Goal: Task Accomplishment & Management: Manage account settings

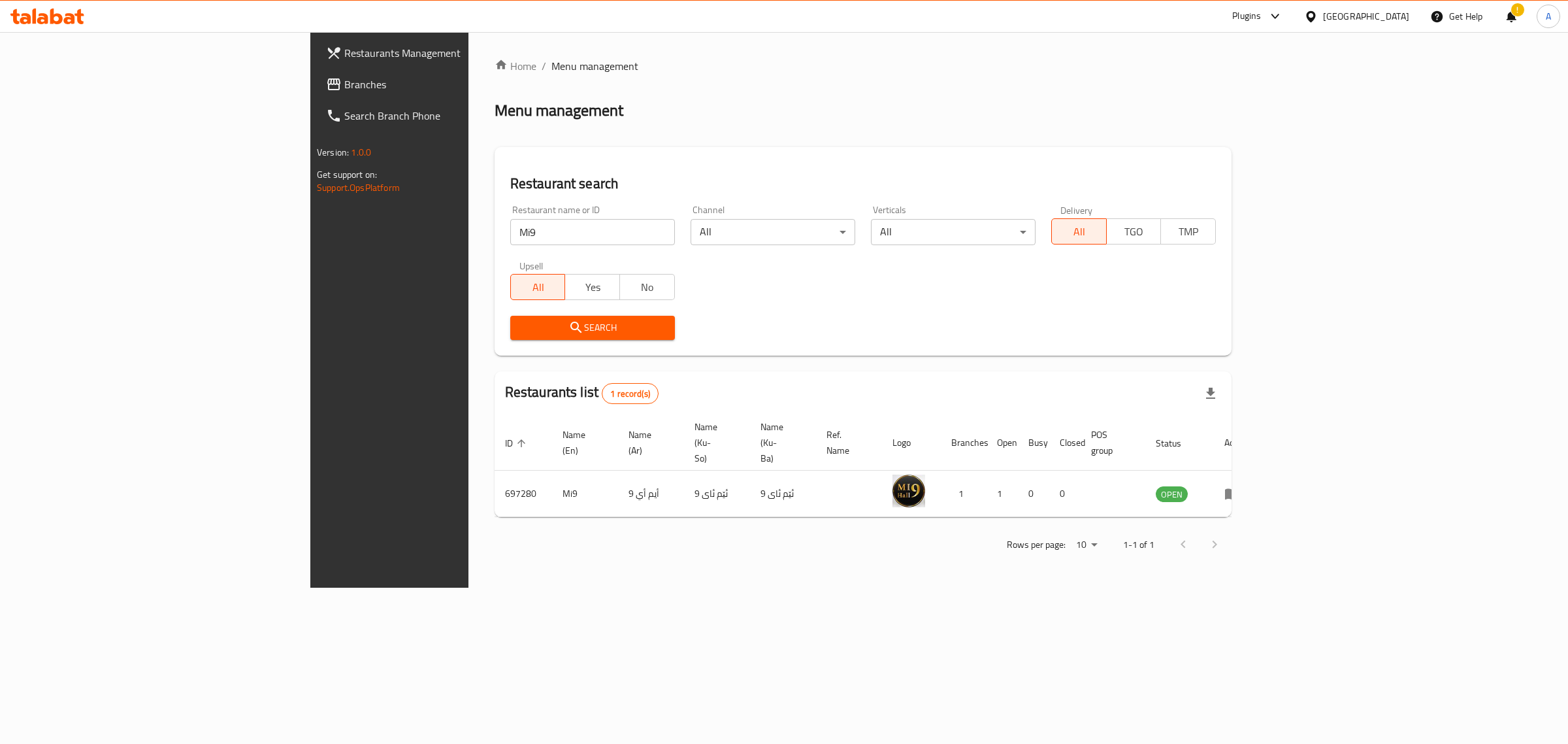
click at [1323, 24] on div at bounding box center [1313, 16] width 19 height 15
click at [1224, 275] on div "[GEOGRAPHIC_DATA]" at bounding box center [1267, 283] width 86 height 15
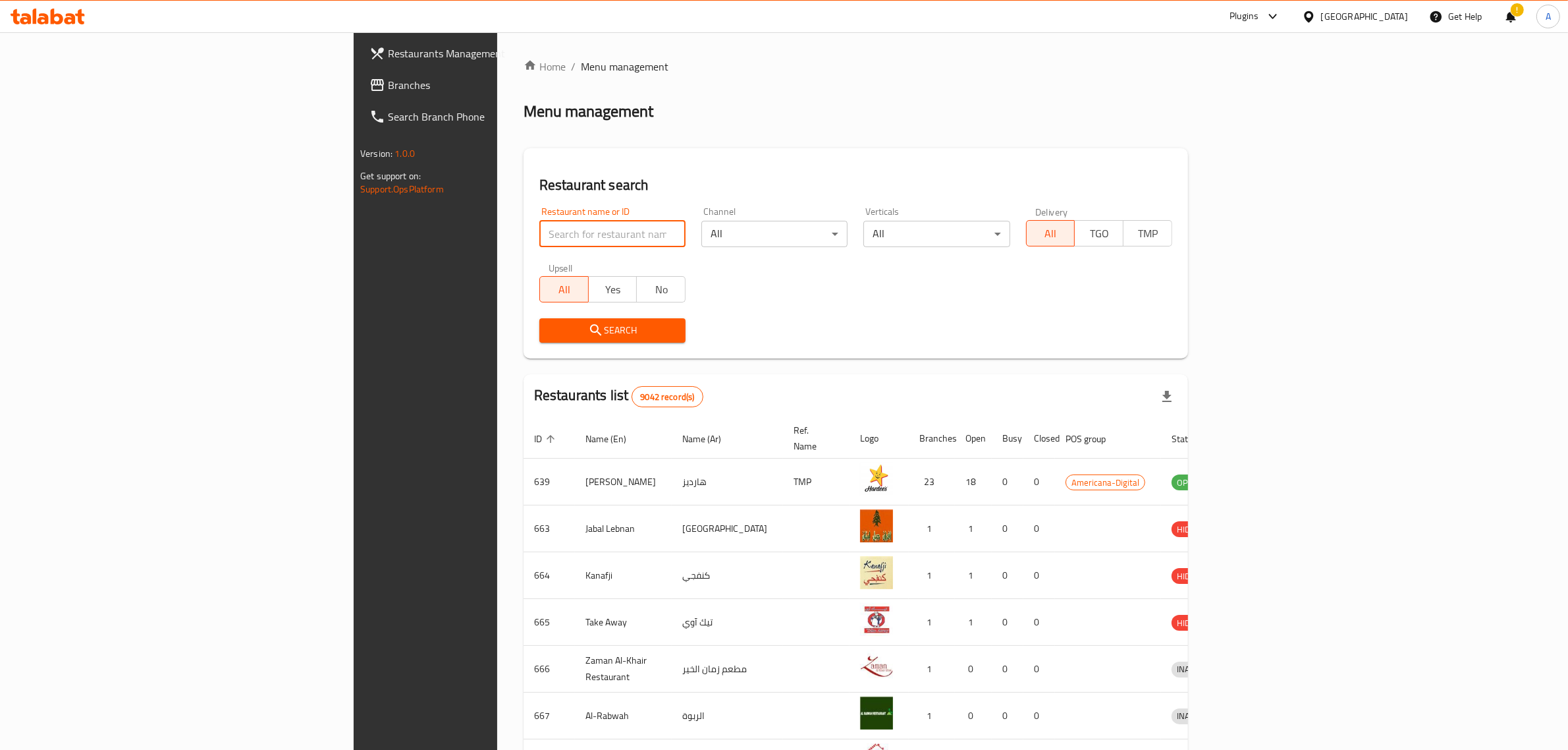
click at [542, 225] on input "search" at bounding box center [612, 234] width 146 height 26
paste input "Alfarih Bake"
type input "Alfarih Bake"
click button "Search" at bounding box center [612, 330] width 146 height 25
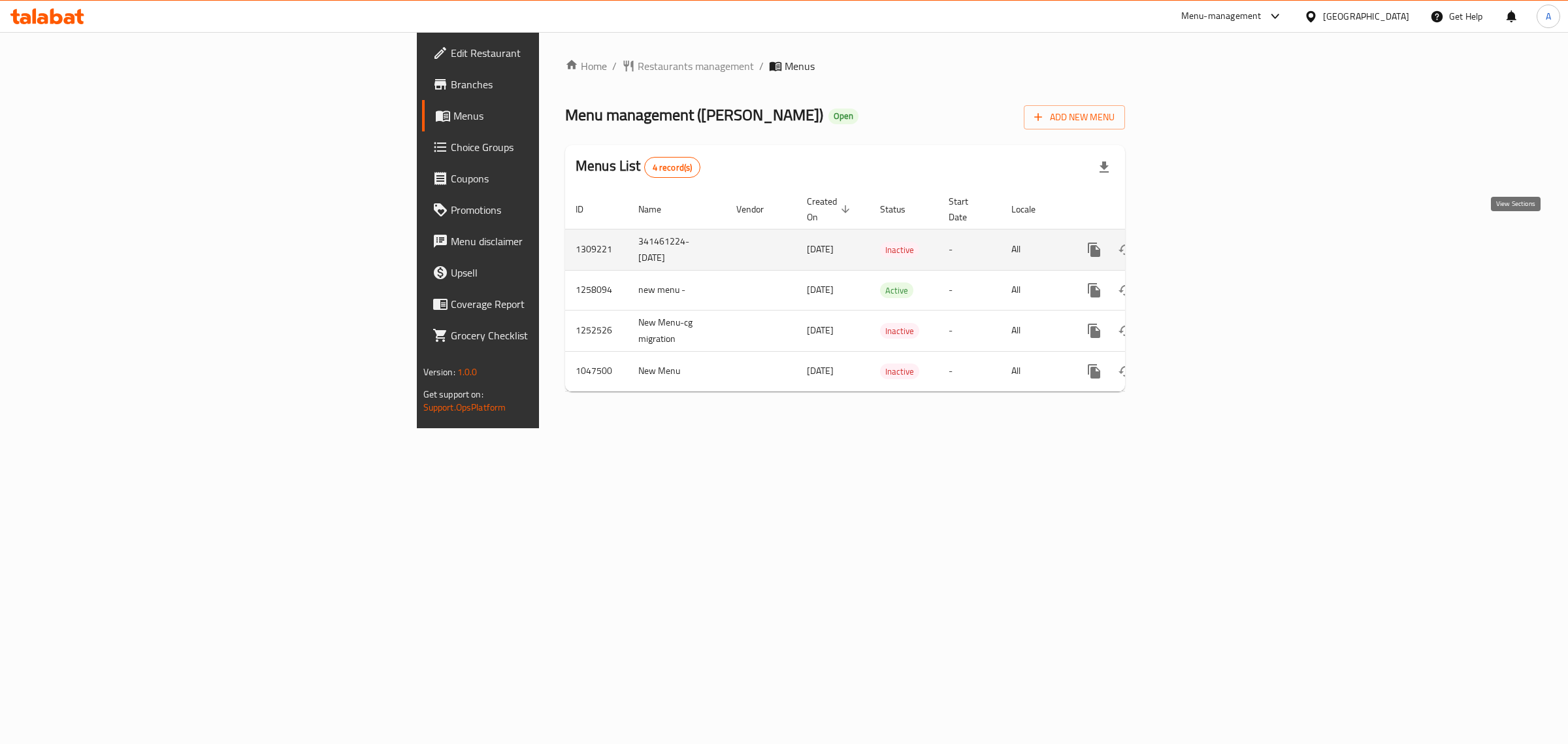
click at [1204, 242] on link "enhanced table" at bounding box center [1188, 249] width 31 height 31
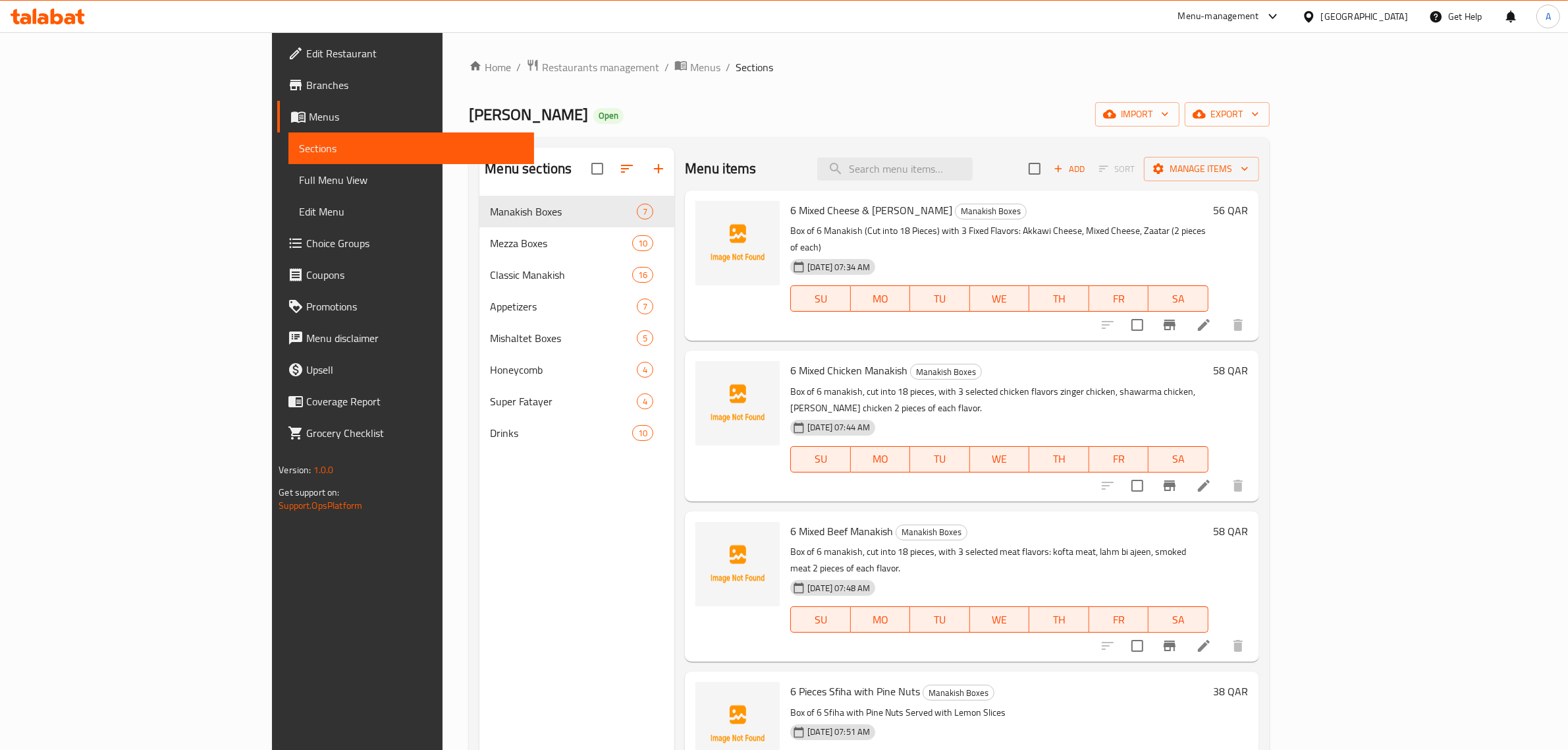
click at [851, 121] on div "Alfarih Bakery Open import export" at bounding box center [869, 115] width 800 height 25
click at [1172, 109] on icon "button" at bounding box center [1165, 114] width 13 height 13
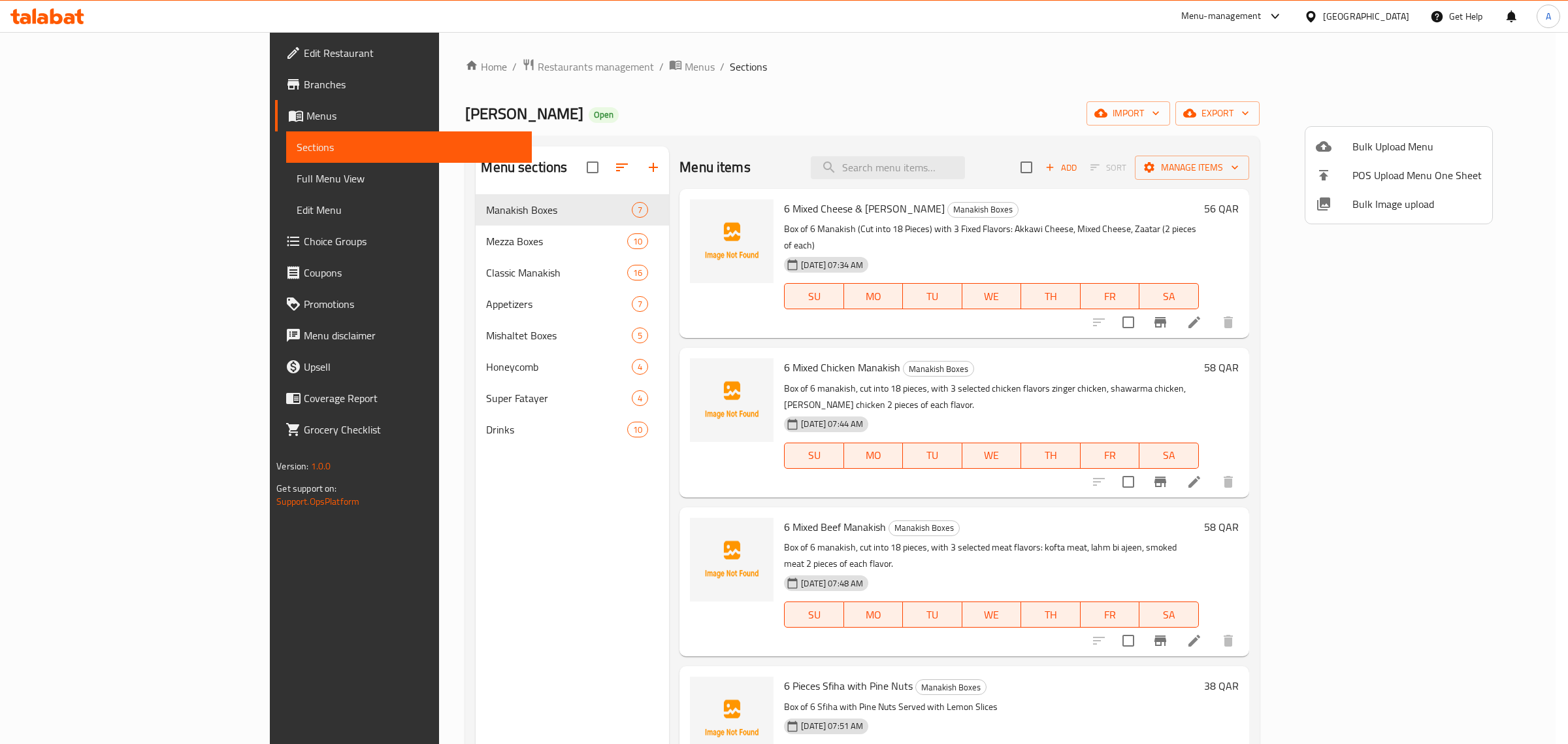
click at [1408, 197] on span "Bulk Image upload" at bounding box center [1417, 203] width 129 height 16
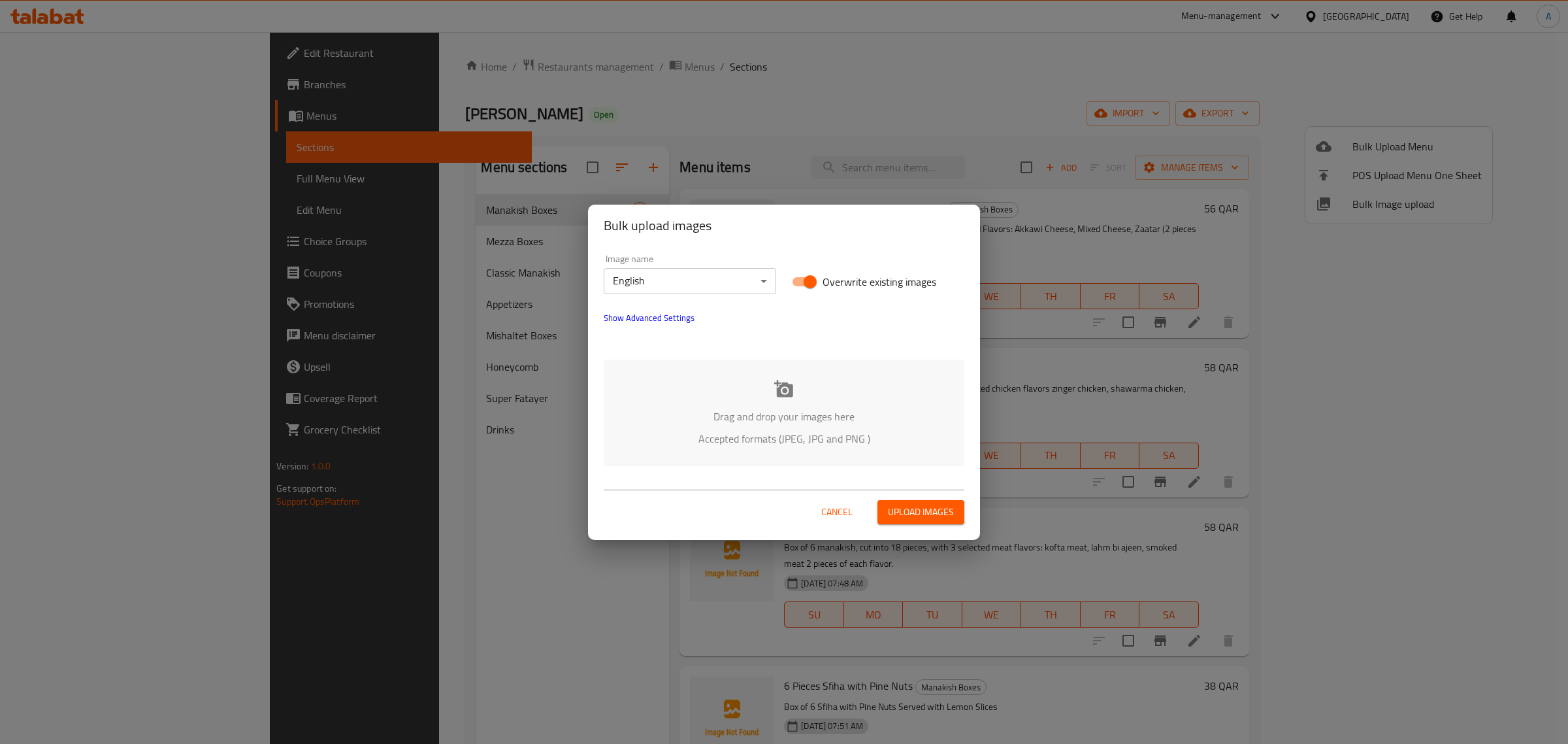
click at [624, 266] on body "​ Menu-management [GEOGRAPHIC_DATA] Get Help A Edit Restaurant Branches Menus S…" at bounding box center [784, 388] width 1568 height 711
click at [641, 297] on li "Arabic" at bounding box center [690, 303] width 173 height 24
click at [710, 383] on div "Drag and drop your images here Accepted formats (JPEG, JPG and PNG )" at bounding box center [784, 413] width 360 height 107
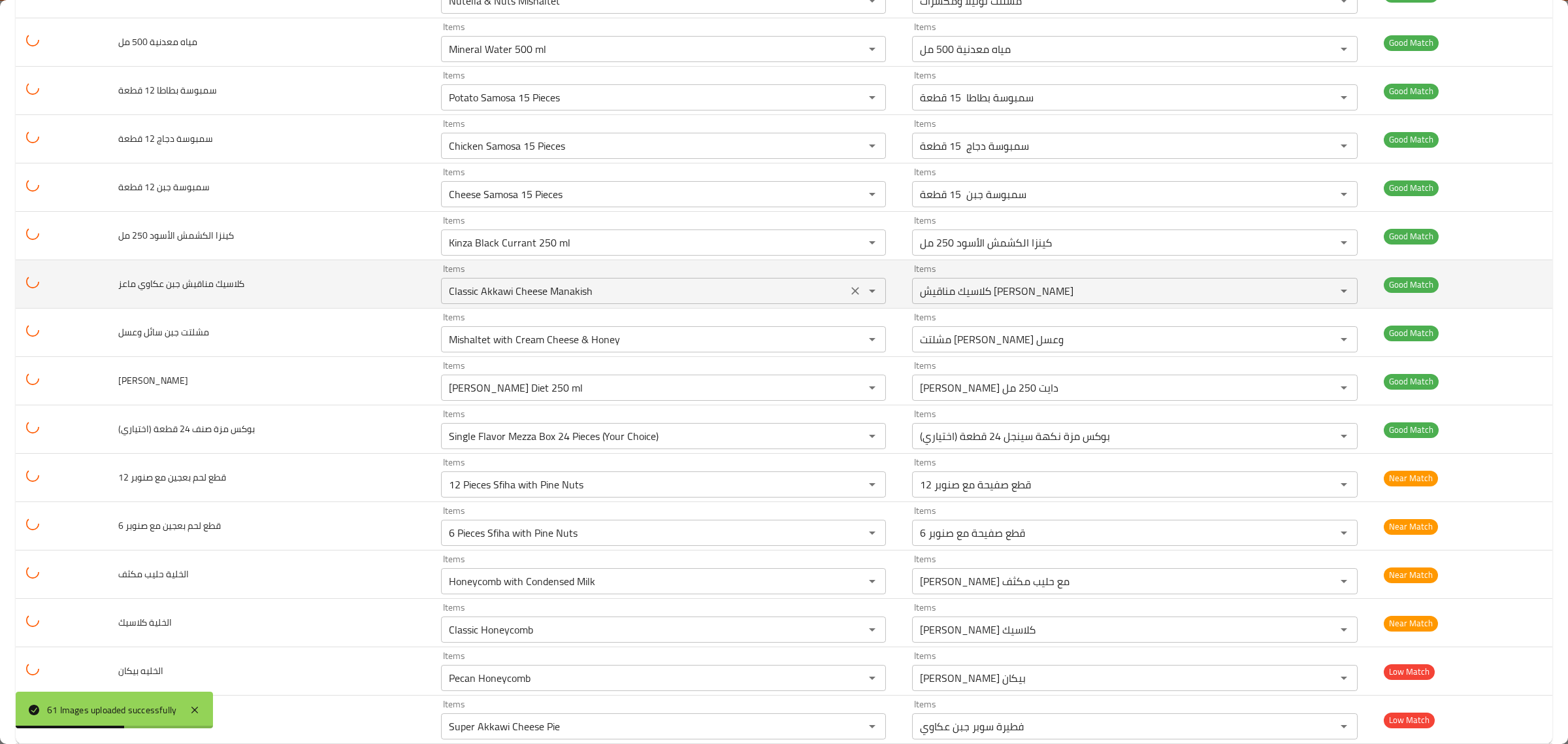
scroll to position [2441, 0]
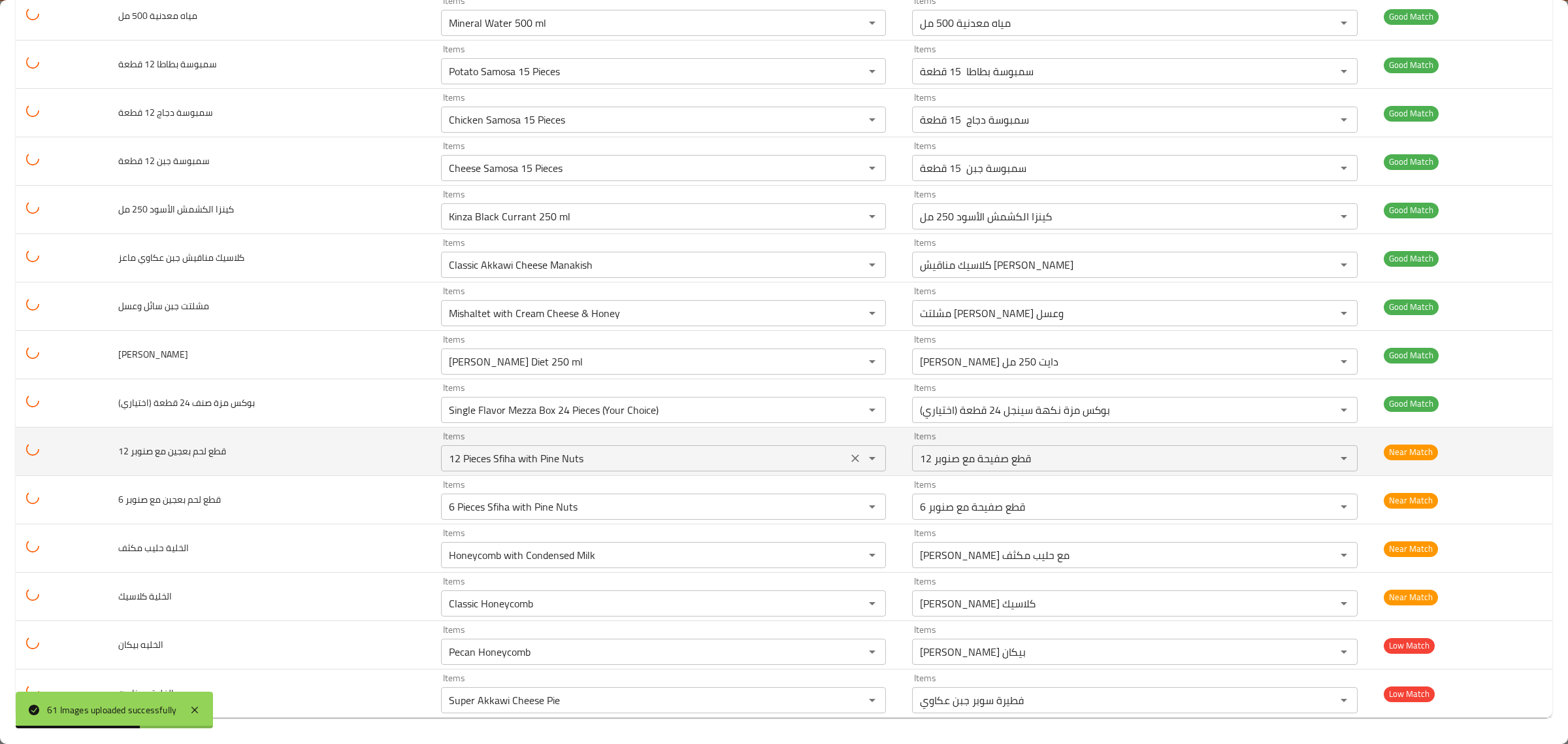
click at [704, 432] on div "Items 12 Pieces Sfiha with Pine Nuts Items" at bounding box center [664, 451] width 446 height 40
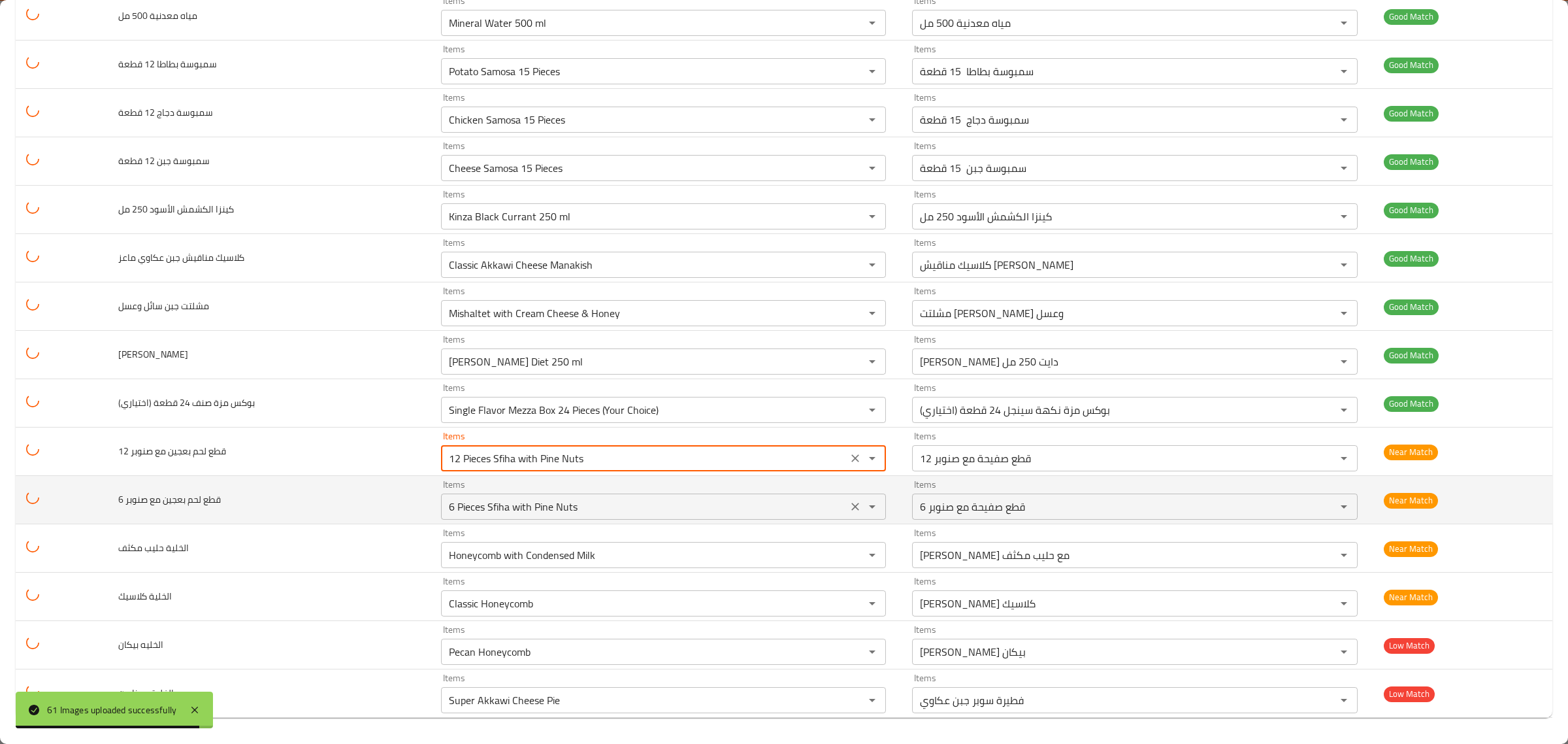
click at [689, 507] on صنوبر "6 Pieces Sfiha with Pine Nuts" at bounding box center [644, 506] width 399 height 18
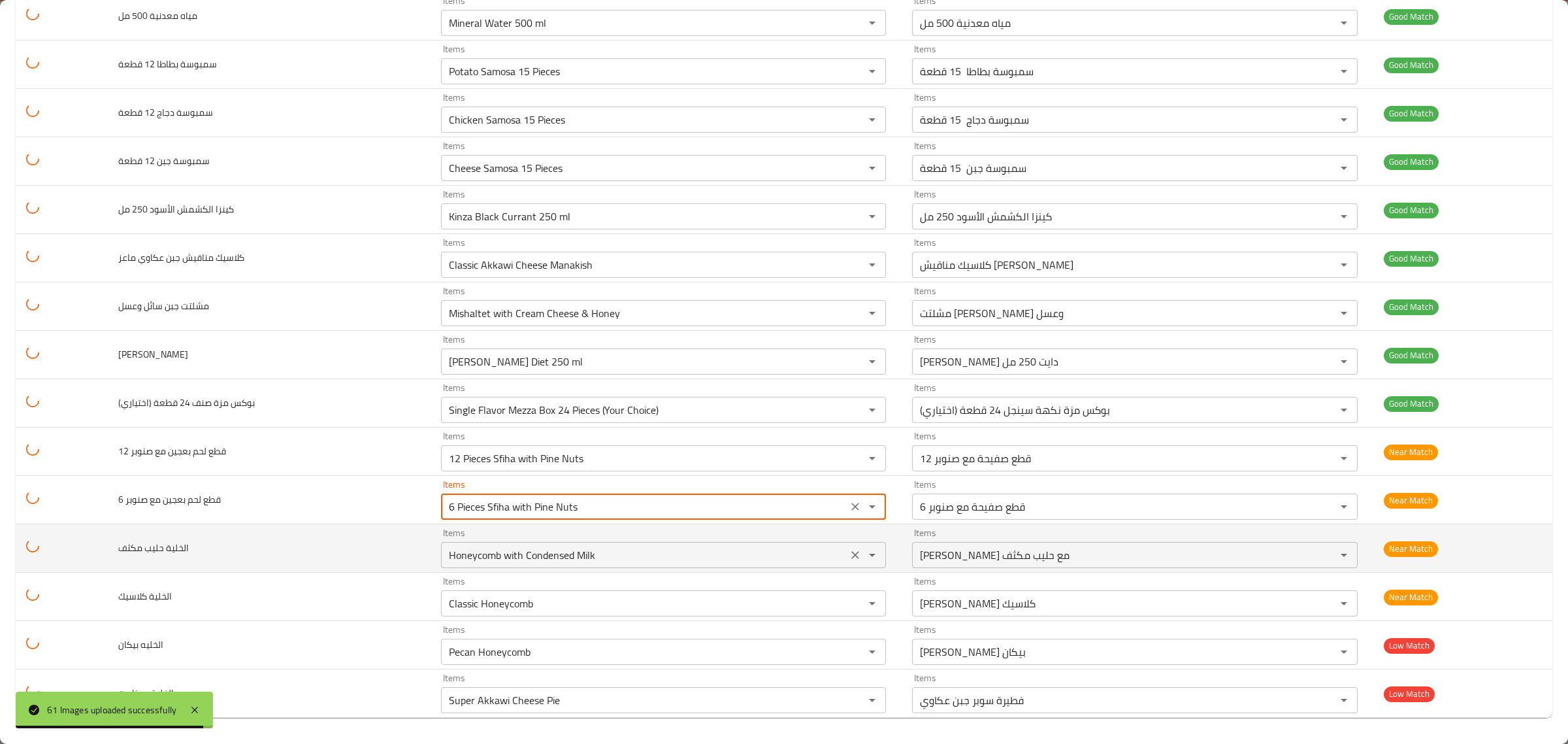
click at [688, 560] on مكثف "Honeycomb with Condensed Milk" at bounding box center [644, 555] width 399 height 18
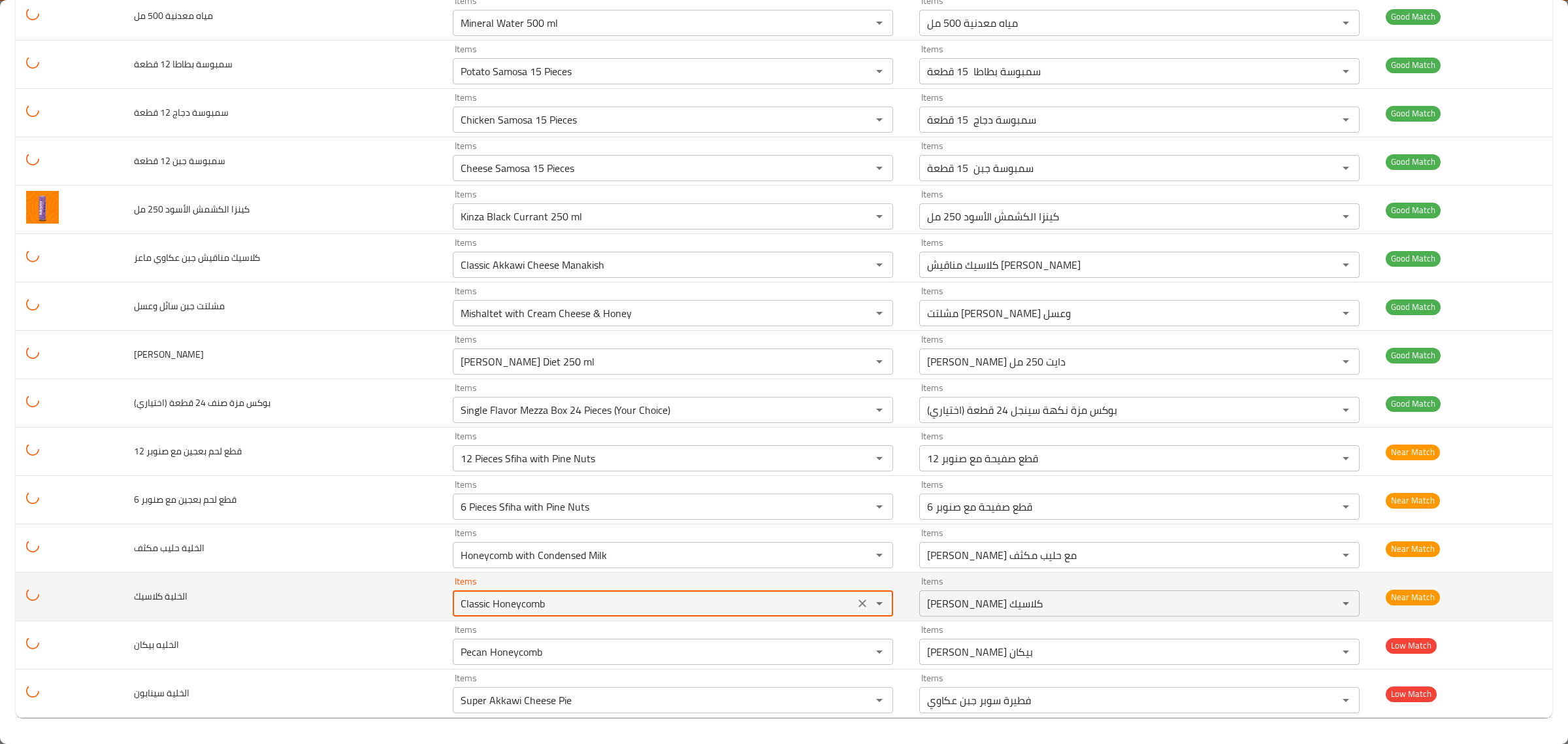
click at [644, 605] on كلاسيك "Classic Honeycomb" at bounding box center [653, 603] width 394 height 18
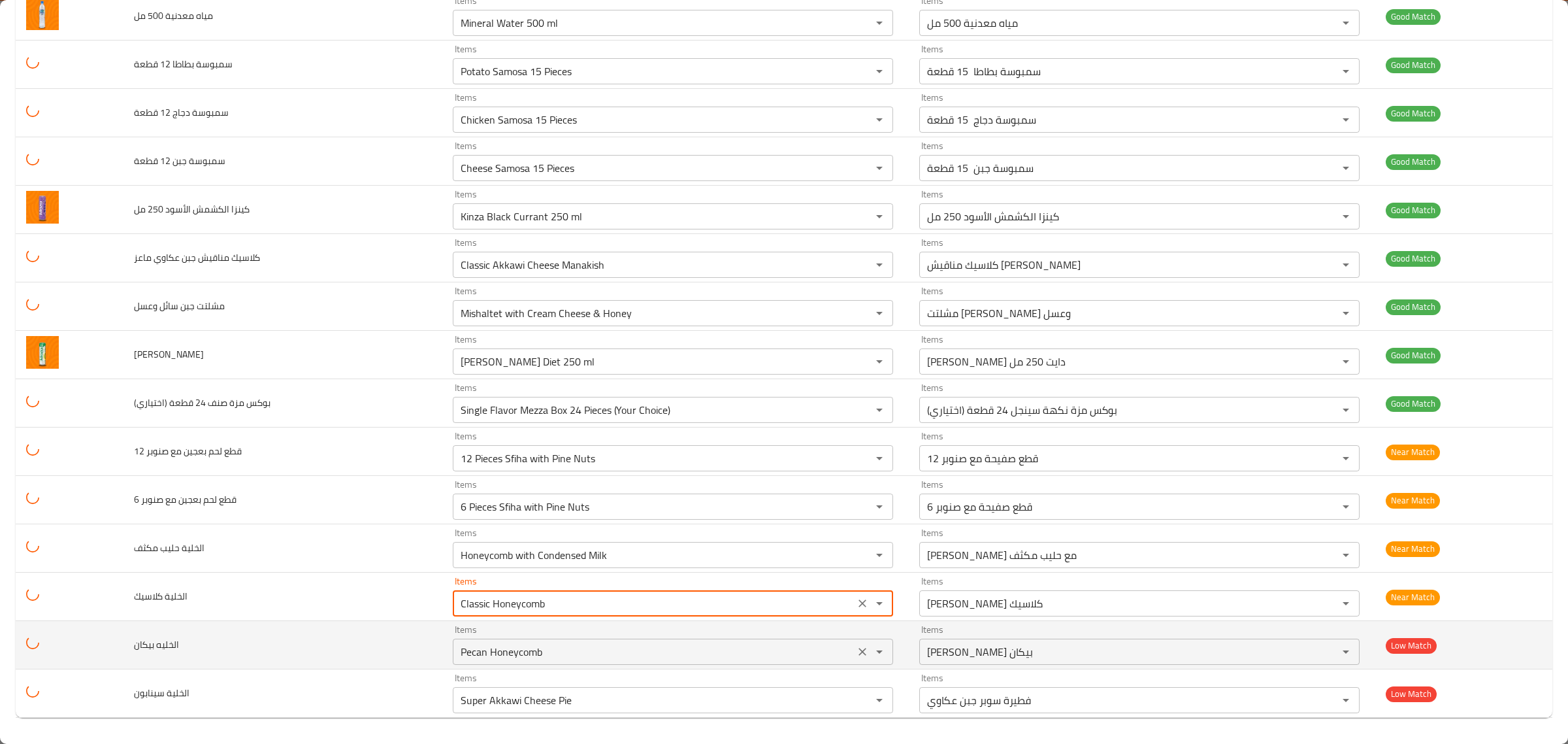
click at [634, 635] on div "Items Pecan Honeycomb Items" at bounding box center [673, 644] width 441 height 40
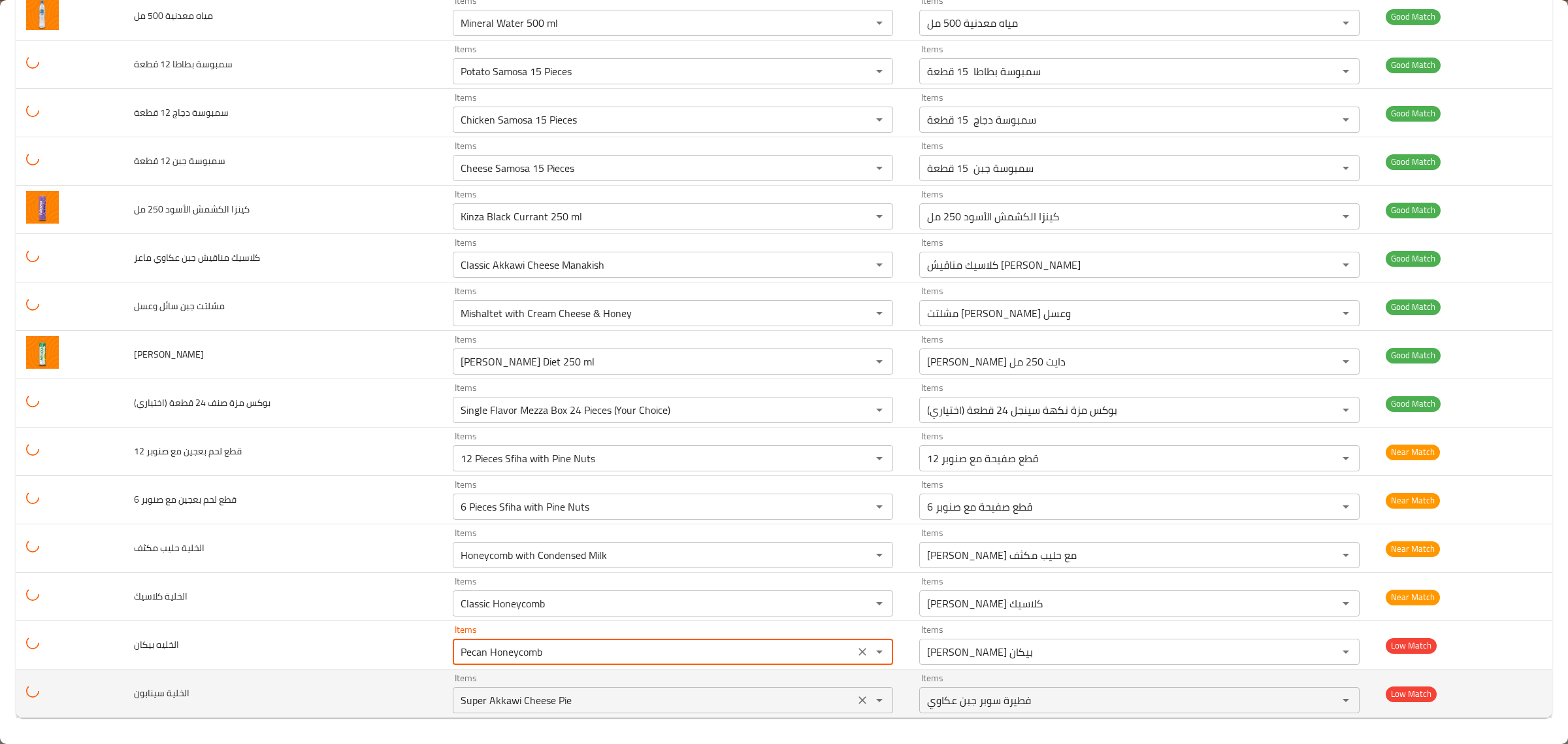
click at [637, 702] on سينابون "Super Akkawi Cheese Pie" at bounding box center [653, 700] width 394 height 18
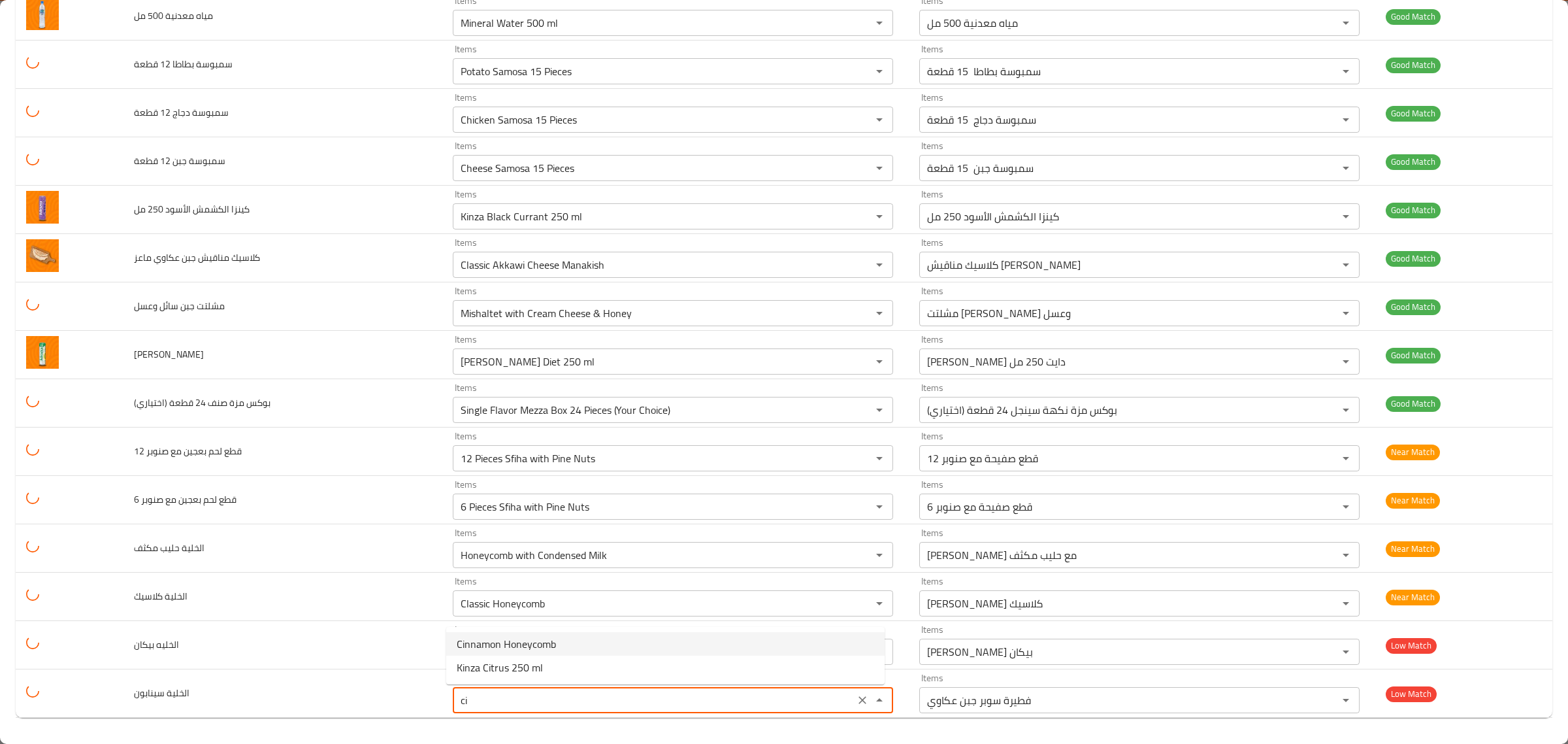
click at [676, 653] on سينابون-option-0 "Cinnamon Honeycomb" at bounding box center [665, 643] width 438 height 24
type سينابون "Cinnamon Honeycomb"
type سينابون-ar "[PERSON_NAME] بالقرفة"
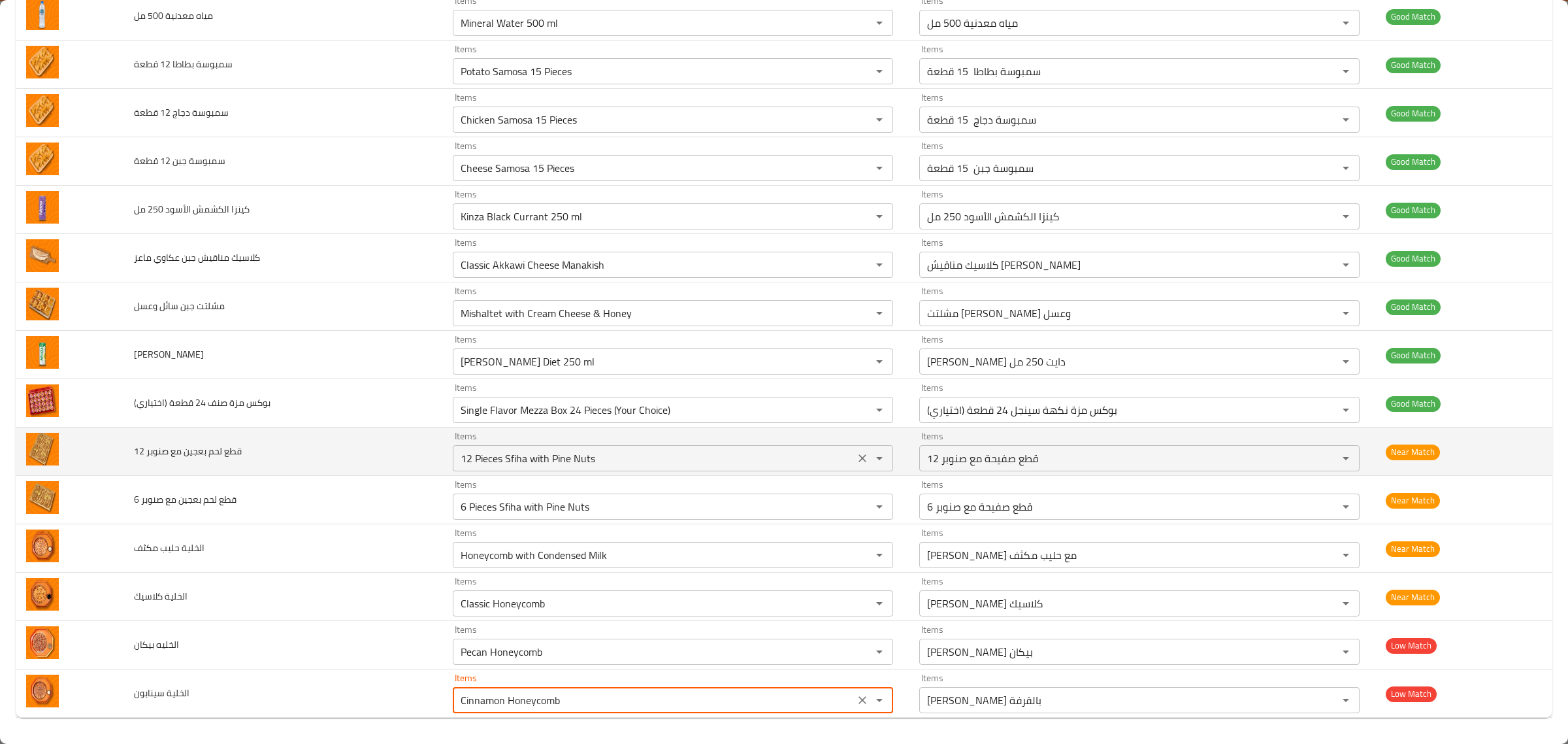
type سينابون "Cinnamon Honeycomb"
click at [573, 454] on صنوبر "12 Pieces Sfiha with Pine Nuts" at bounding box center [653, 458] width 394 height 18
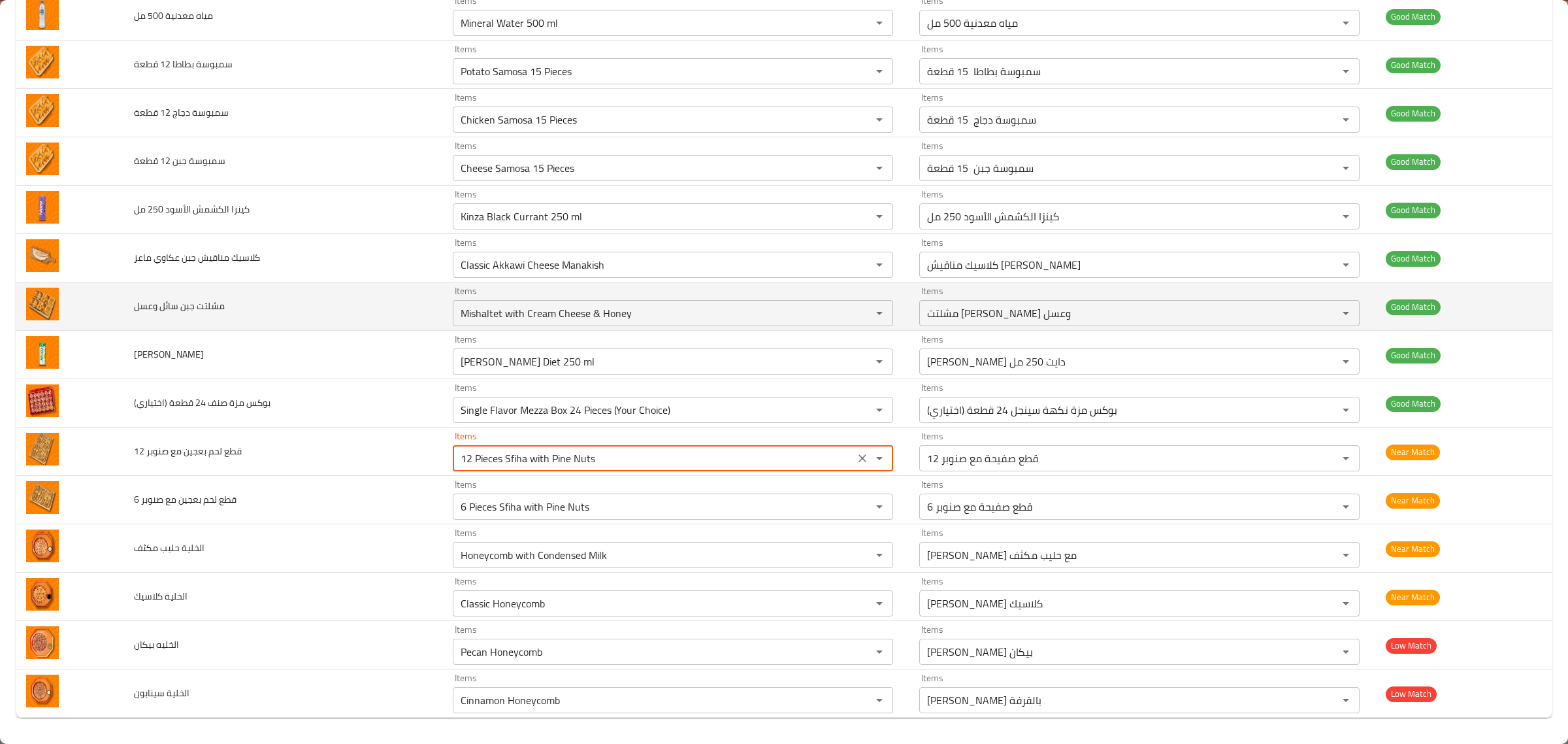
click at [299, 288] on td "مشلتت جبن سائل وعسل" at bounding box center [283, 306] width 319 height 48
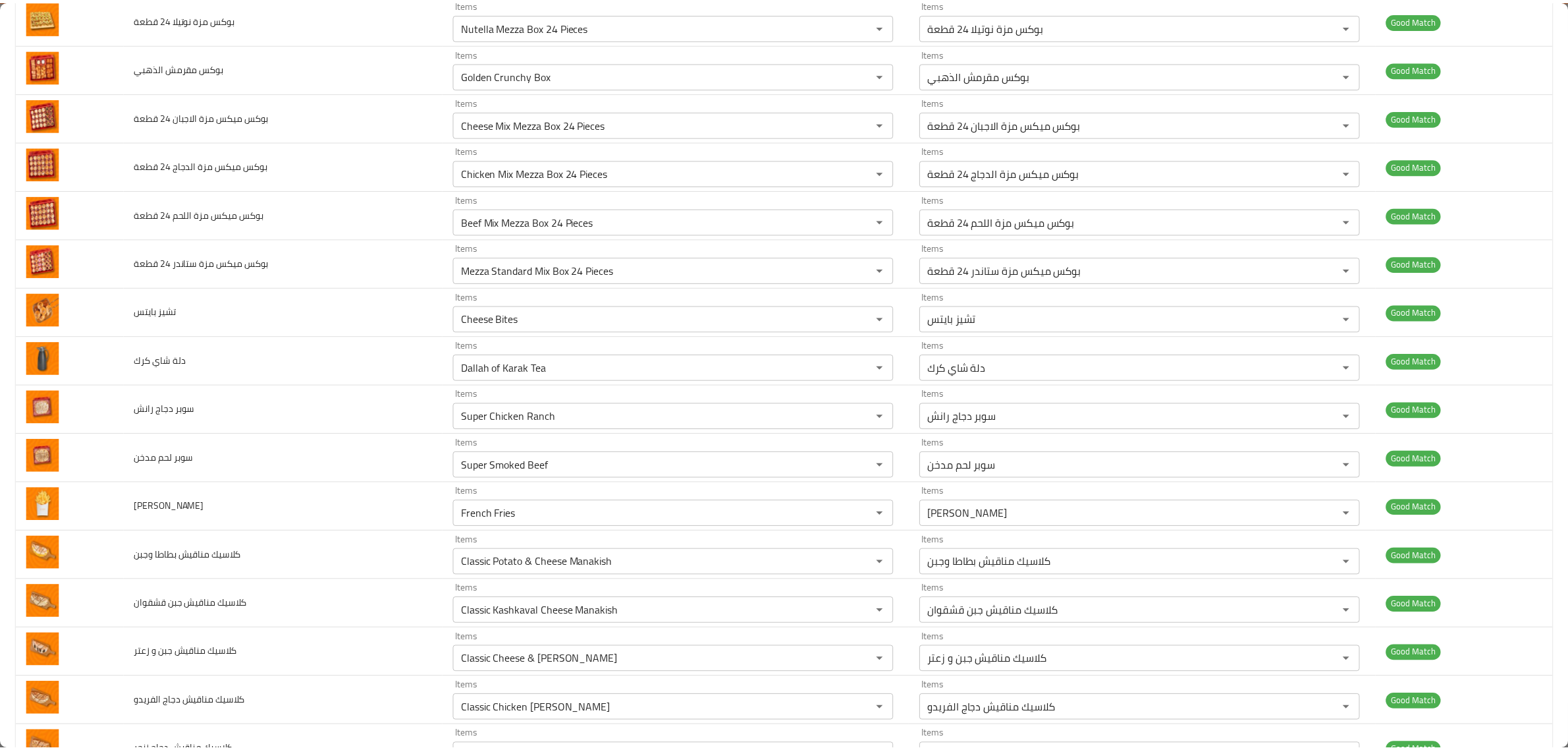
scroll to position [0, 0]
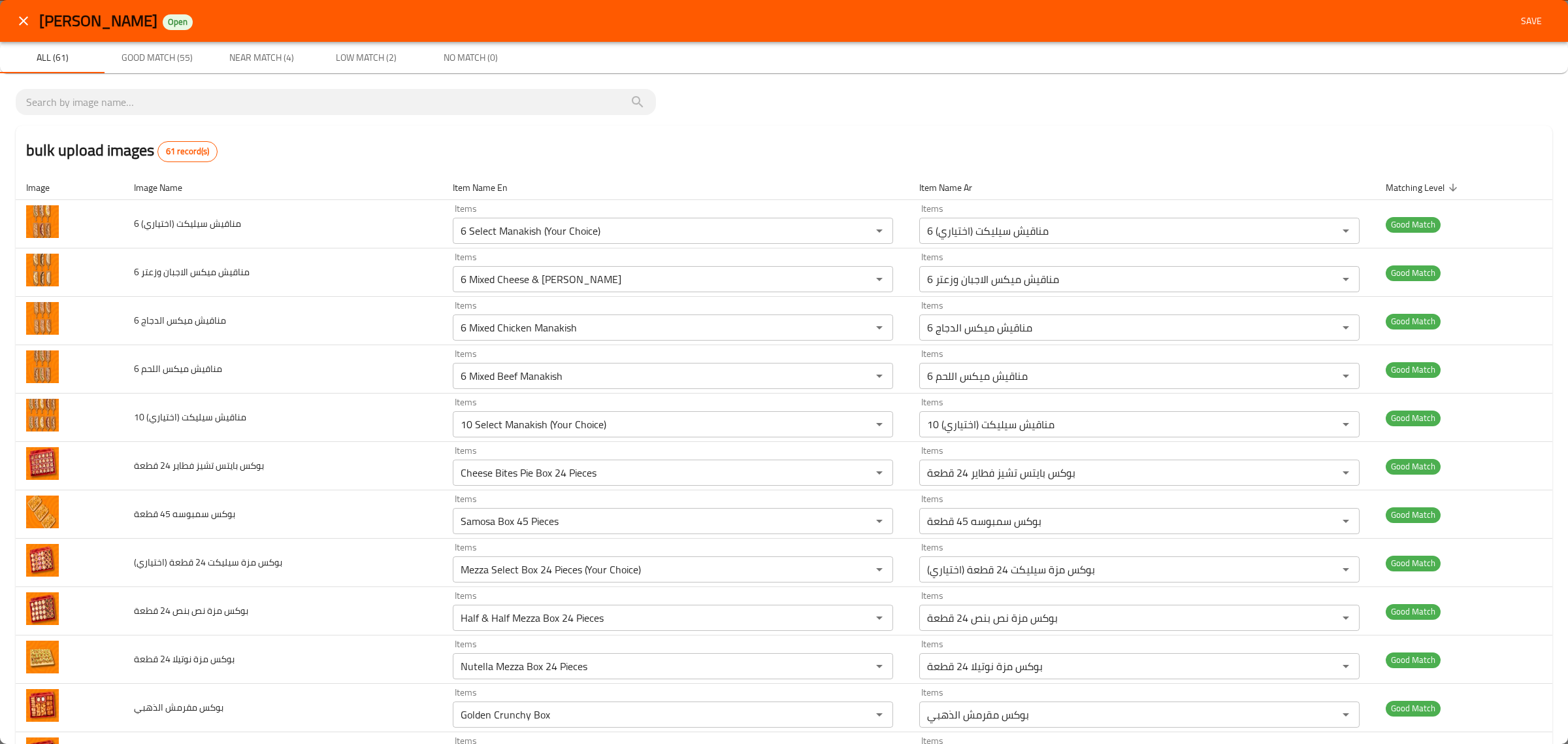
click at [1526, 23] on span "Save" at bounding box center [1531, 21] width 31 height 16
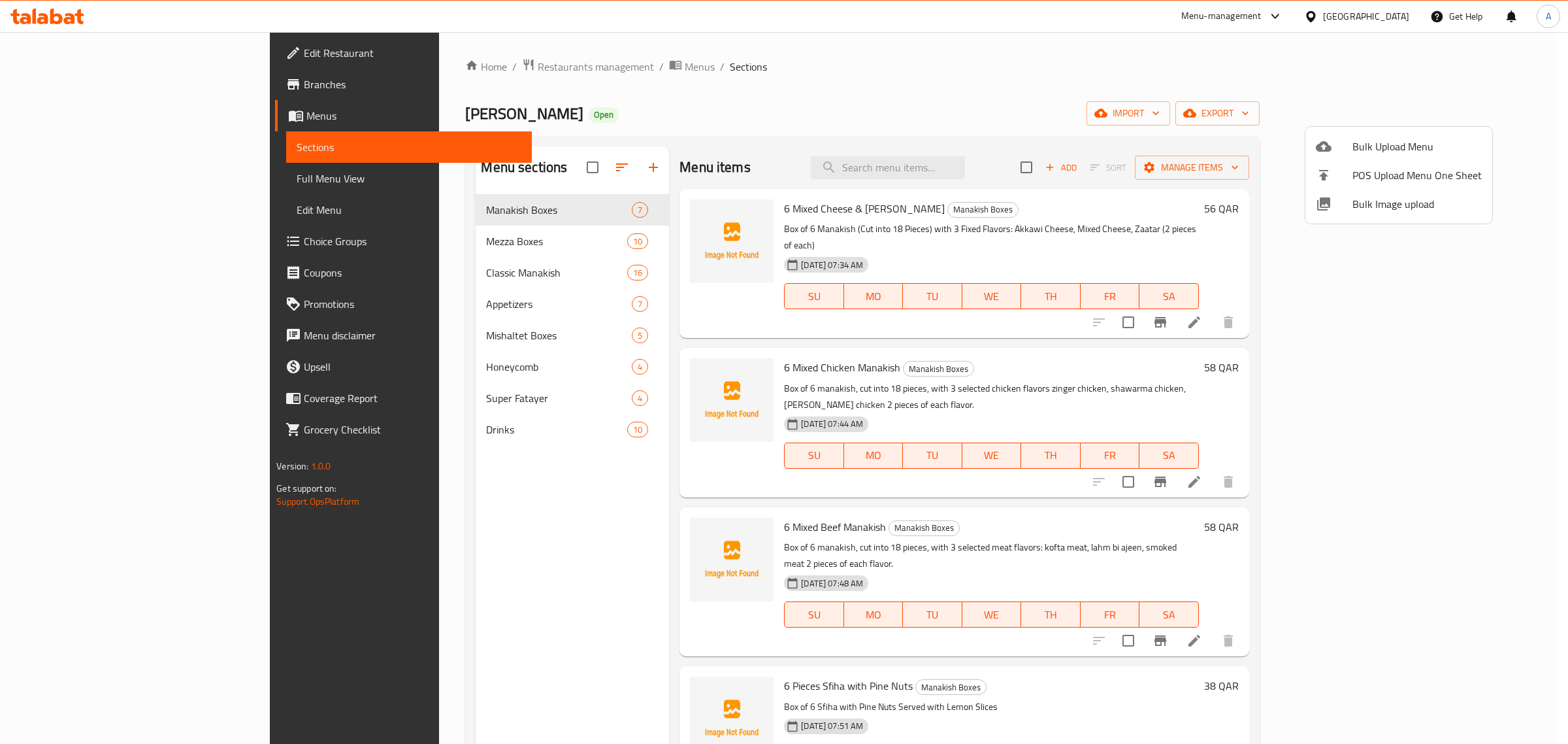
click at [409, 220] on div at bounding box center [784, 372] width 1568 height 744
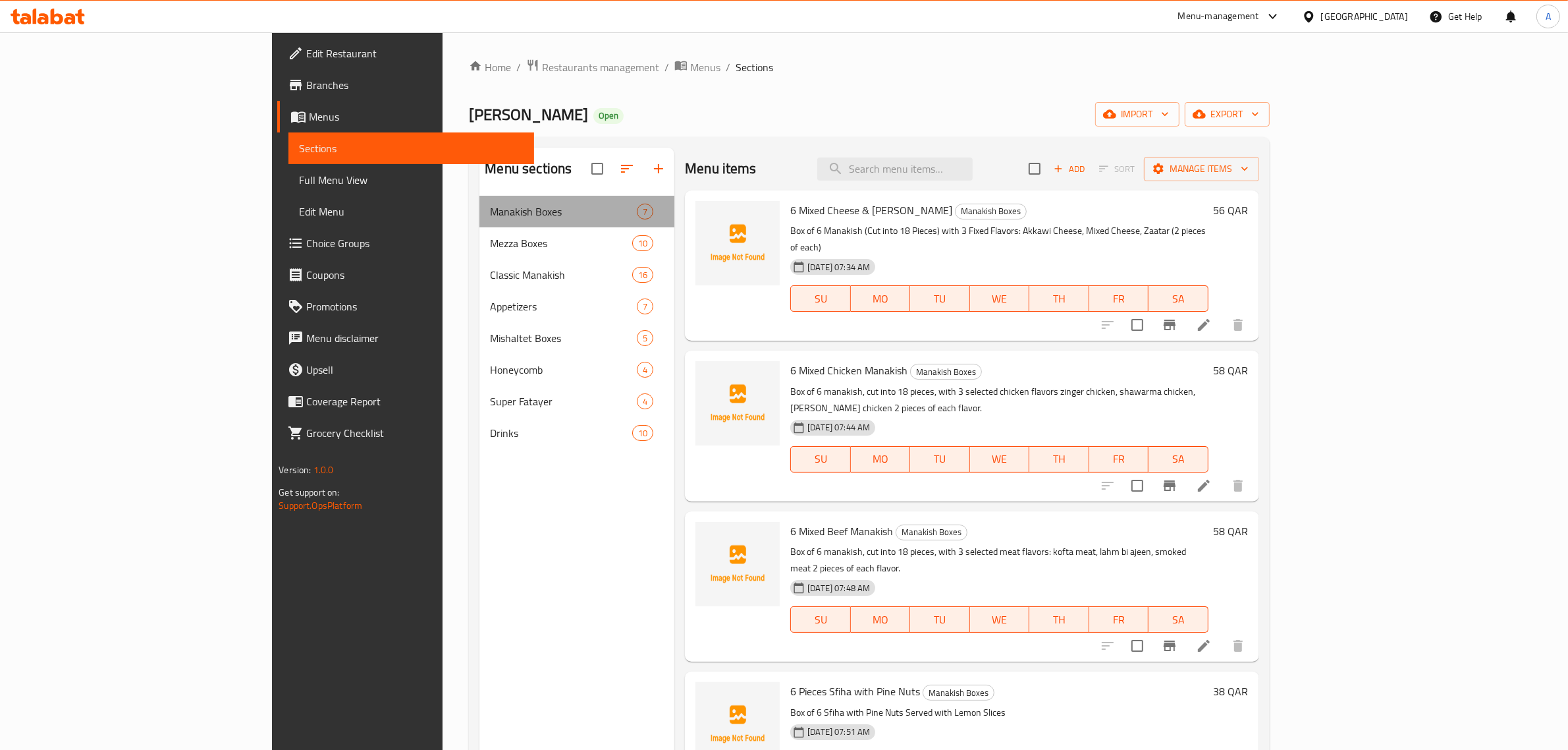
click at [480, 225] on div "Manakish Boxes 7" at bounding box center [577, 211] width 195 height 31
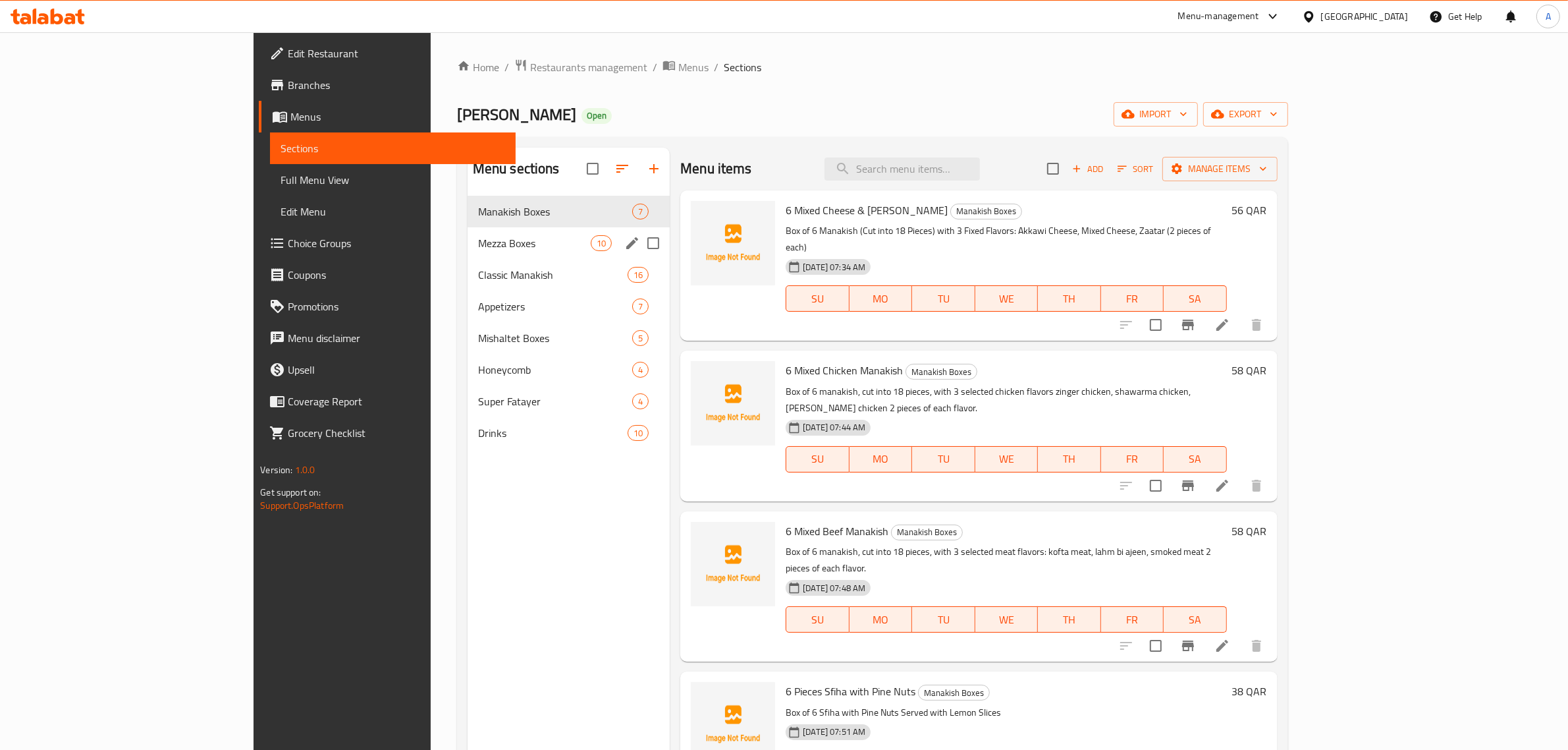
click at [478, 235] on span "Mezza Boxes" at bounding box center [534, 243] width 112 height 16
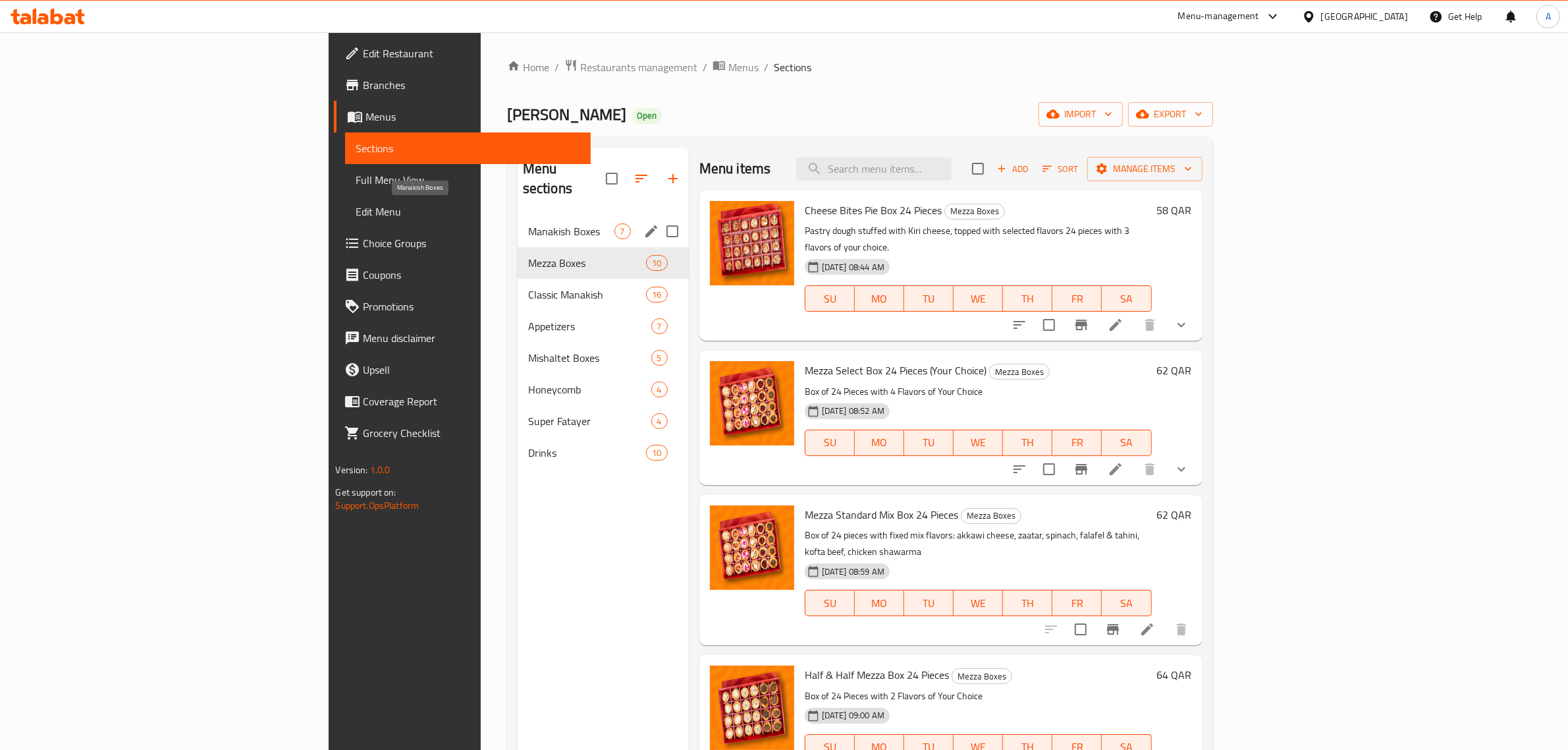
click at [528, 223] on span "Manakish Boxes" at bounding box center [571, 230] width 86 height 16
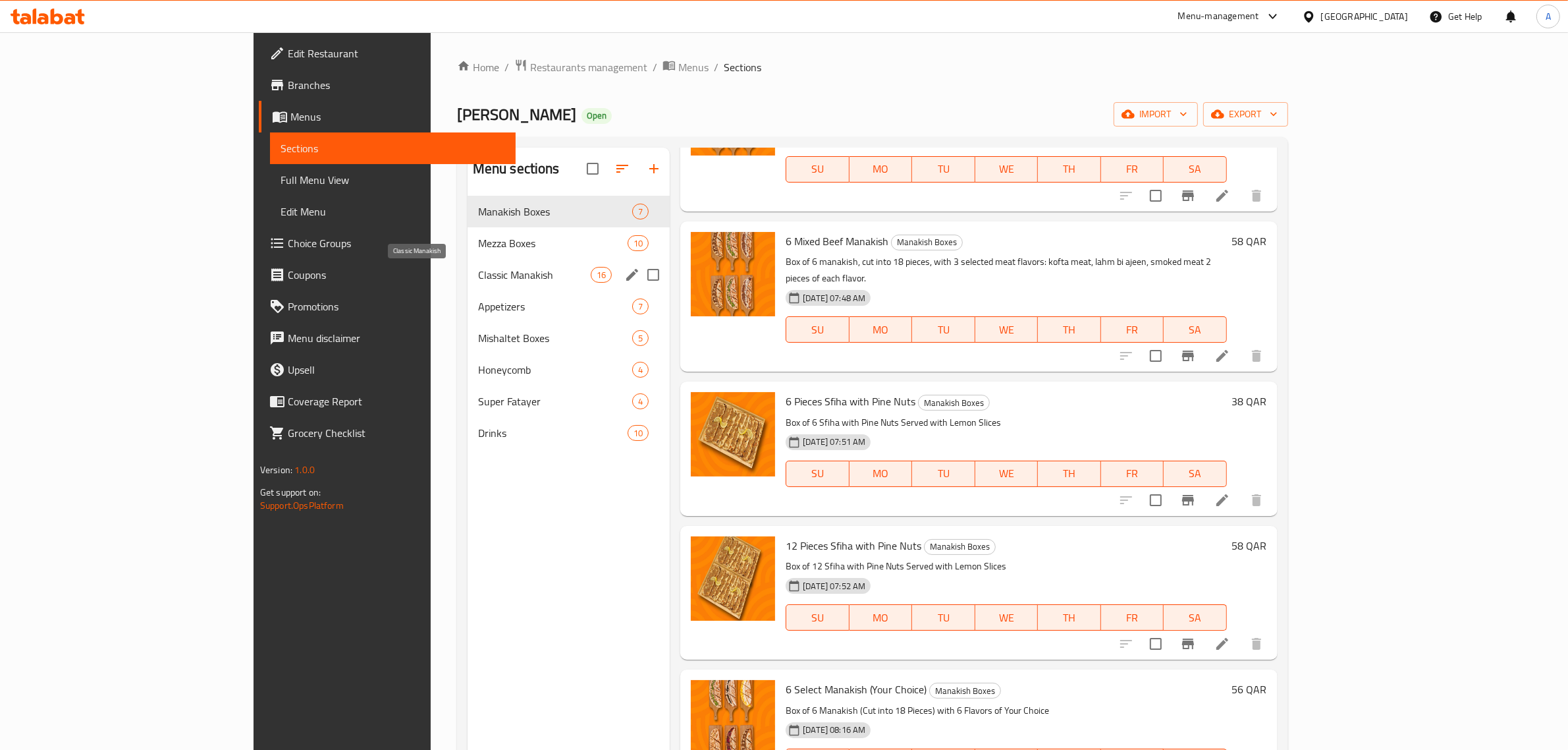
click at [478, 278] on span "Classic Manakish" at bounding box center [534, 274] width 112 height 16
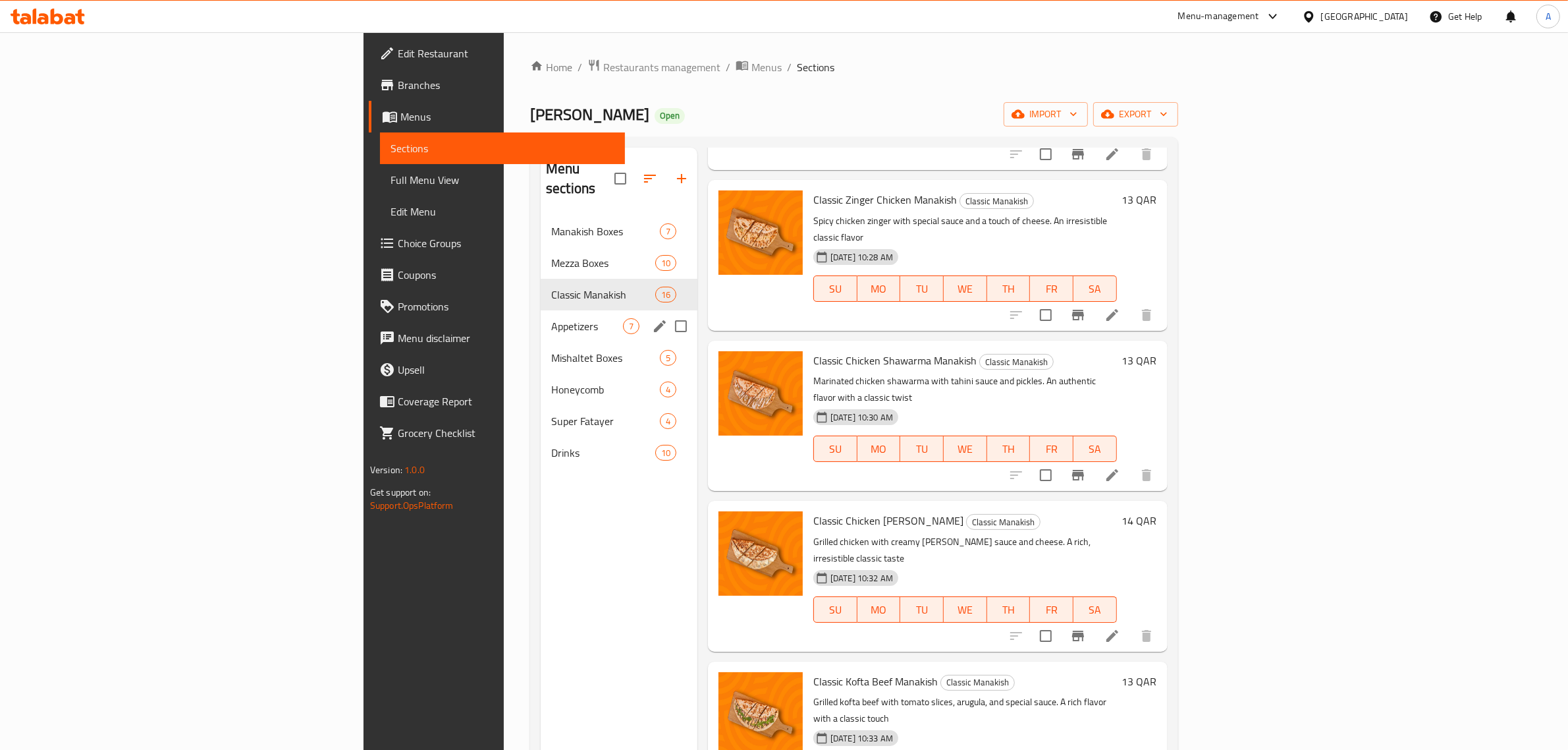
click at [551, 318] on span "Appetizers" at bounding box center [586, 325] width 72 height 16
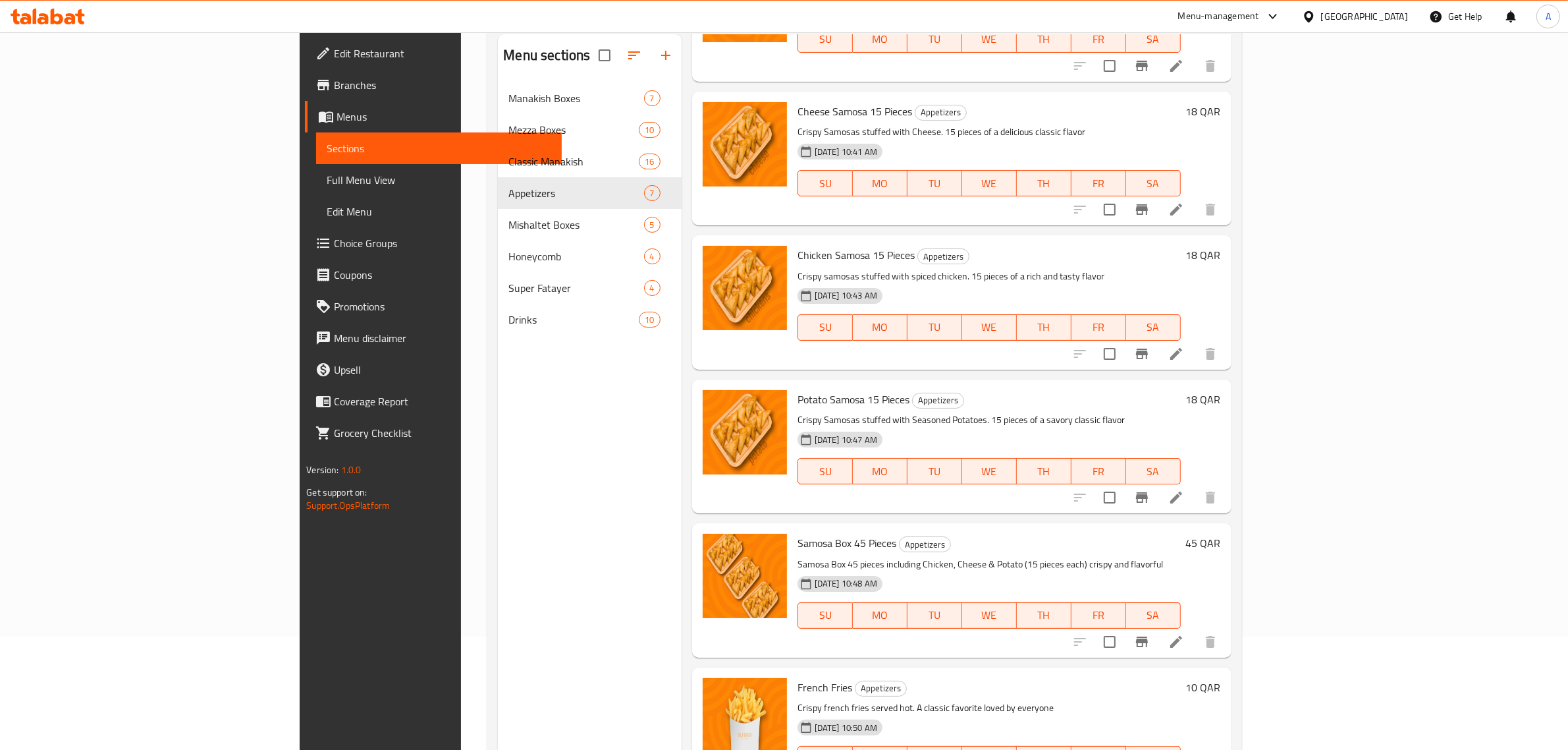
scroll to position [185, 0]
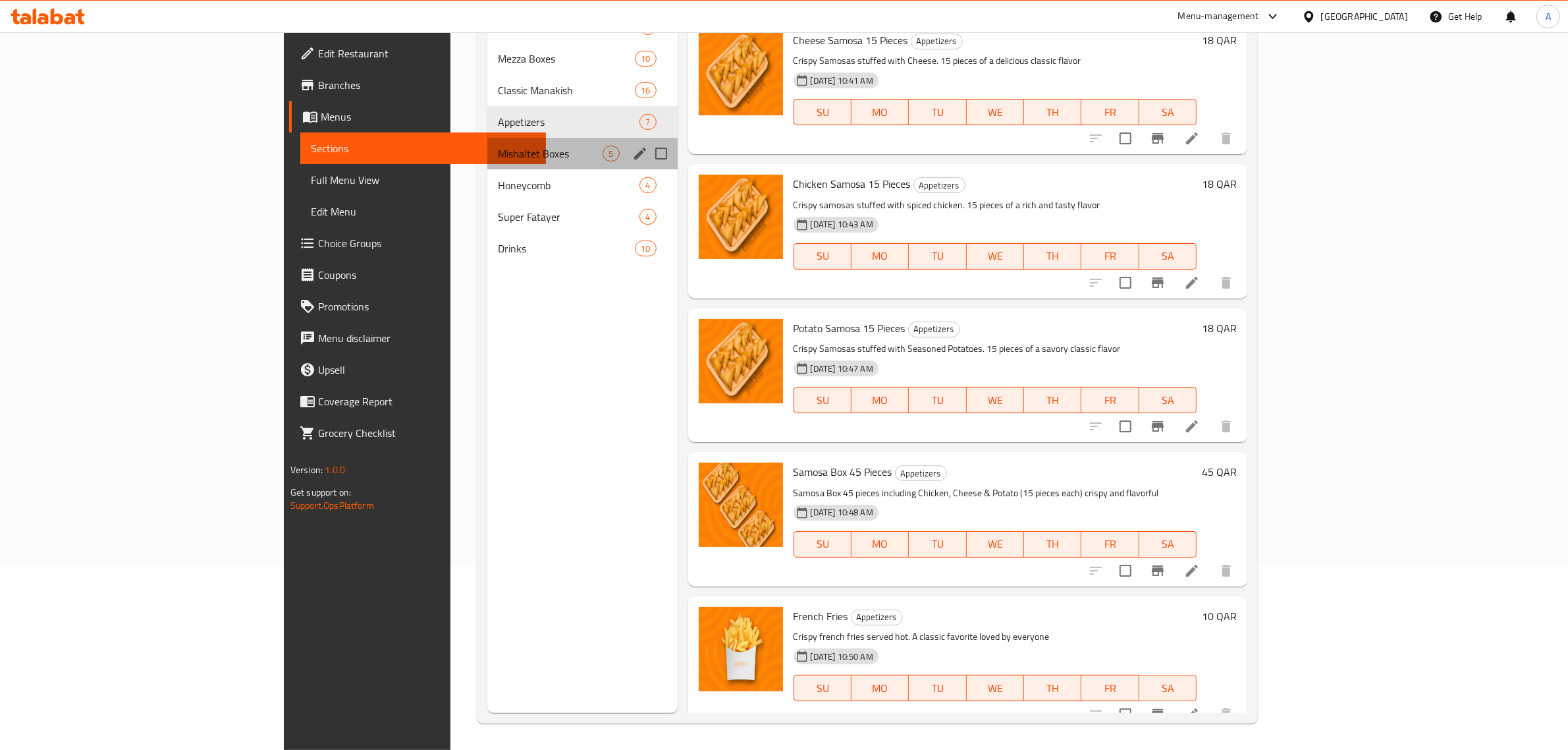
click at [487, 142] on div "Mishaltet Boxes 5" at bounding box center [582, 154] width 190 height 31
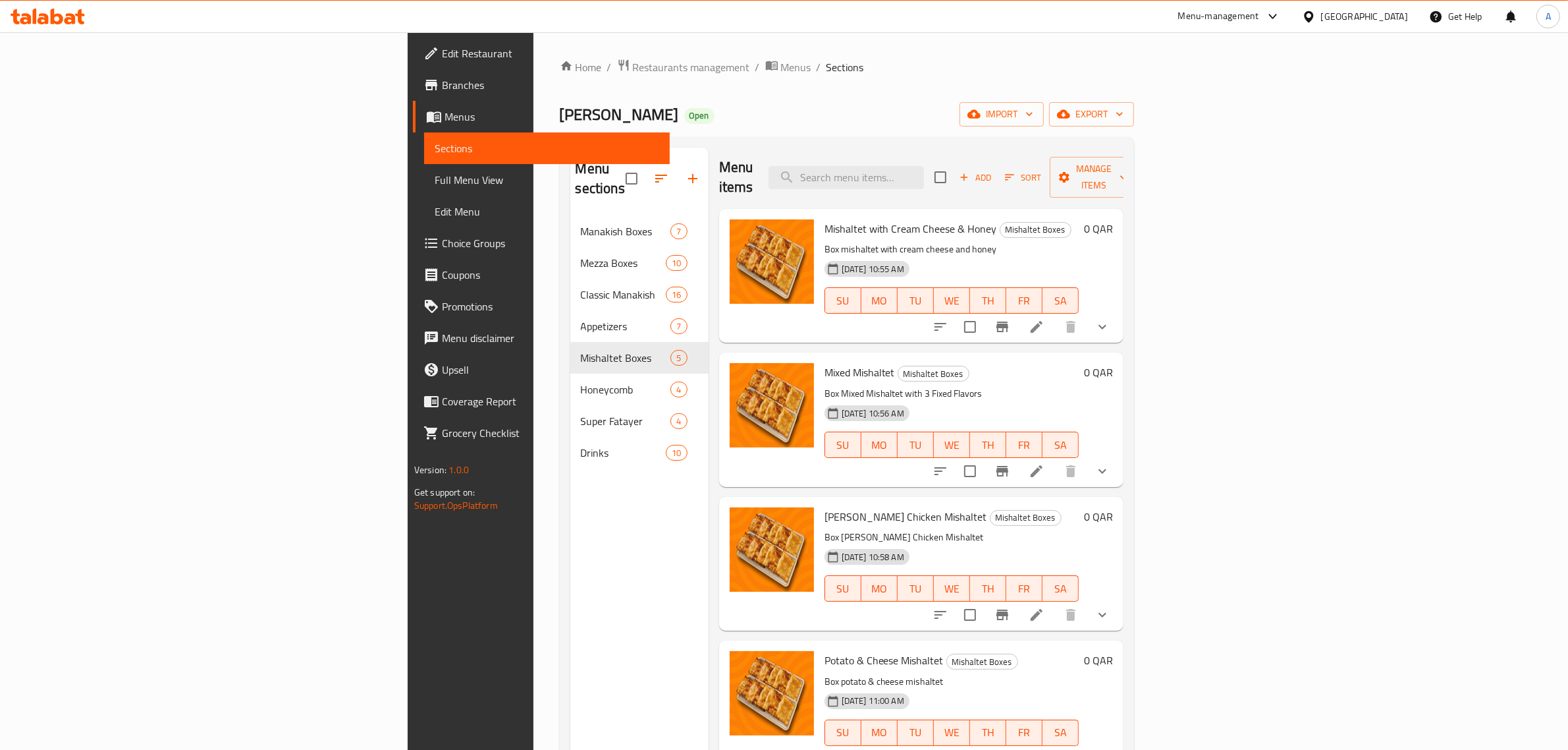
scroll to position [185, 0]
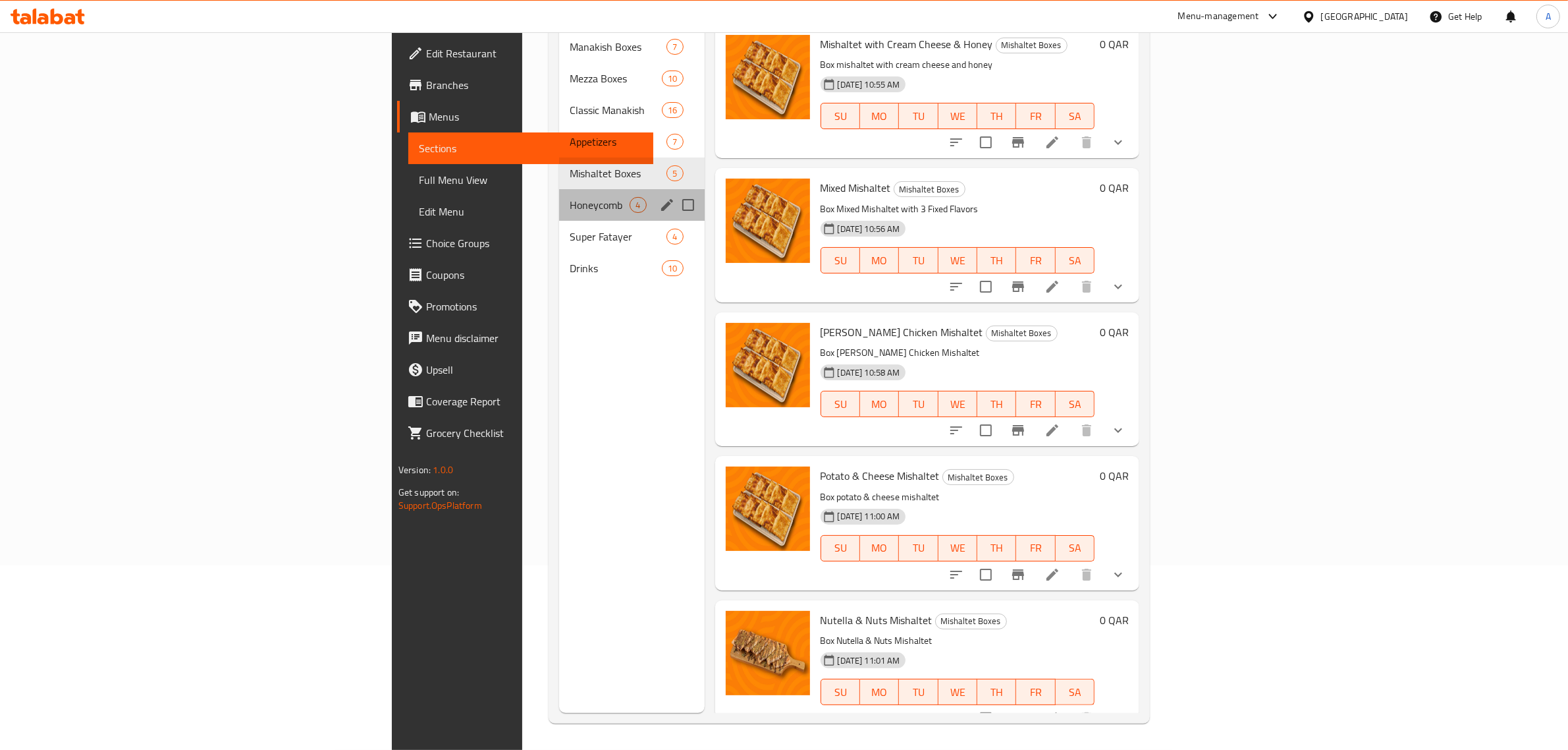
click at [559, 192] on div "Honeycomb 4" at bounding box center [631, 205] width 144 height 31
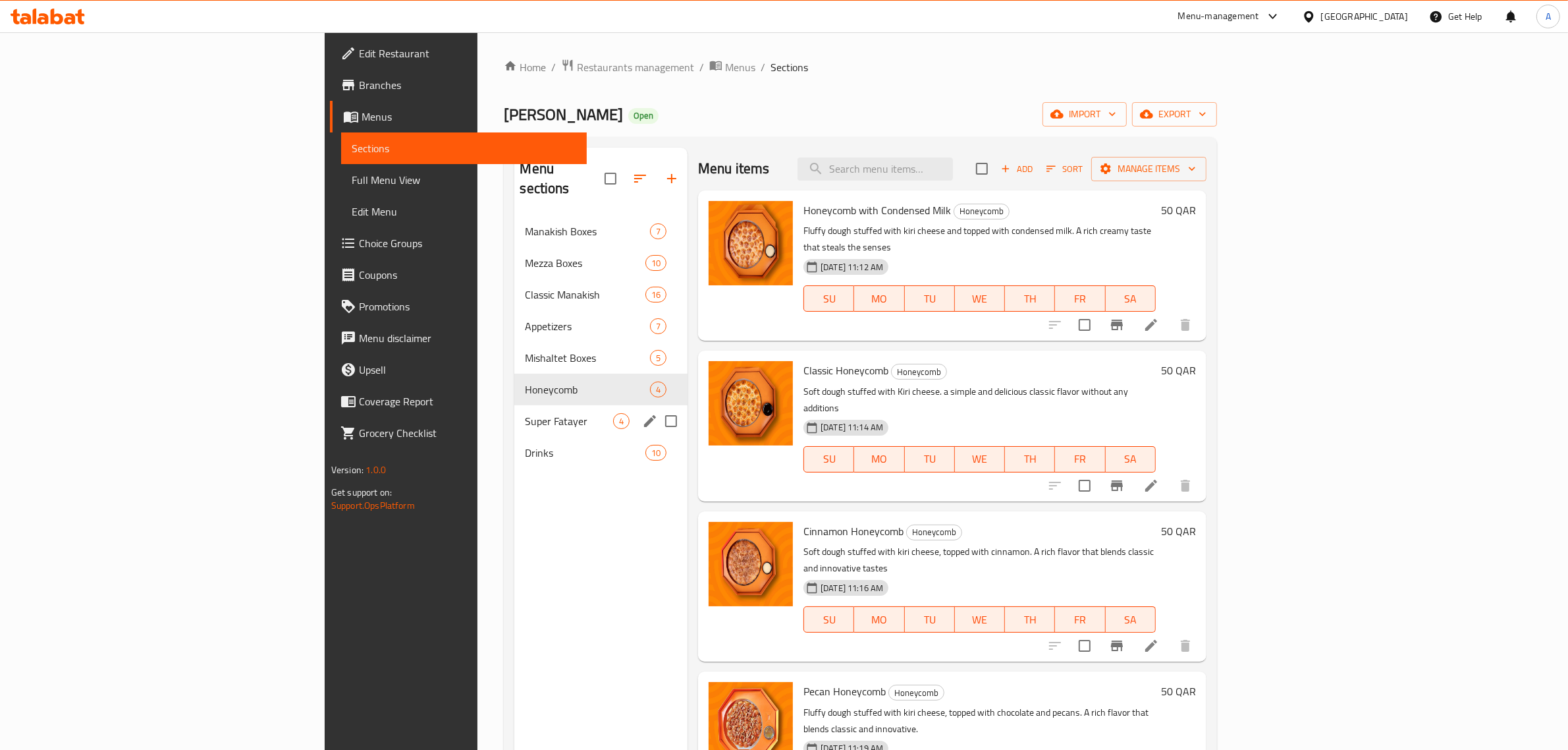
click at [514, 405] on div "Super Fatayer 4" at bounding box center [601, 420] width 173 height 31
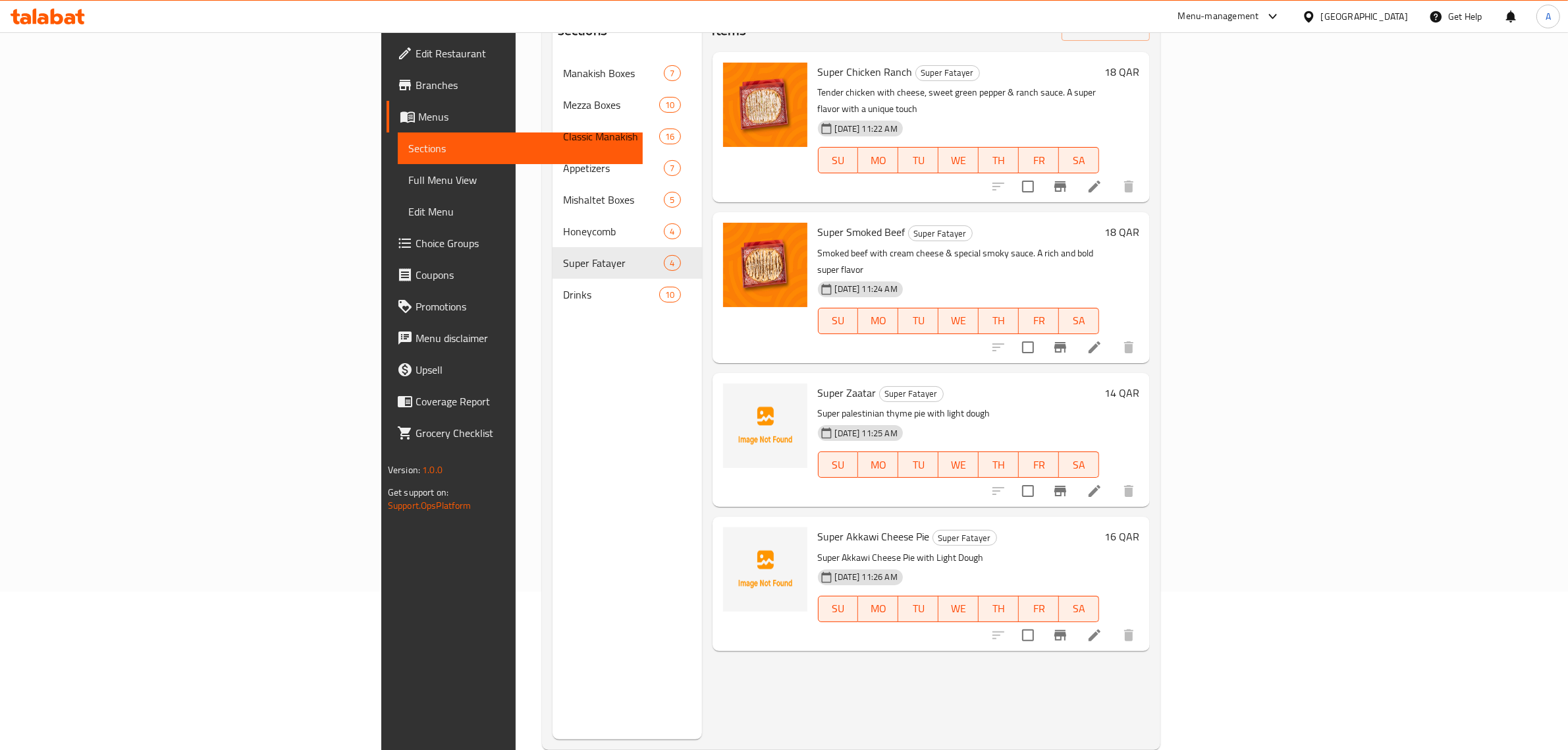
scroll to position [164, 0]
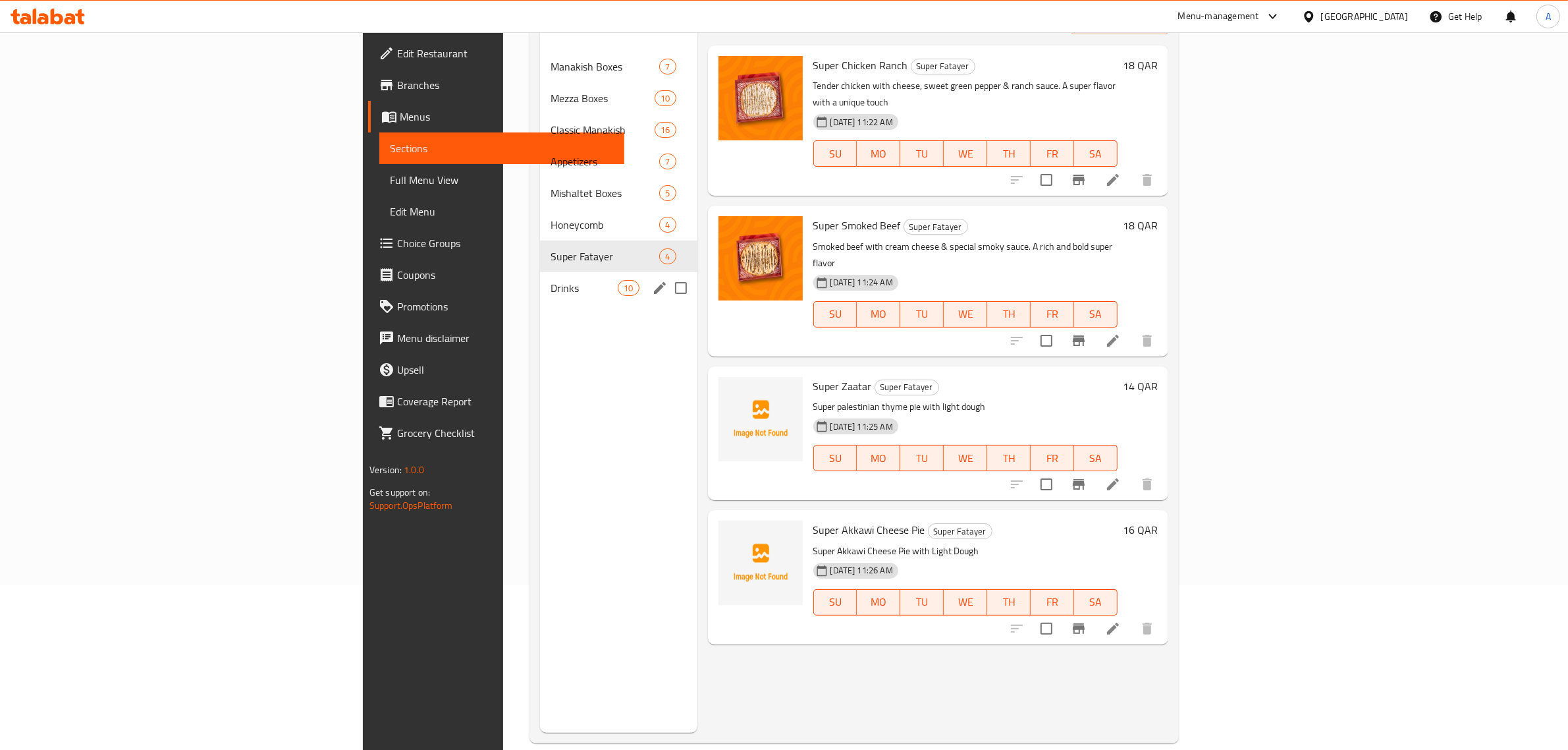
click at [551, 280] on span "Drinks" at bounding box center [584, 287] width 67 height 16
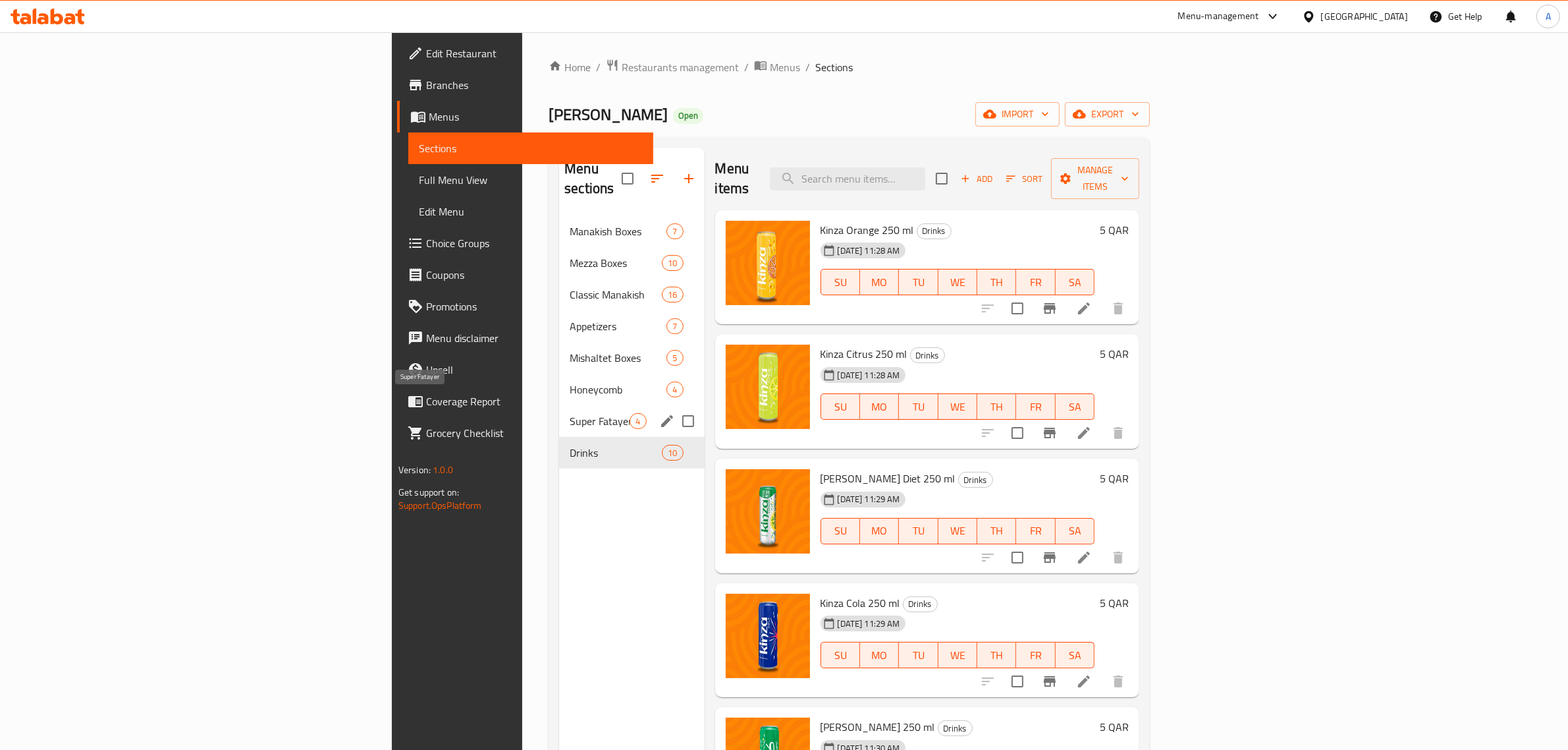
click at [559, 410] on div "Super Fatayer 4" at bounding box center [631, 420] width 144 height 31
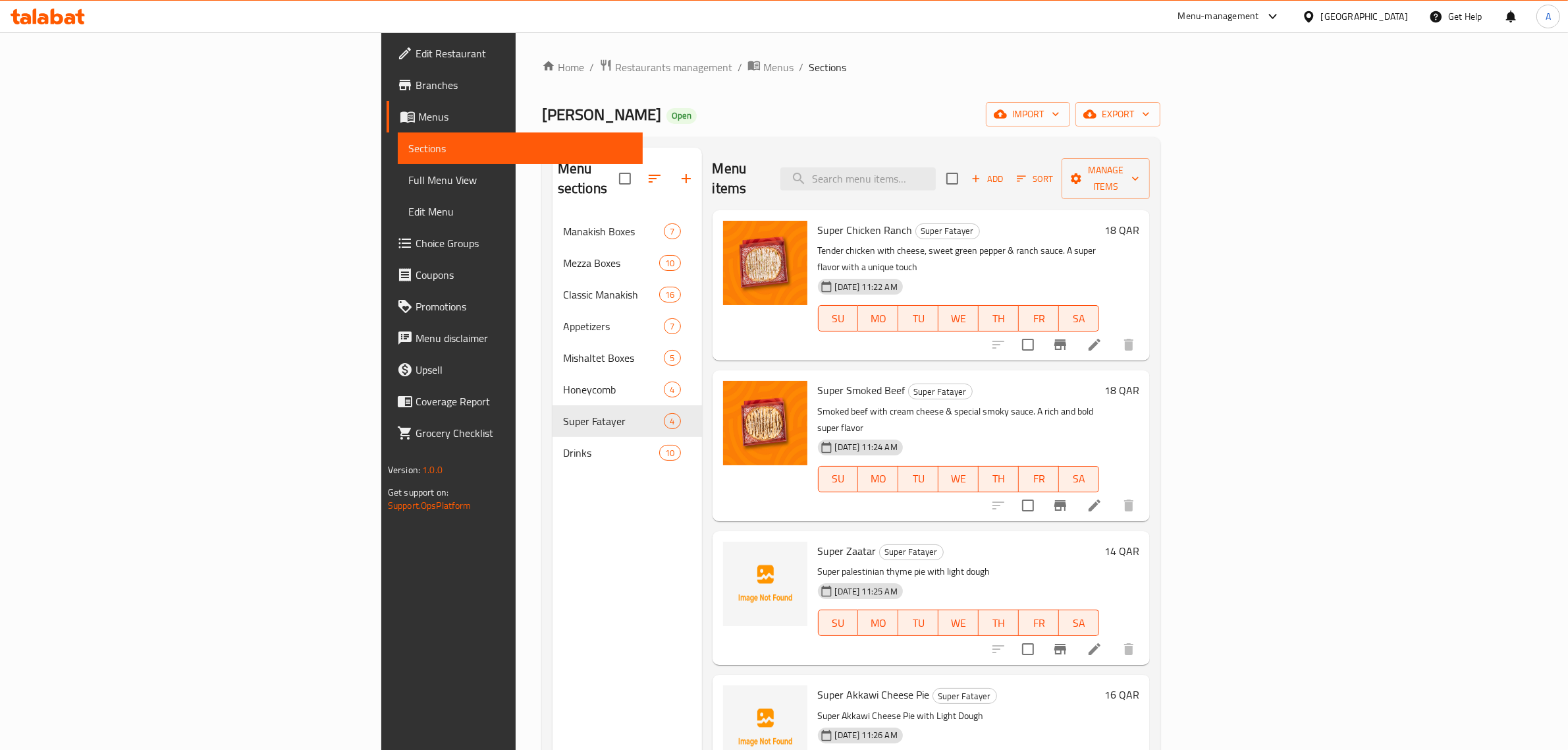
click at [924, 89] on div "Home / Restaurants management / Menus / Sections Alfarih Bakery Open import exp…" at bounding box center [850, 483] width 618 height 849
click at [1149, 109] on span "export" at bounding box center [1117, 114] width 64 height 17
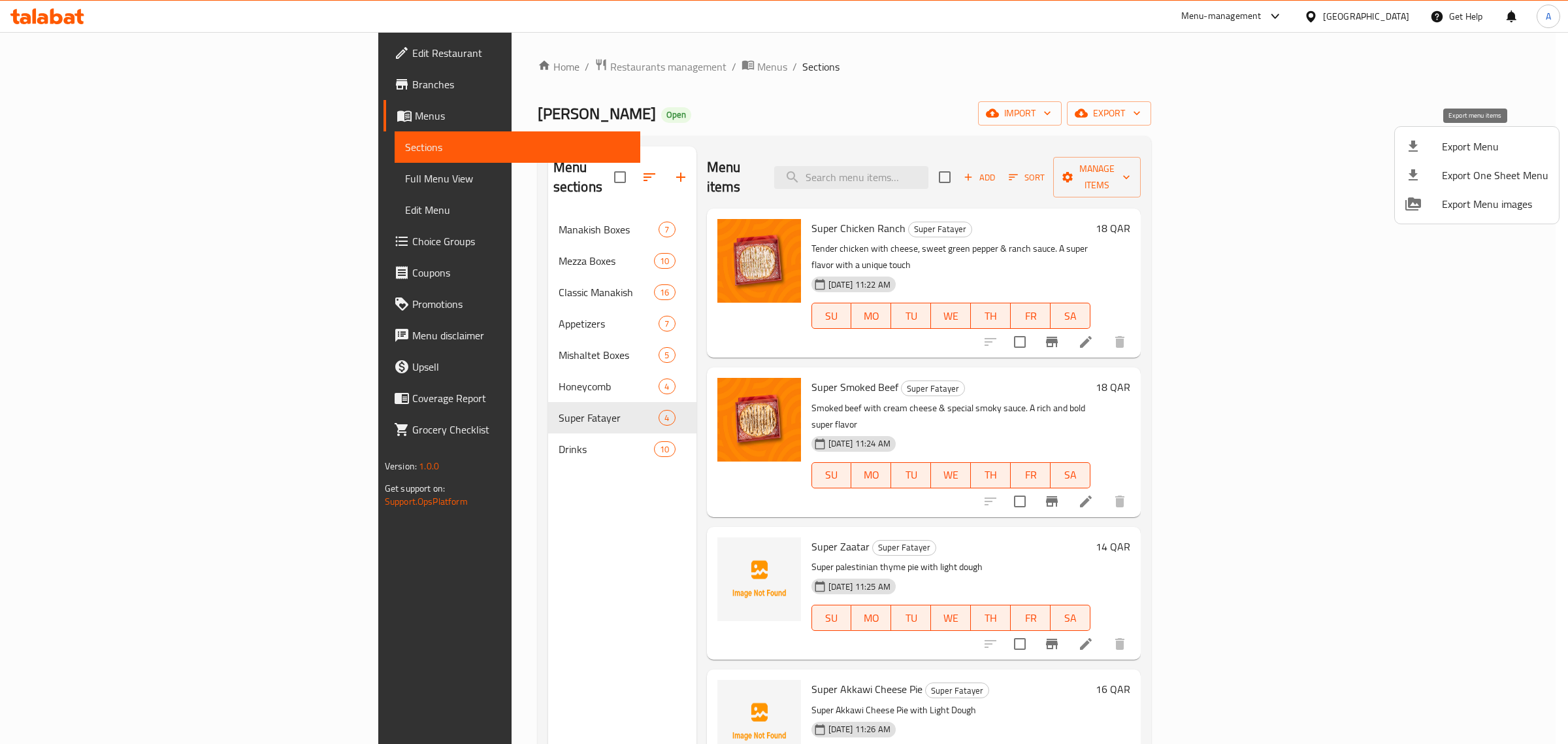
click at [1497, 141] on span "Export Menu" at bounding box center [1495, 146] width 106 height 16
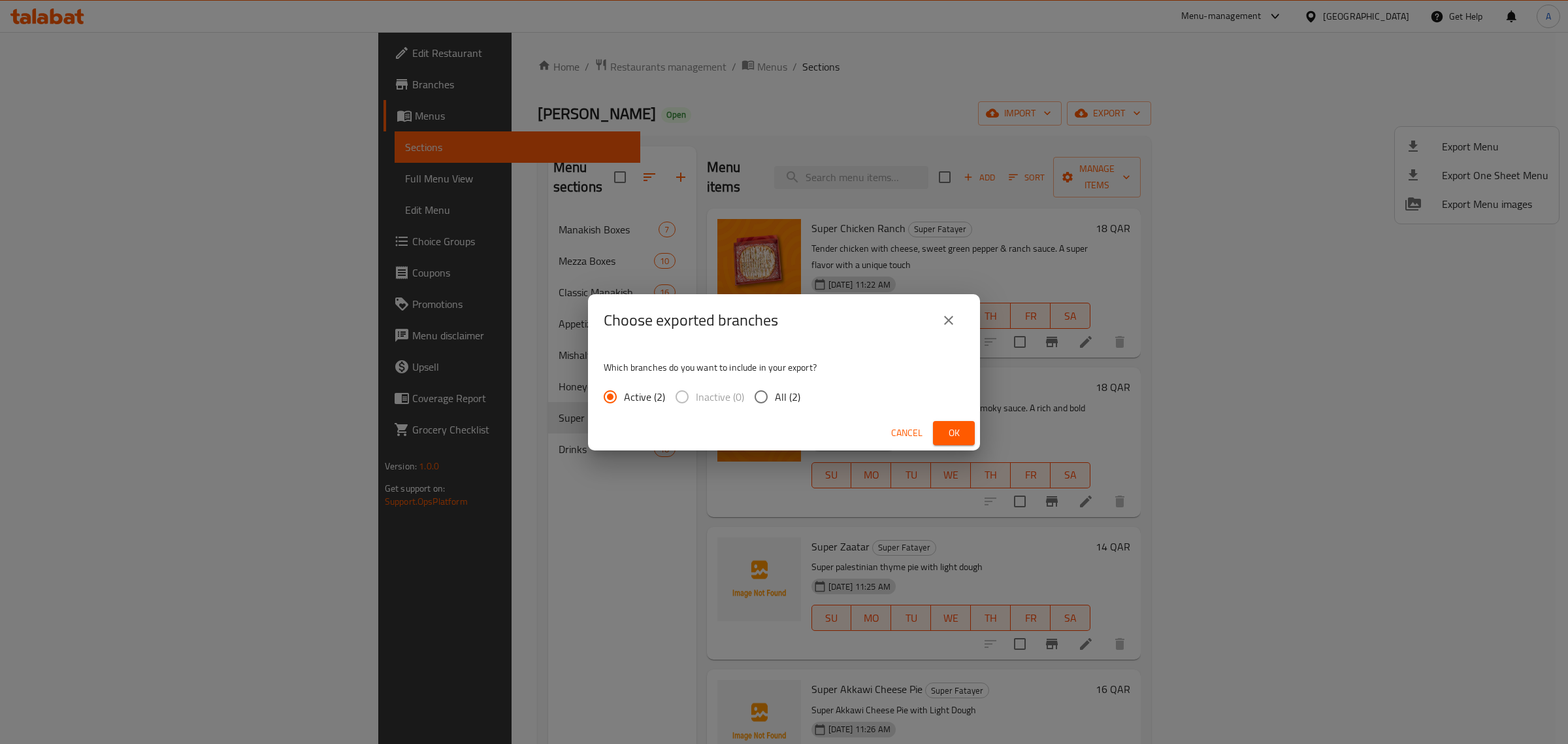
click at [943, 321] on icon "close" at bounding box center [948, 320] width 16 height 16
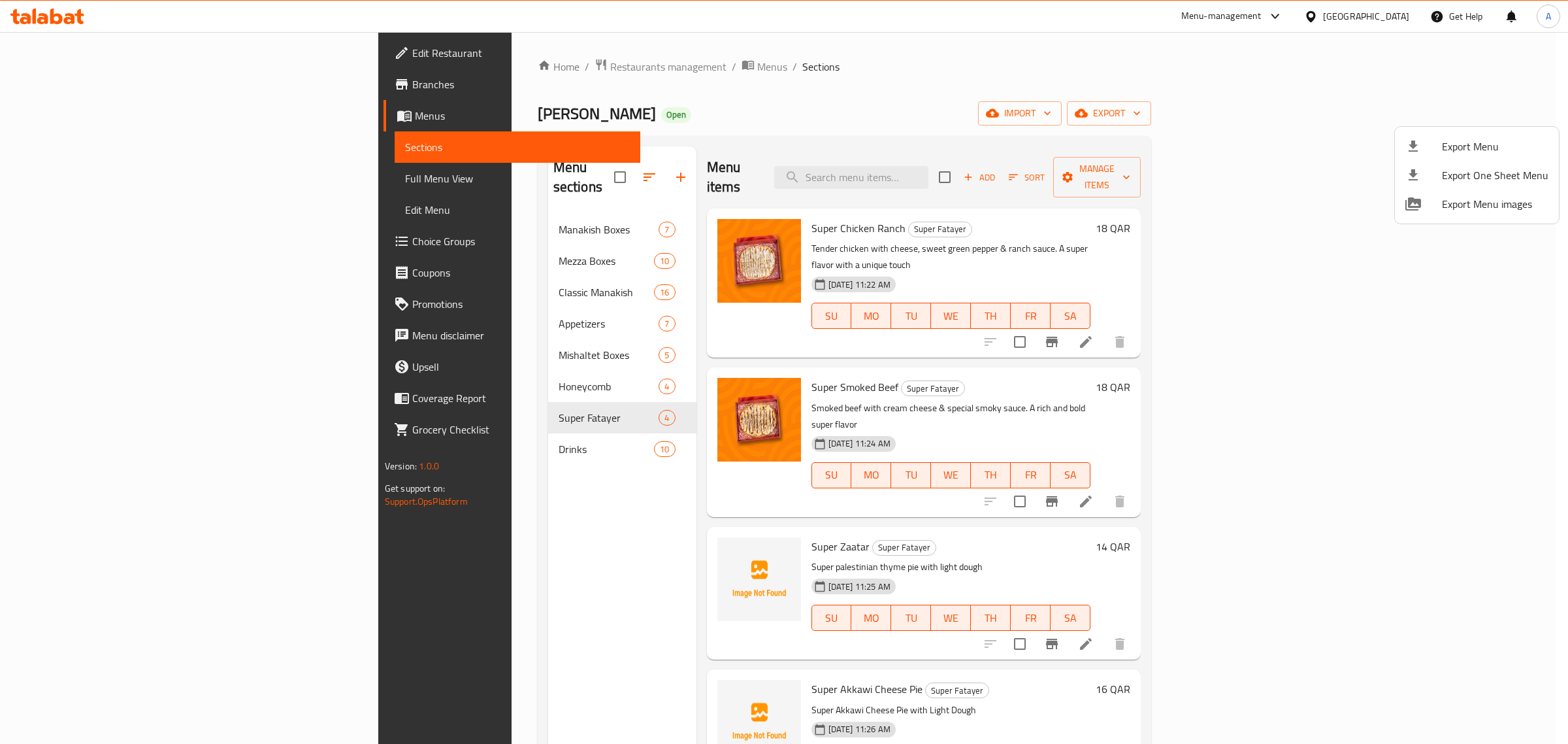
click at [48, 179] on div at bounding box center [784, 372] width 1568 height 744
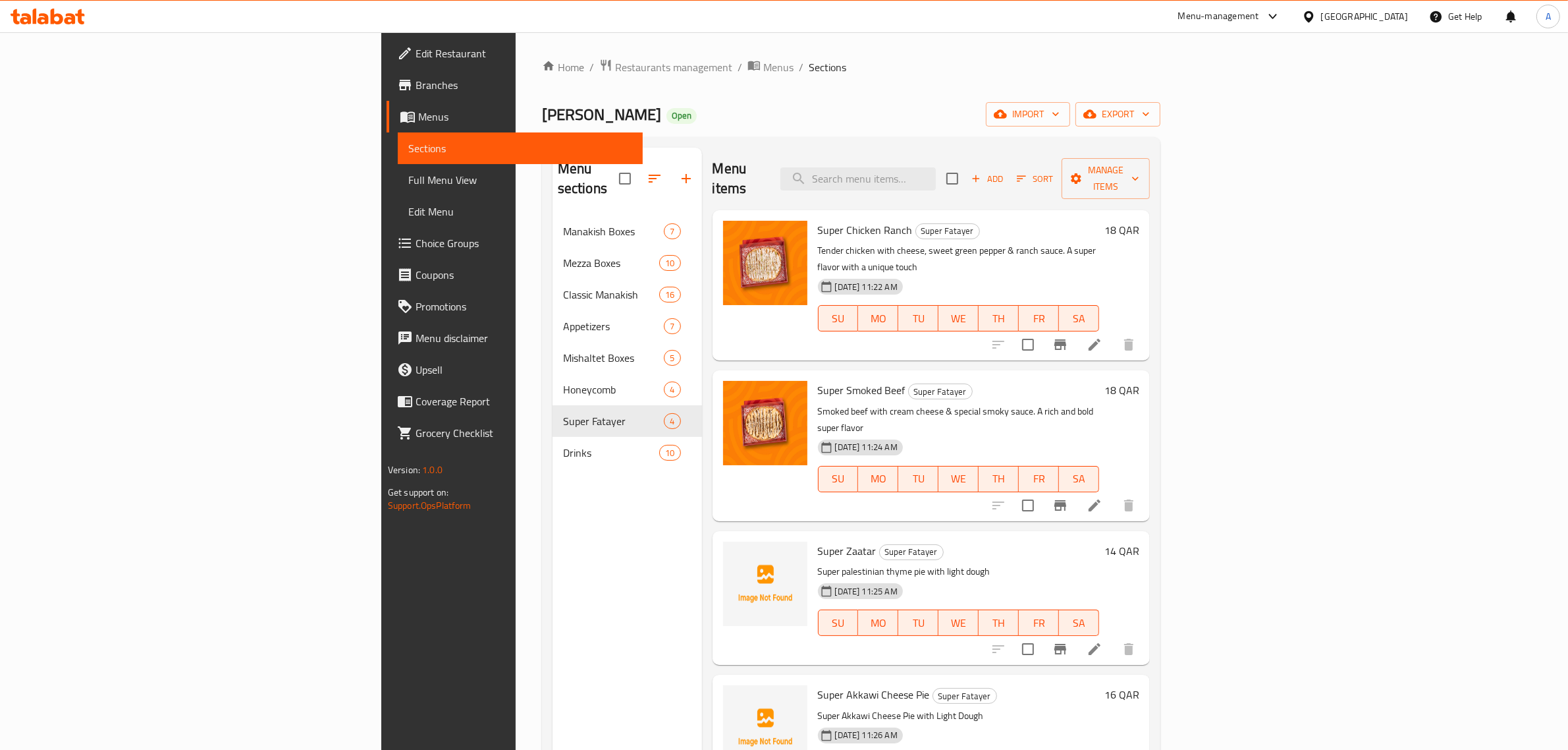
drag, startPoint x: 48, startPoint y: 181, endPoint x: 120, endPoint y: 31, distance: 166.4
click at [408, 181] on span "Full Menu View" at bounding box center [520, 179] width 225 height 16
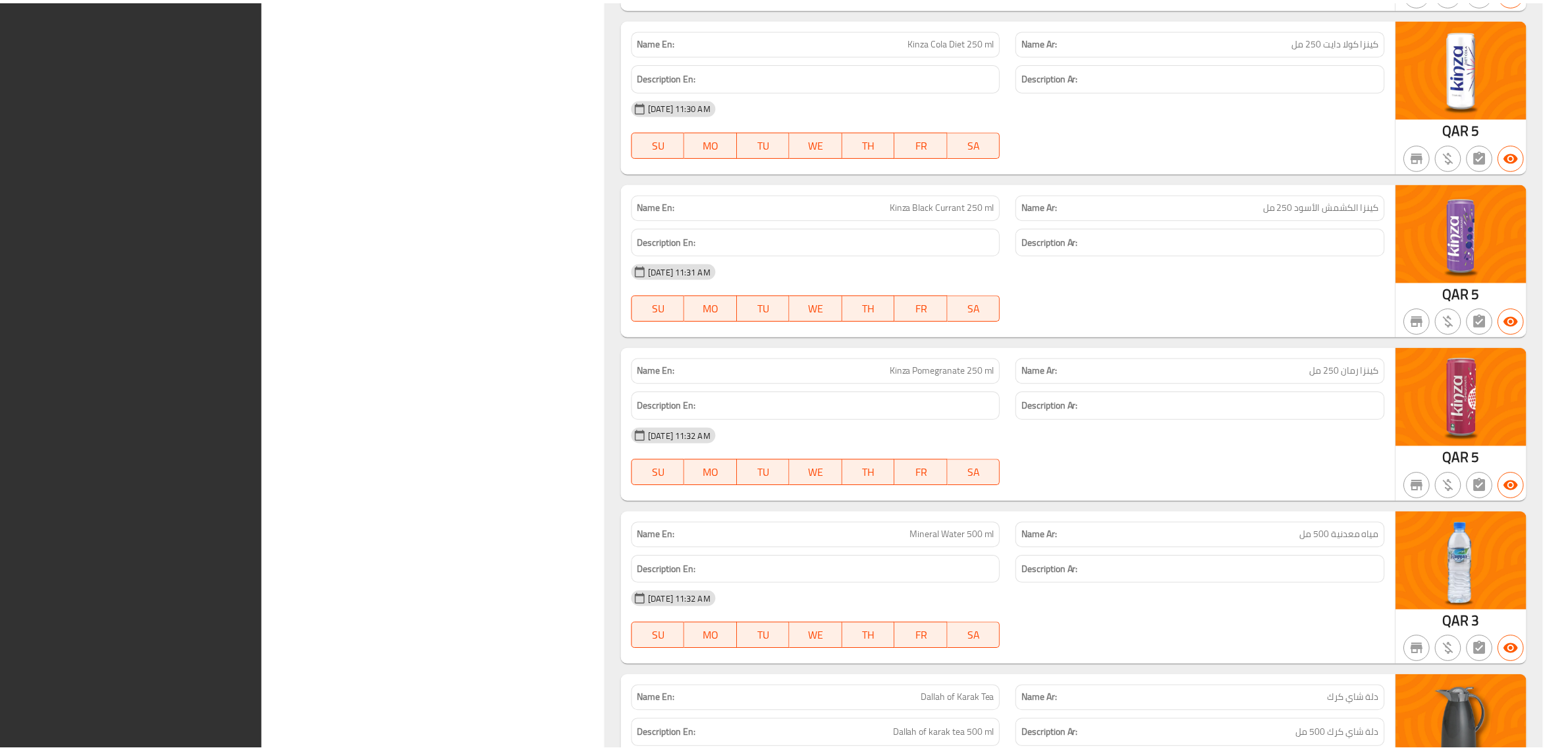
scroll to position [12450, 0]
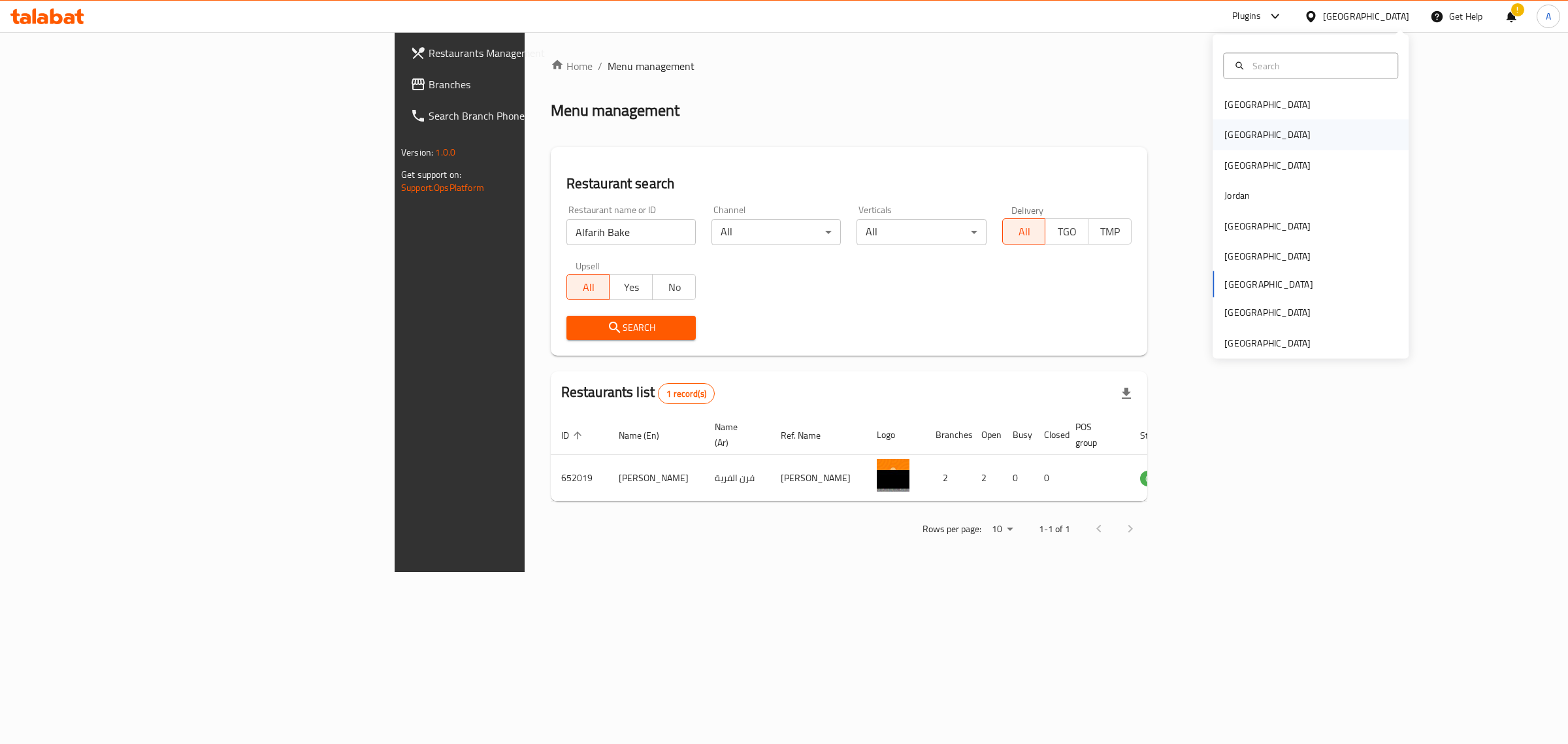
click at [1333, 139] on div "Egypt" at bounding box center [1310, 134] width 196 height 30
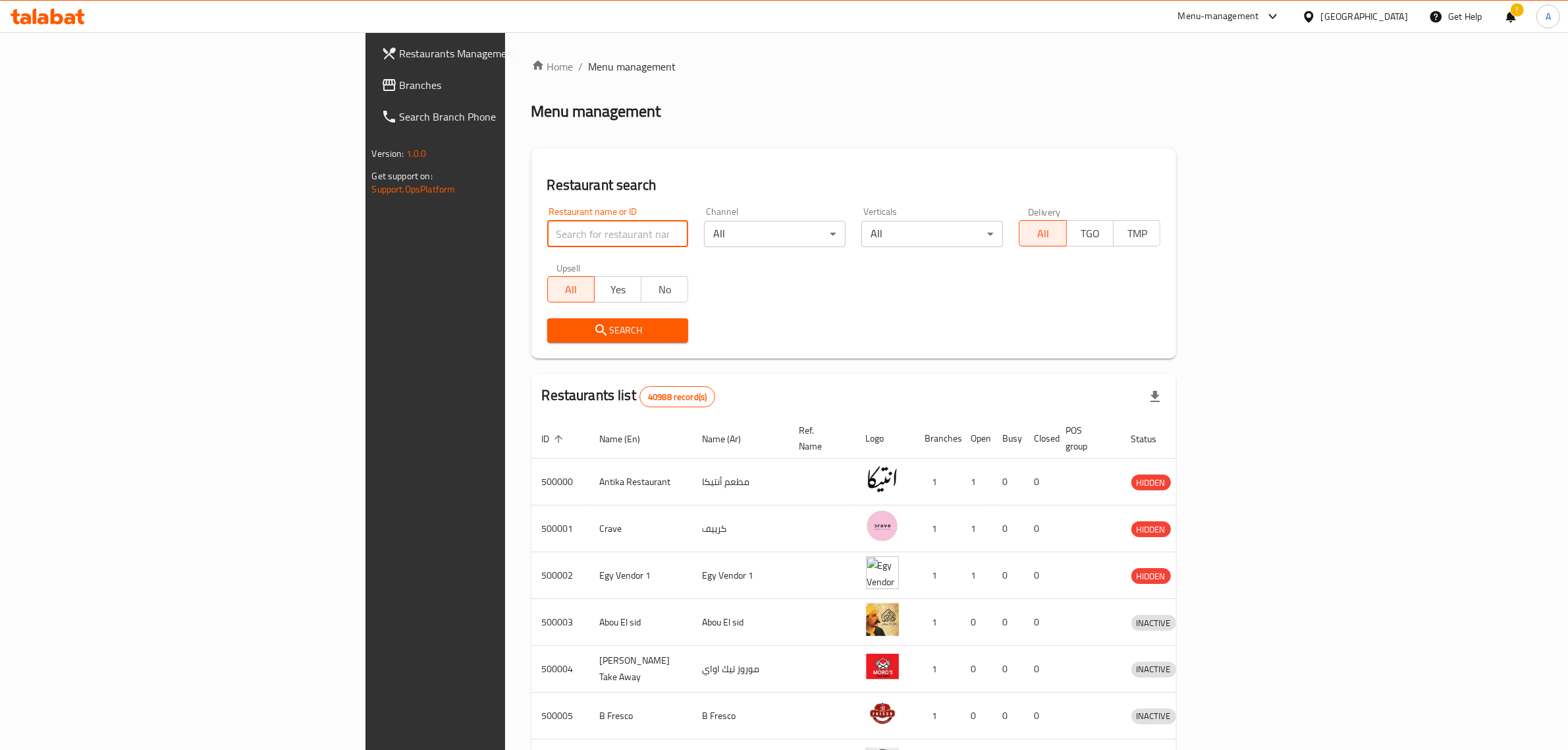
click at [547, 238] on input "search" at bounding box center [618, 234] width 141 height 26
drag, startPoint x: 520, startPoint y: 238, endPoint x: 154, endPoint y: 238, distance: 366.0
click at [366, 238] on div "Restaurants Management Branches Search Branch Phone Version: 1.0.0 Get support …" at bounding box center [784, 515] width 837 height 965
paste input "696496"
type input "696496"
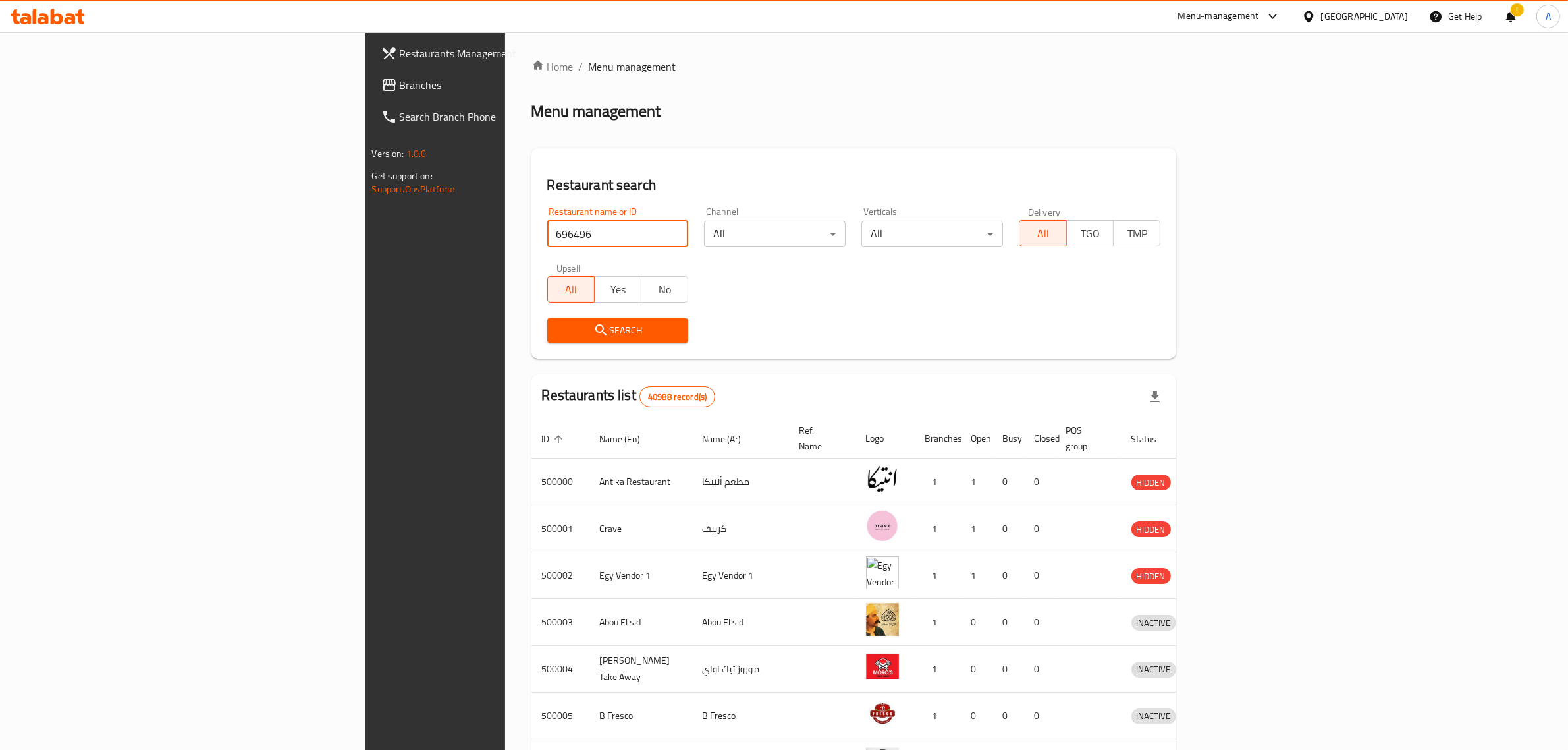
click button "Search" at bounding box center [618, 330] width 141 height 25
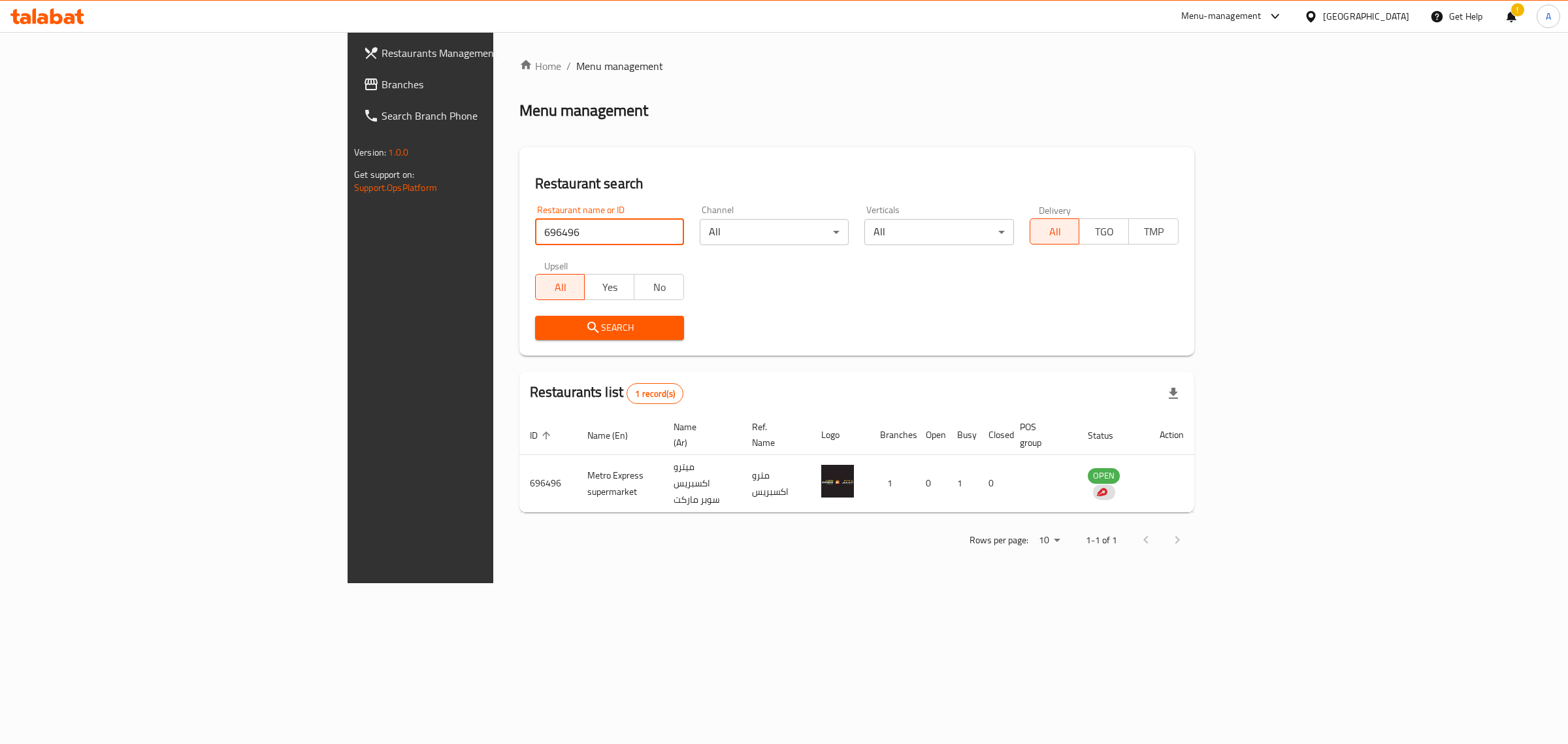
click at [1262, 23] on div "Menu-management" at bounding box center [1221, 16] width 80 height 16
click at [1190, 196] on div "Restaurant-Management" at bounding box center [1212, 205] width 124 height 30
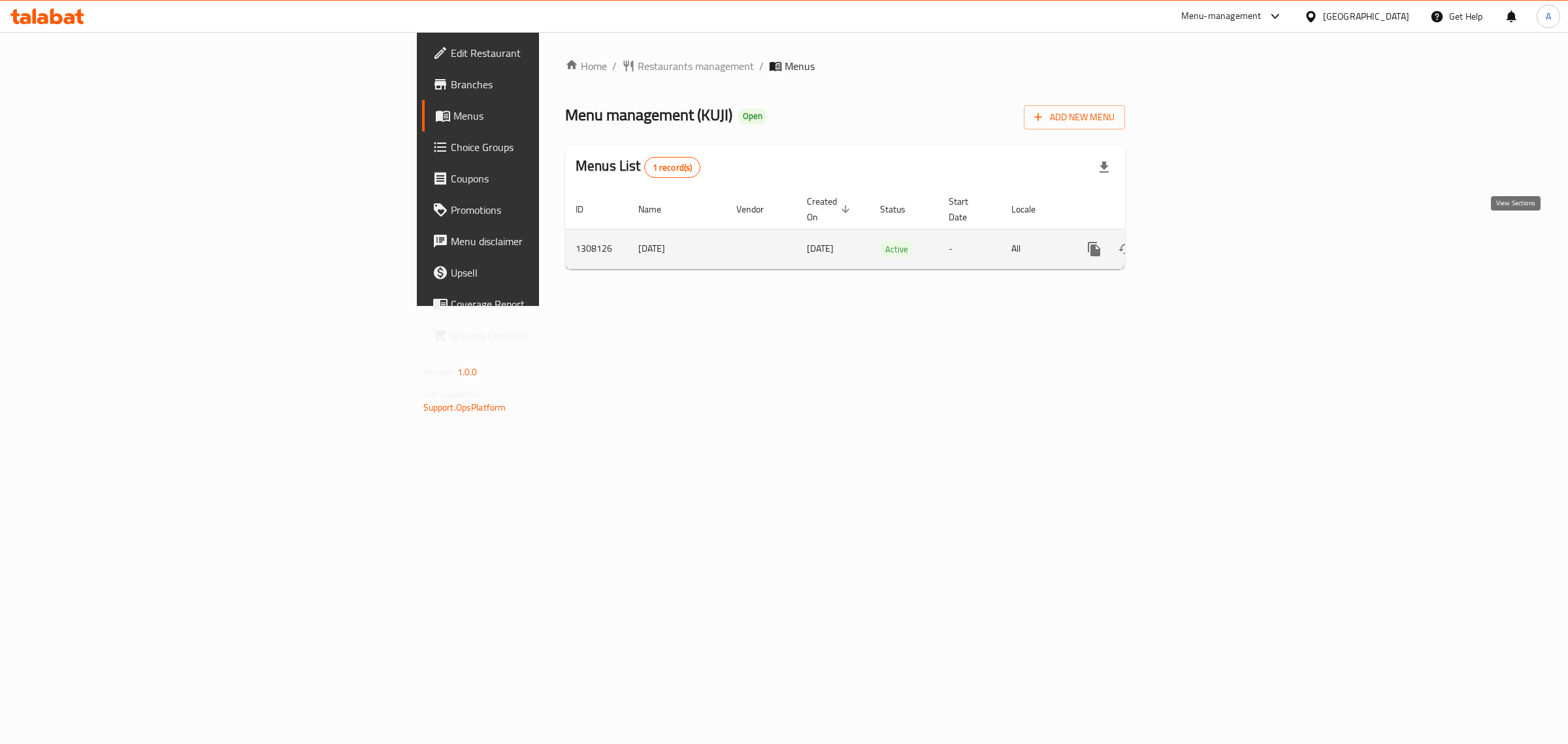
click at [1204, 243] on link "enhanced table" at bounding box center [1188, 249] width 31 height 31
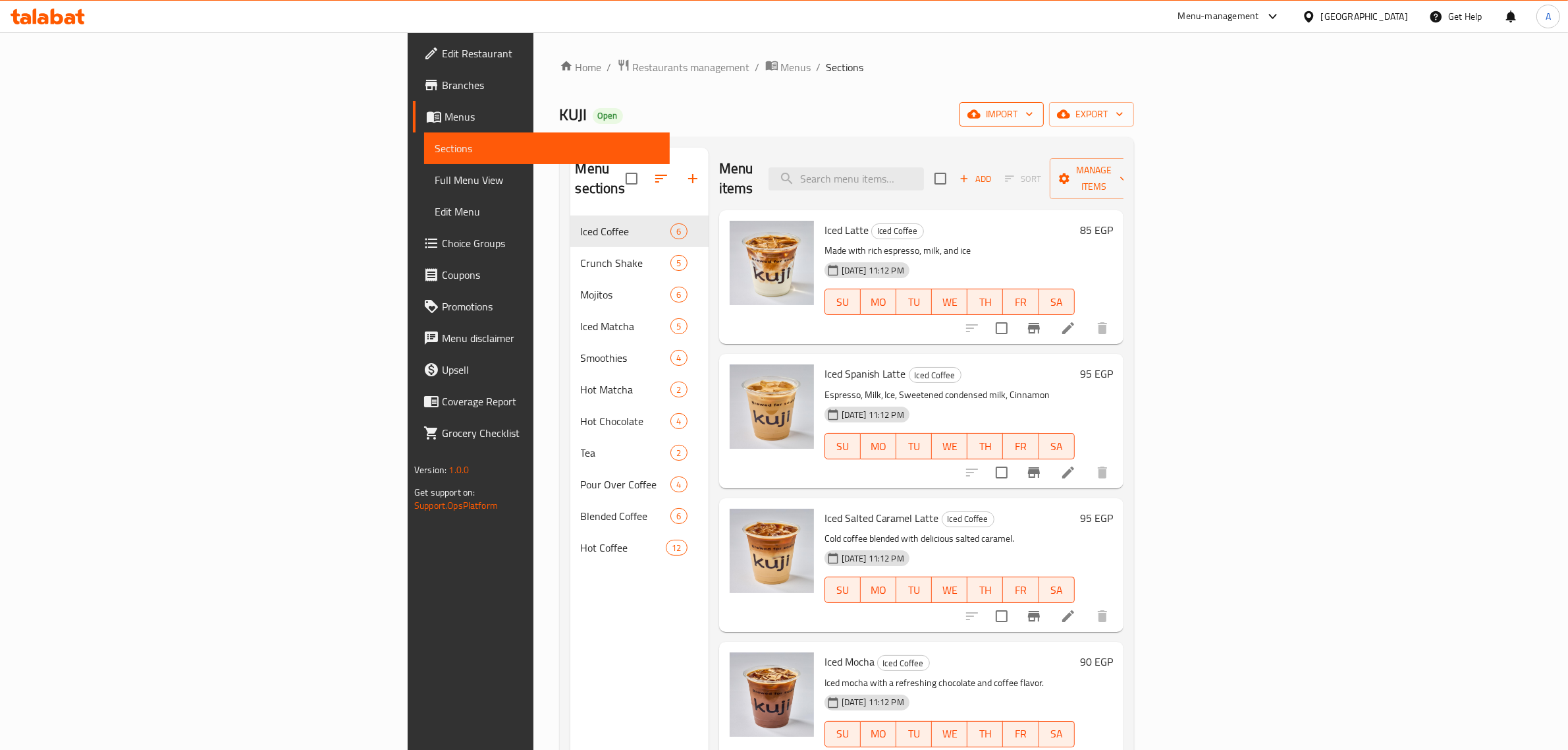
click at [1033, 114] on span "import" at bounding box center [1002, 114] width 64 height 17
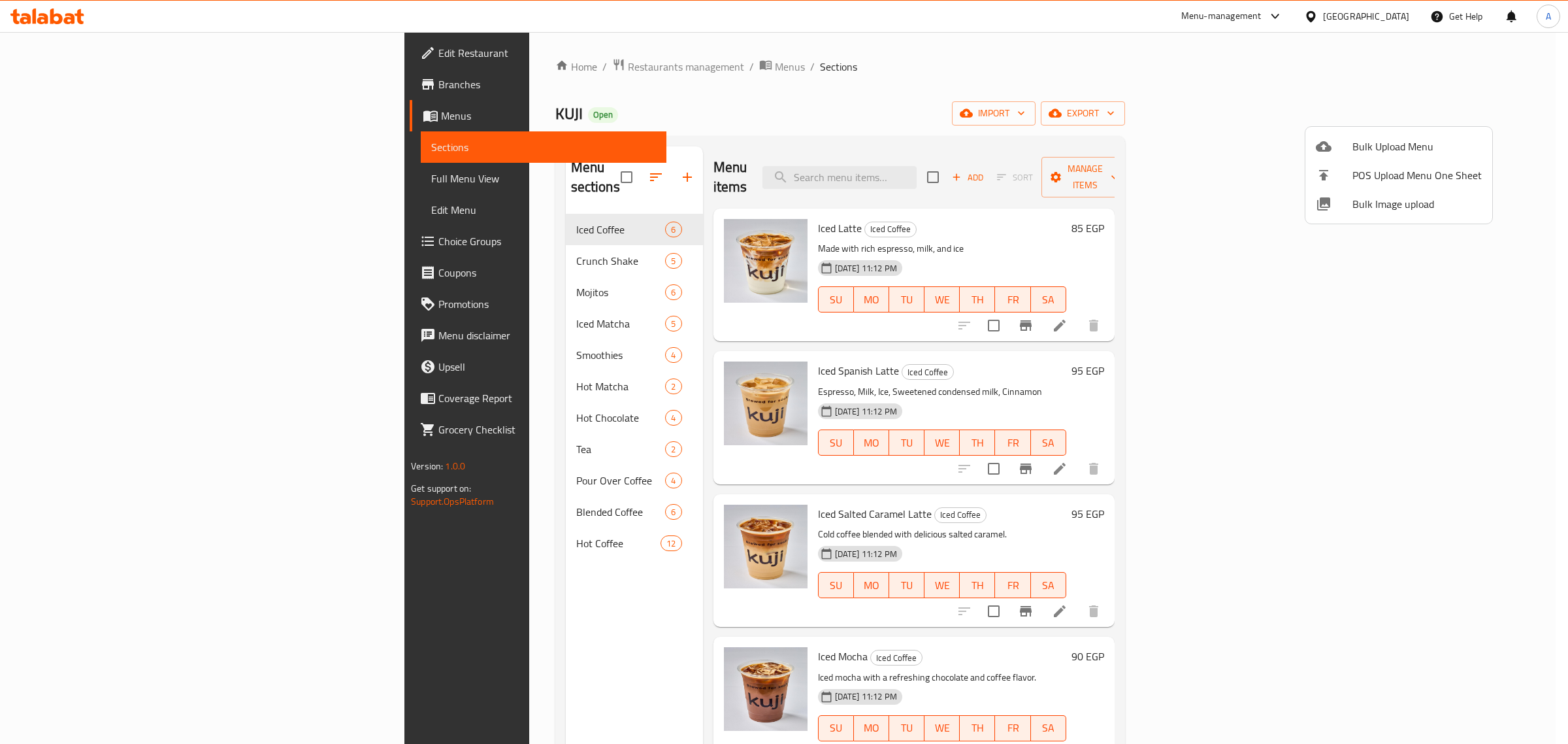
click at [1362, 211] on span "Bulk Image upload" at bounding box center [1417, 203] width 129 height 16
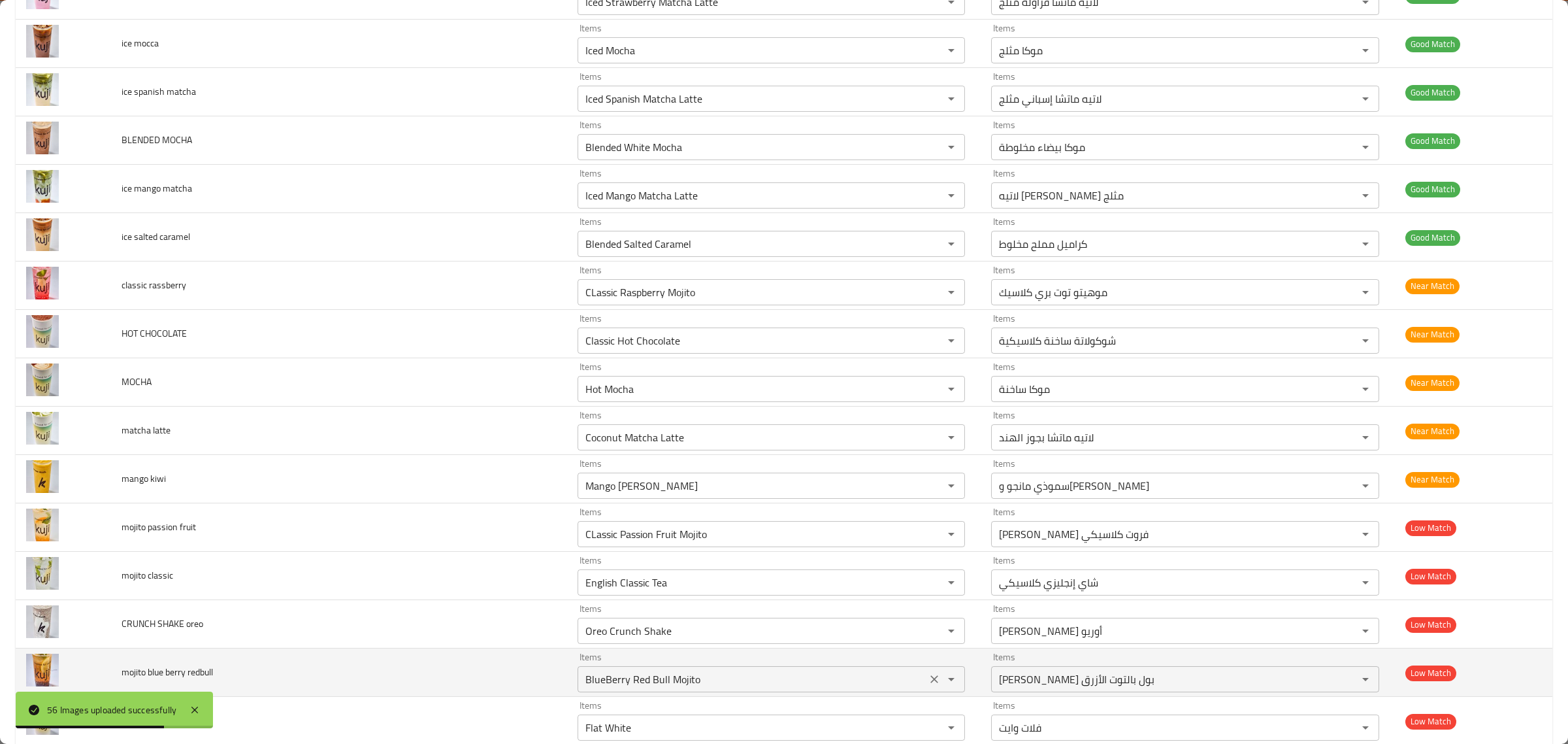
scroll to position [1144, 0]
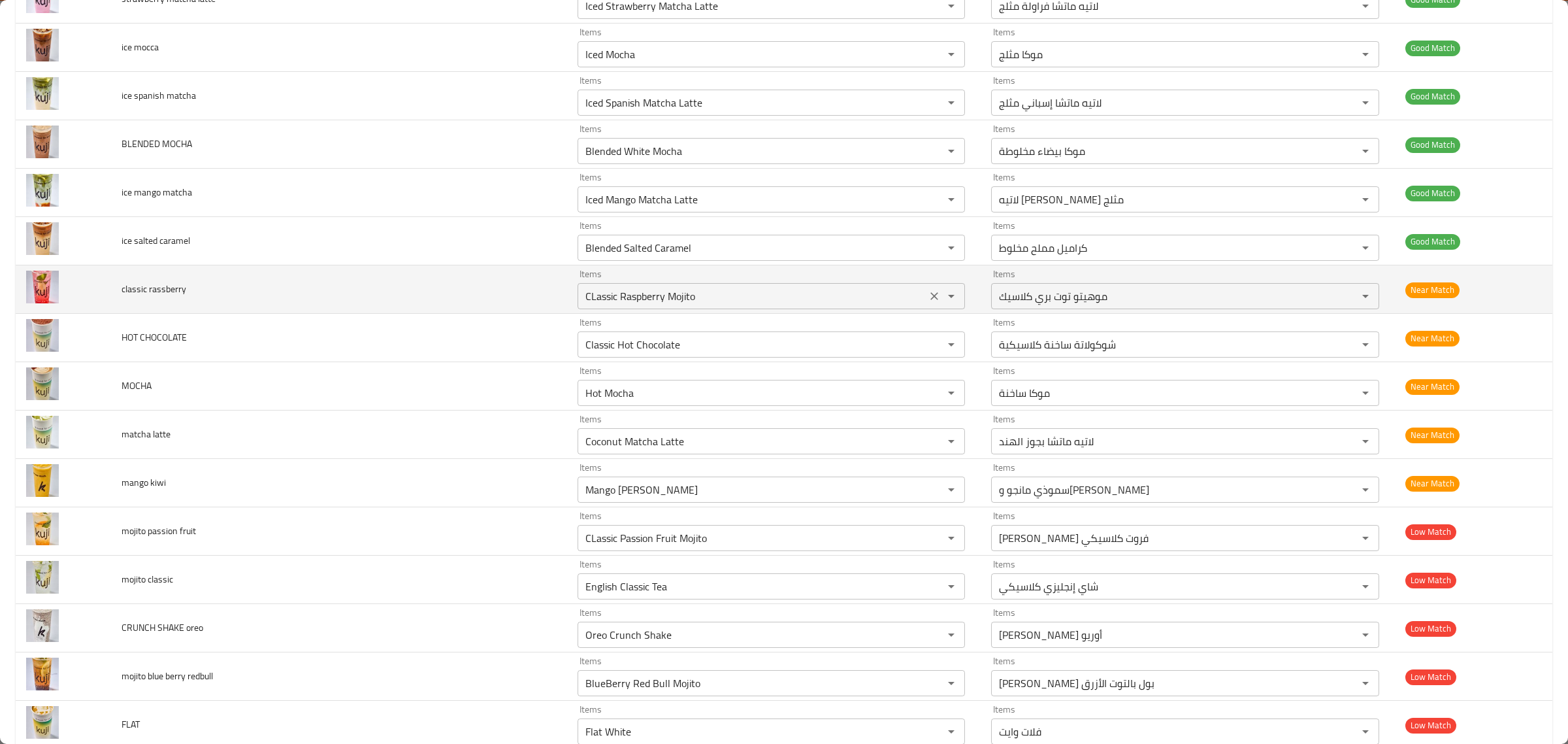
drag, startPoint x: 713, startPoint y: 243, endPoint x: 736, endPoint y: 295, distance: 56.9
click at [724, 261] on div "Blended Salted Caramel Items" at bounding box center [772, 247] width 388 height 26
click at [736, 295] on rassberry "CLassic Raspberry Mojito" at bounding box center [752, 296] width 342 height 18
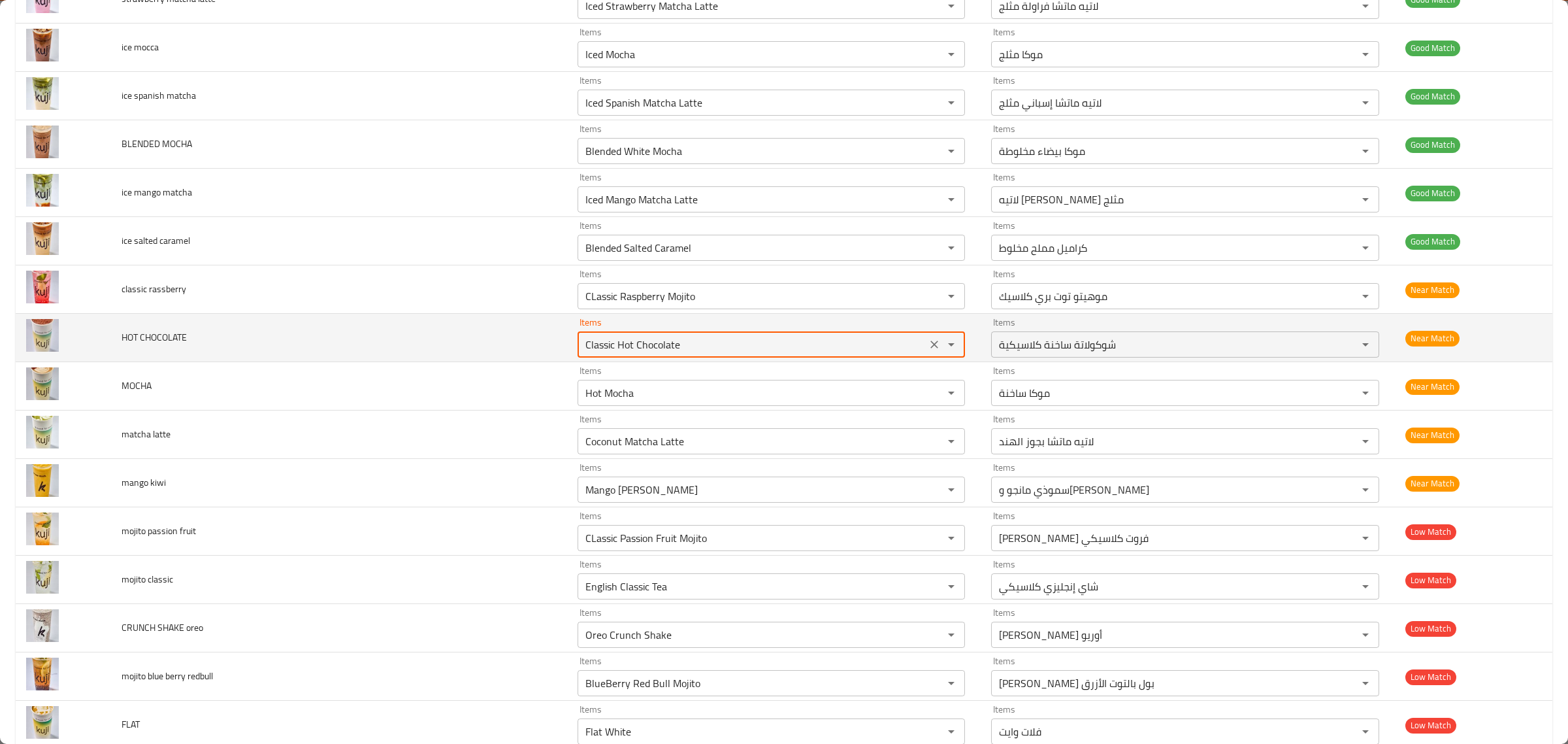
click at [776, 347] on CHOCOLATE "Classic Hot Chocolate" at bounding box center [752, 344] width 342 height 18
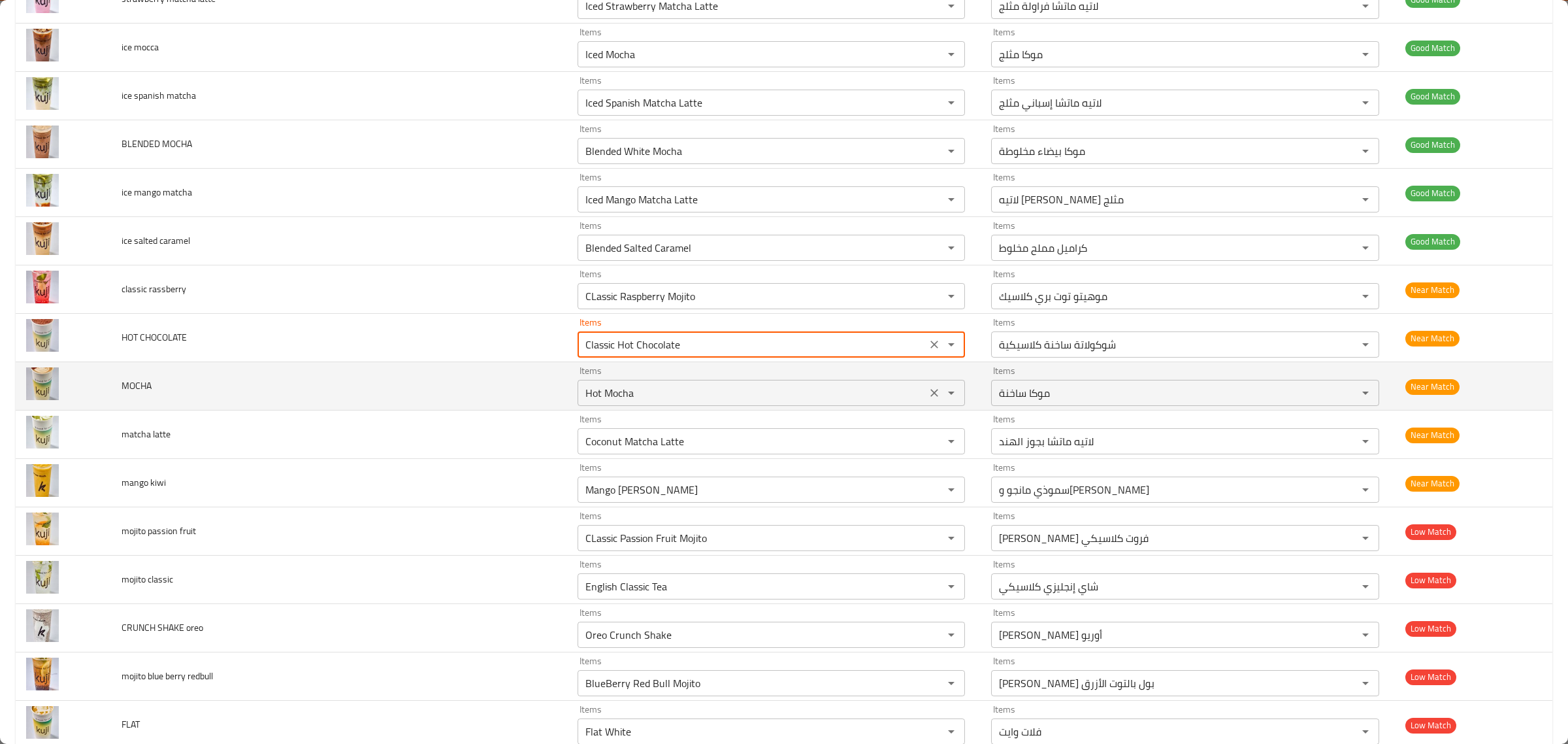
click at [752, 400] on input "Hot Mocha" at bounding box center [752, 392] width 342 height 18
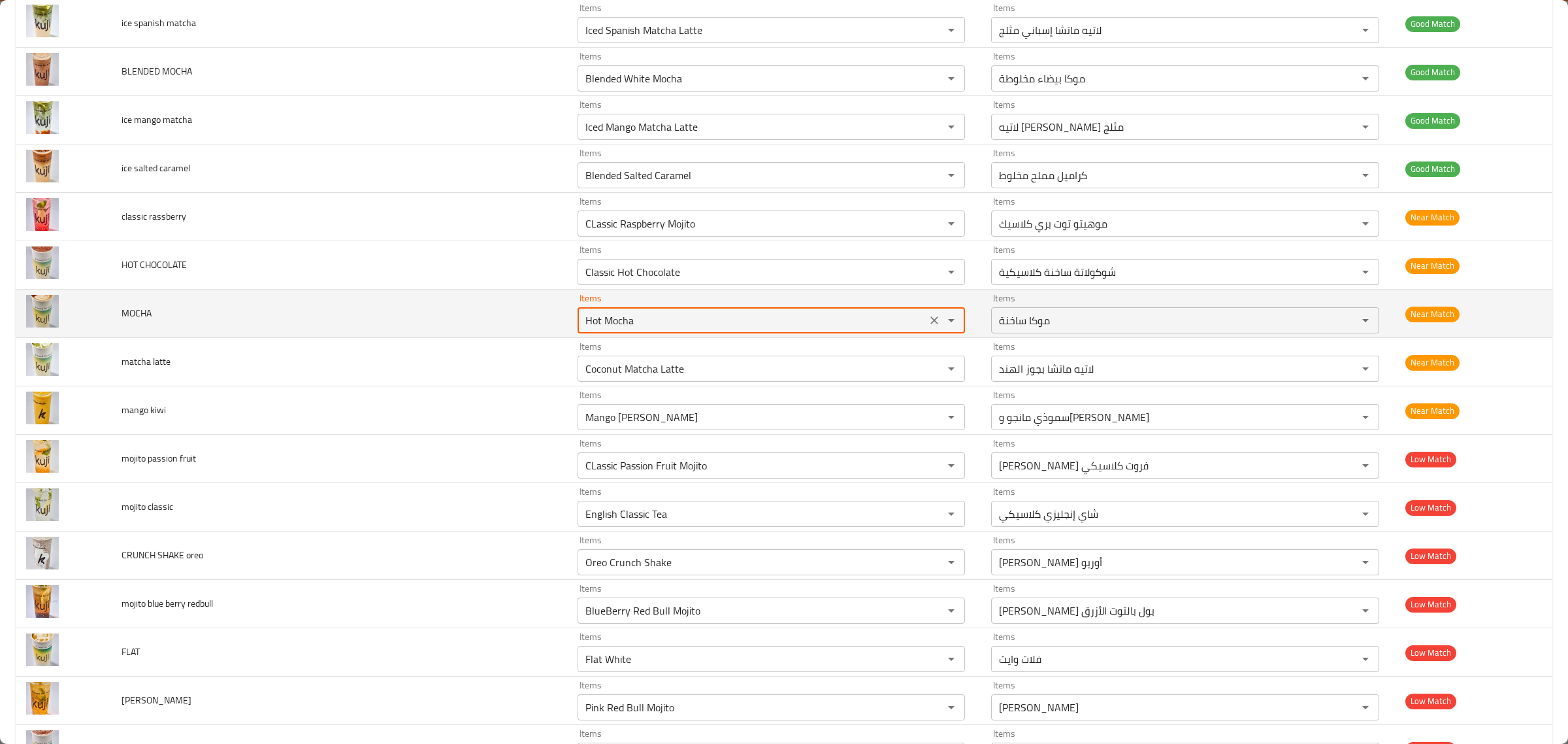
scroll to position [1307, 0]
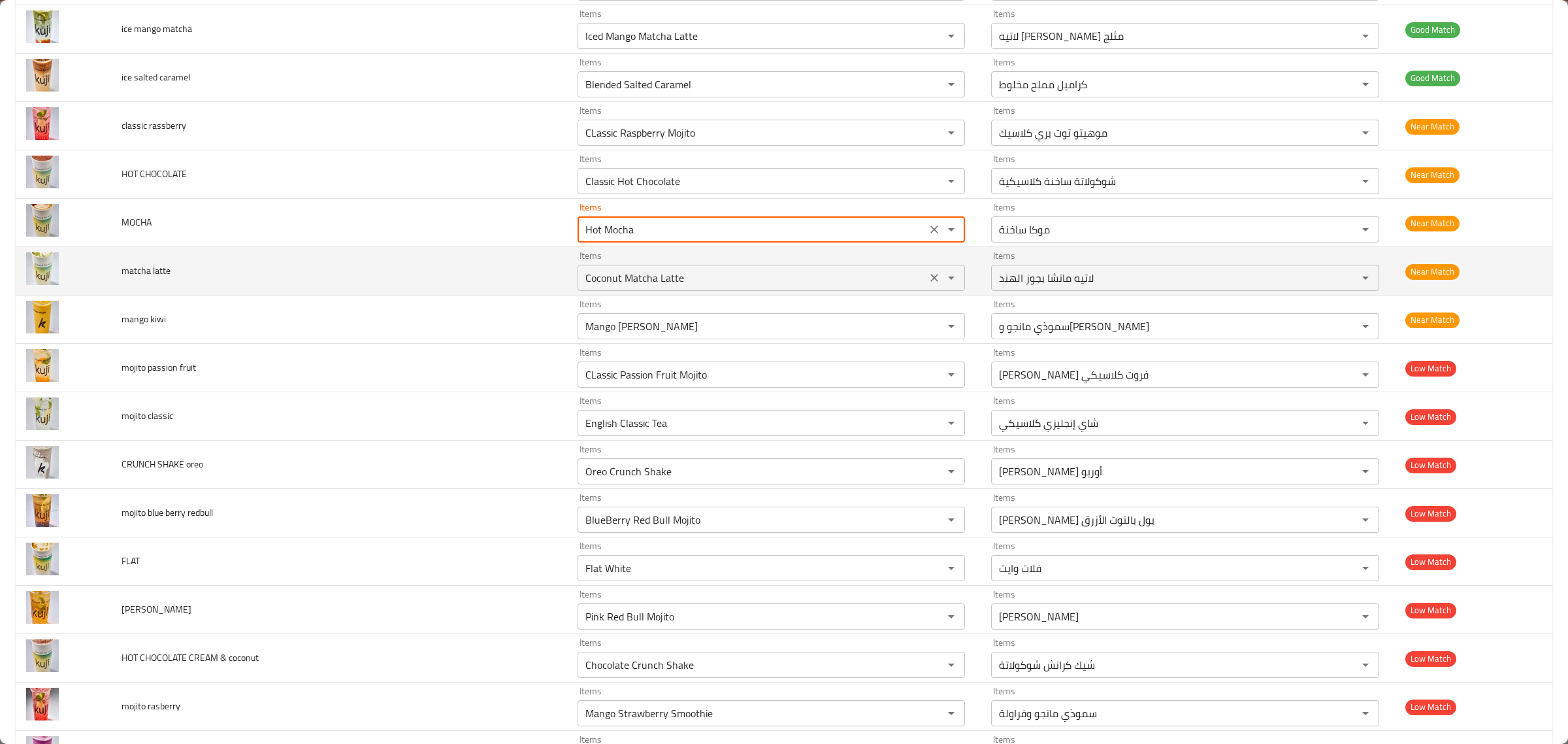
click at [641, 279] on latte "Coconut Matcha Latte" at bounding box center [752, 278] width 342 height 18
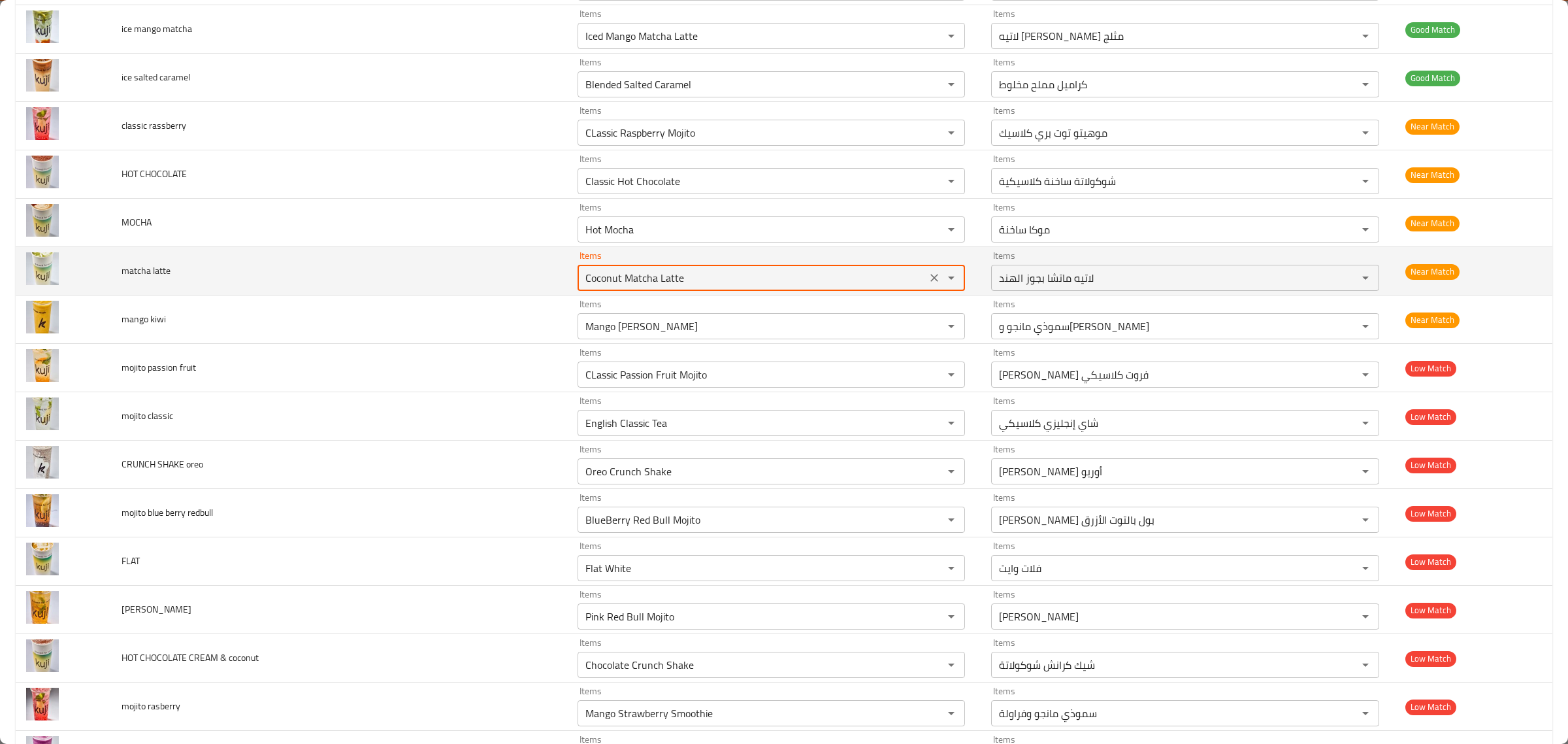
click at [641, 279] on latte "Coconut Matcha Latte" at bounding box center [752, 278] width 342 height 18
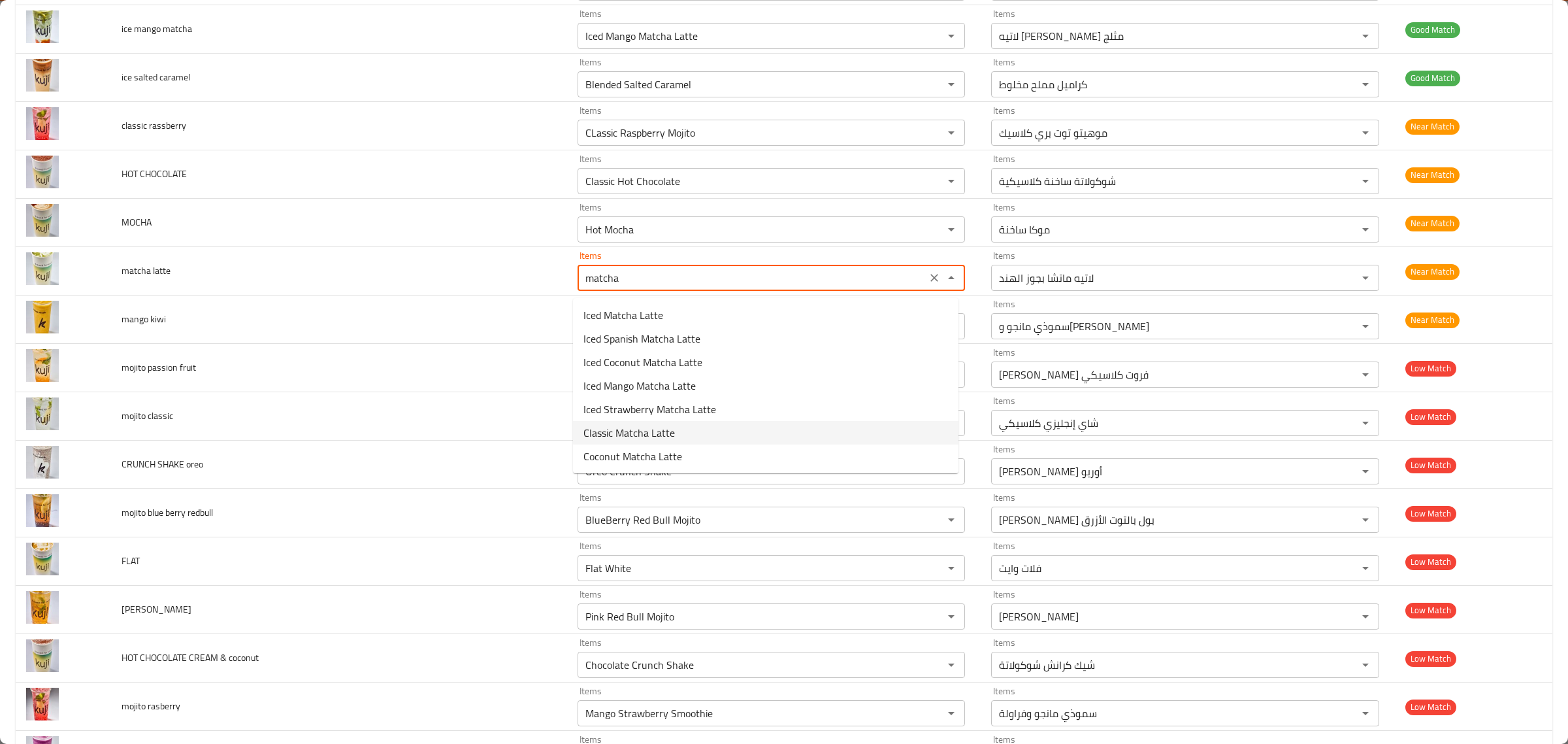
click at [672, 427] on span "Classic Matcha Latte" at bounding box center [629, 432] width 92 height 16
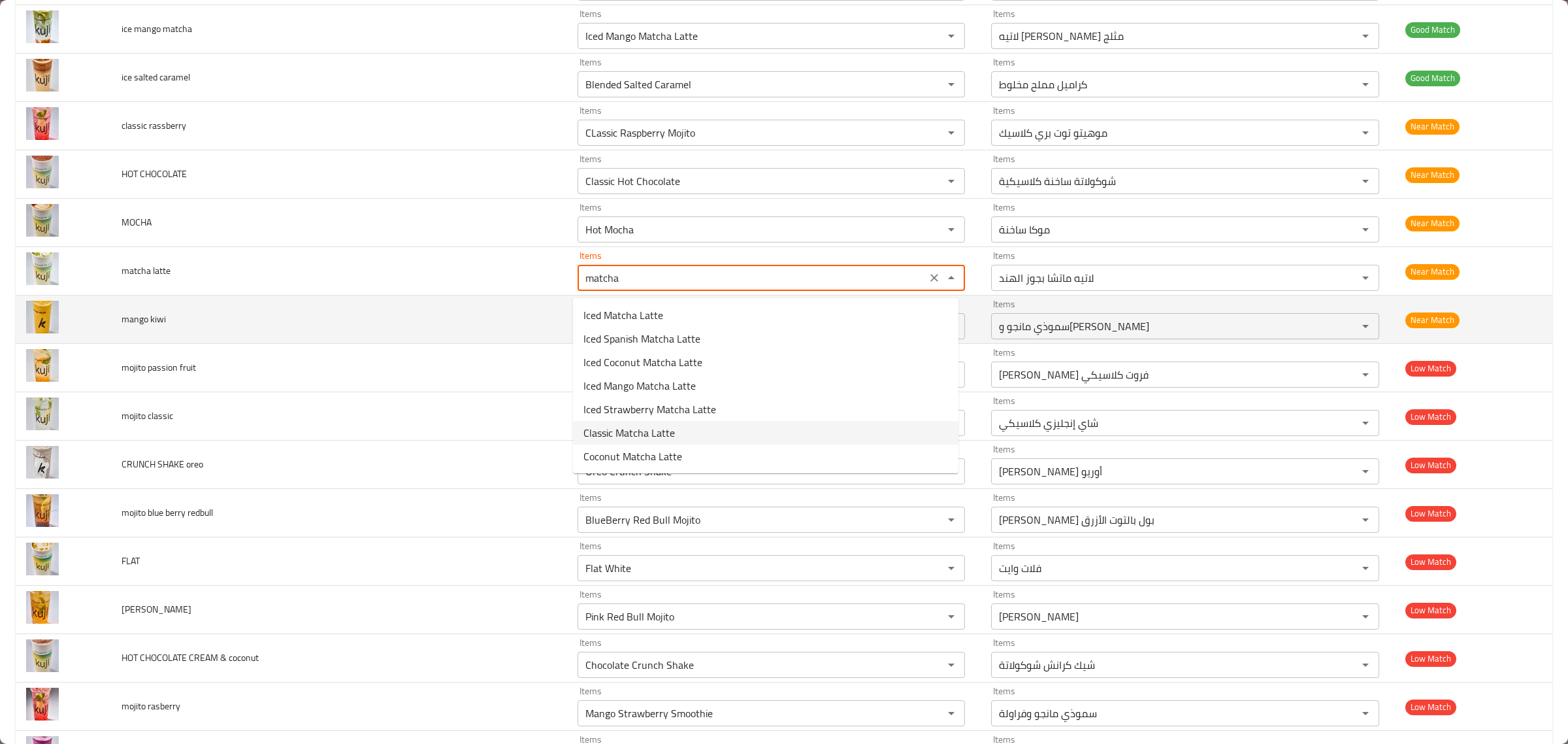
type latte "Classic Matcha Latte"
type latte-ar "لاتيه ماتشا كلاسيكي"
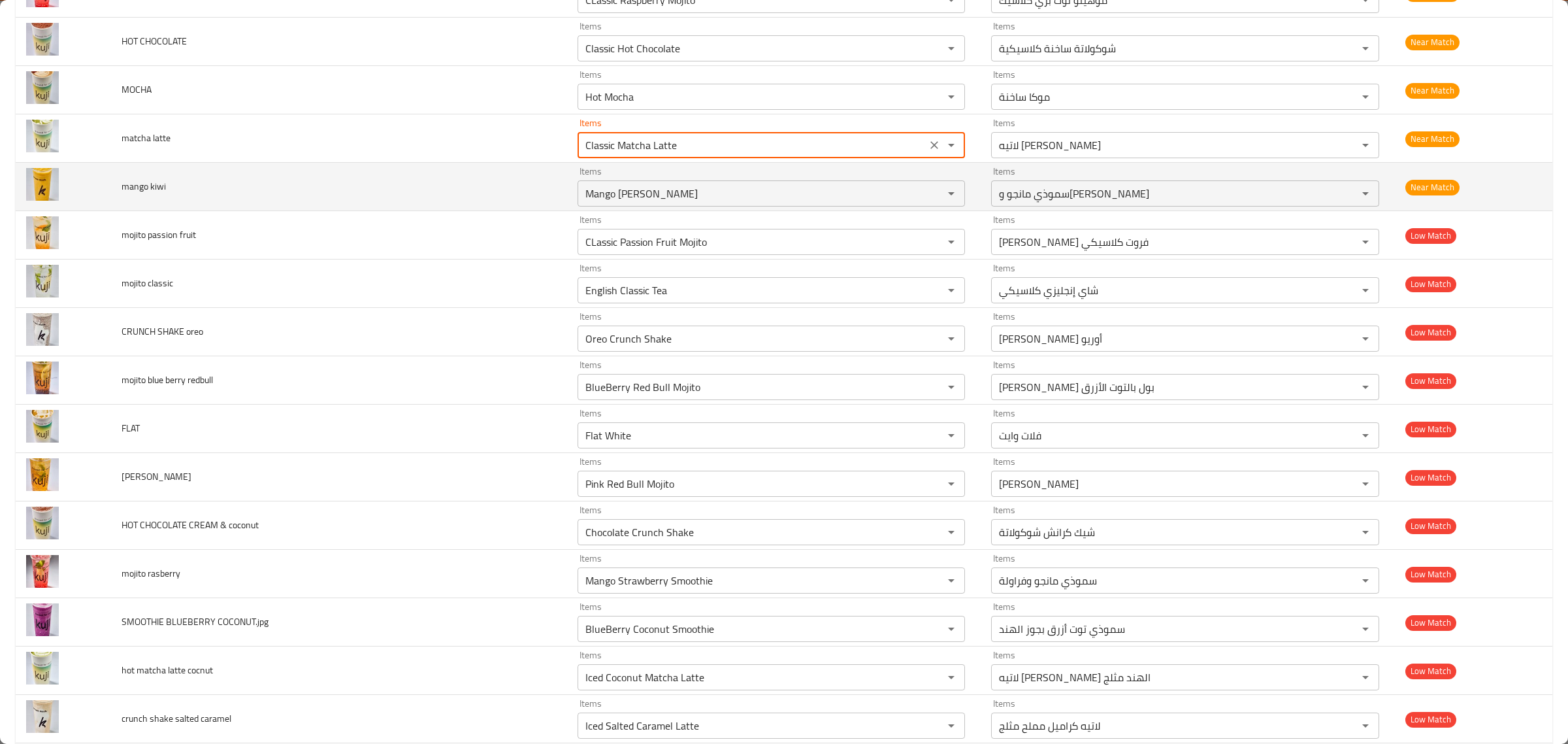
scroll to position [1440, 0]
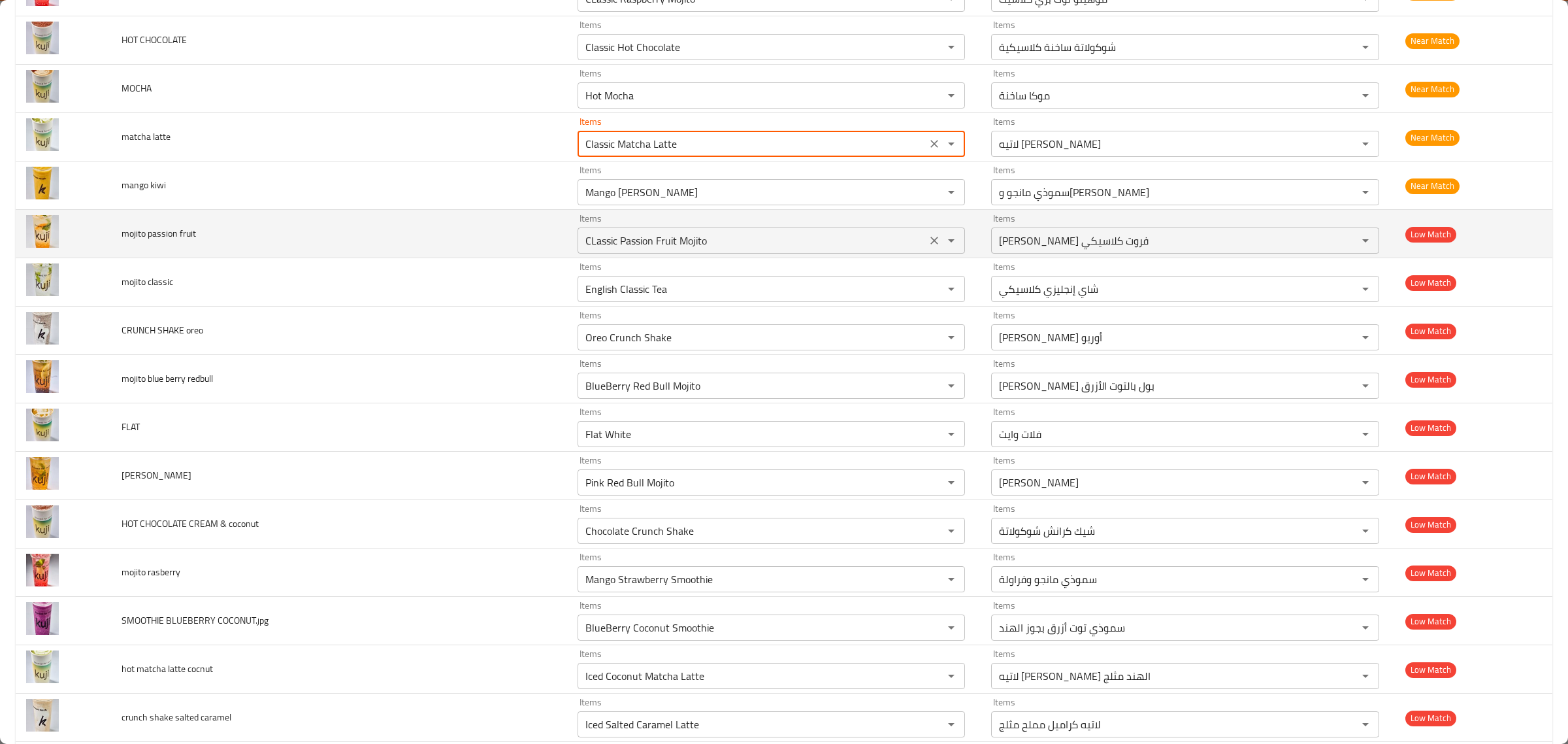
type latte "Classic Matcha Latte"
click at [732, 247] on fruit "CLassic Passion Fruit Mojito" at bounding box center [752, 240] width 342 height 18
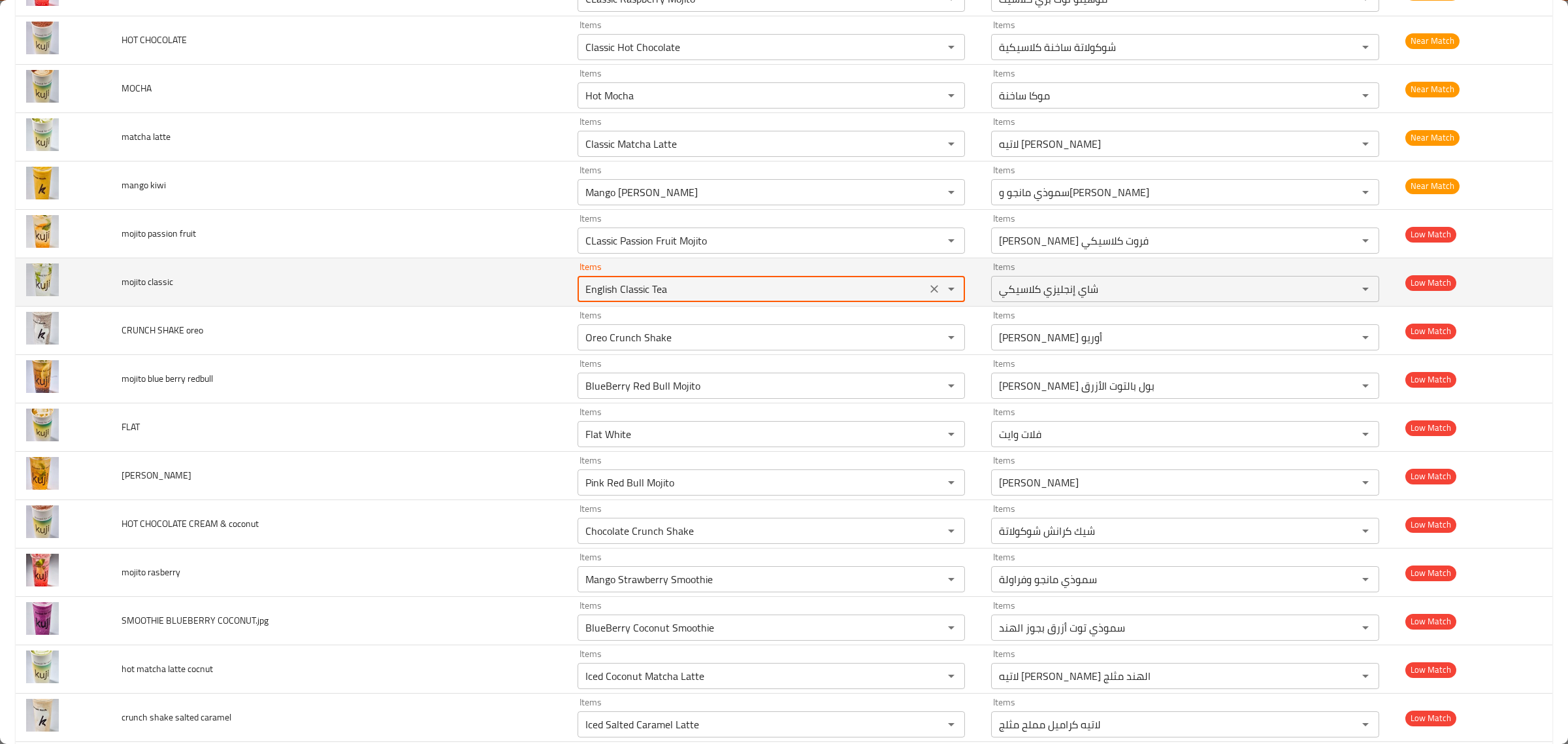
click at [728, 291] on classic "English Classic Tea" at bounding box center [752, 288] width 342 height 18
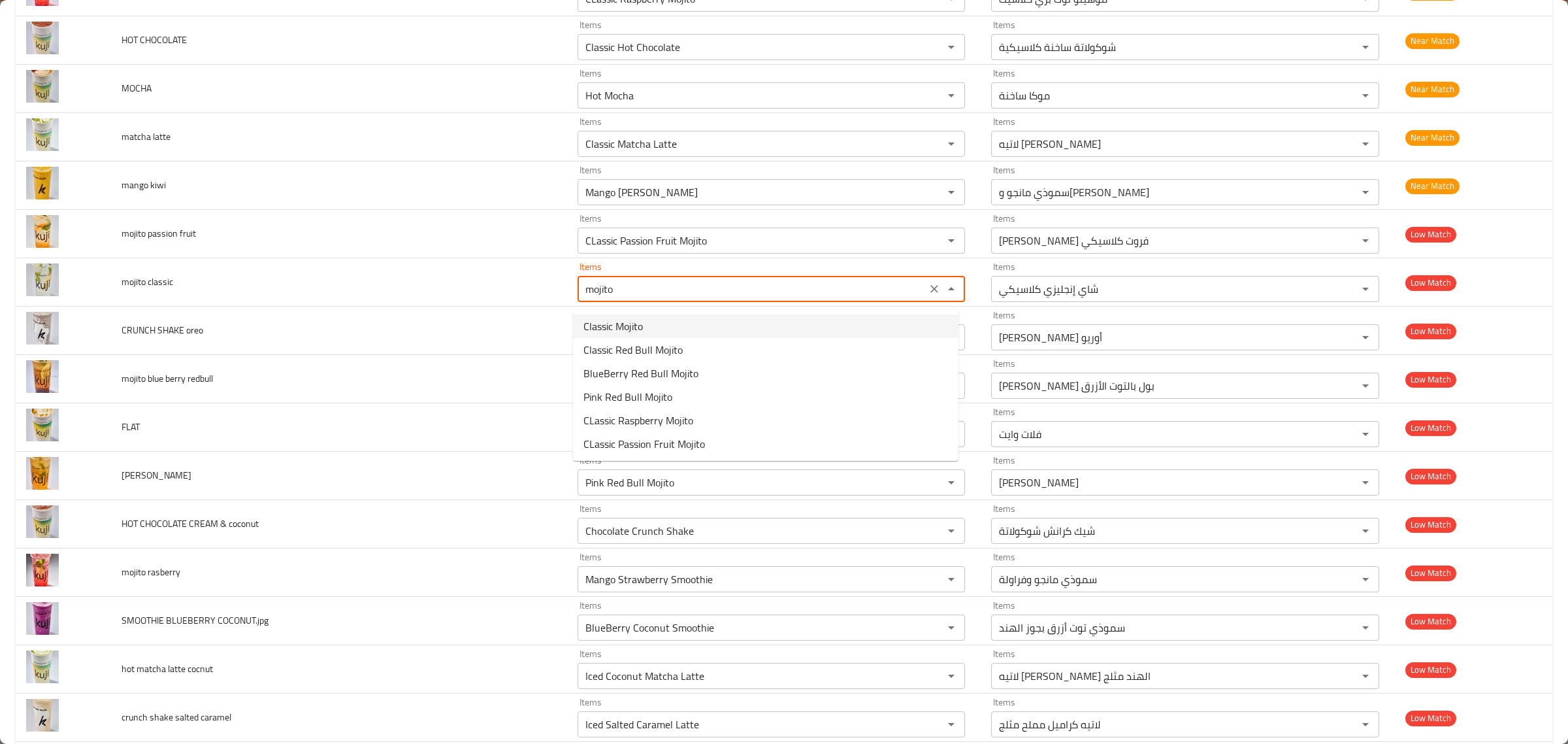
click at [632, 321] on span "Classic Mojito" at bounding box center [613, 325] width 60 height 16
type classic "Classic Mojito"
type classic-ar "موهيتو كلاسيكي"
type classic "Classic Mojito"
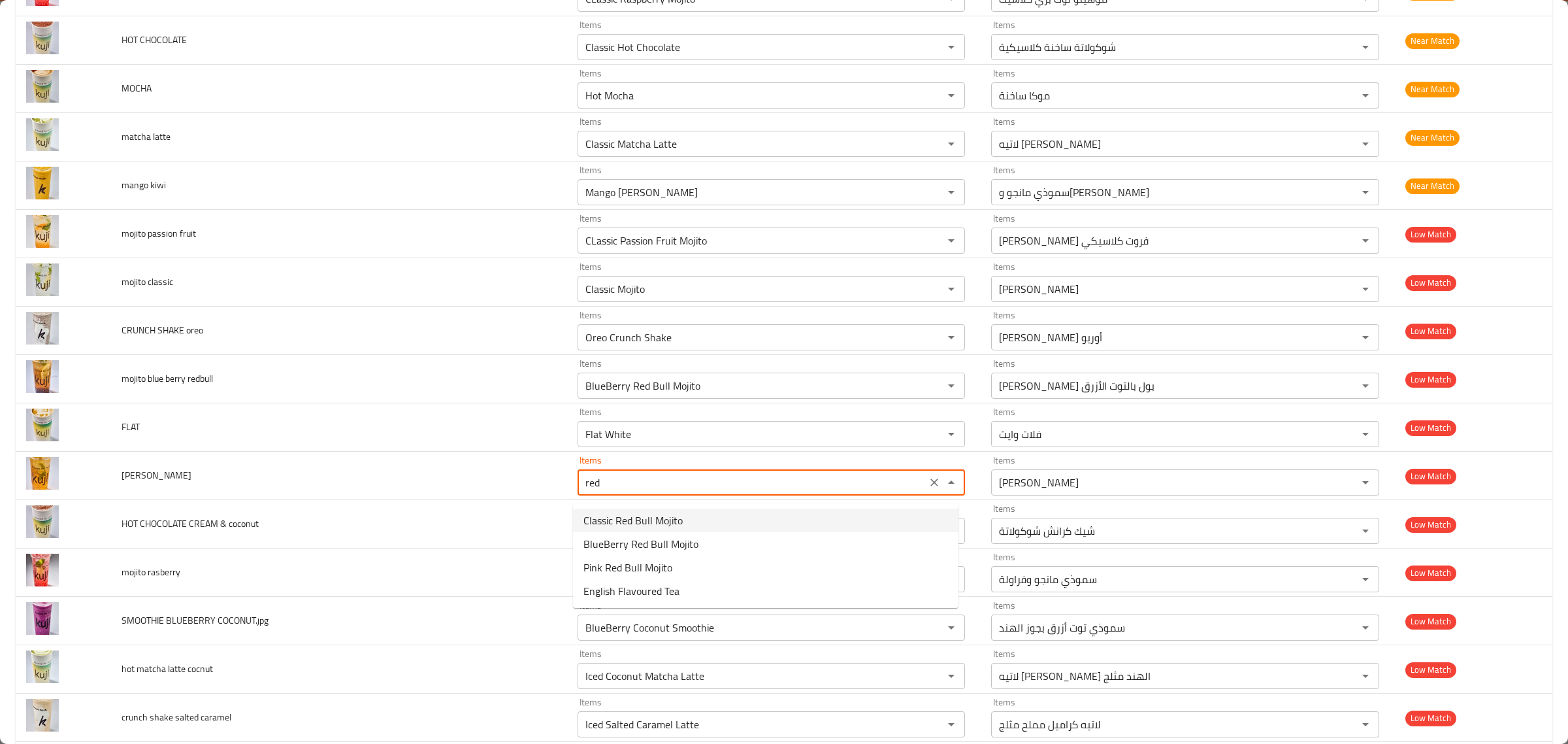
click at [682, 524] on redbull-option-0 "Classic Red Bull Mojito" at bounding box center [765, 519] width 386 height 24
type redbull "Classic Red Bull Mojito"
type redbull-ar "موهيتو ريد بول كلاسيكي"
type redbull "Classic Red Bull Mojito"
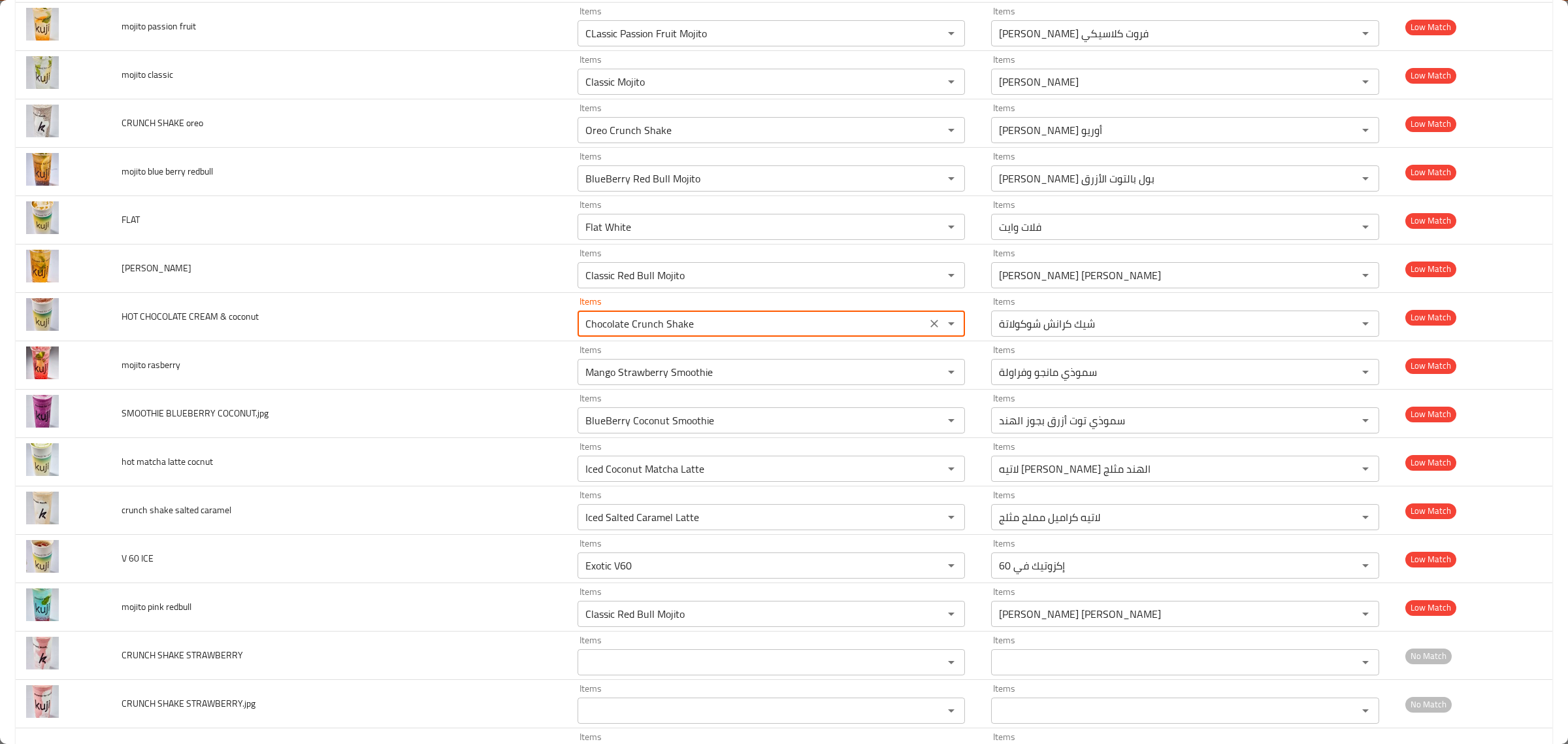
scroll to position [1649, 0]
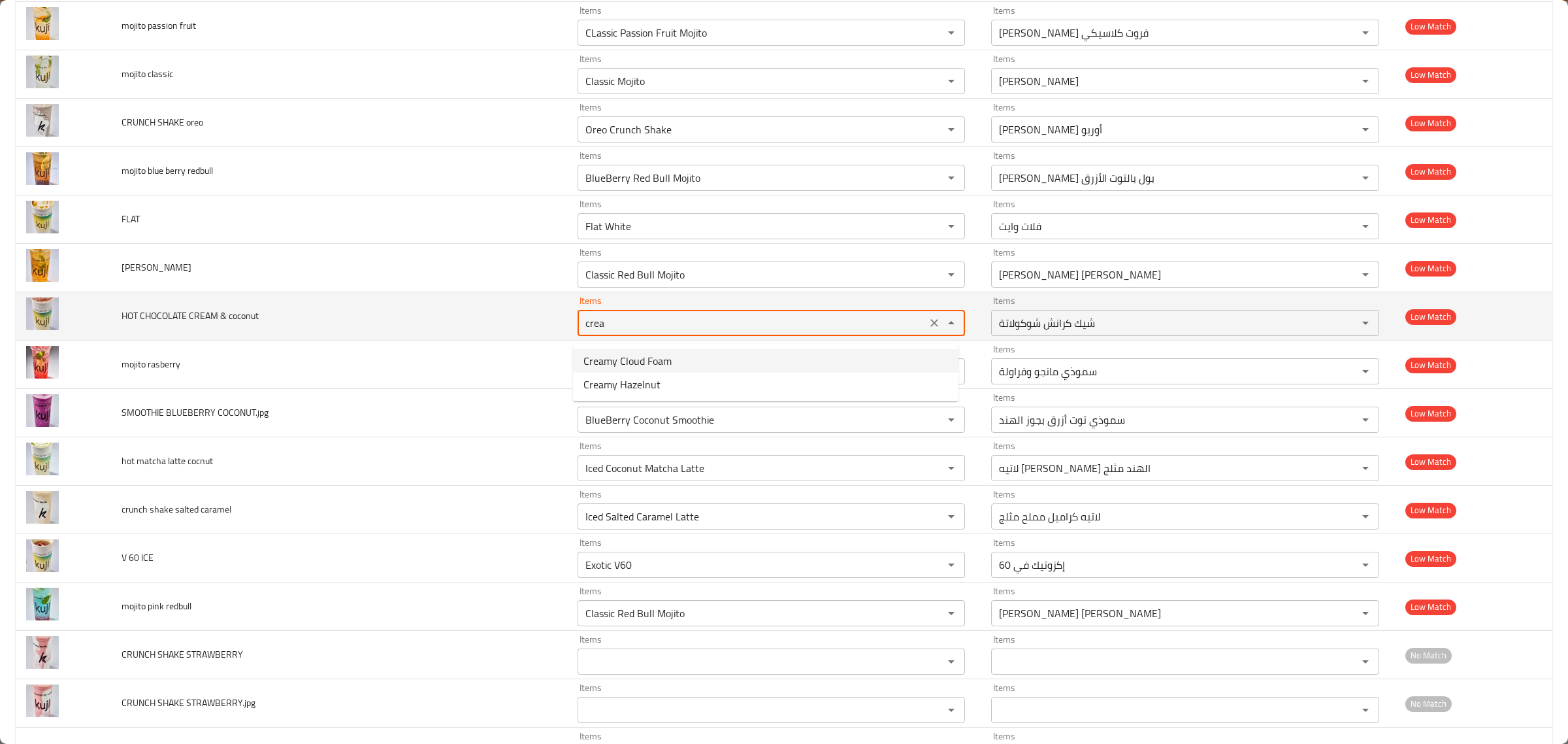
click at [866, 318] on coconut "crea" at bounding box center [752, 323] width 342 height 18
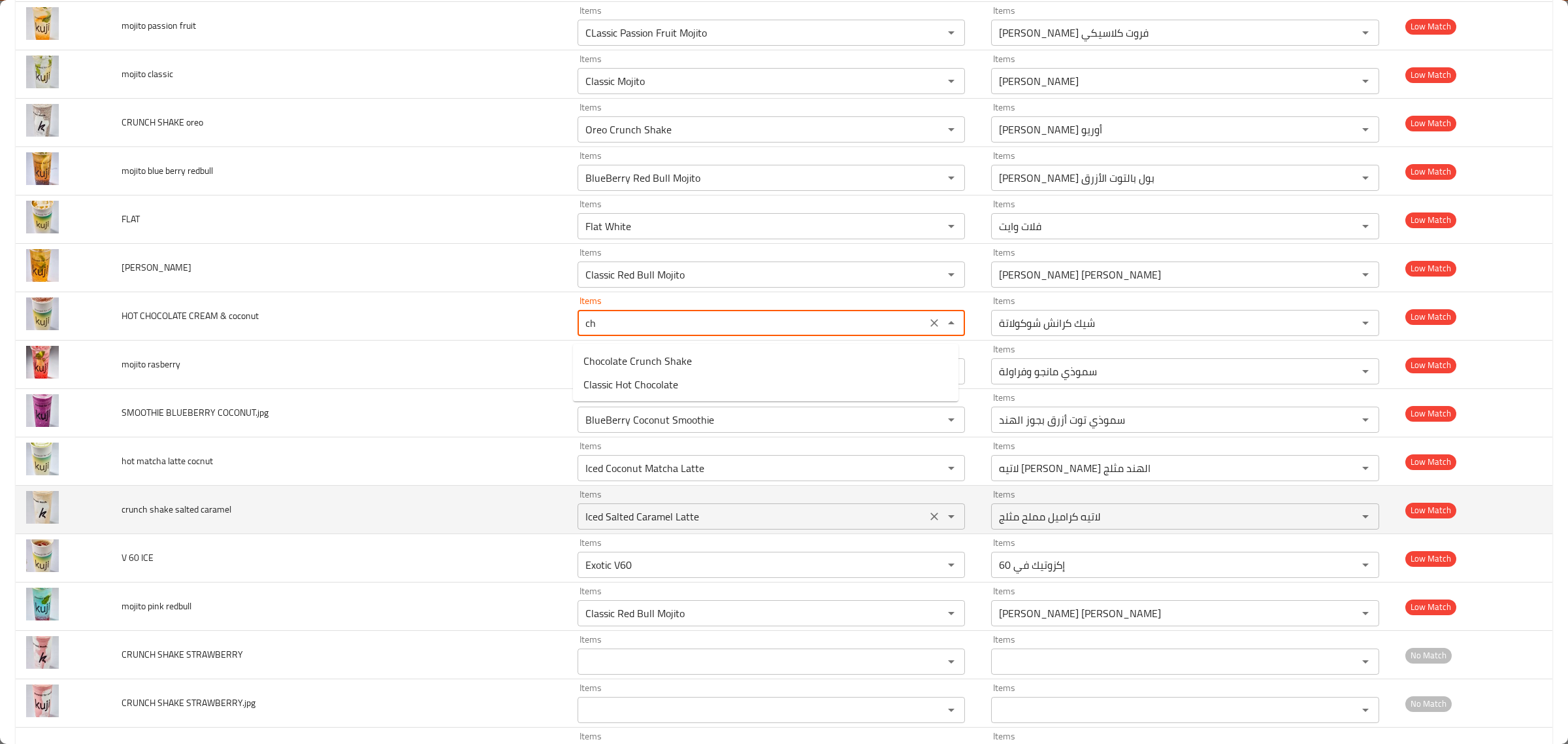
type coconut "c"
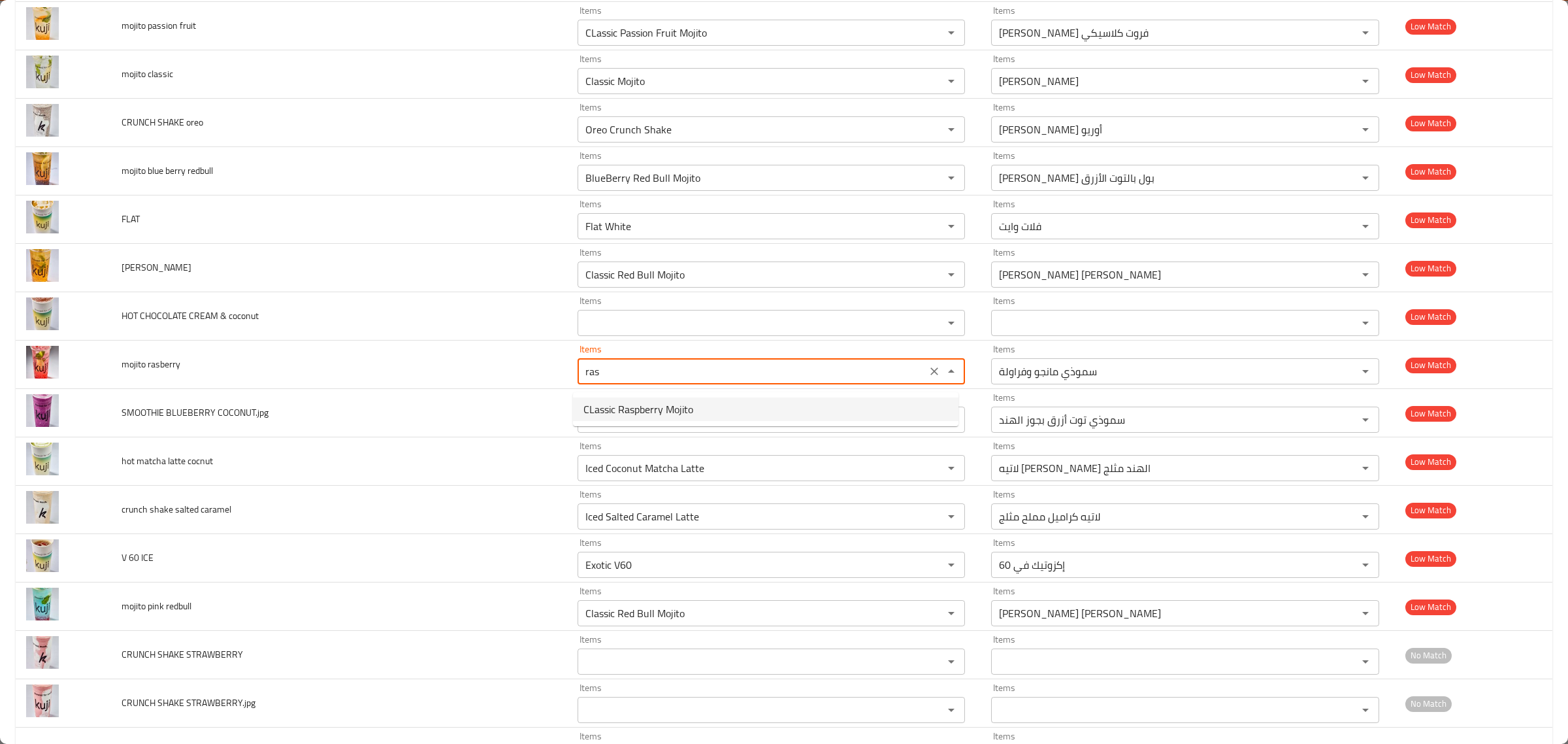
click at [704, 409] on rasberry-option-0 "CLassic Raspberry Mojito" at bounding box center [765, 409] width 386 height 24
type rasberry "CLassic Raspberry Mojito"
type rasberry-ar "موهيتو توت بري كلاسيك"
type rasberry "CLassic Raspberry Mojito"
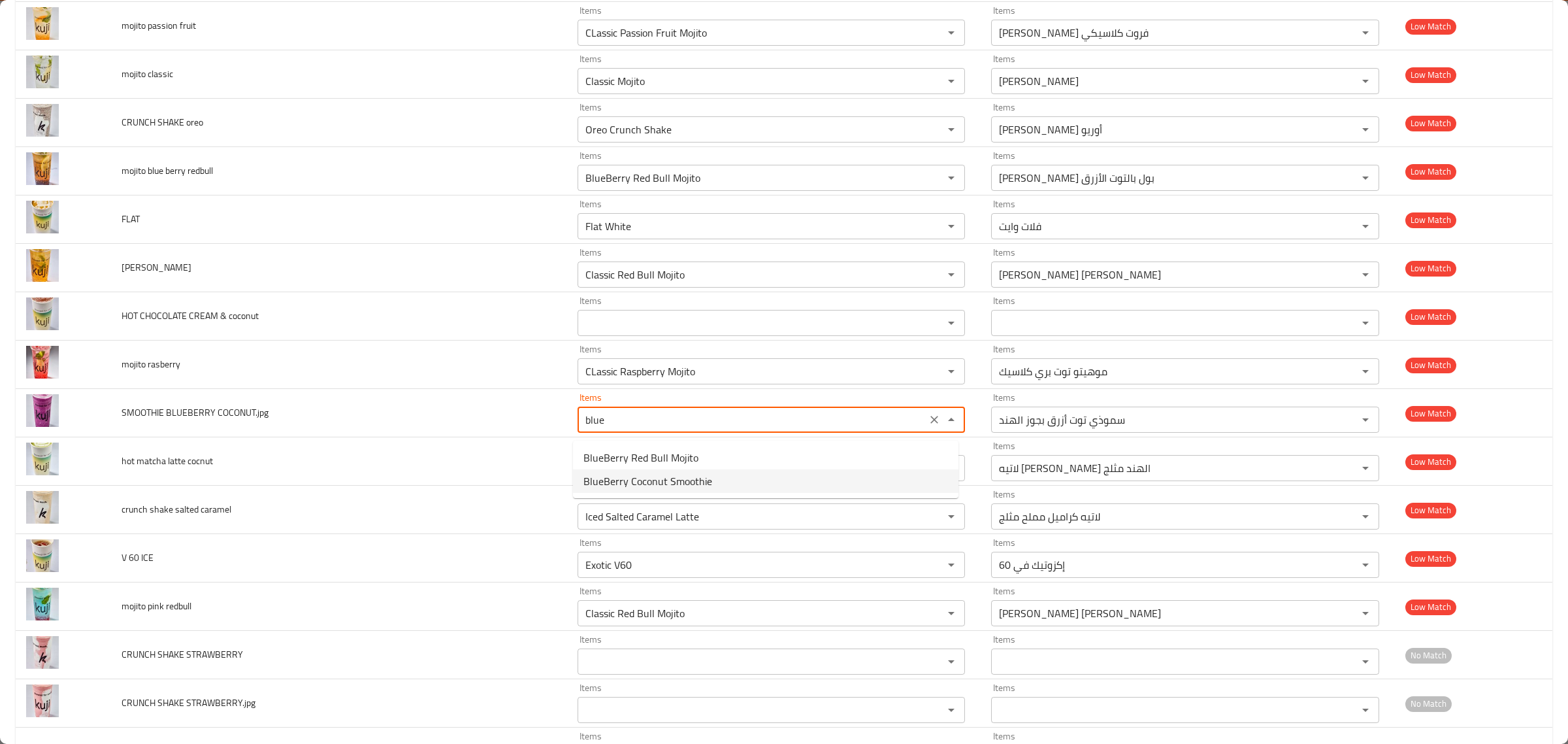
click at [740, 486] on COCONUT__jpg-option-1 "BlueBerry Coconut Smoothie" at bounding box center [765, 481] width 386 height 24
type COCONUT__jpg "BlueBerry Coconut Smoothie"
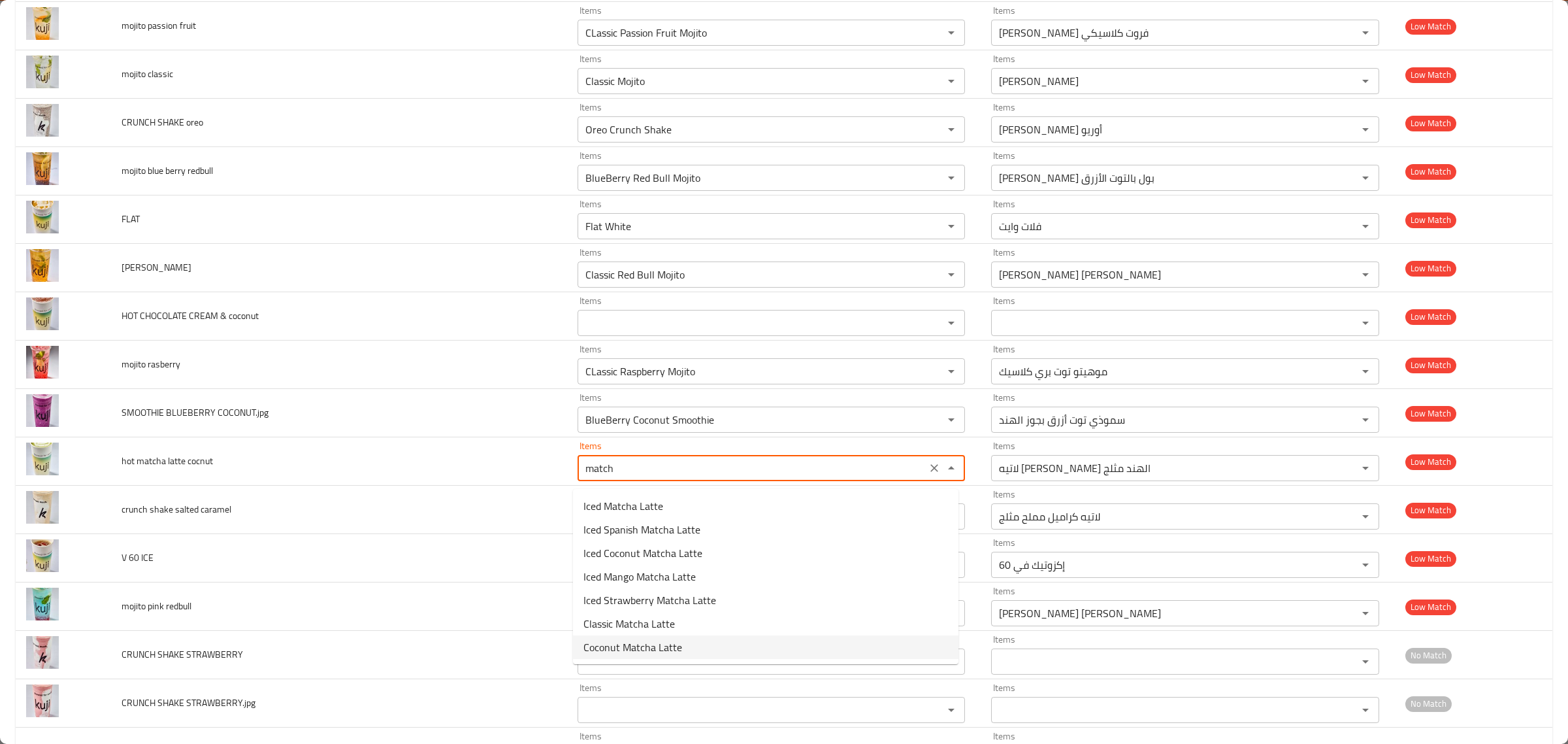
click at [656, 653] on span "Coconut Matcha Latte" at bounding box center [632, 646] width 98 height 16
type cocnut "Coconut Matcha Latte"
type cocnut-ar "لاتيه ماتشا بجوز الهند"
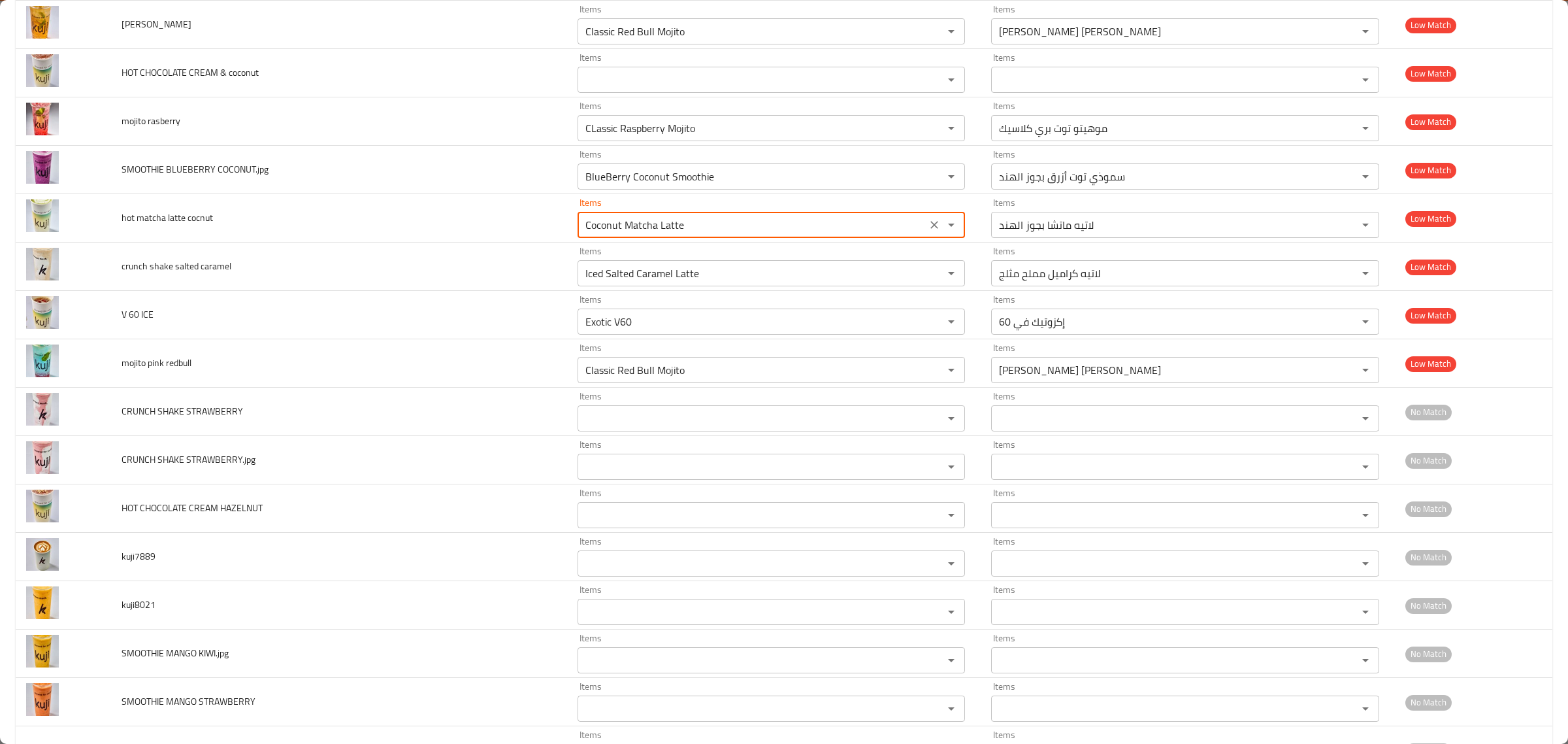
scroll to position [1910, 0]
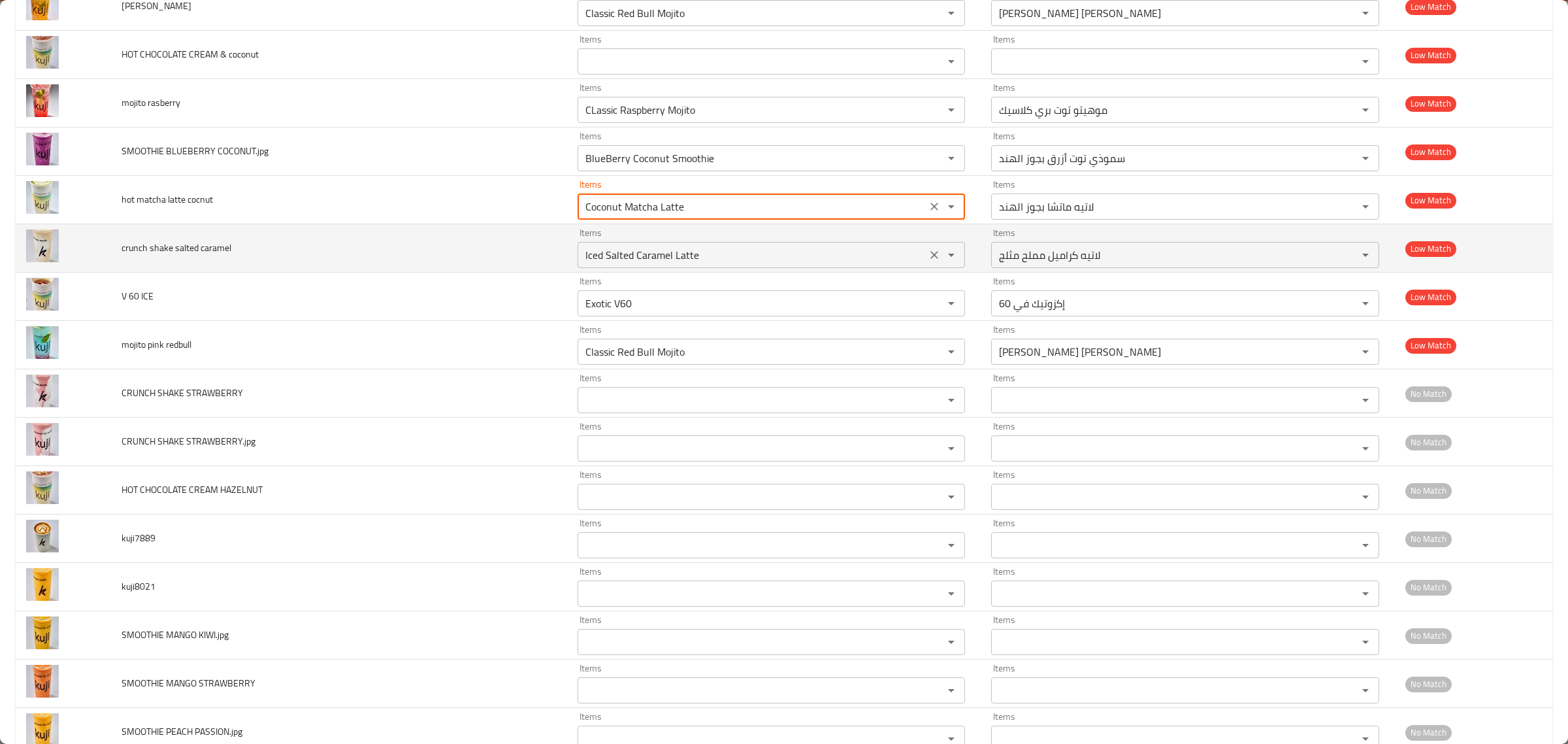
type cocnut "Coconut Matcha Latte"
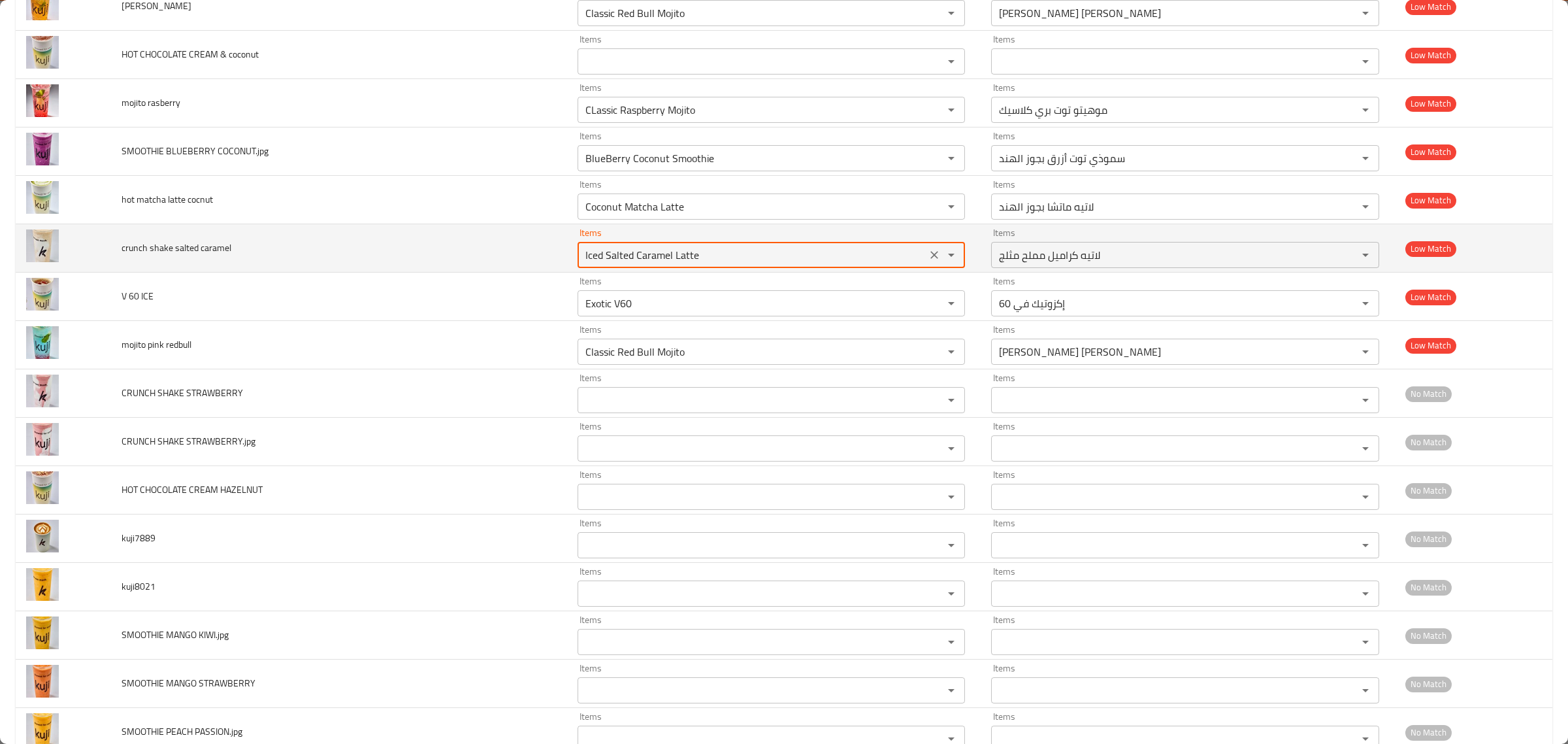
click at [713, 264] on caramel "Iced Salted Caramel Latte" at bounding box center [752, 255] width 342 height 18
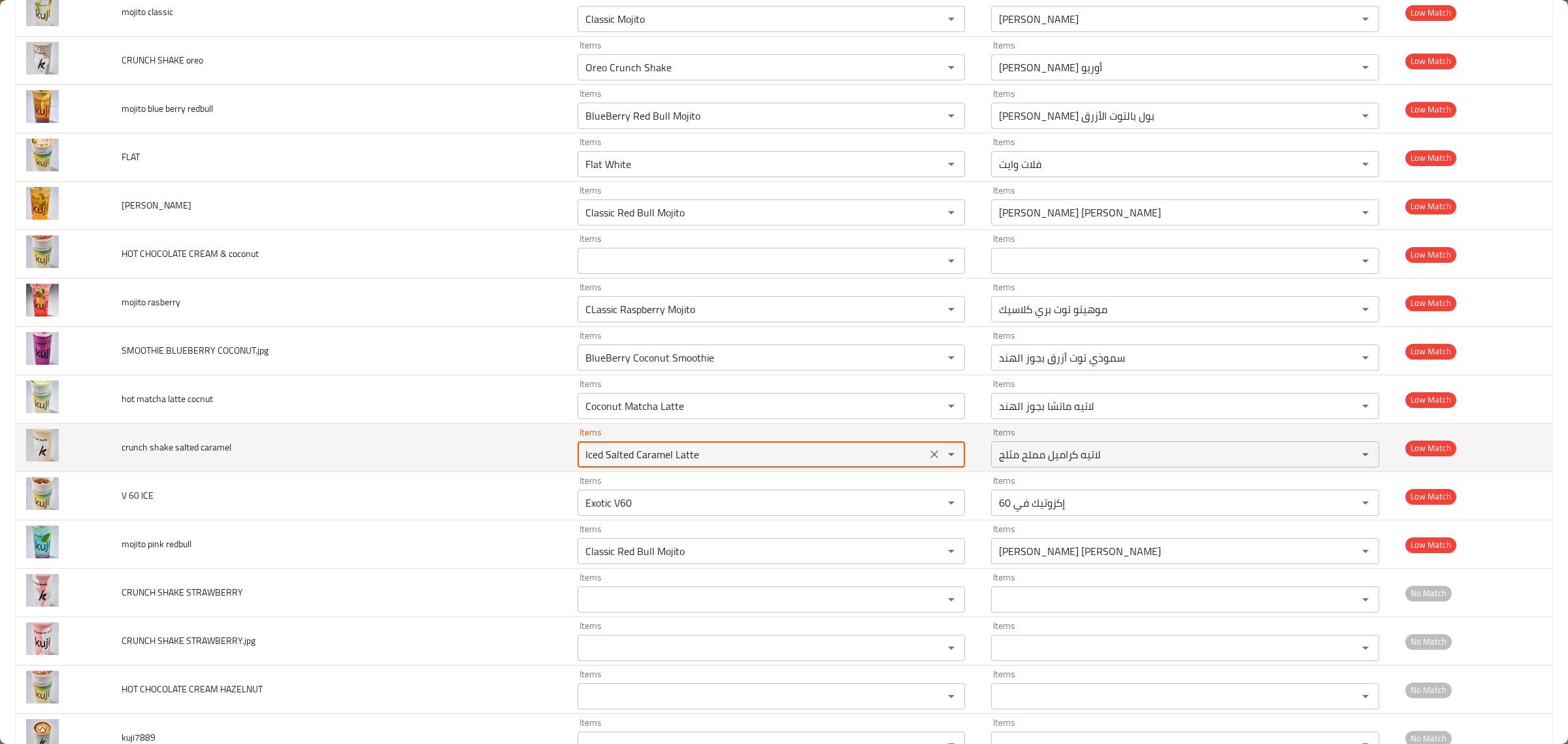
scroll to position [1867, 0]
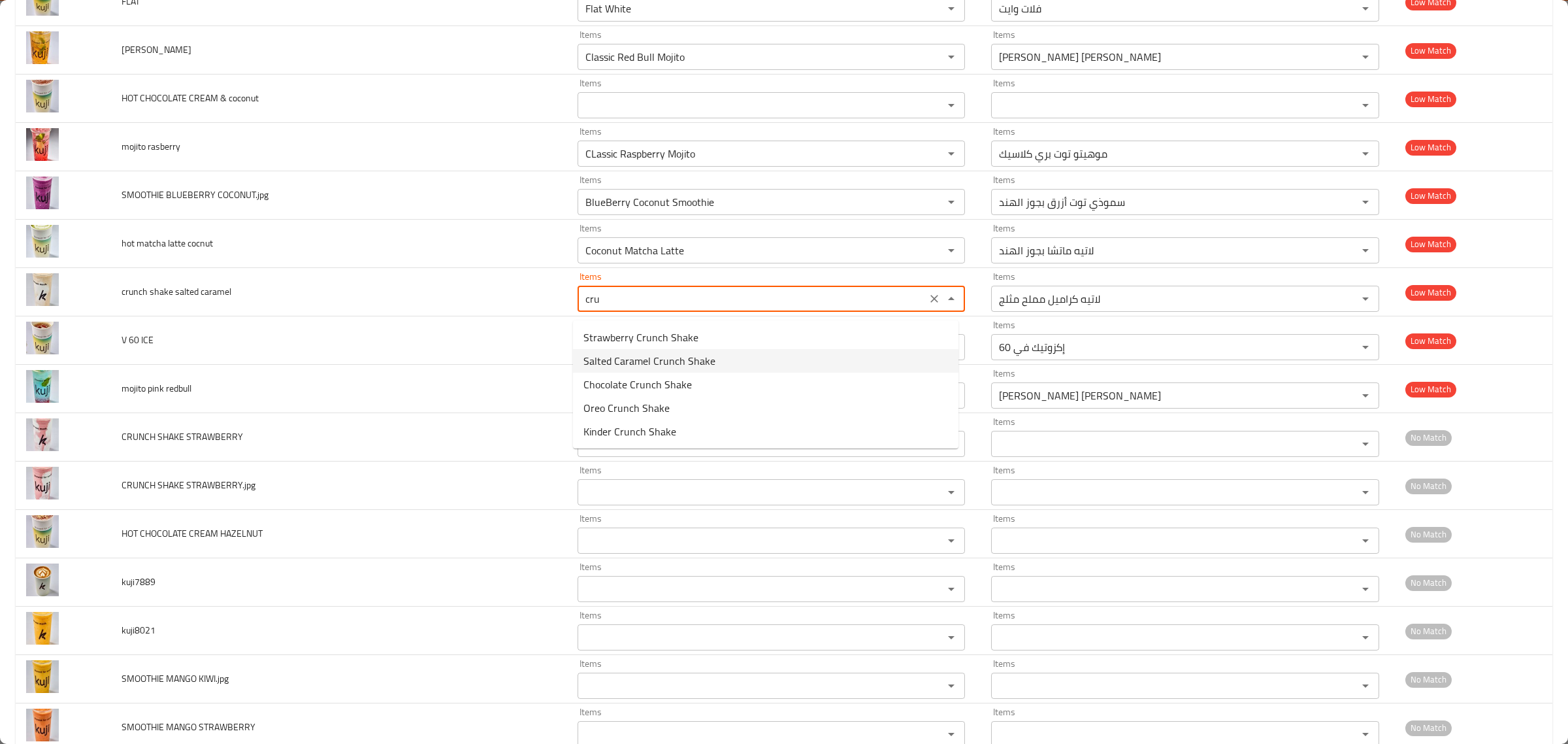
click at [716, 356] on caramel-option-1 "Salted Caramel Crunch Shake" at bounding box center [765, 361] width 386 height 24
type caramel "Salted Caramel Crunch Shake"
type caramel-ar "شيك كرانش كراميل مملح"
type caramel "Salted Caramel Crunch Shake"
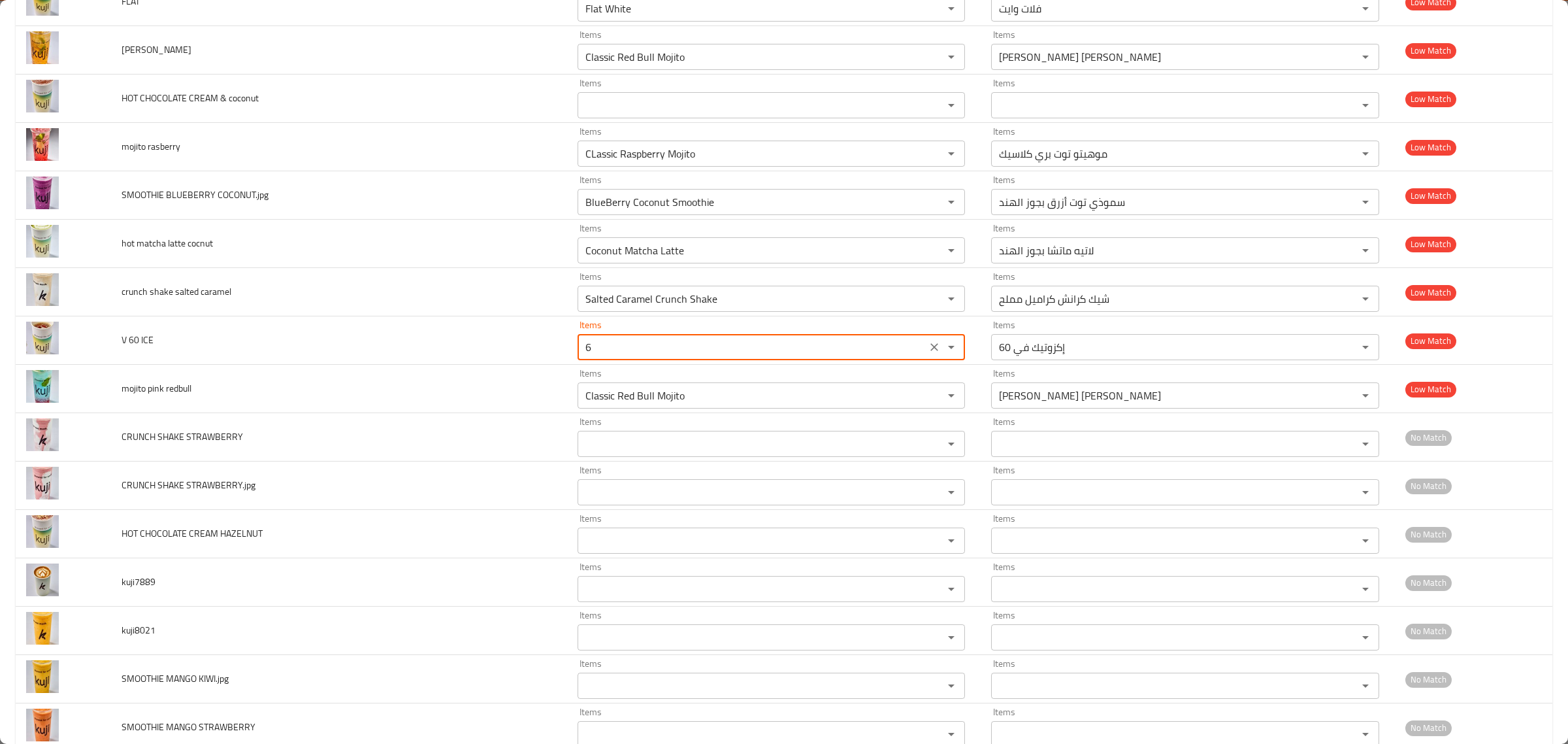
type ICE "60"
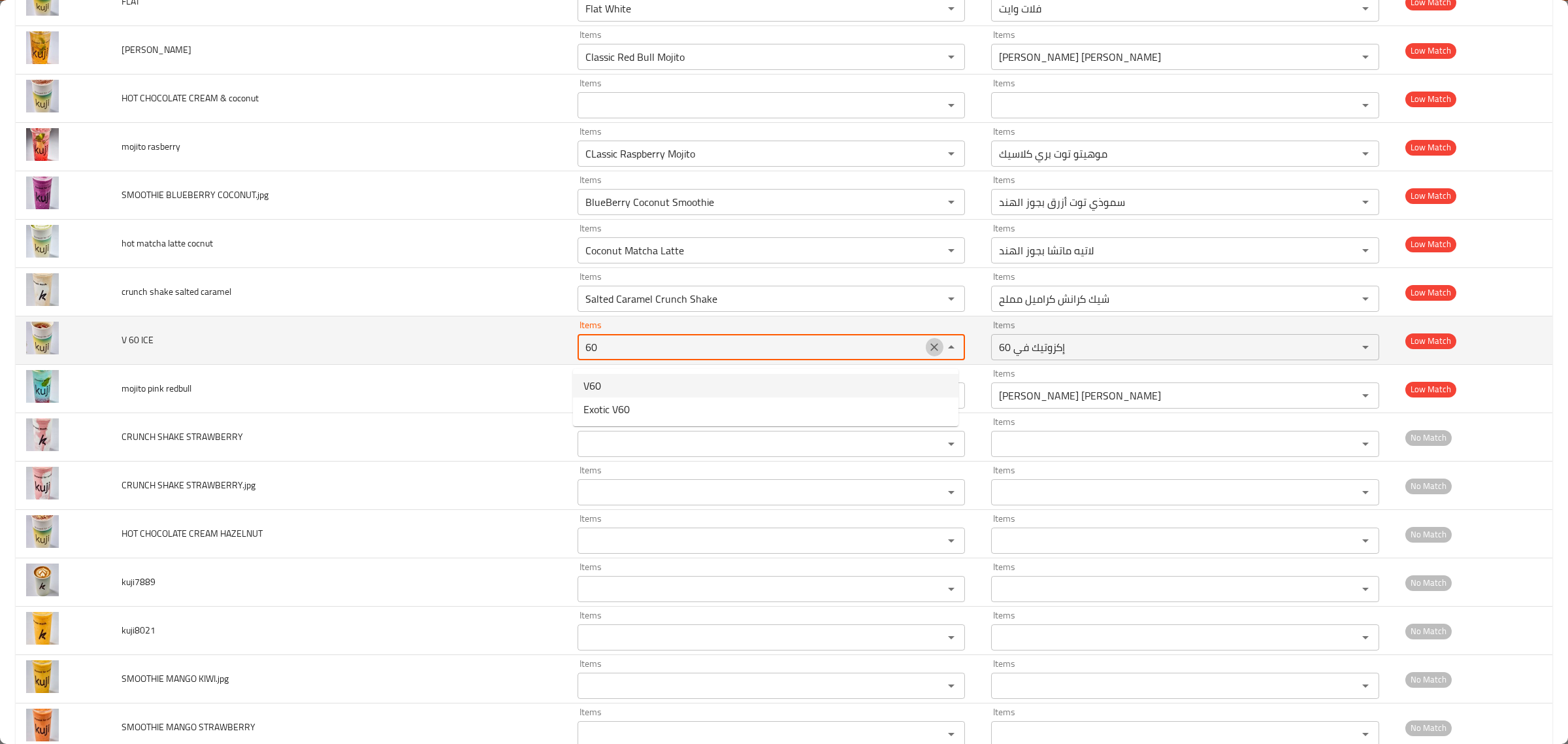
click at [927, 350] on icon "Clear" at bounding box center [934, 347] width 13 height 13
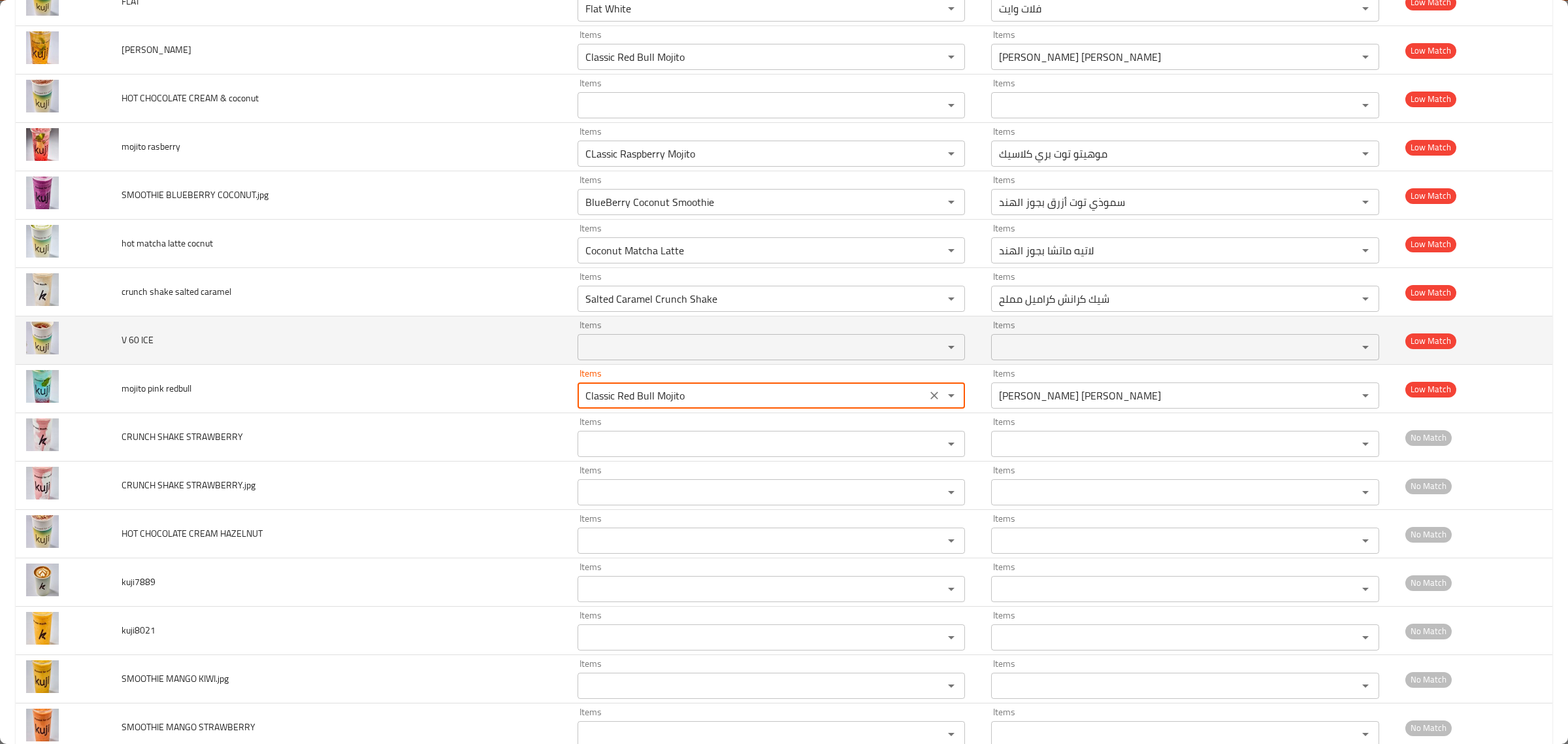
type redbull "o"
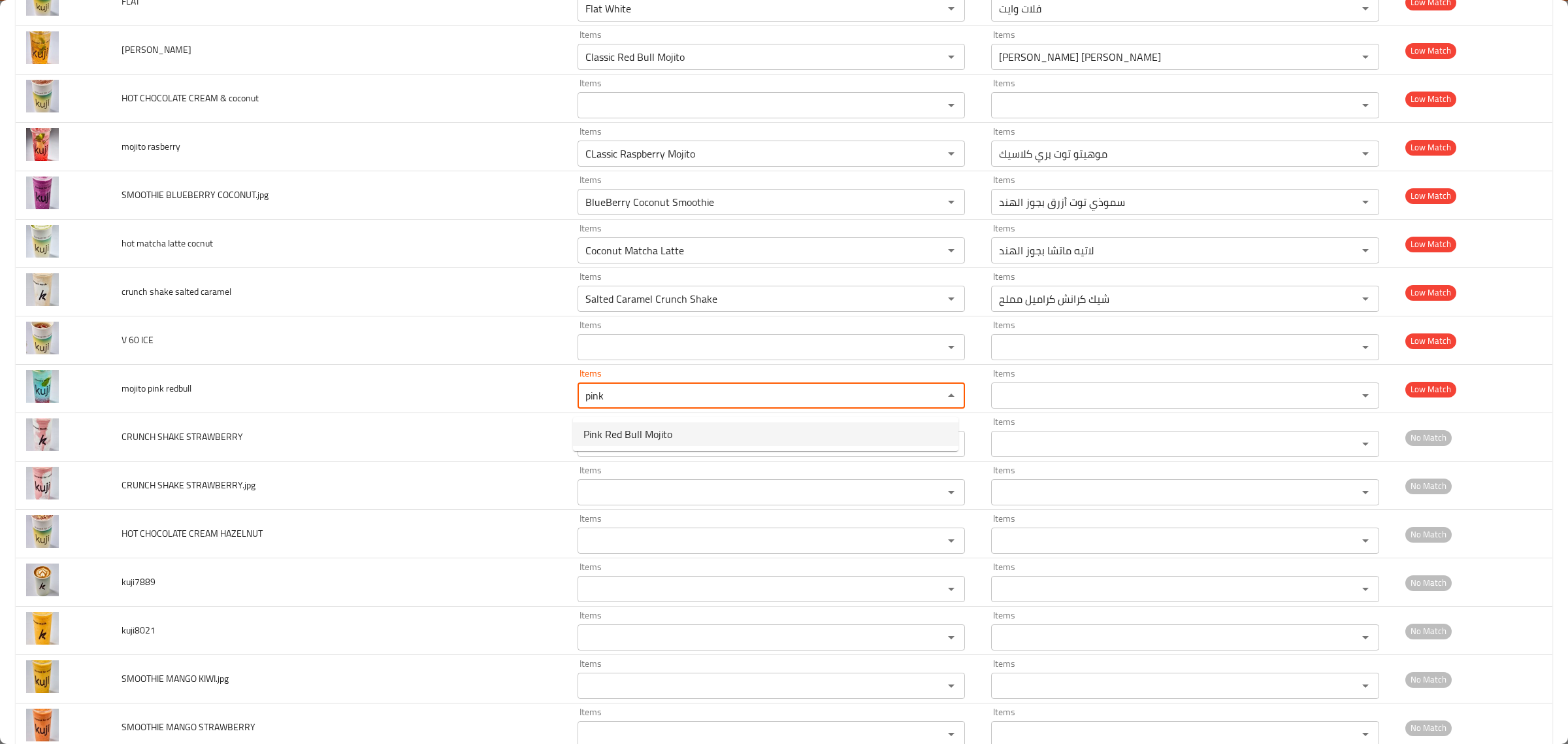
click at [610, 430] on span "Pink Red Bull Mojito" at bounding box center [628, 433] width 88 height 16
type redbull "Pink Red Bull Mojito"
type redbull-ar "موهيتو ريد بول وردي"
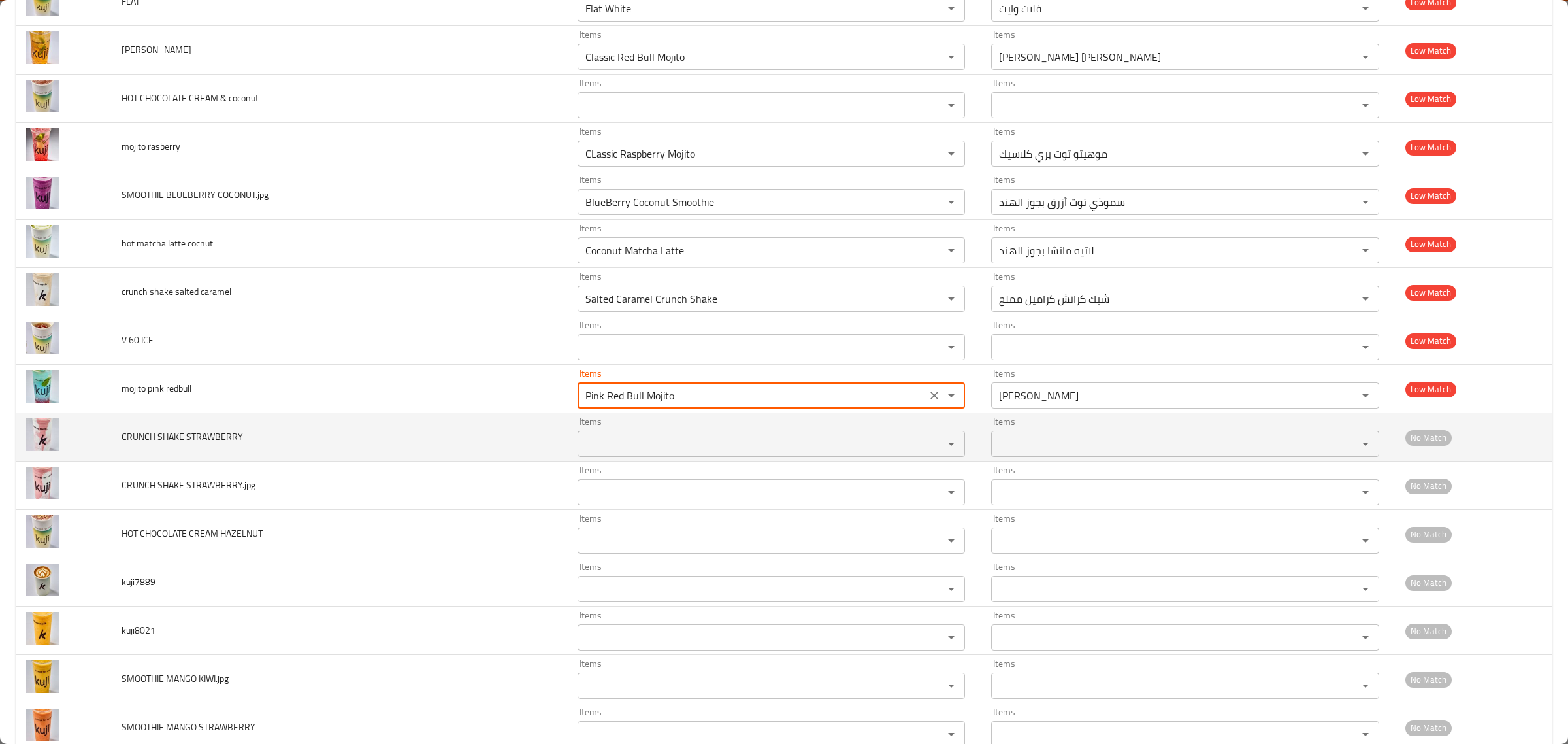
type redbull "Pink Red Bull Mojito"
click at [619, 443] on STRAWBERRY "Items" at bounding box center [752, 443] width 342 height 18
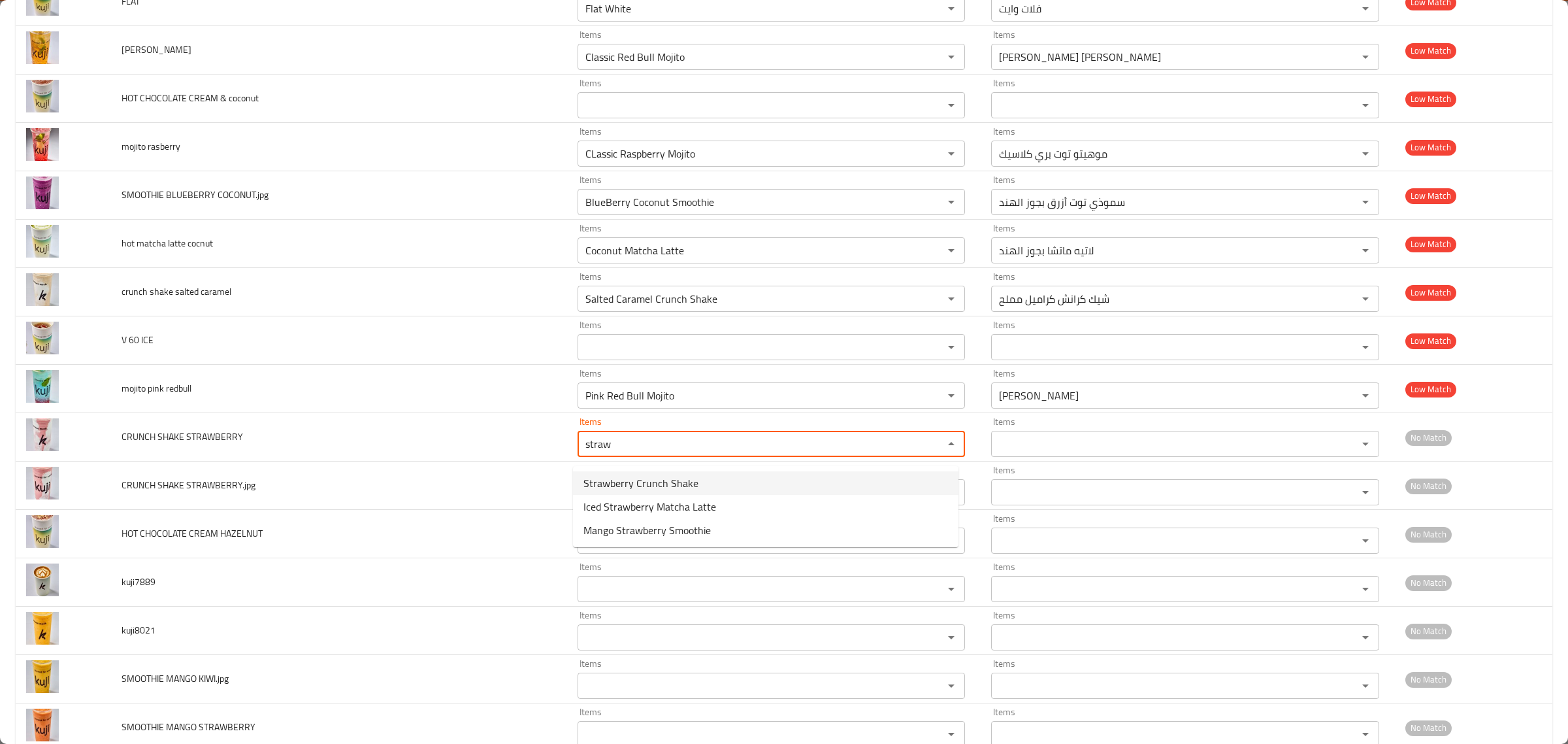
click at [649, 475] on span "Strawberry Crunch Shake" at bounding box center [641, 483] width 115 height 16
type STRAWBERRY "Strawberry Crunch Shake"
type STRAWBERRY-ar "شيك كرانش فراولة"
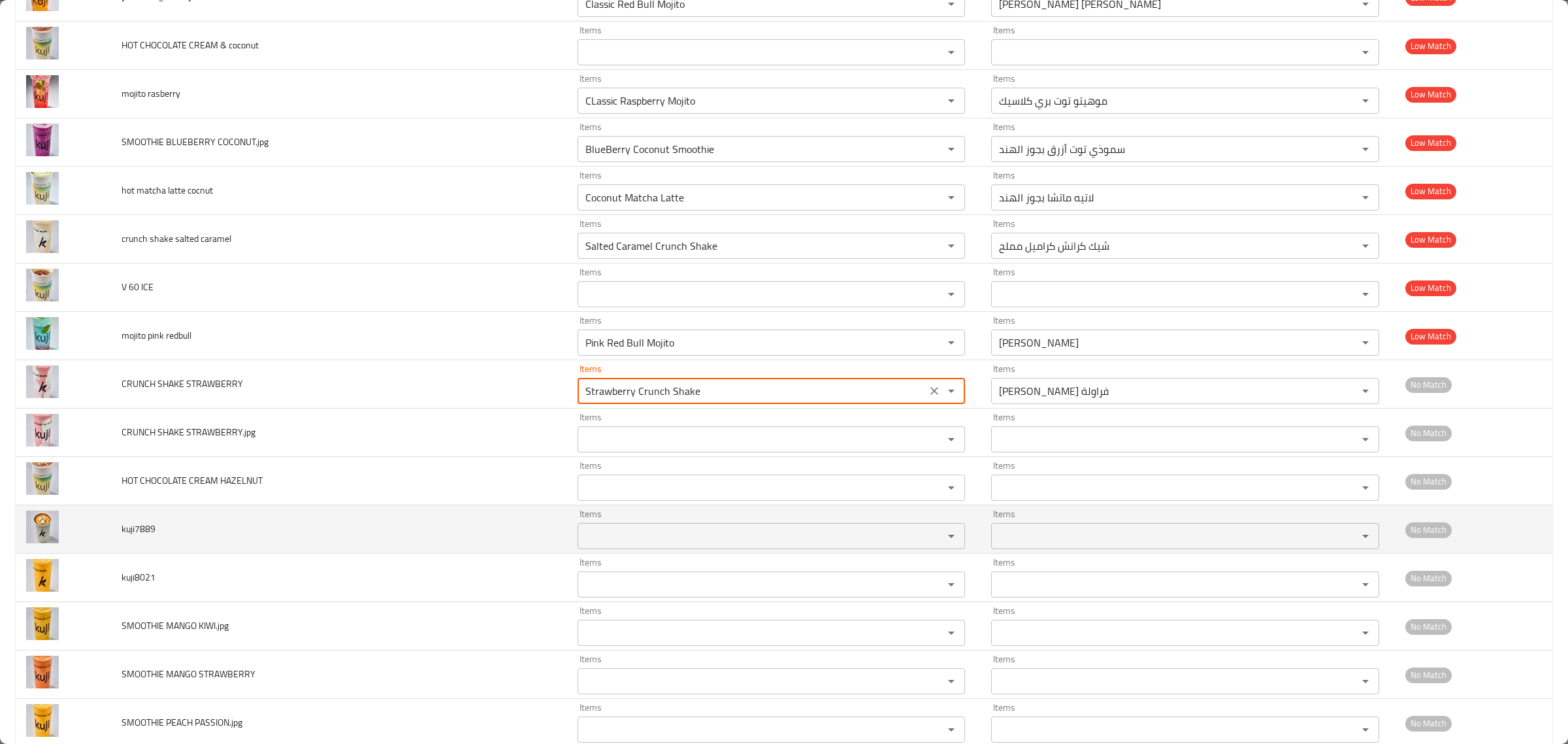
scroll to position [1948, 0]
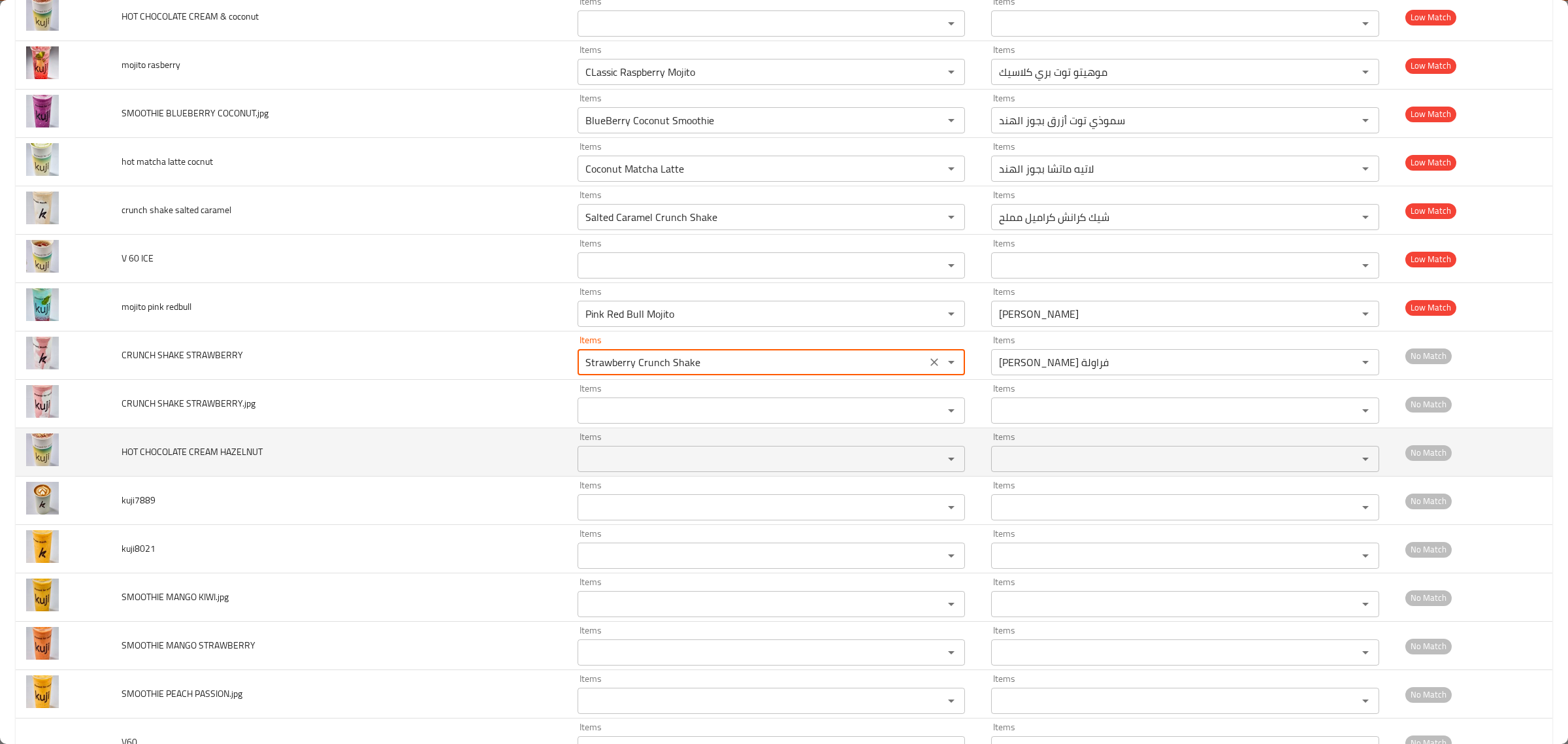
type STRAWBERRY "Strawberry Crunch Shake"
click at [652, 468] on HAZELNUT "Items" at bounding box center [752, 459] width 342 height 18
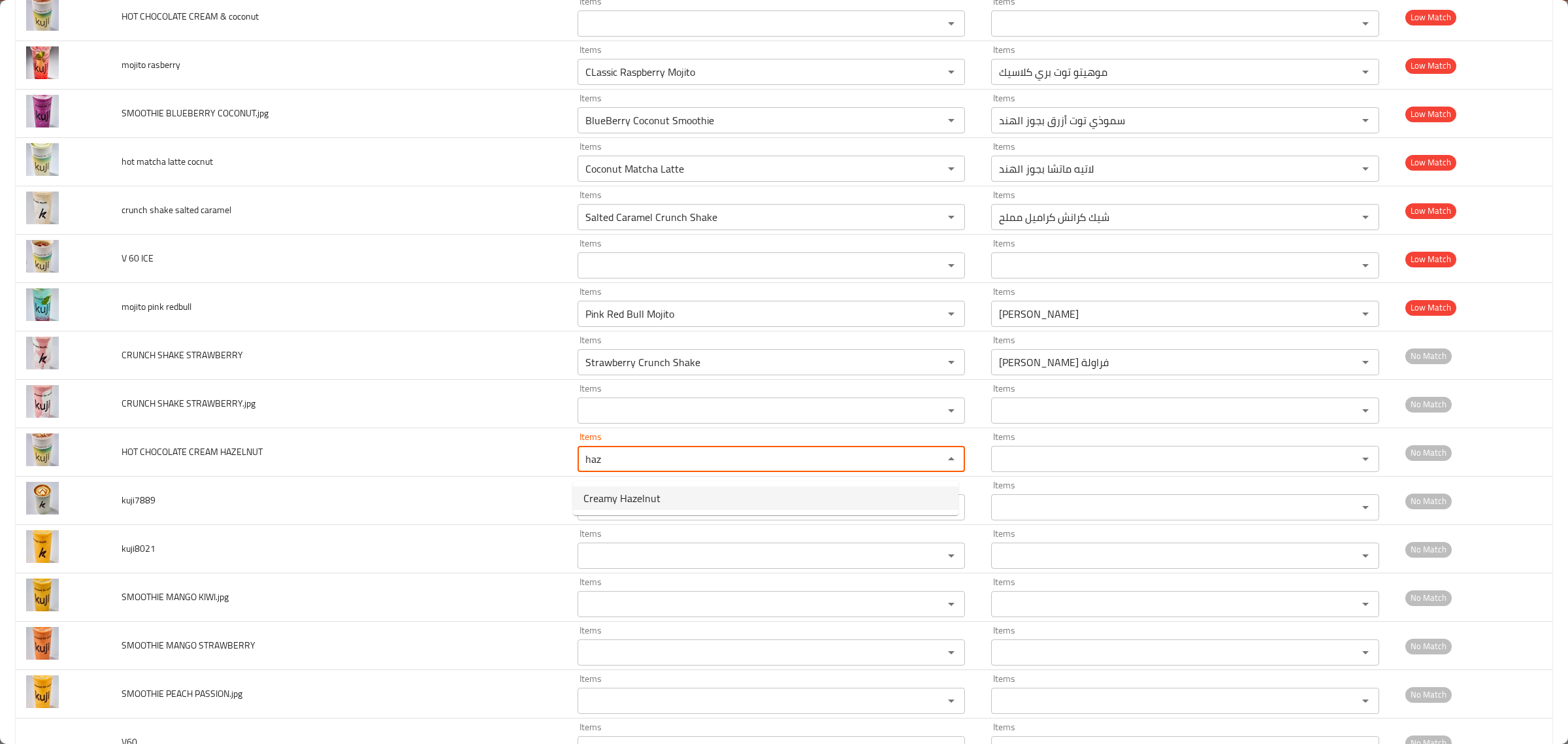
click at [678, 505] on HAZELNUT-option-0 "Creamy Hazelnut" at bounding box center [765, 497] width 386 height 24
type HAZELNUT "Creamy Hazelnut"
type HAZELNUT-ar "بندق كريمي"
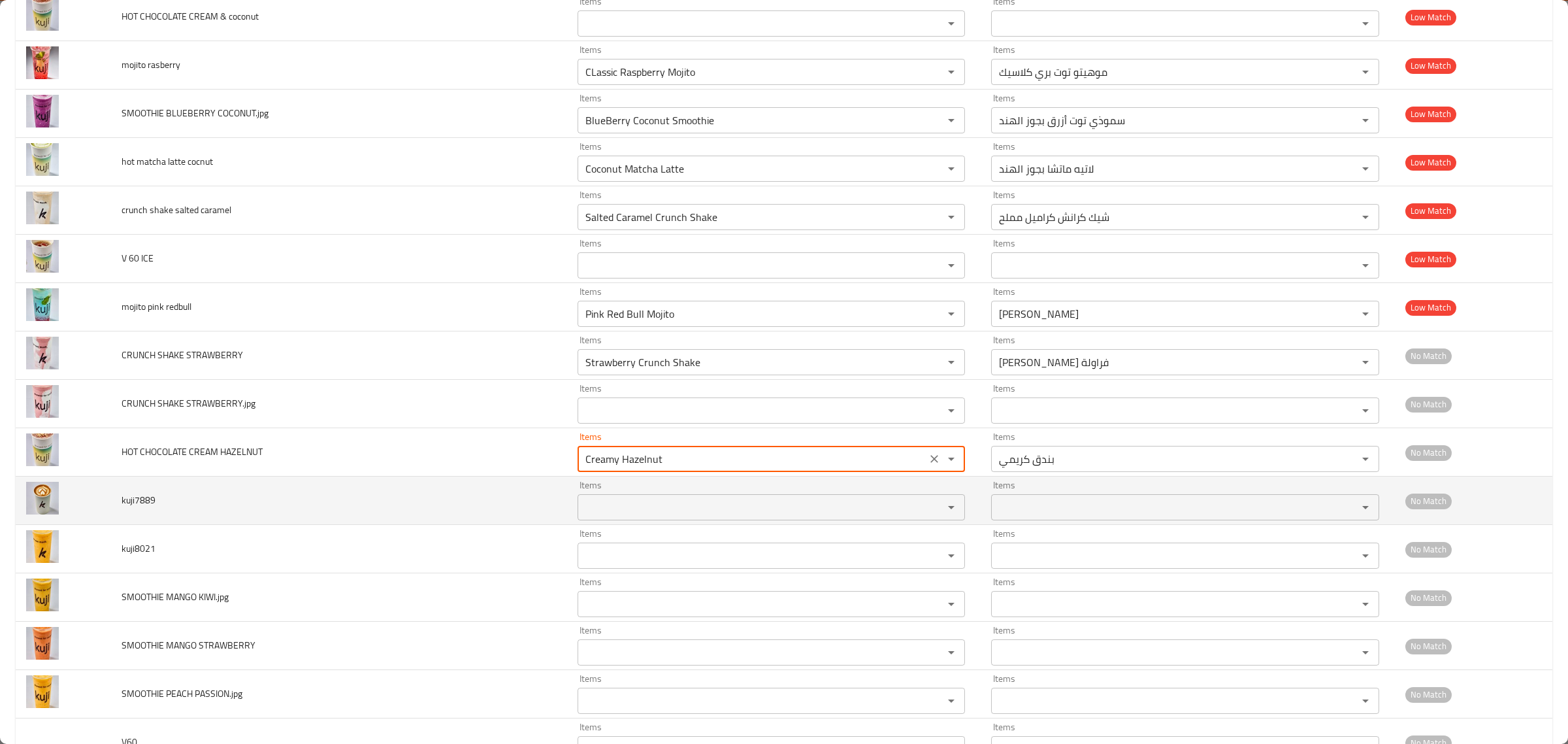
type HAZELNUT "Creamy Hazelnut"
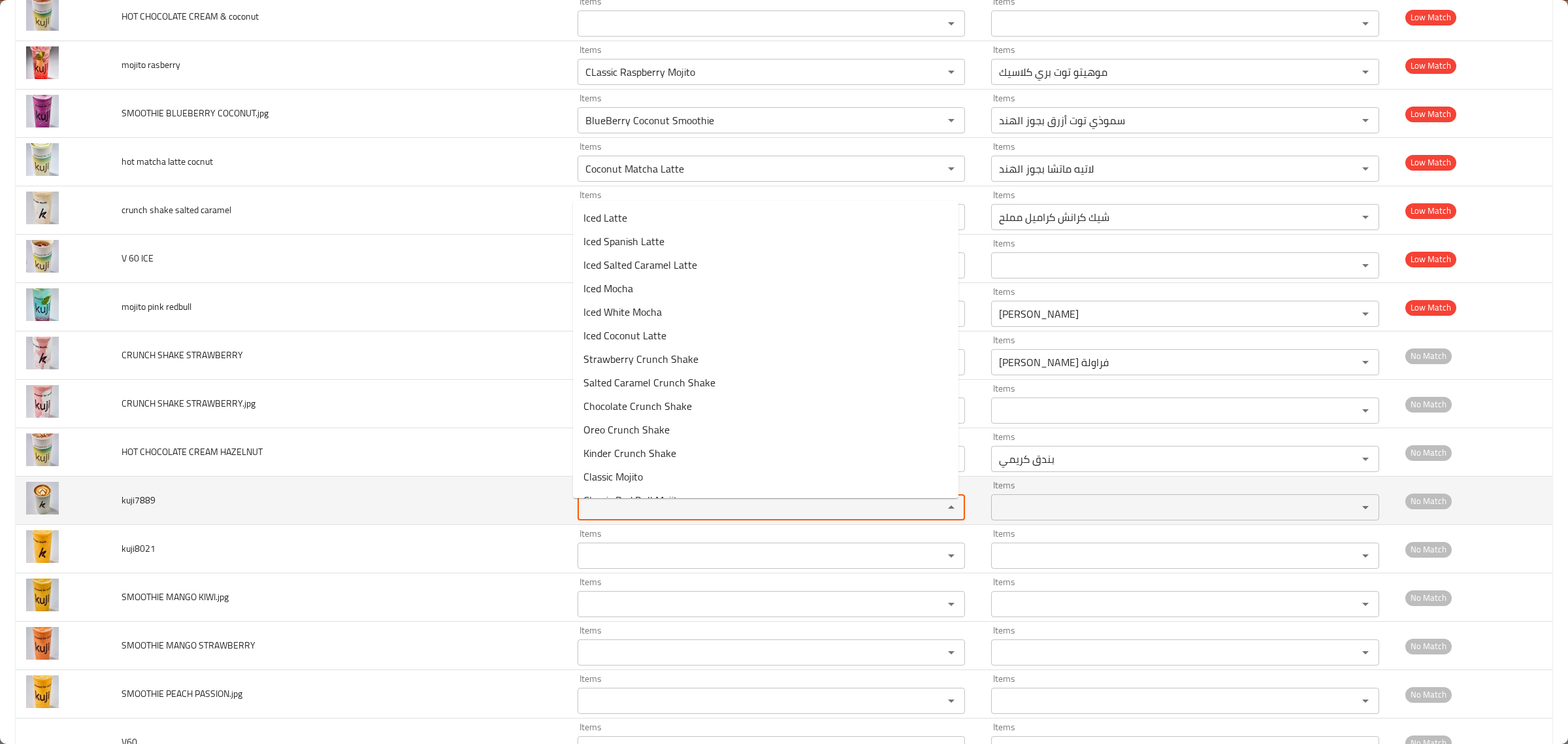
click at [678, 516] on input "Items" at bounding box center [752, 507] width 342 height 18
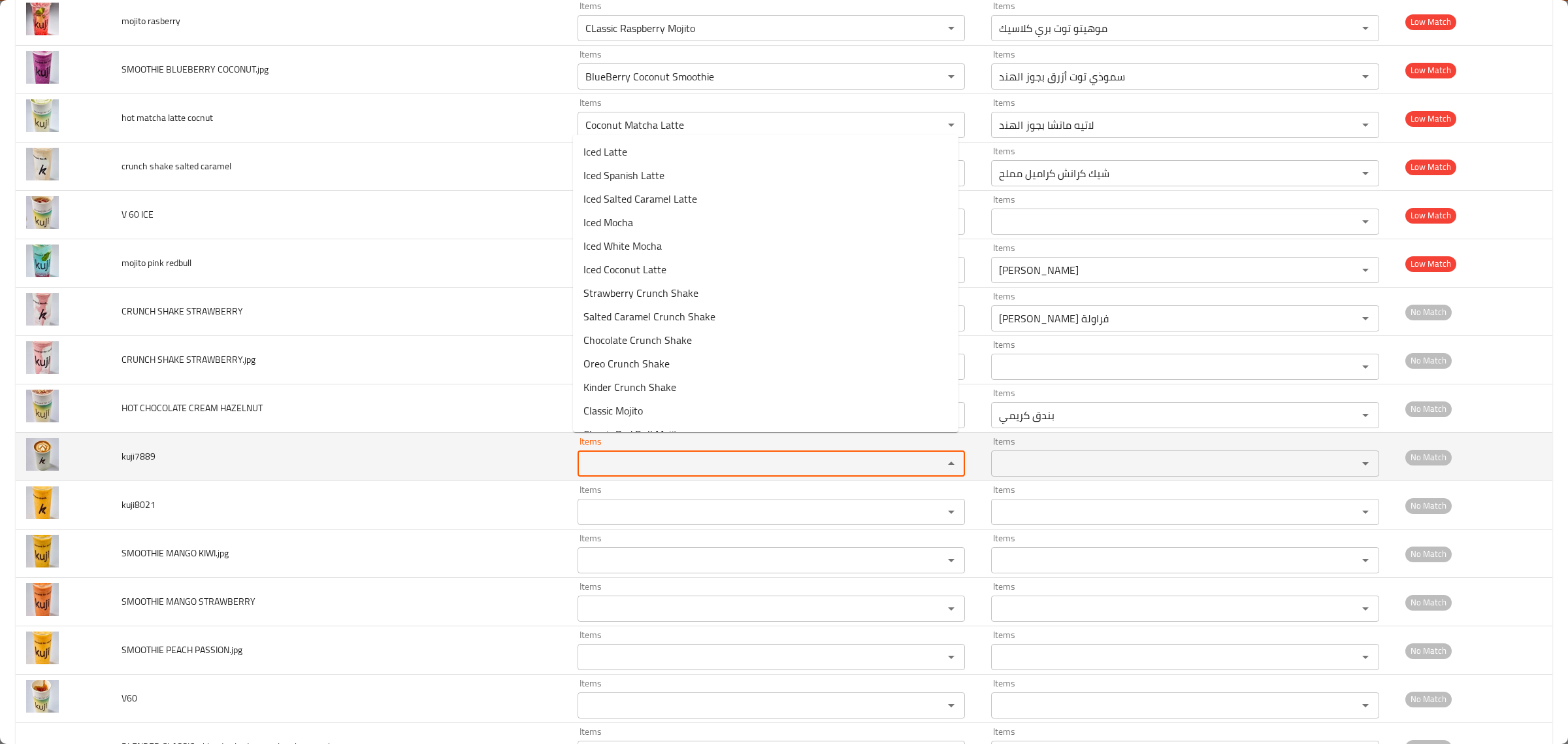
scroll to position [2030, 0]
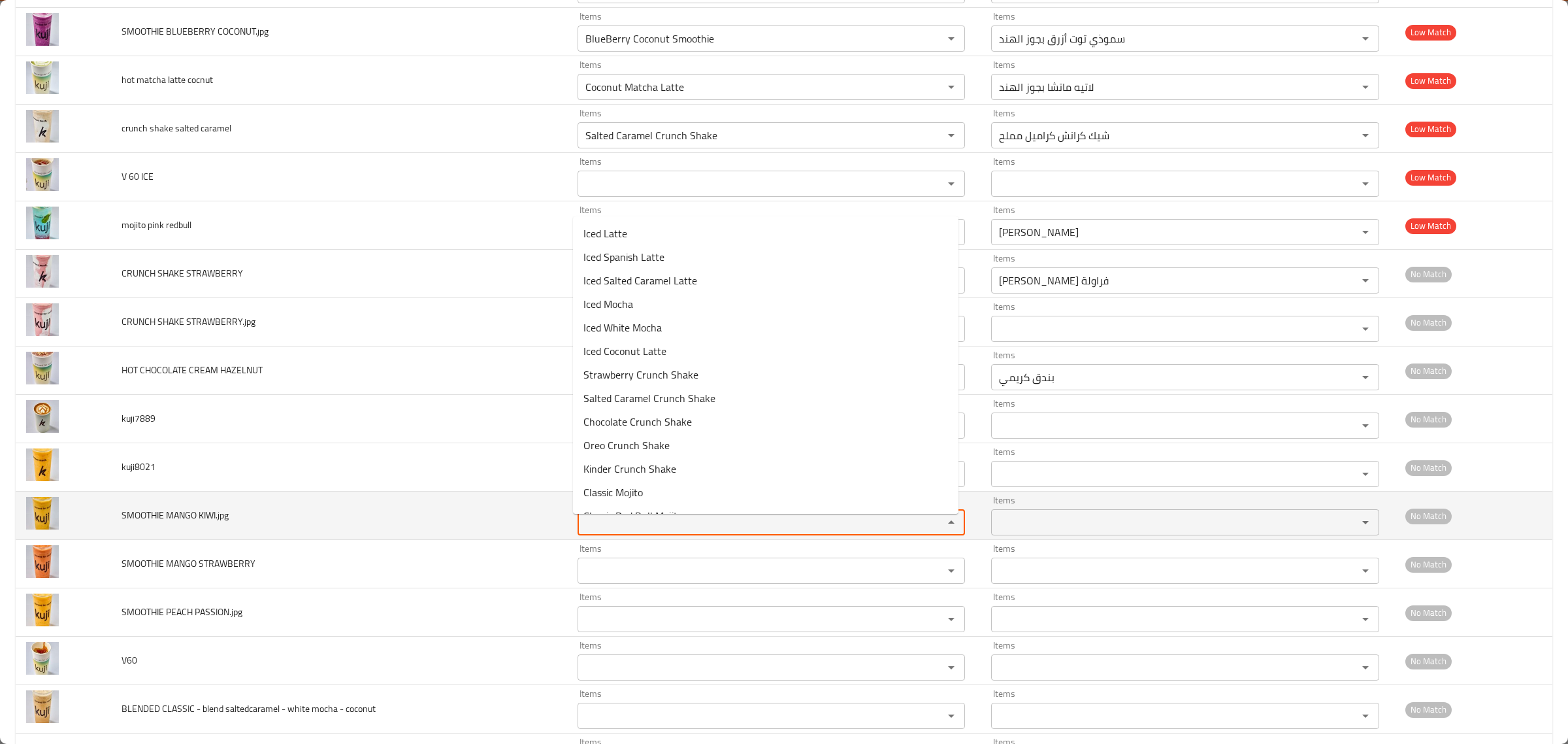
click at [678, 527] on KIWI_jpg "Items" at bounding box center [752, 522] width 342 height 18
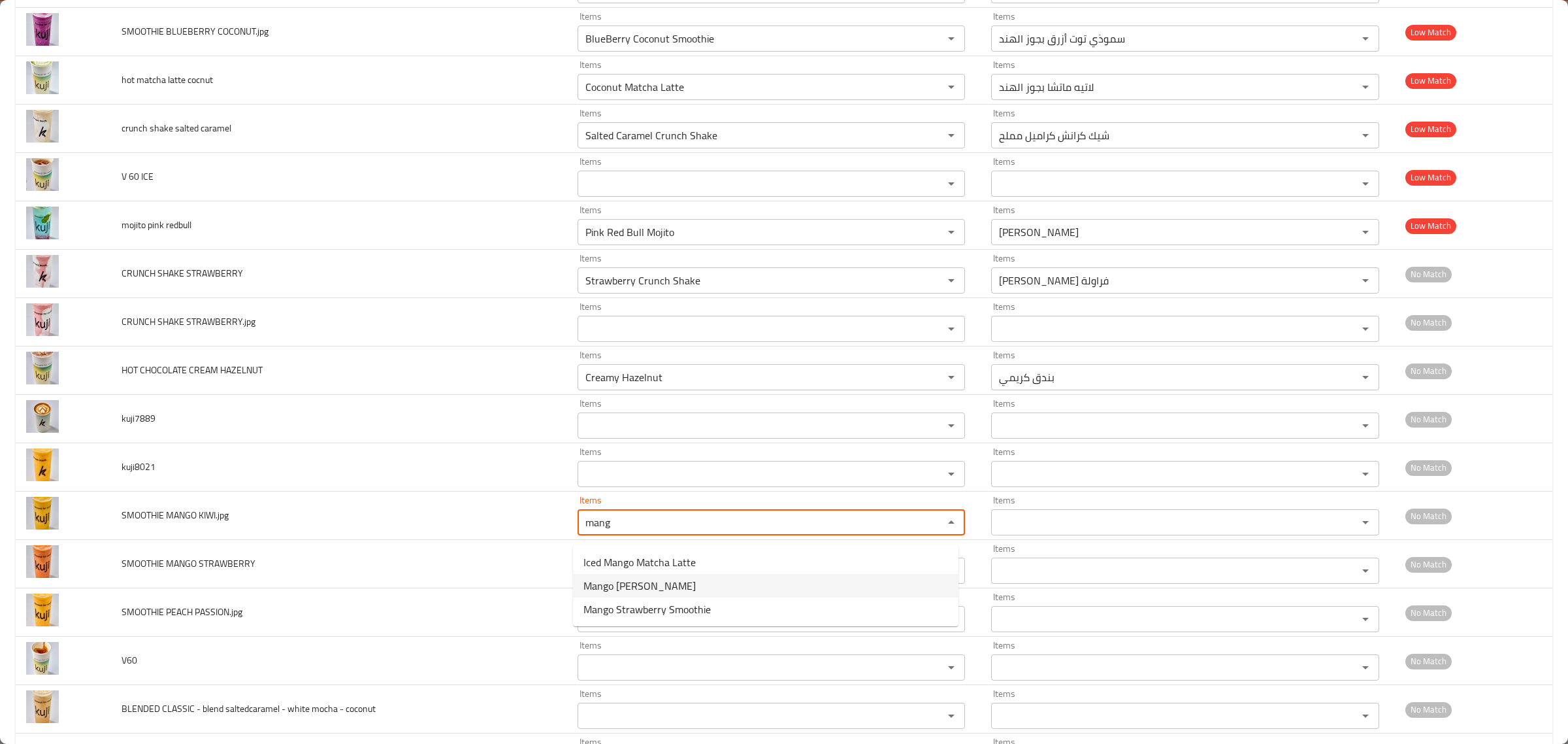
click at [679, 586] on KIWI_jpg-option-1 "Mango Kiwi Smoothie" at bounding box center [765, 585] width 386 height 24
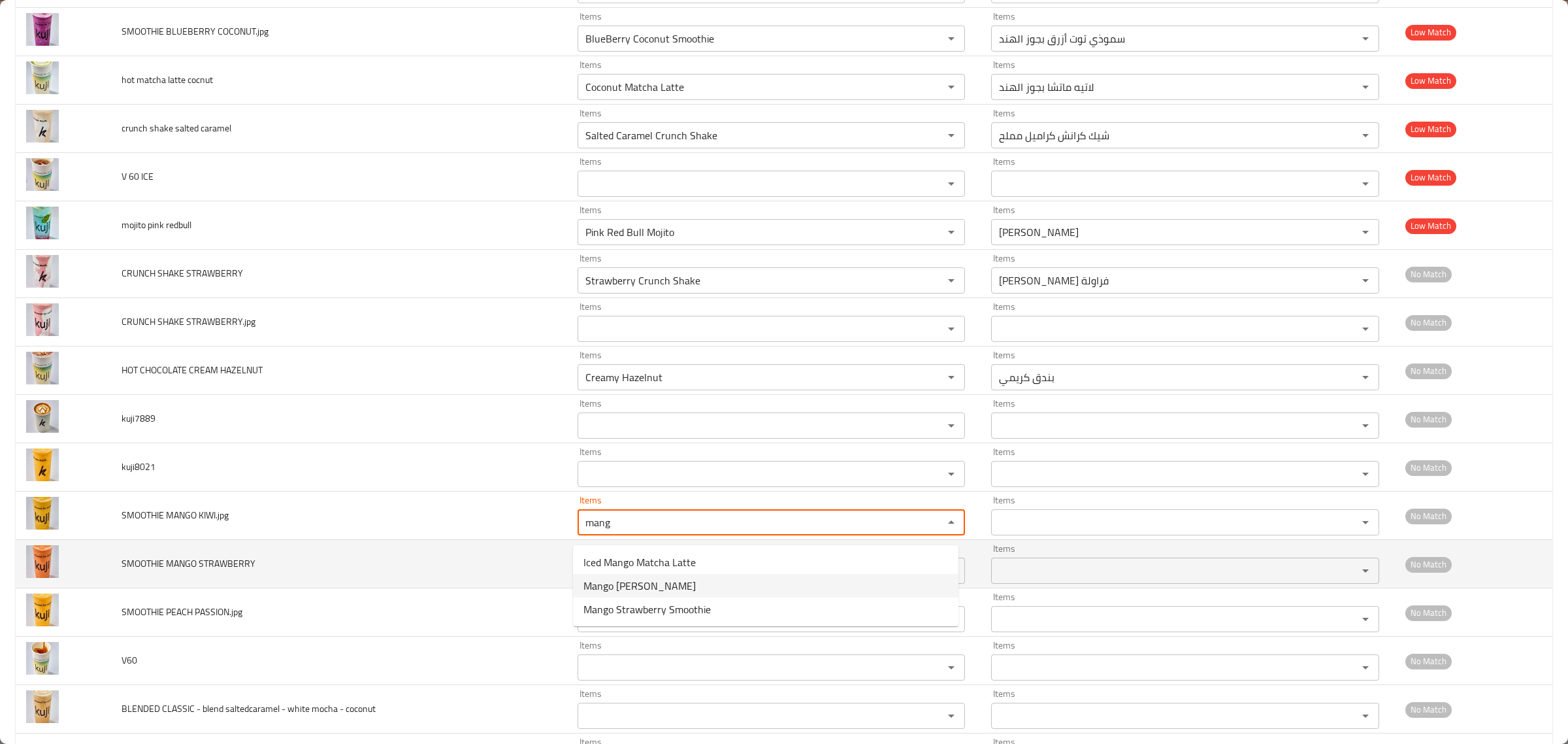
type KIWI_jpg "Mango Kiwi Smoothie"
type KIWI_jpg-ar "سموذي مانجو وكيوي"
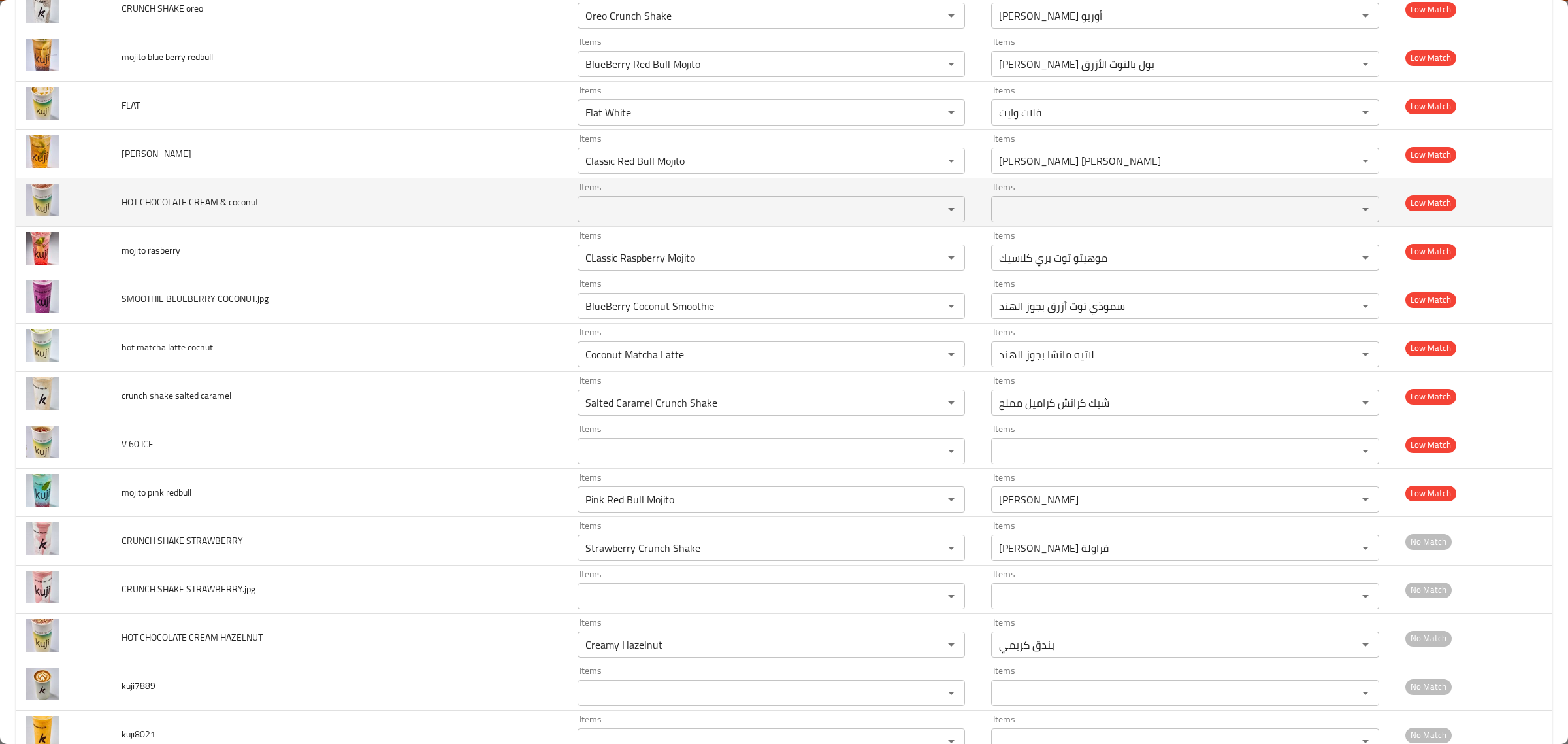
scroll to position [2112, 0]
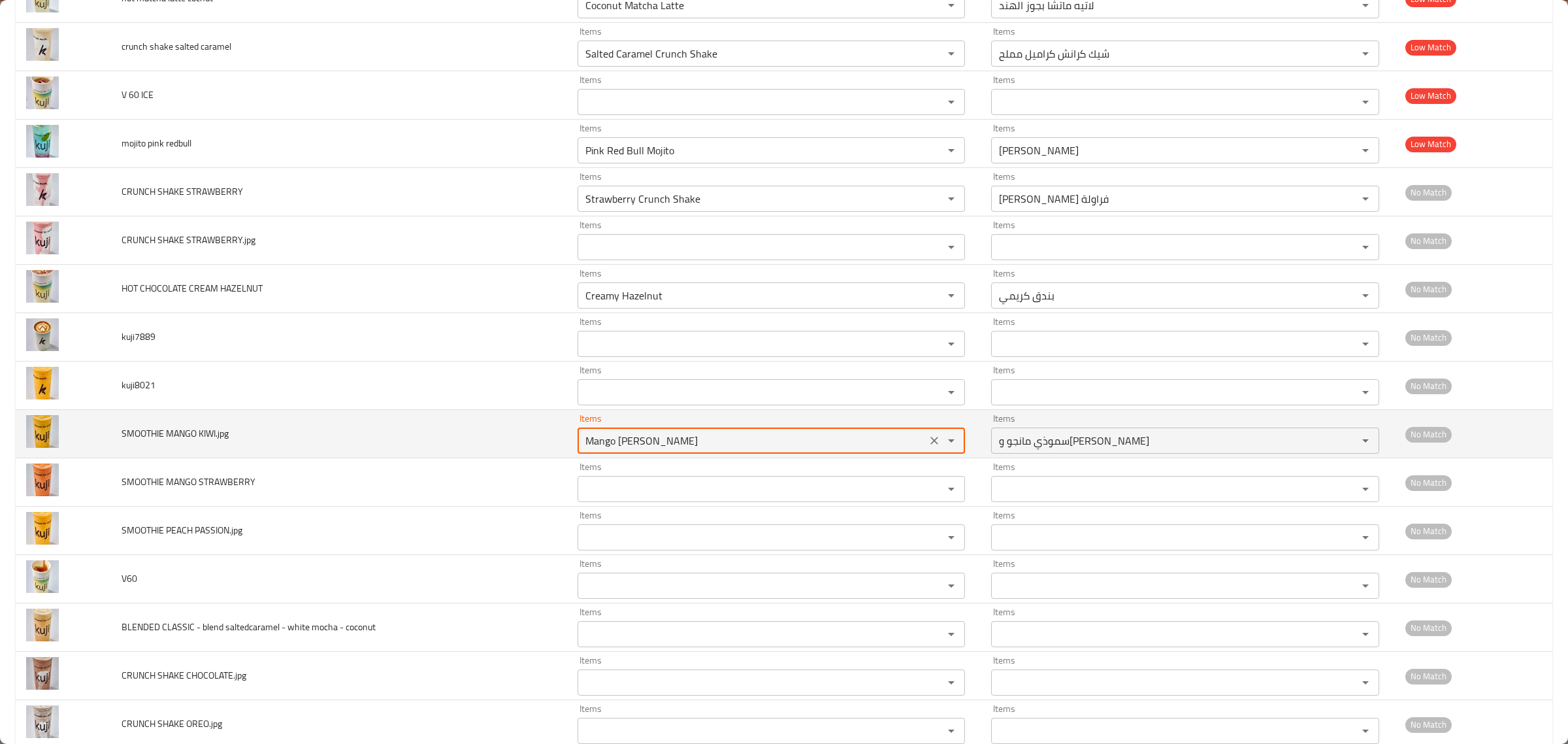
click at [930, 447] on icon "Clear" at bounding box center [934, 441] width 13 height 13
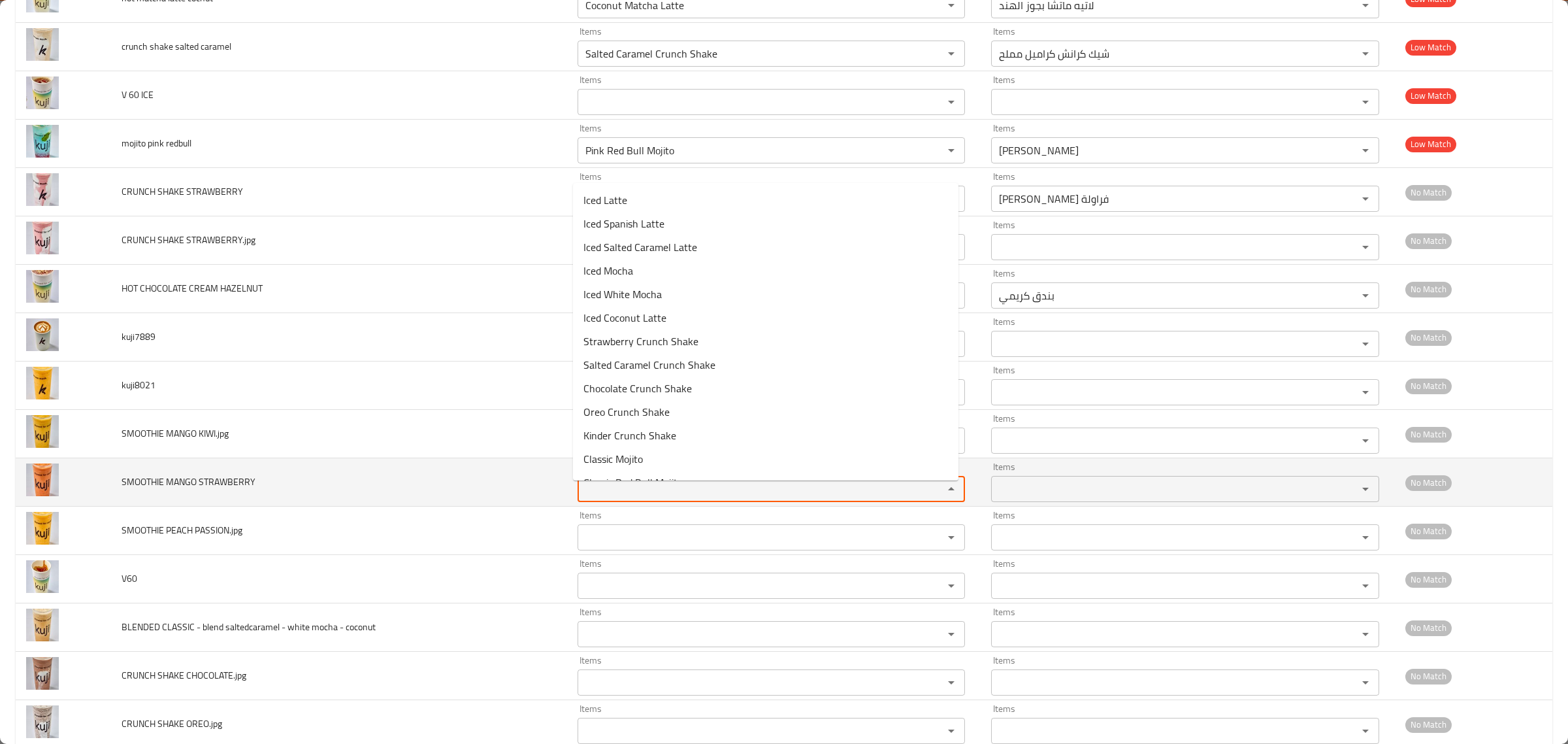
click at [876, 488] on STRAWBERRY "Items" at bounding box center [752, 488] width 342 height 18
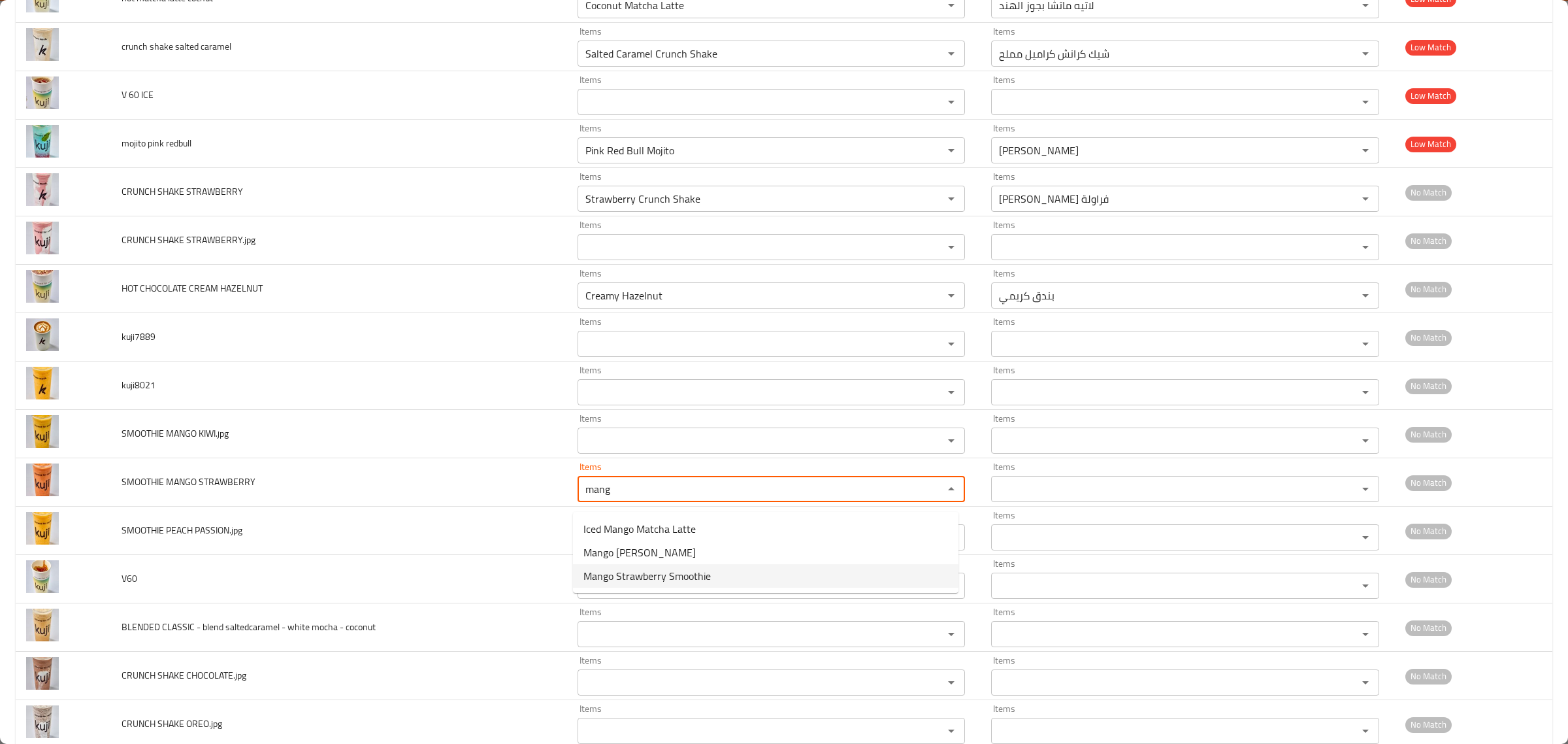
click at [713, 583] on STRAWBERRY-option-2 "Mango Strawberry Smoothie" at bounding box center [765, 575] width 386 height 24
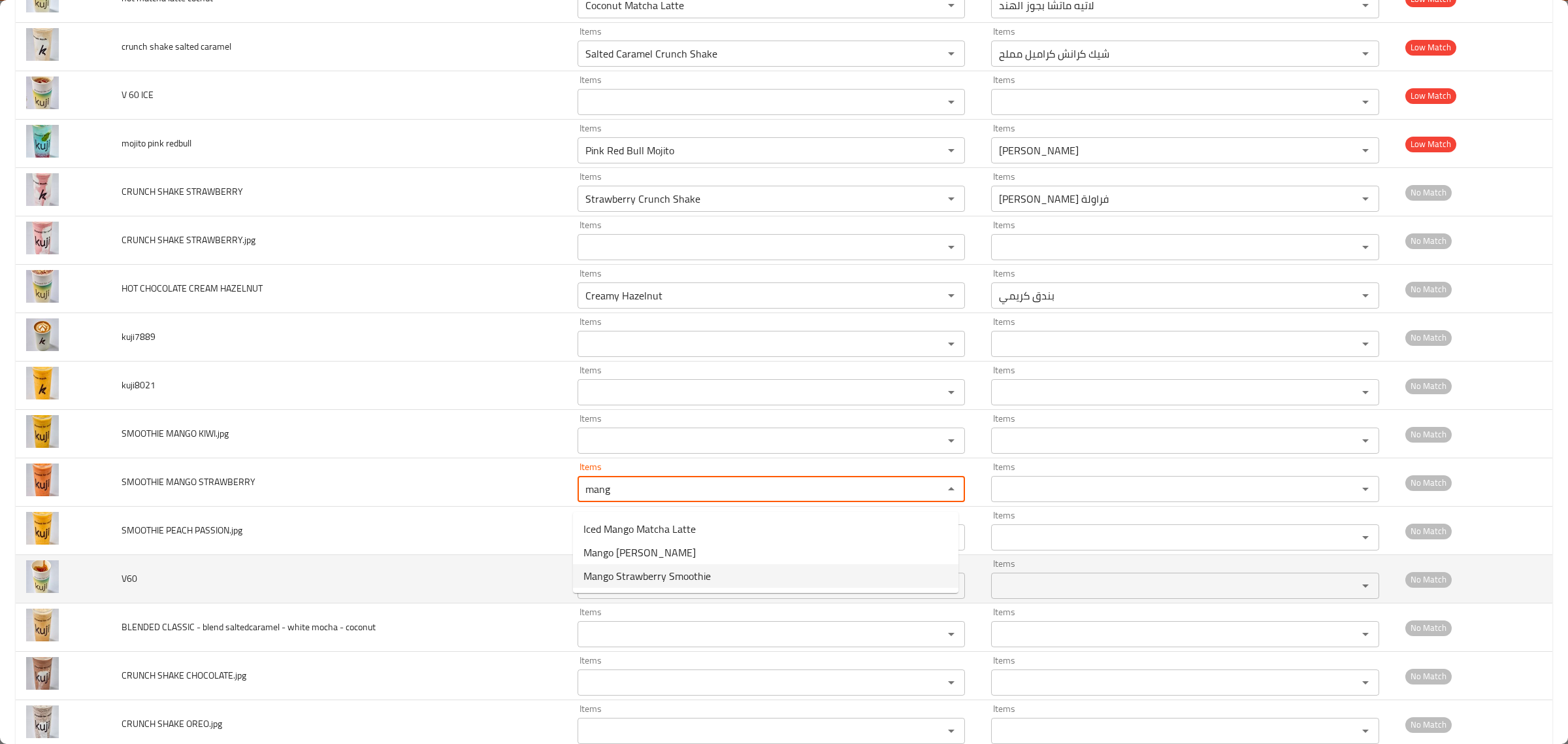
type STRAWBERRY "Mango Strawberry Smoothie"
type STRAWBERRY-ar "سموذي مانجو وفراولة"
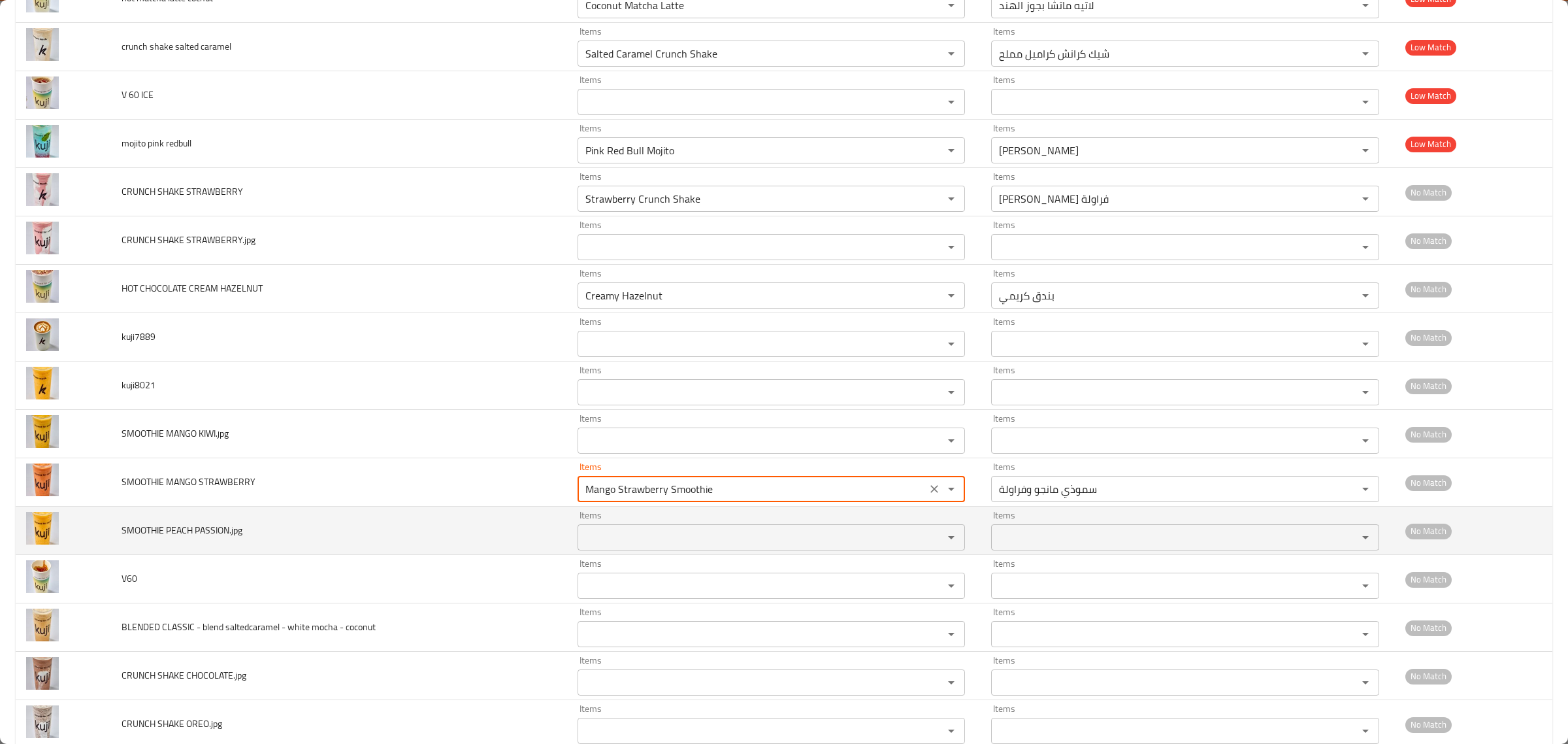
click at [747, 531] on div "Items" at bounding box center [772, 538] width 388 height 26
type STRAWBERRY "Mango Strawberry Smoothie"
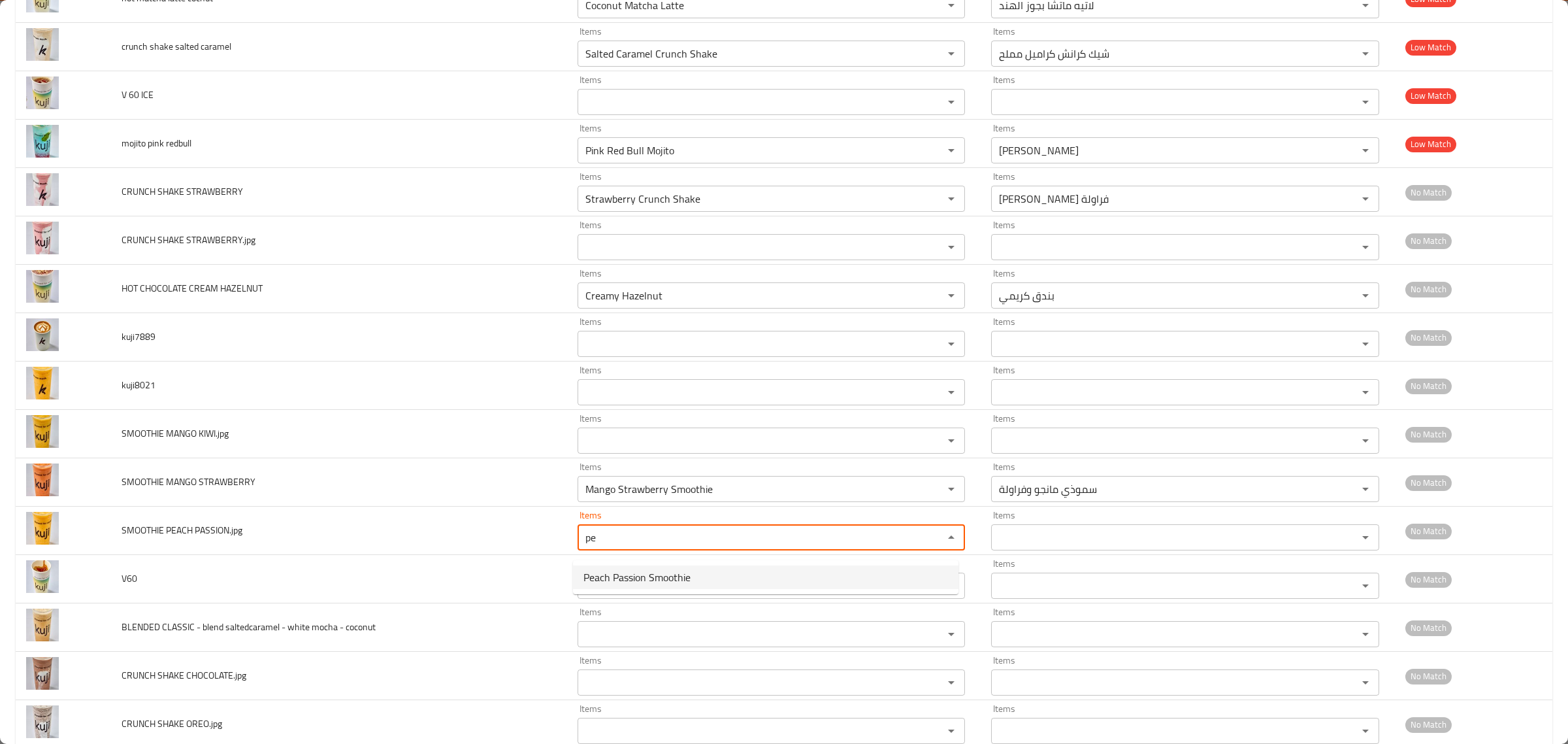
click at [700, 580] on PASSION_jpg-option-0 "Peach Passion Smoothie" at bounding box center [765, 577] width 386 height 24
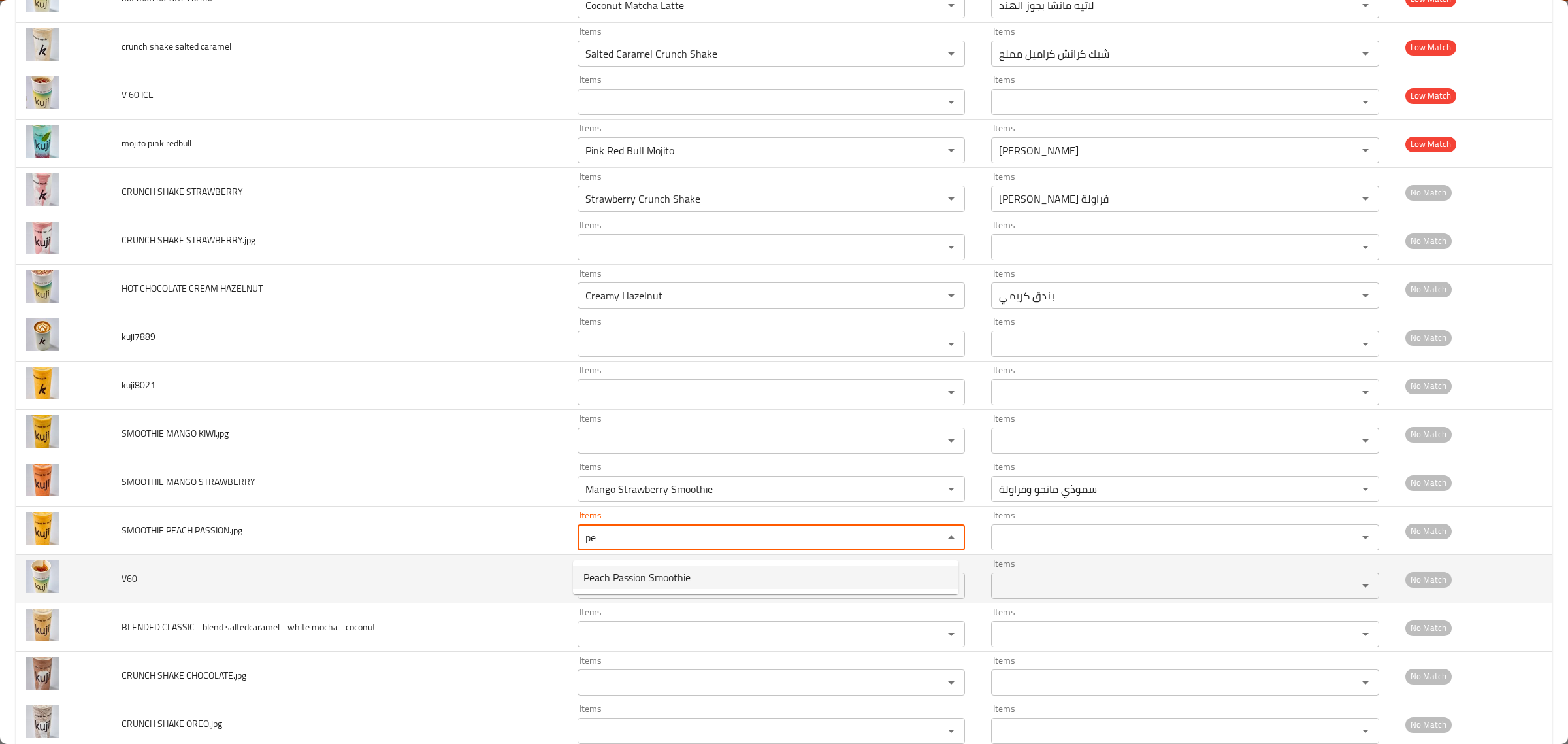
type PASSION_jpg "Peach Passion Smoothie"
type PASSION_jpg-ar "سموذي خوخ وباشن فروت"
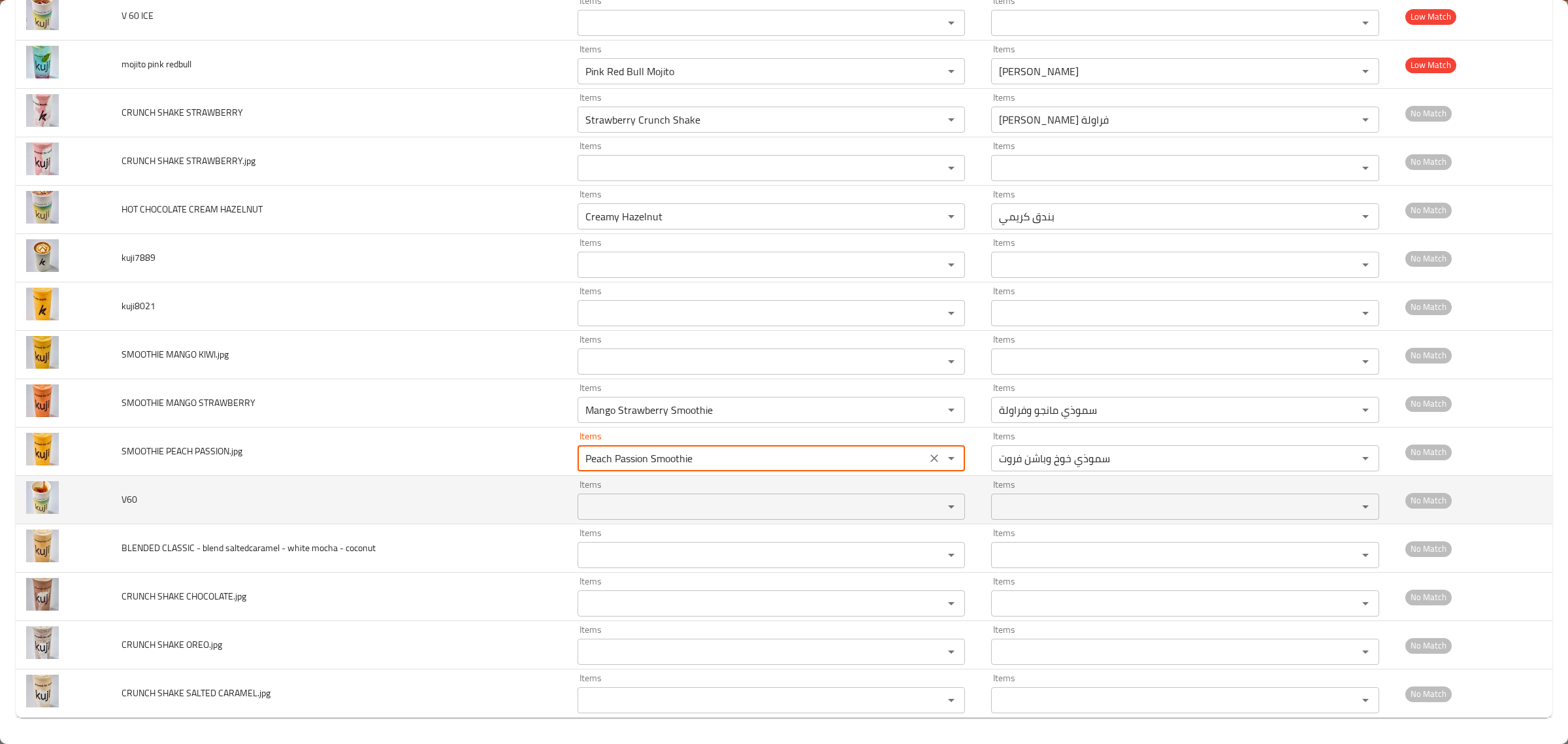
scroll to position [2198, 0]
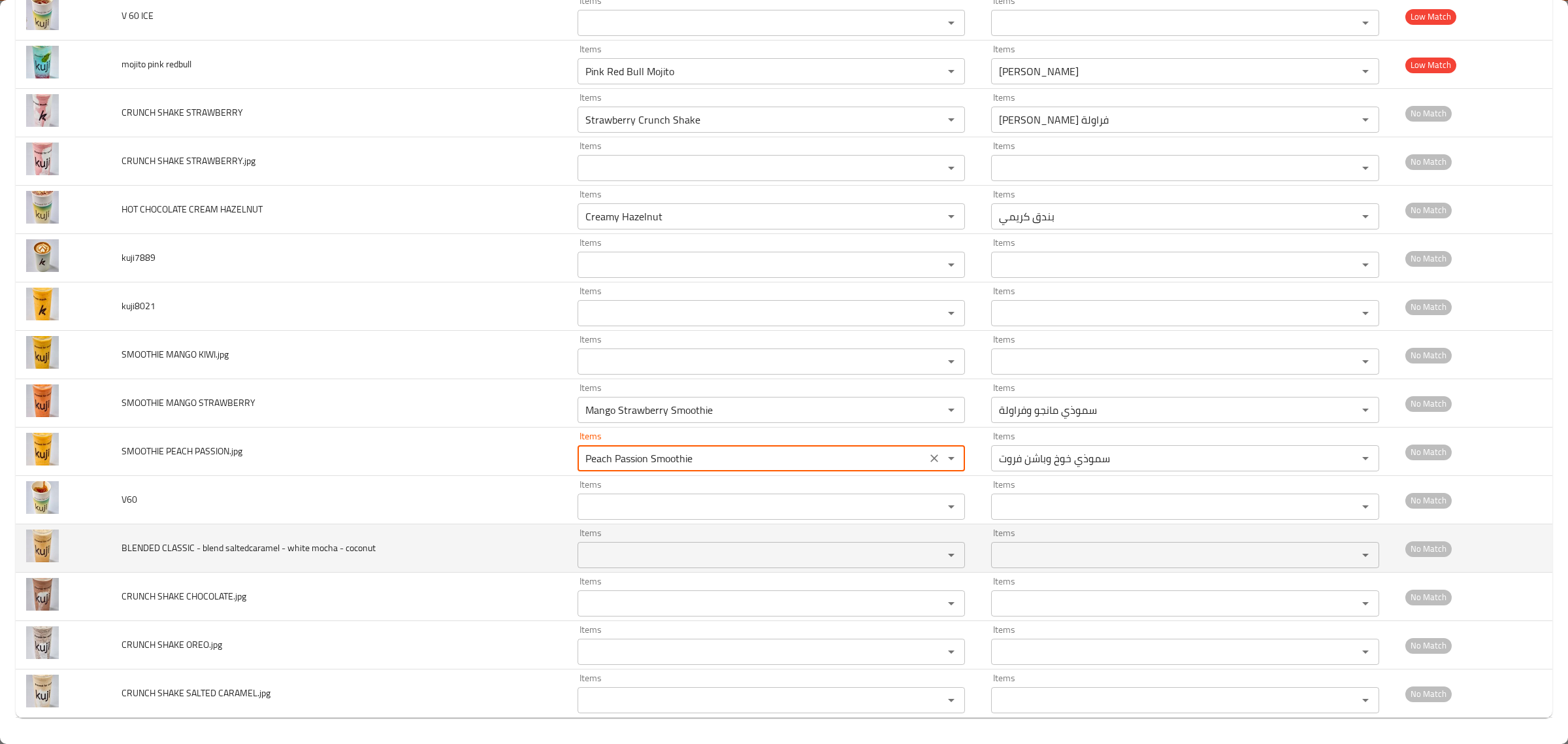
click at [614, 542] on div "Items" at bounding box center [772, 555] width 388 height 26
type PASSION_jpg "Peach Passion Smoothie"
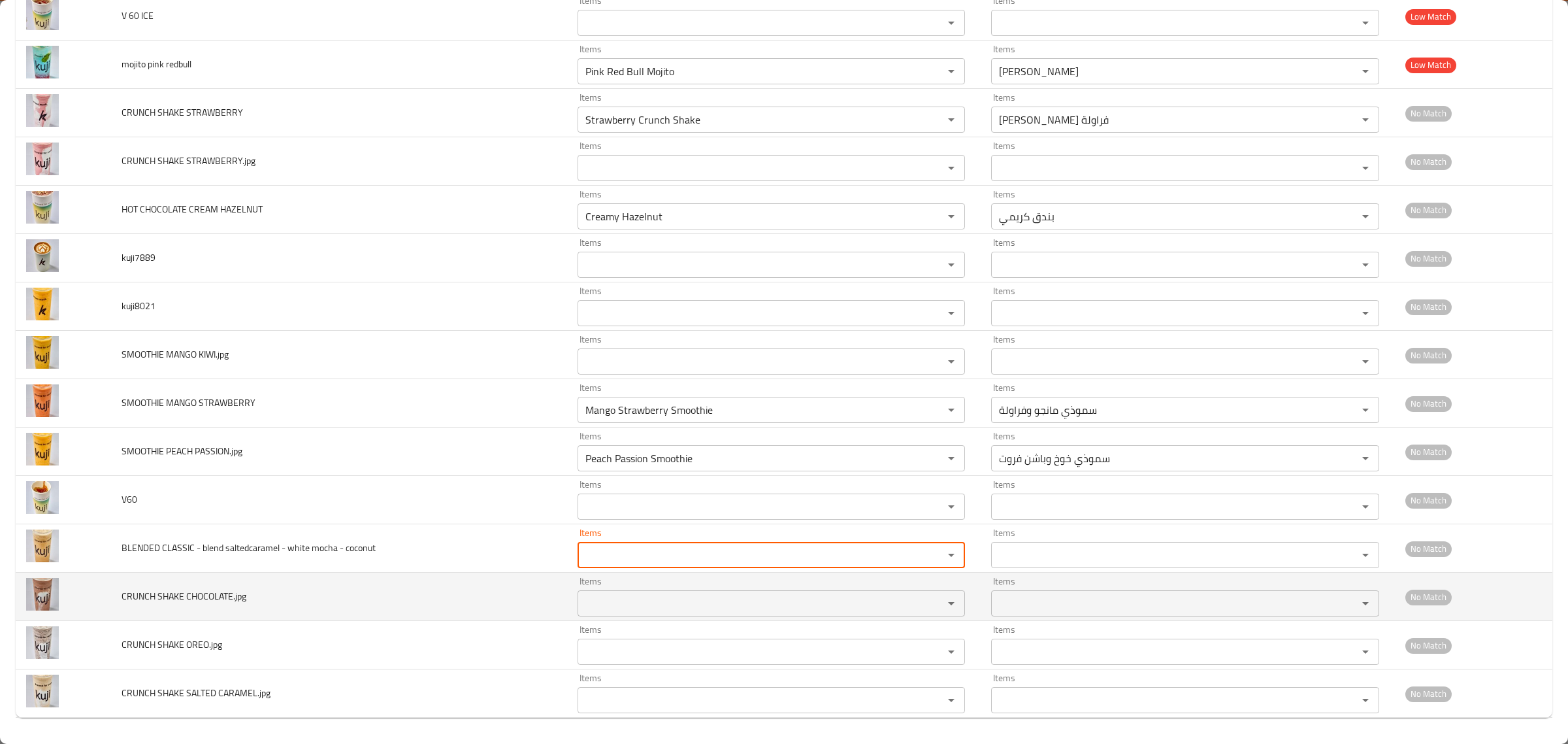
click at [624, 583] on div "Items Items" at bounding box center [772, 596] width 388 height 40
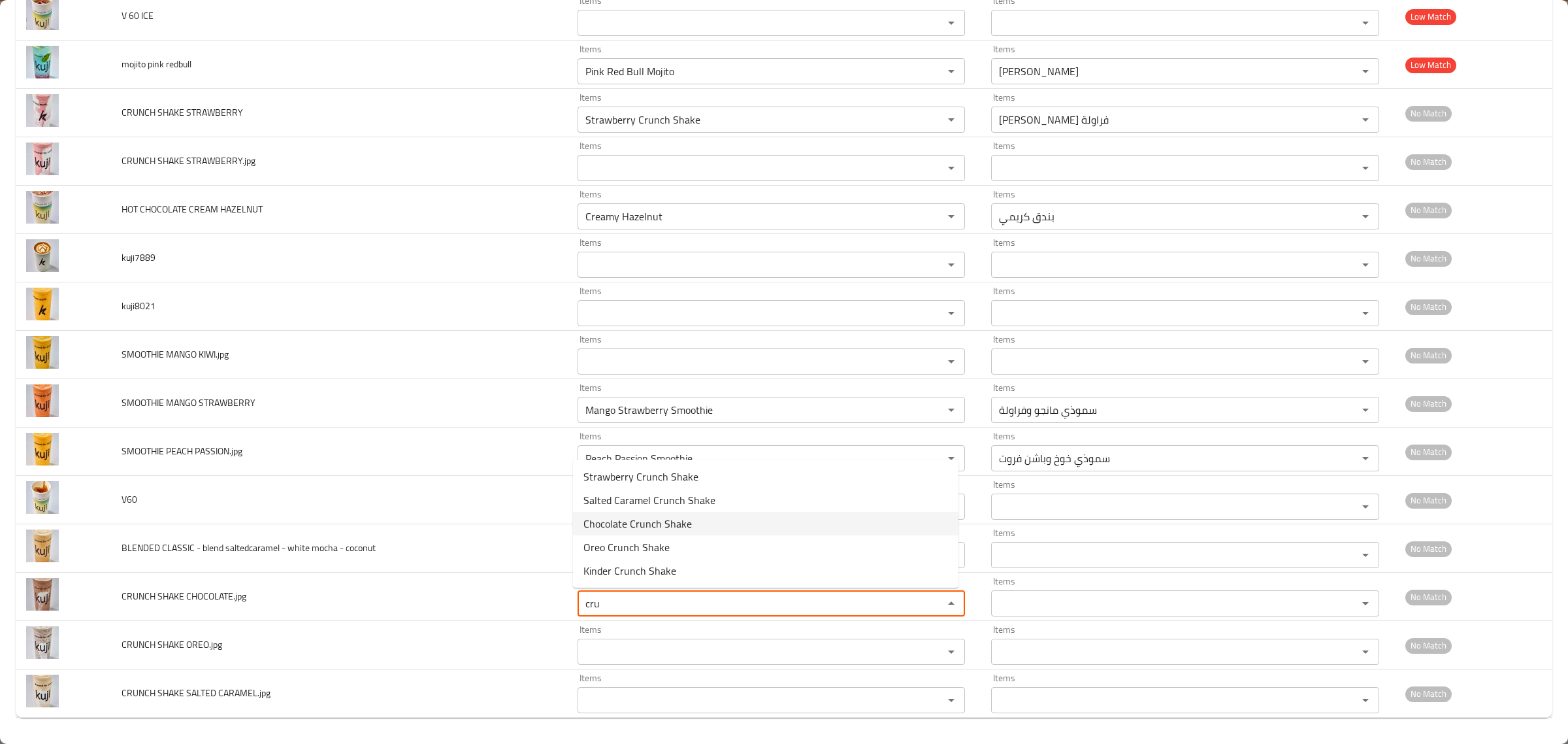
click at [658, 518] on span "Chocolate Crunch Shake" at bounding box center [637, 523] width 108 height 16
type CHOCOLATE_jpg "Chocolate Crunch Shake"
type CHOCOLATE_jpg-ar "شيك كرانش شوكولاتة"
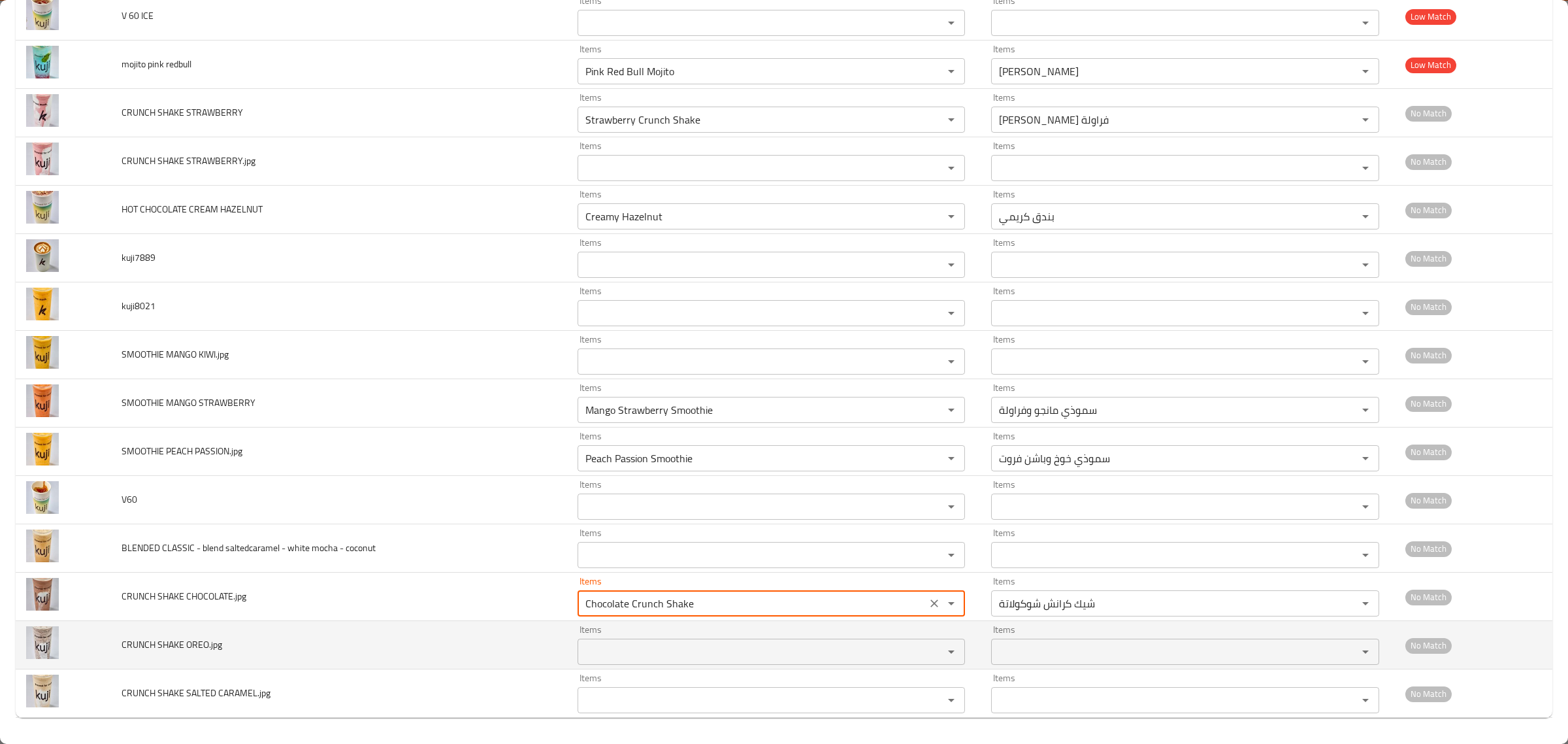
click at [660, 634] on div "Items Items" at bounding box center [772, 644] width 388 height 40
type CHOCOLATE_jpg "Chocolate Crunch Shake"
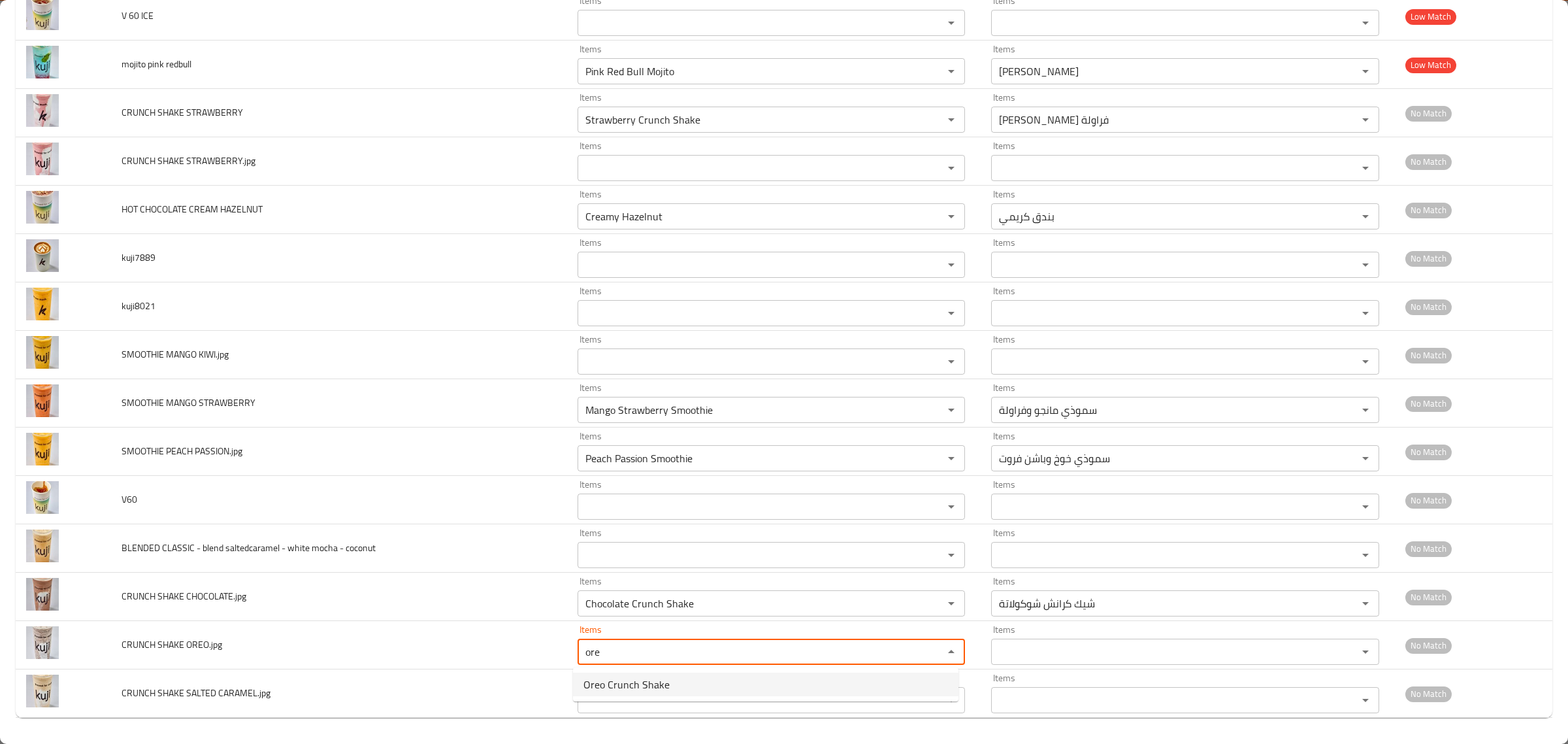
click at [652, 676] on span "Oreo Crunch Shake" at bounding box center [626, 683] width 86 height 16
type OREO_jpg "Oreo Crunch Shake"
type OREO_jpg-ar "شيك كرانش أوريو"
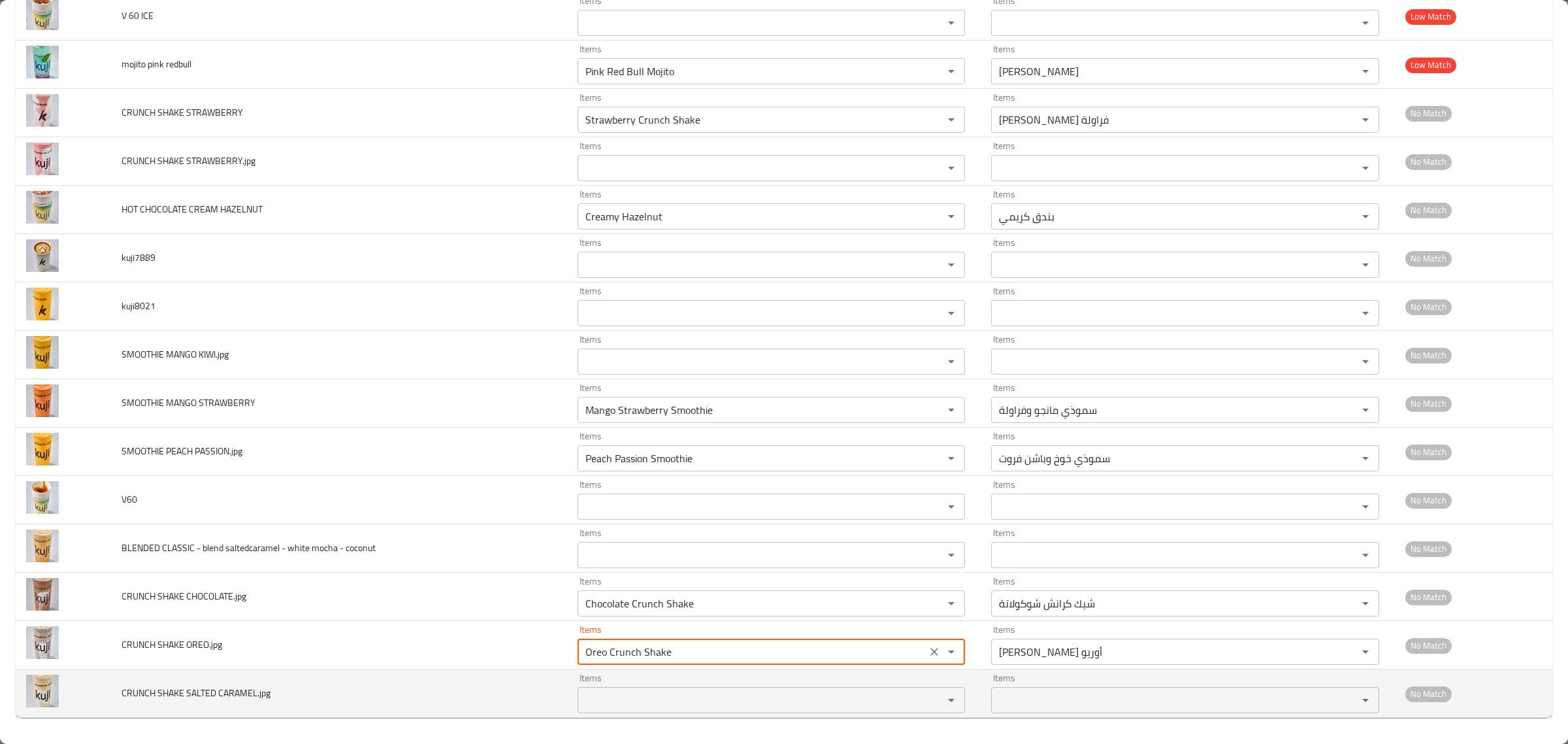
click at [652, 686] on div "Items Items" at bounding box center [772, 692] width 388 height 40
type OREO_jpg "Oreo Crunch Shake"
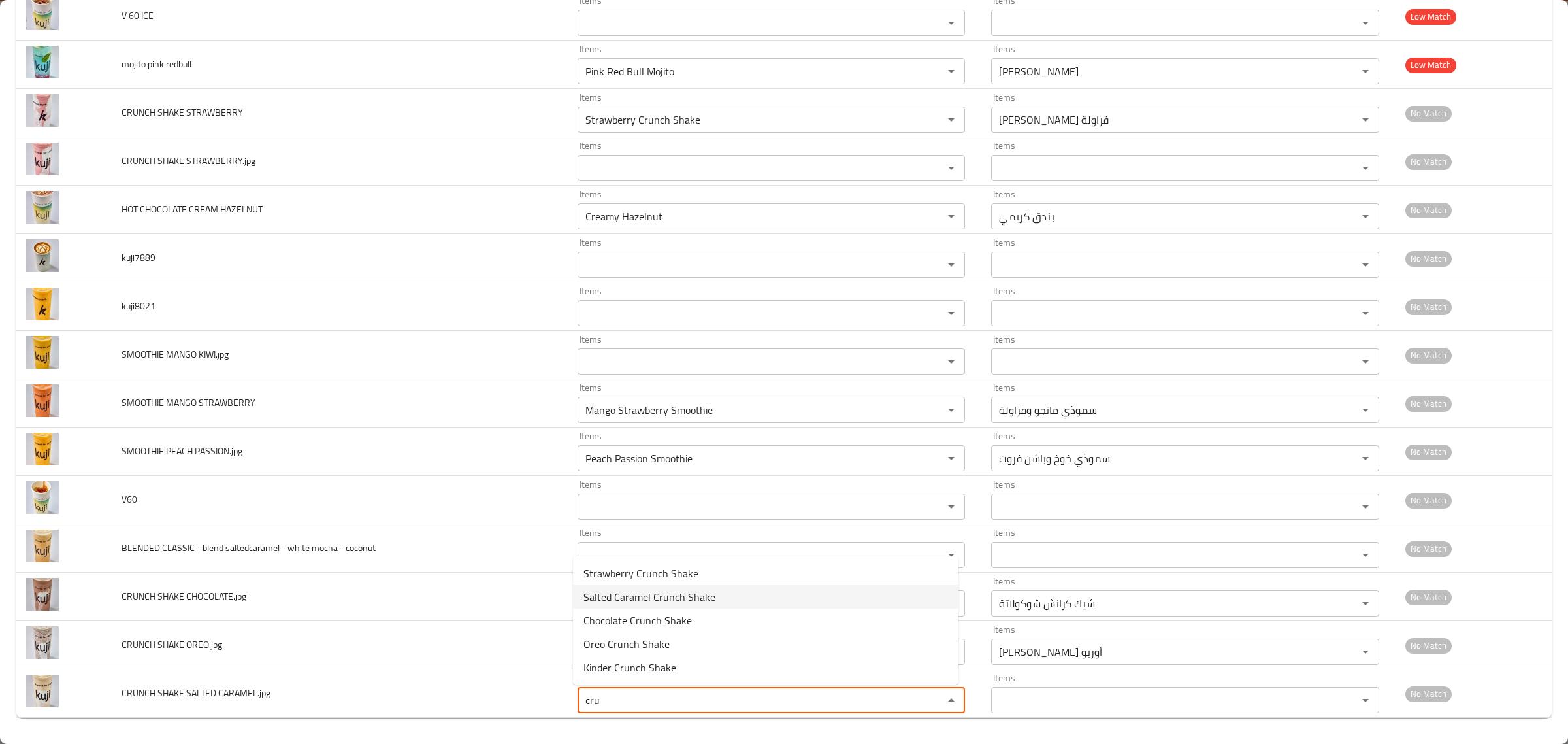
click at [687, 597] on span "Salted Caramel Crunch Shake" at bounding box center [649, 597] width 132 height 16
type CARAMEL_jpg "Salted Caramel Crunch Shake"
type CARAMEL_jpg-ar "شيك كرانش كراميل مملح"
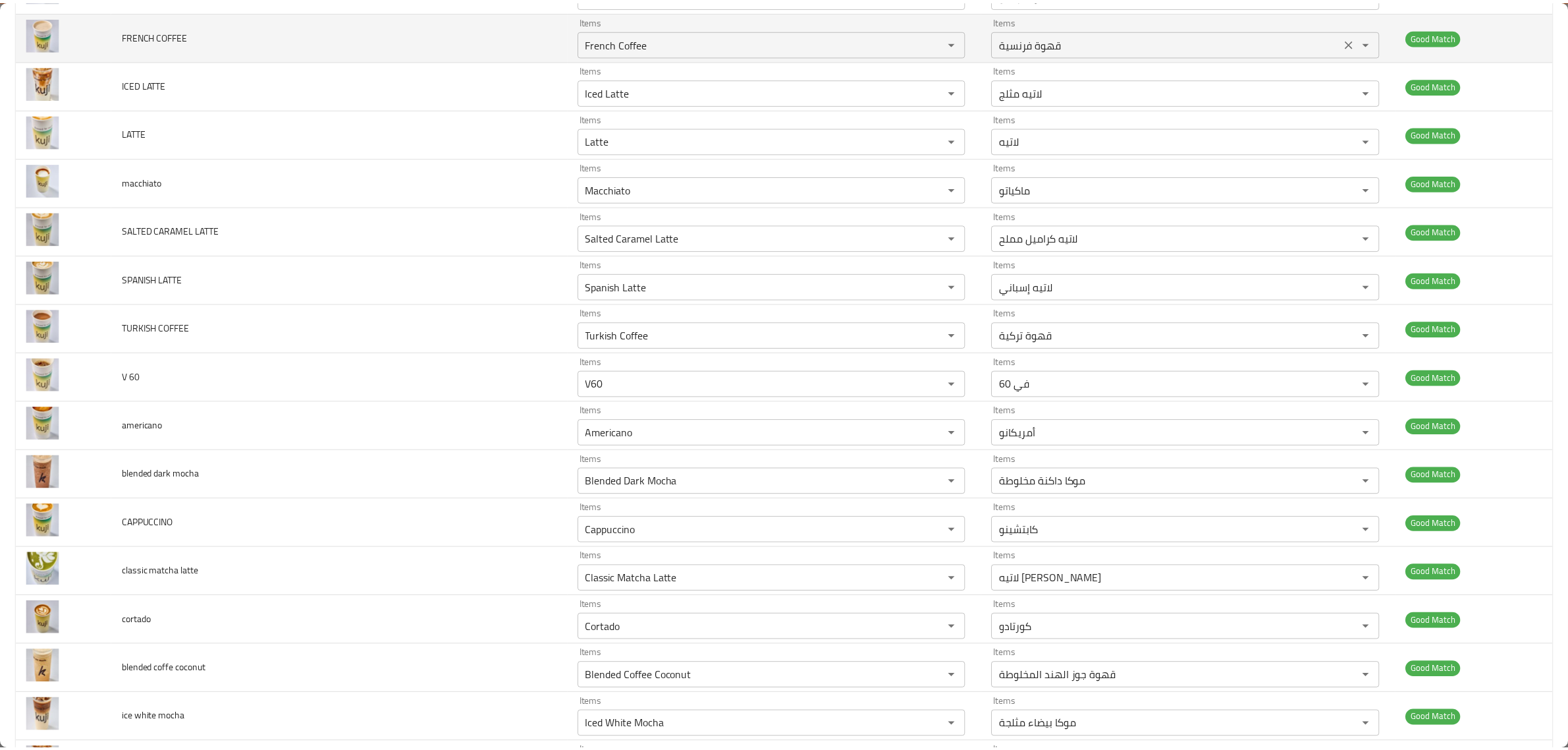
scroll to position [0, 0]
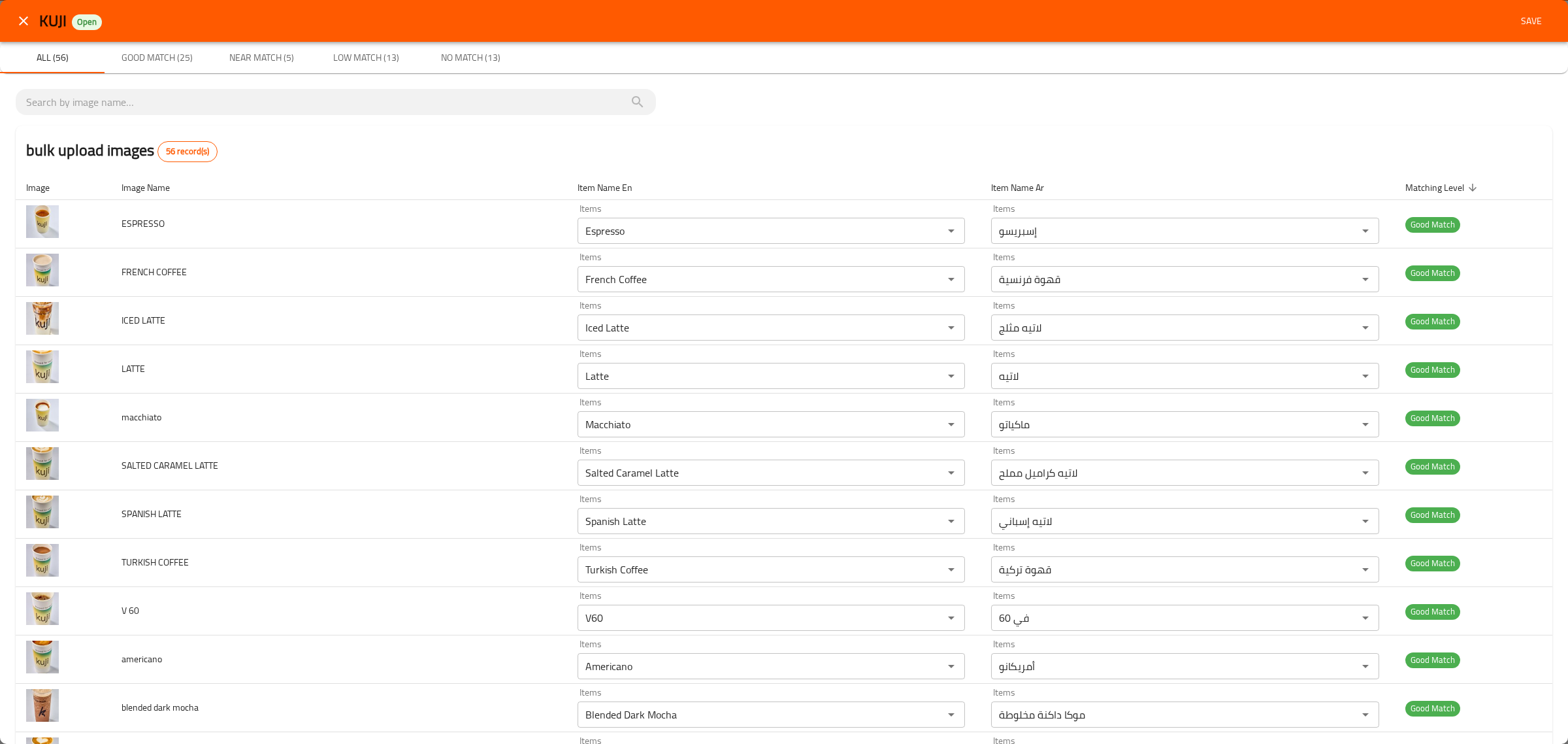
type CARAMEL_jpg "Salted Caramel Crunch Shake"
click at [1497, 17] on div "KUJI Open Save" at bounding box center [795, 21] width 1513 height 25
click at [1516, 13] on span "Save" at bounding box center [1531, 21] width 31 height 16
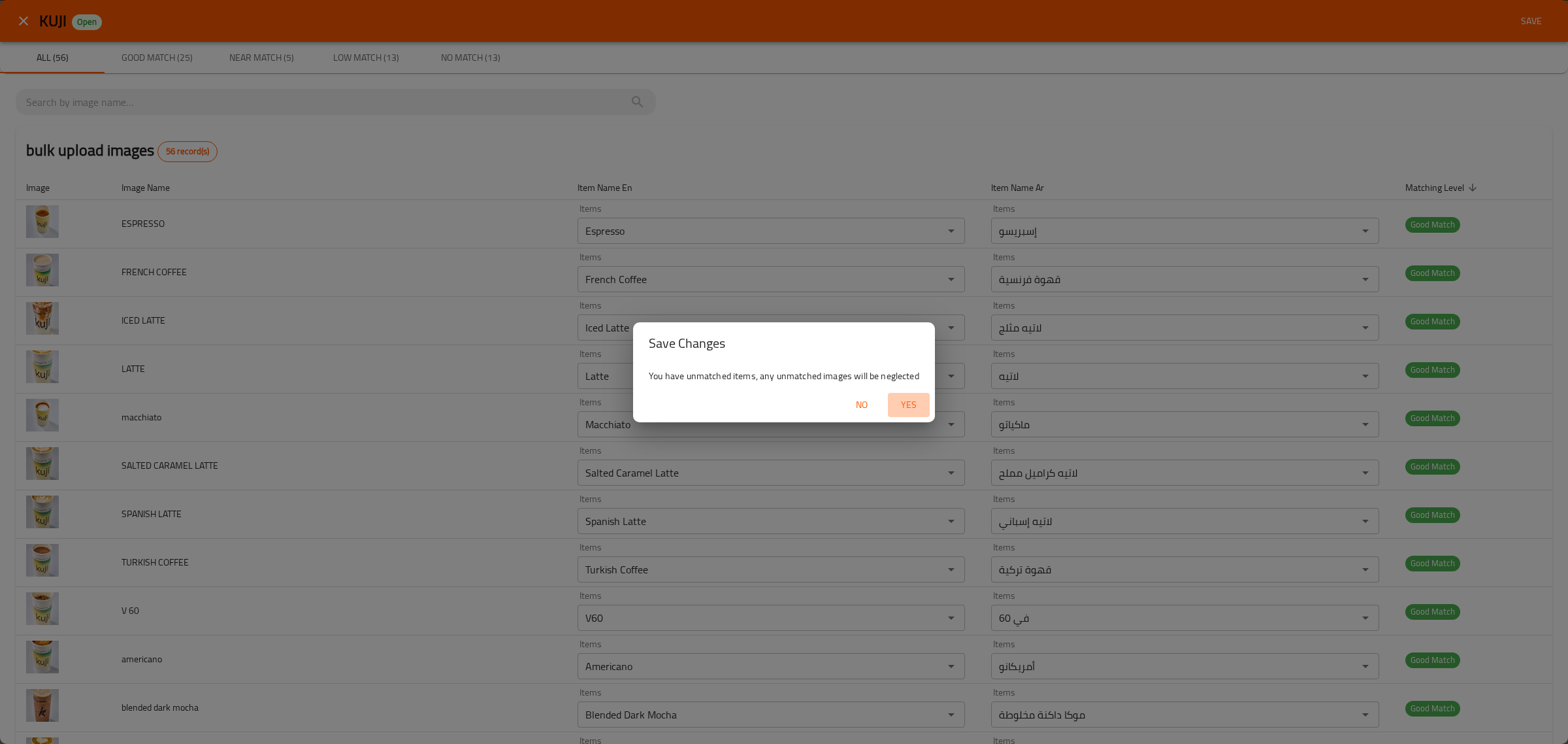
click at [904, 405] on span "Yes" at bounding box center [909, 405] width 31 height 16
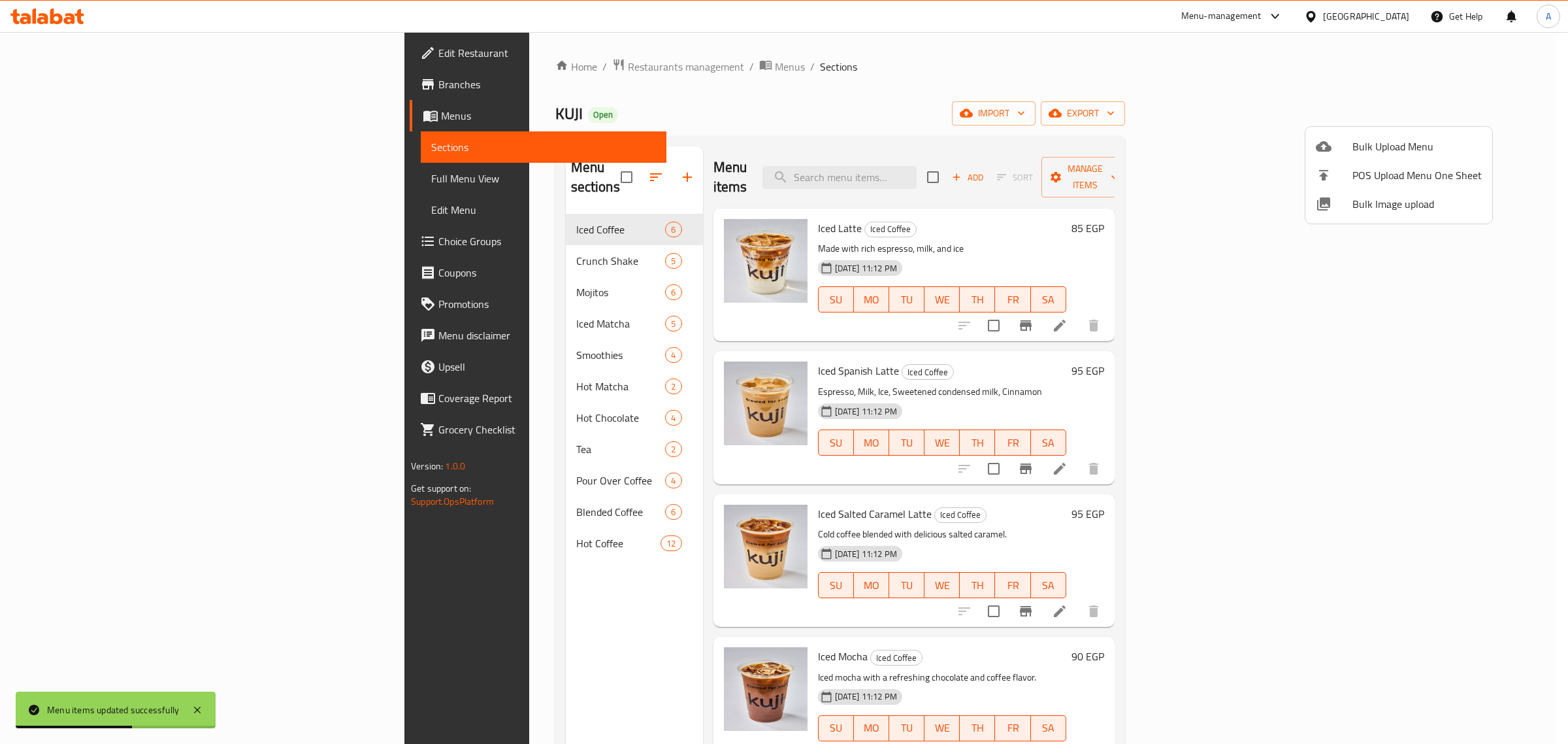
drag, startPoint x: 897, startPoint y: 87, endPoint x: 859, endPoint y: 102, distance: 40.9
click at [897, 87] on div at bounding box center [784, 372] width 1568 height 744
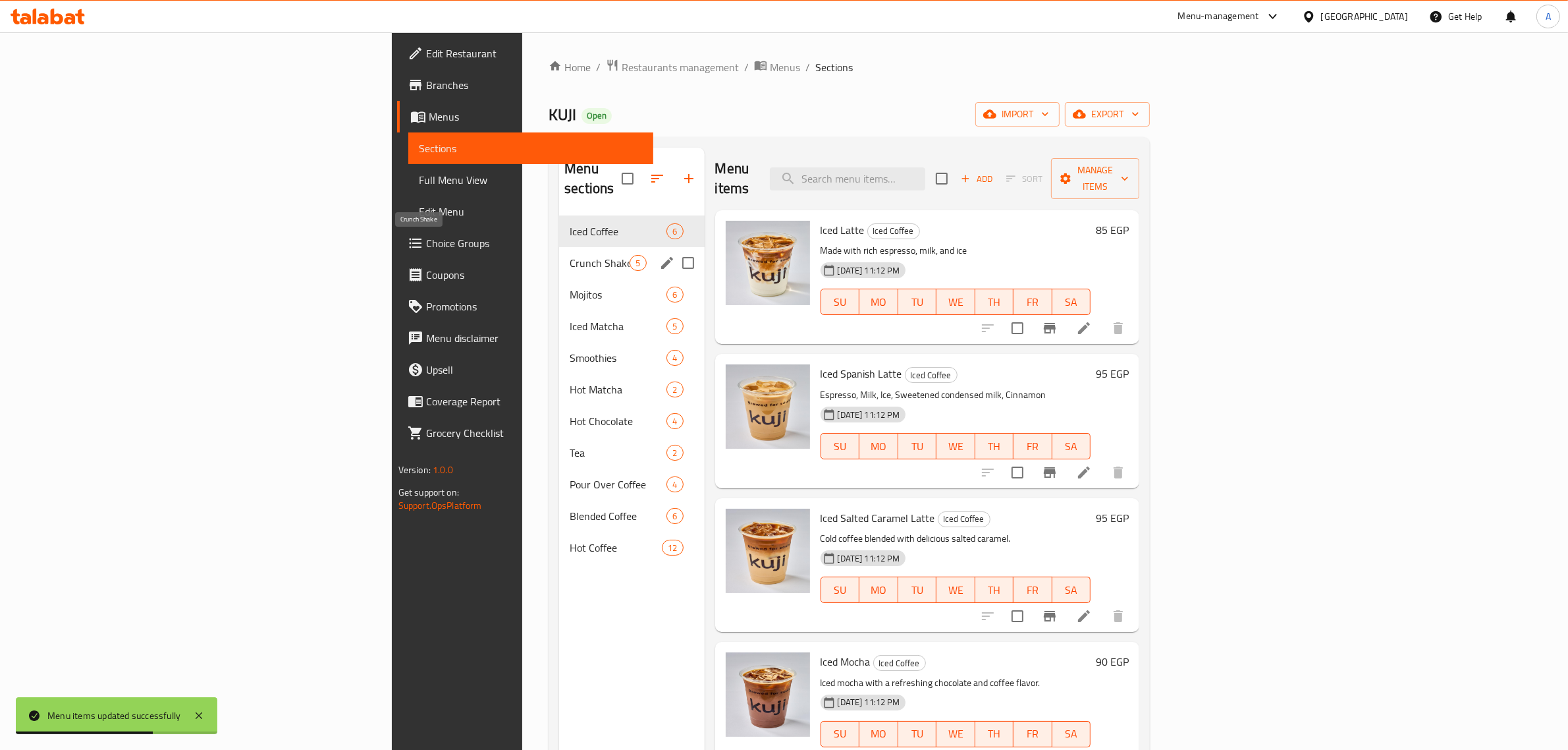
click at [570, 255] on span "Crunch Shake" at bounding box center [599, 263] width 60 height 16
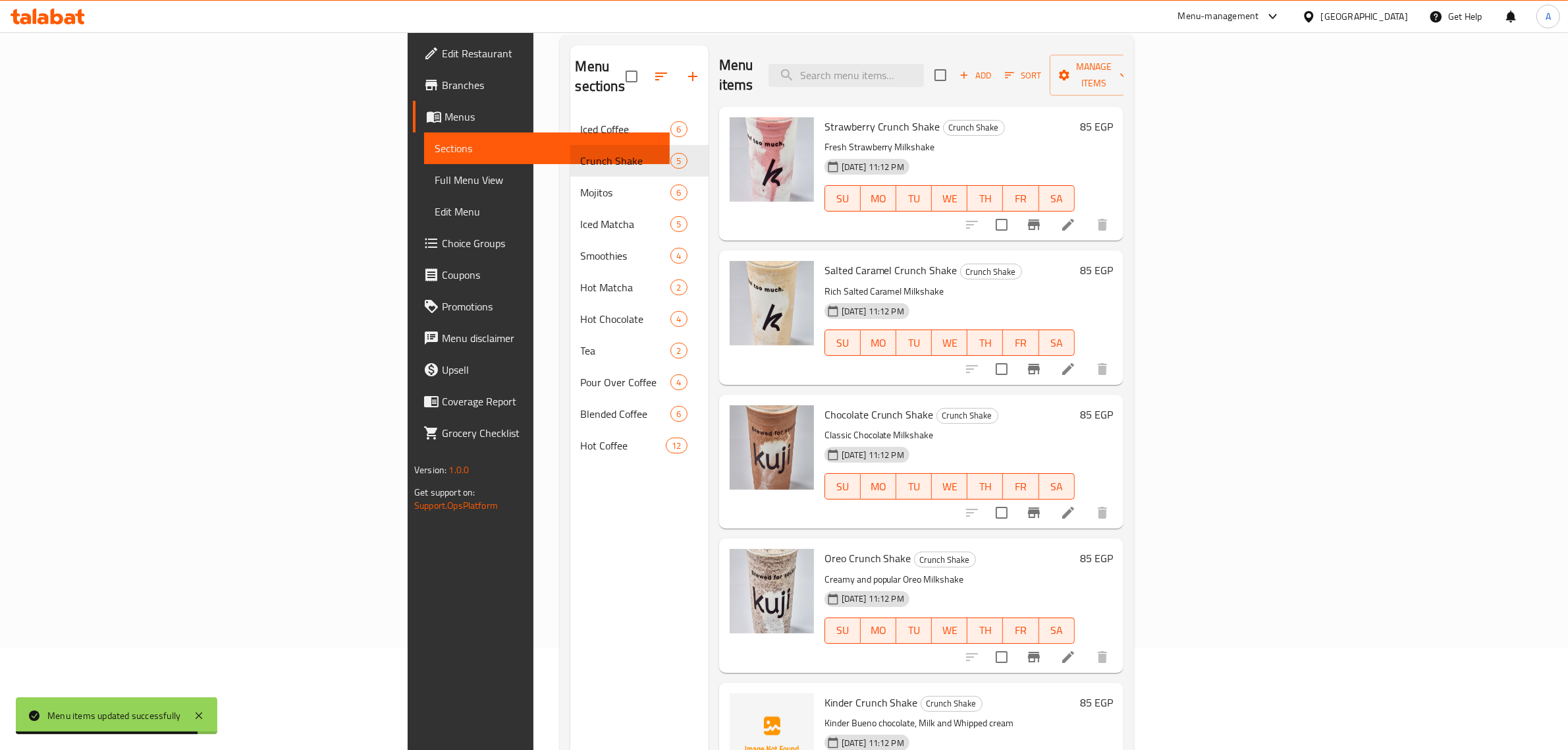
scroll to position [185, 0]
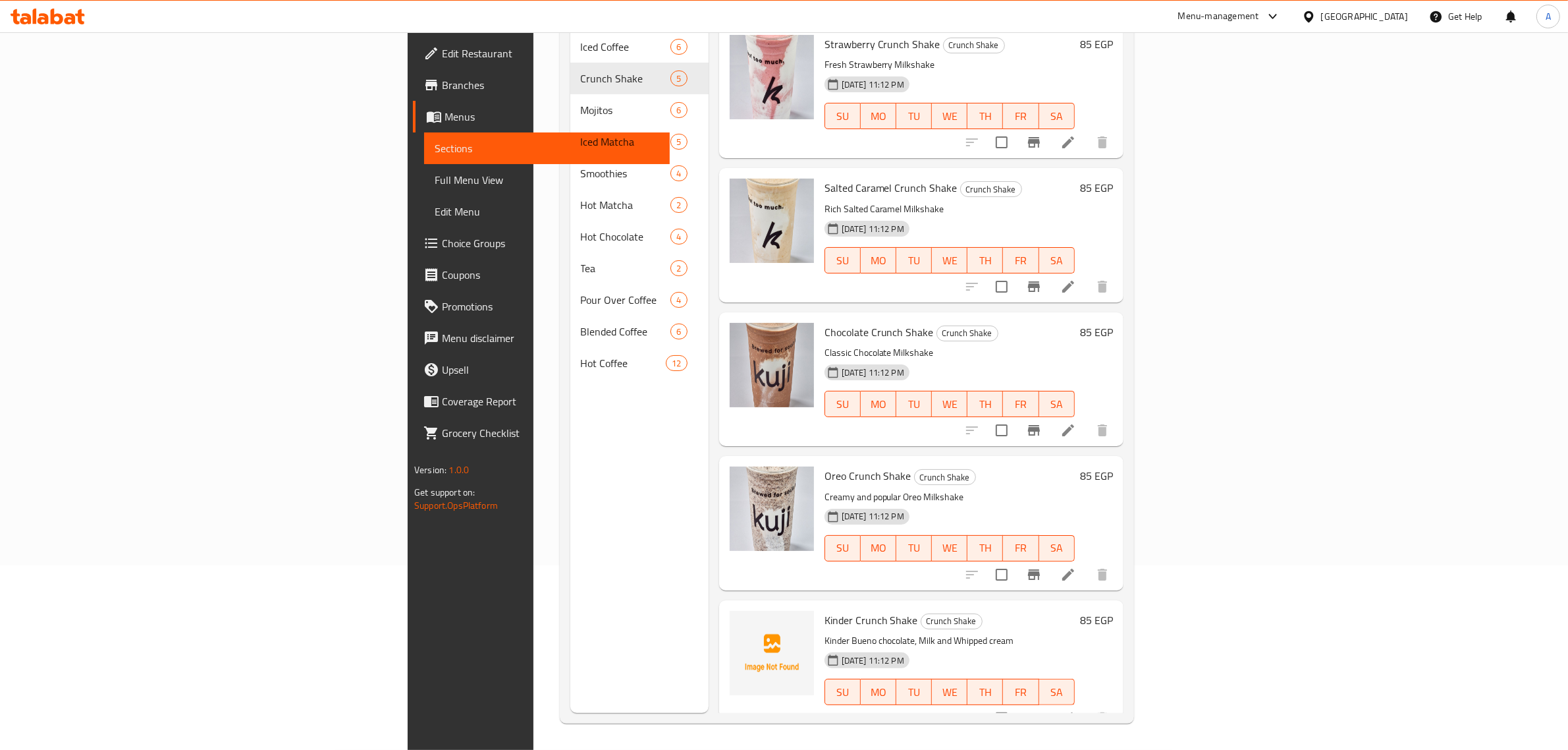
click at [926, 344] on p "Classic Chocolate Milkshake" at bounding box center [949, 353] width 250 height 17
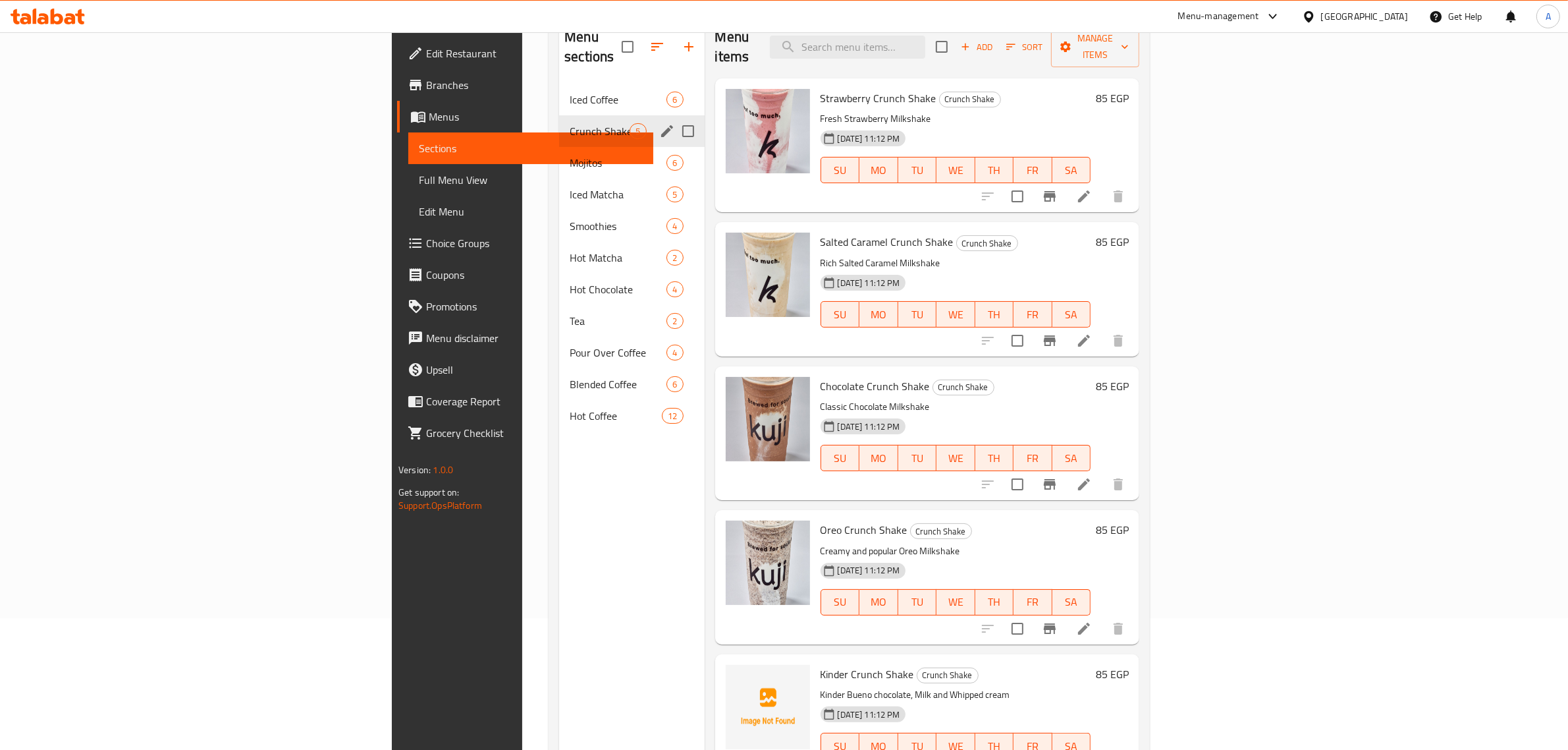
scroll to position [102, 0]
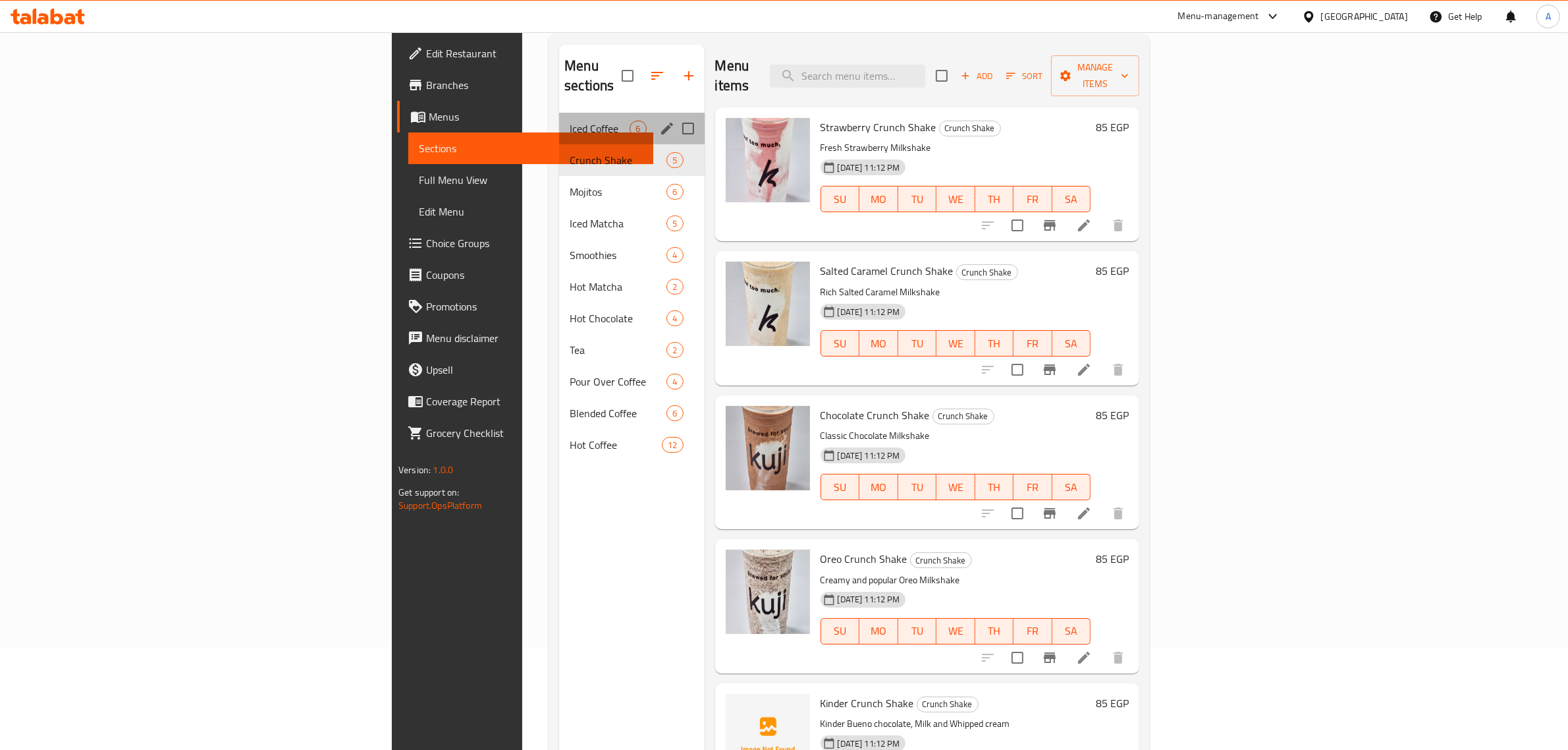
click at [559, 119] on div "Iced Coffee 6" at bounding box center [631, 128] width 144 height 31
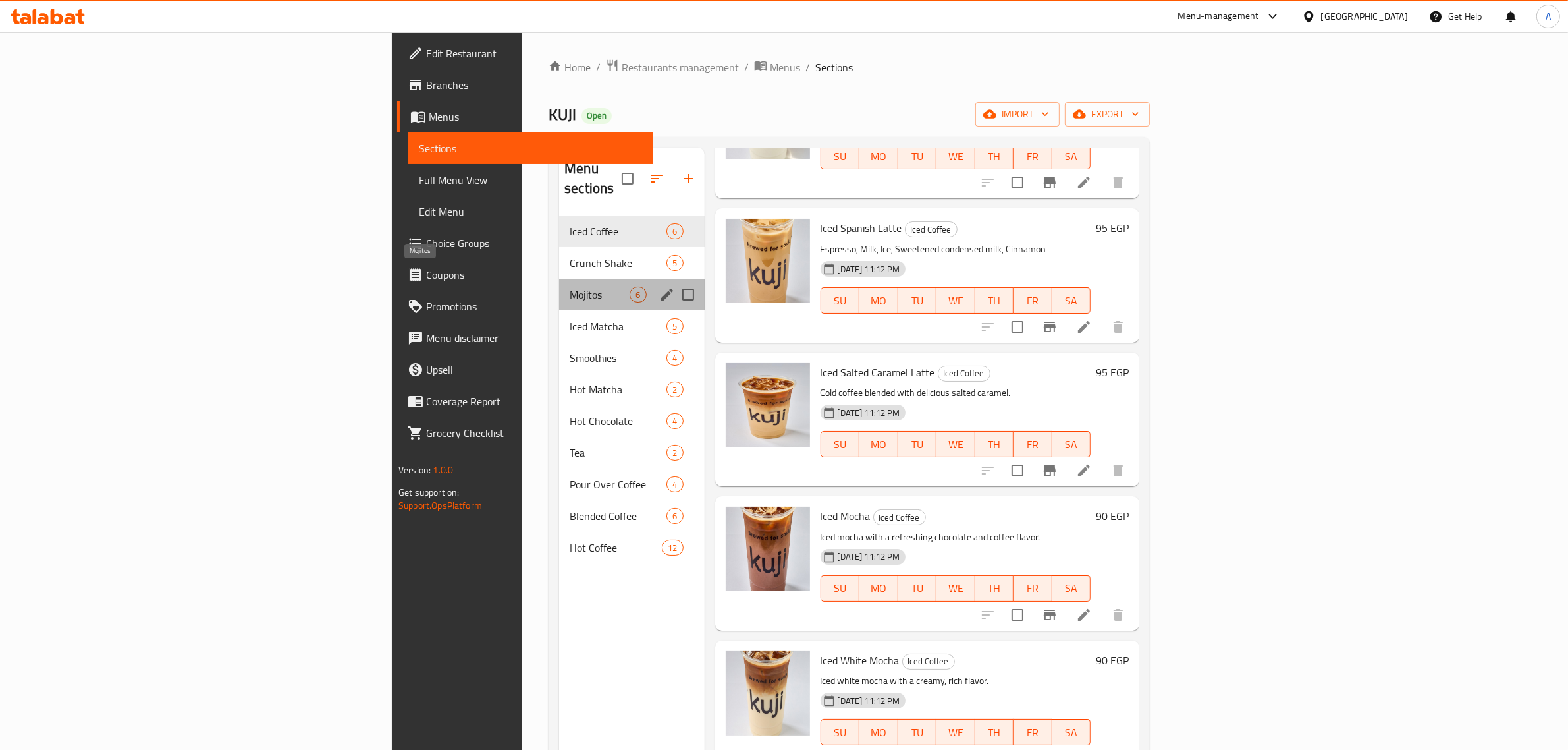
click at [570, 287] on span "Mojitos" at bounding box center [599, 294] width 60 height 16
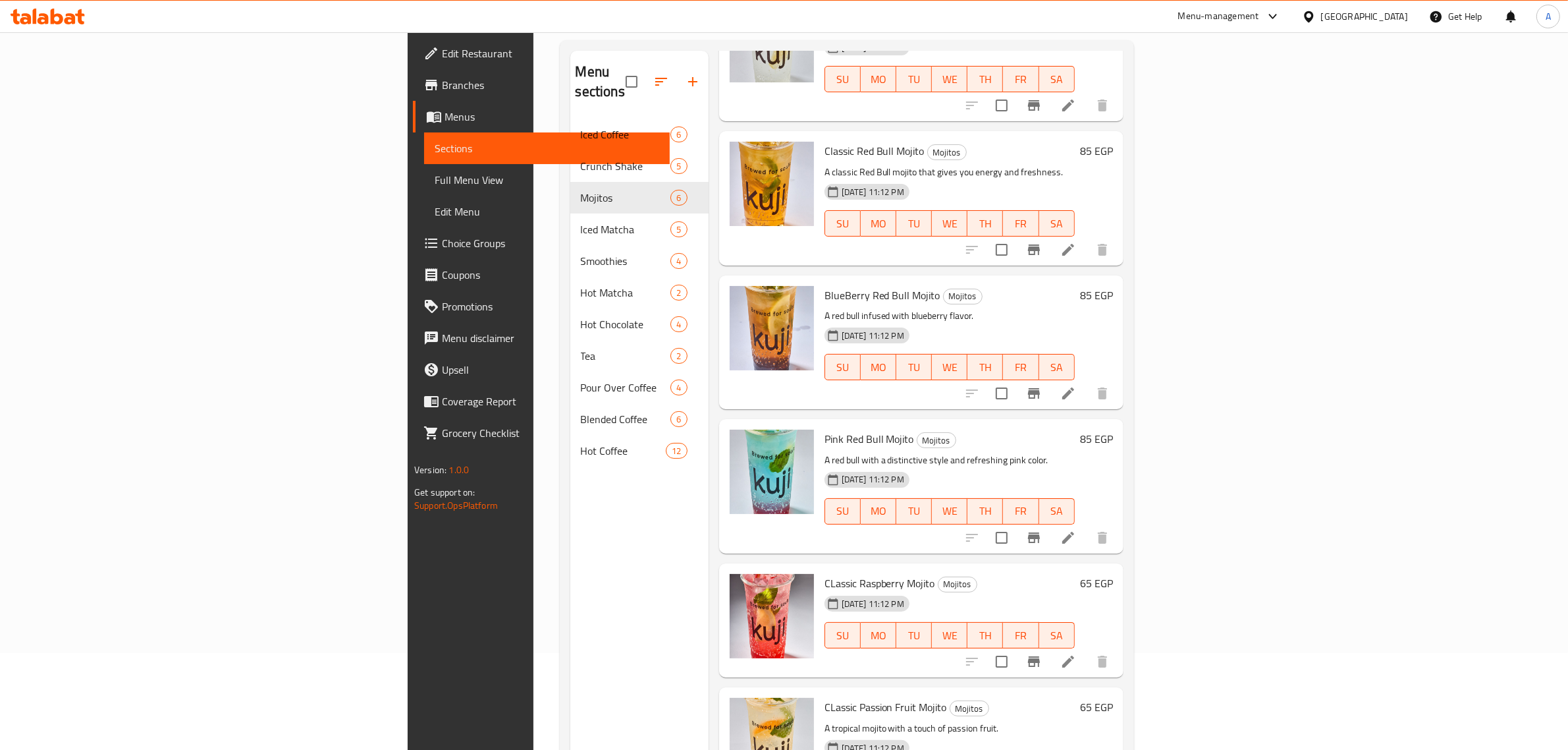
scroll to position [185, 0]
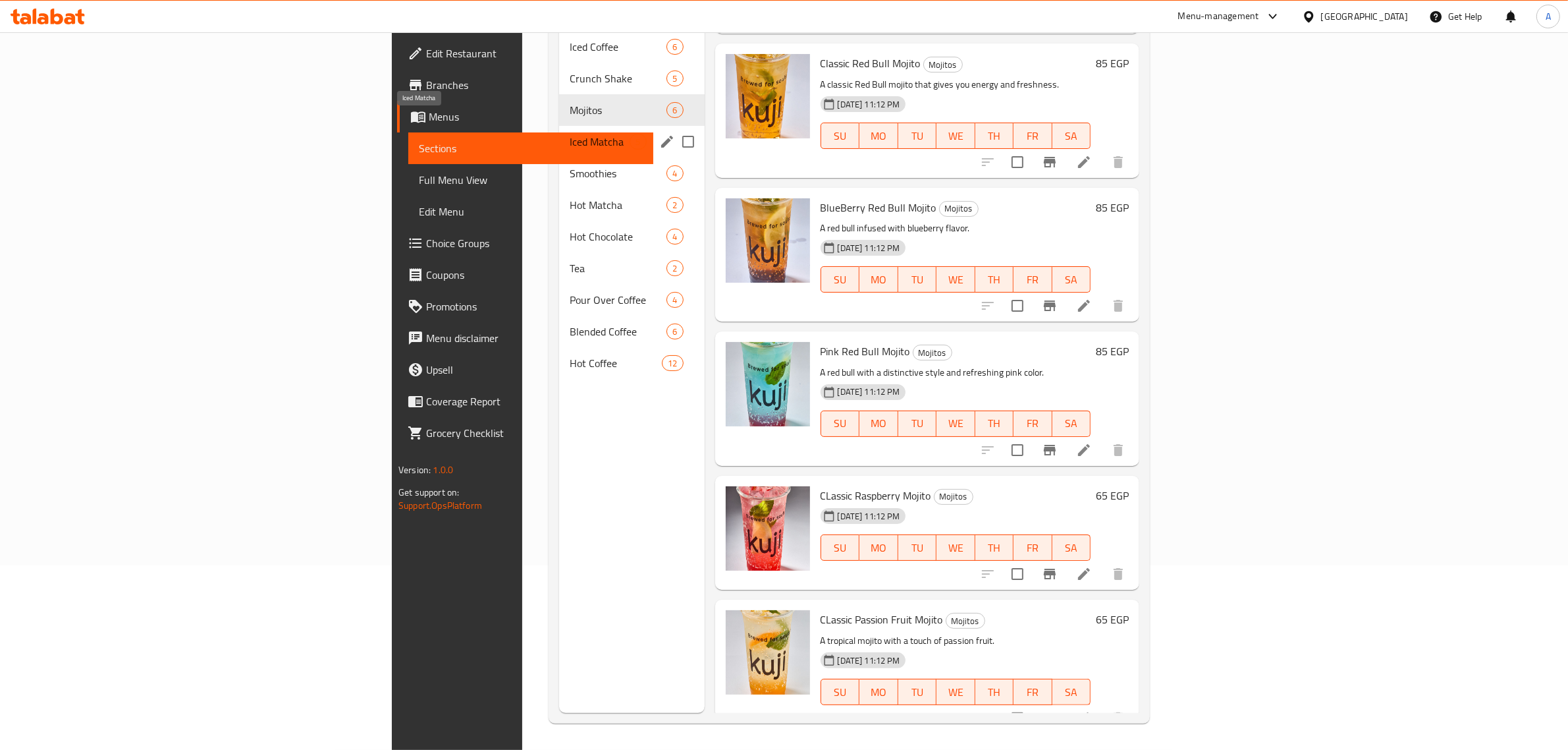
click at [570, 134] on span "Iced Matcha" at bounding box center [599, 141] width 60 height 16
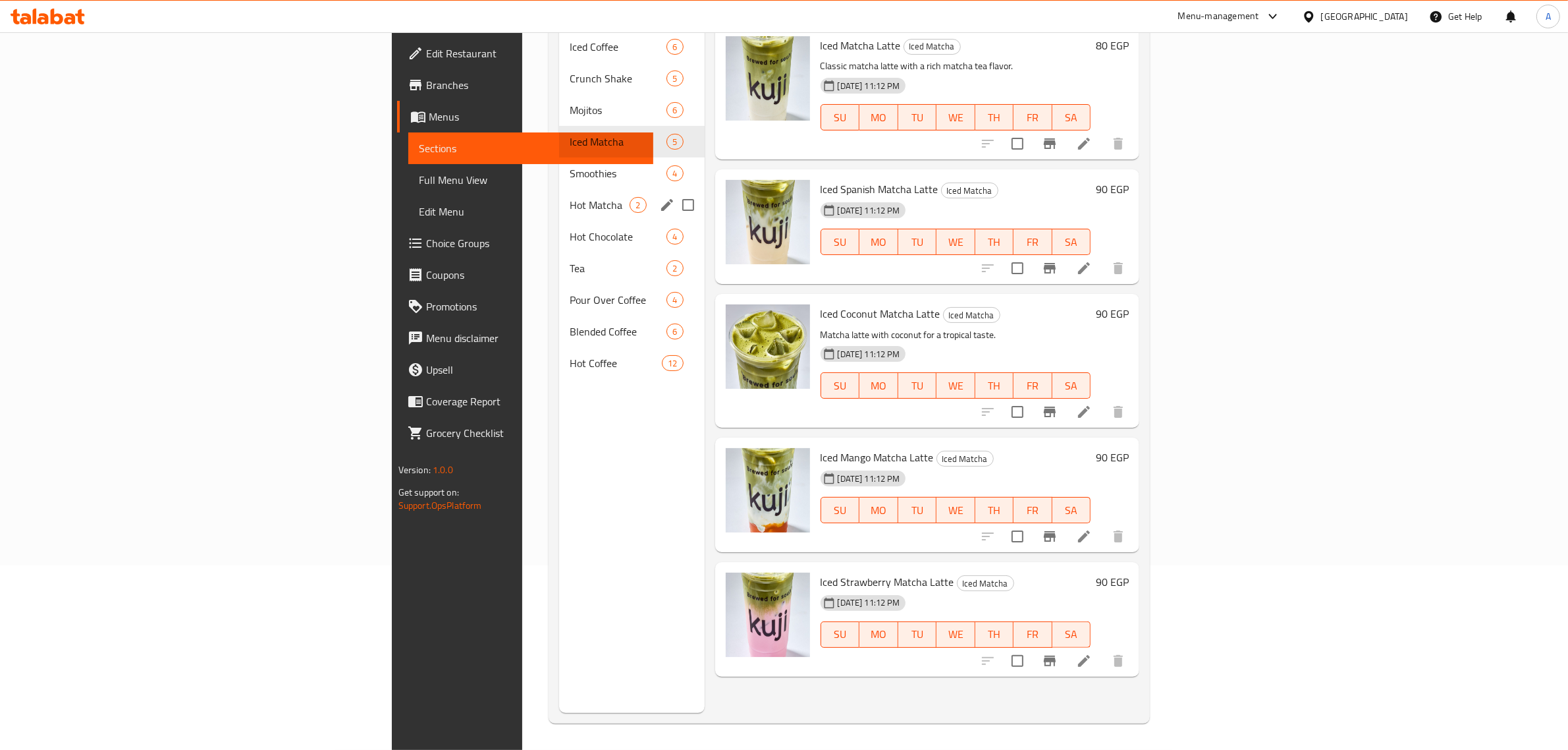
scroll to position [102, 0]
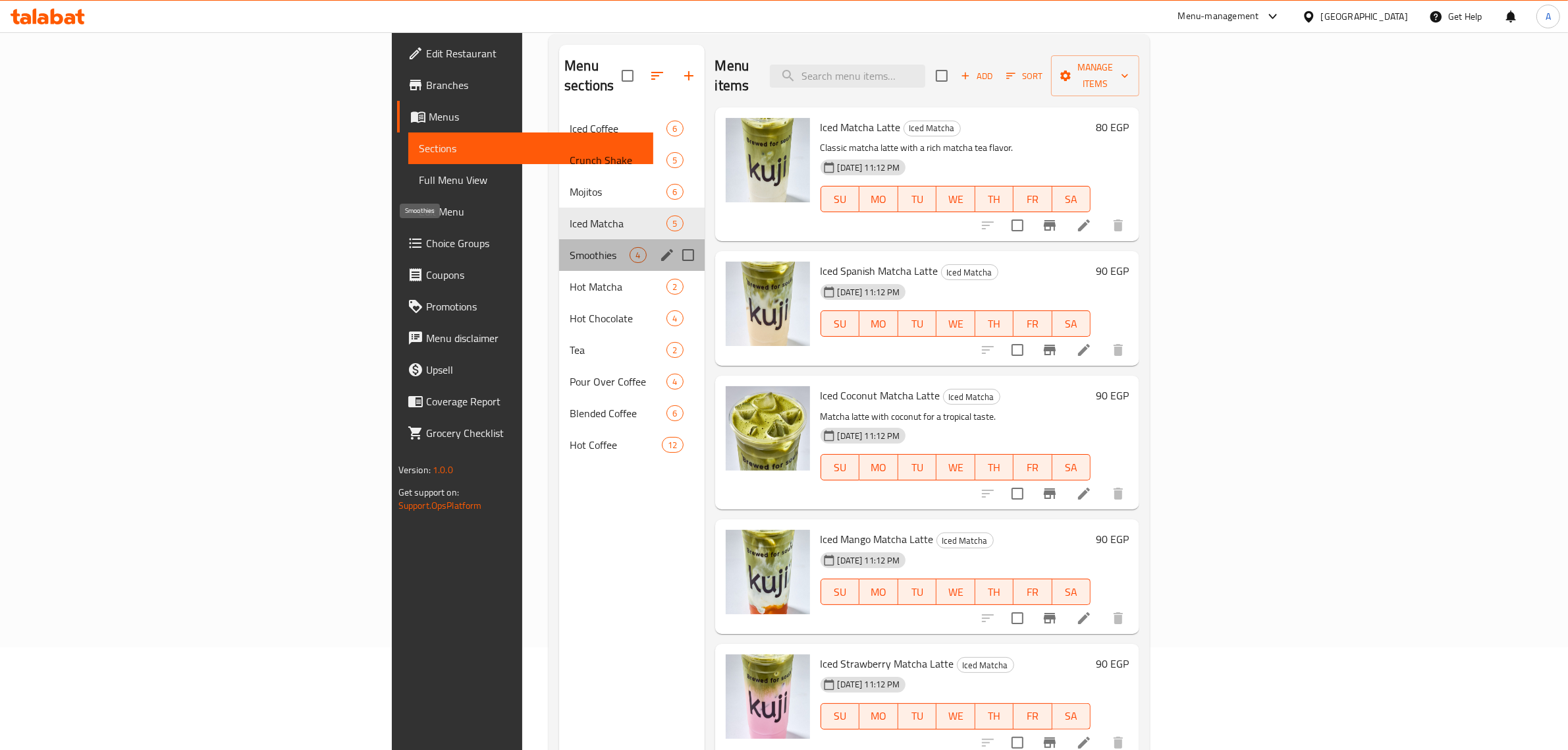
click at [570, 247] on span "Smoothies" at bounding box center [599, 254] width 60 height 16
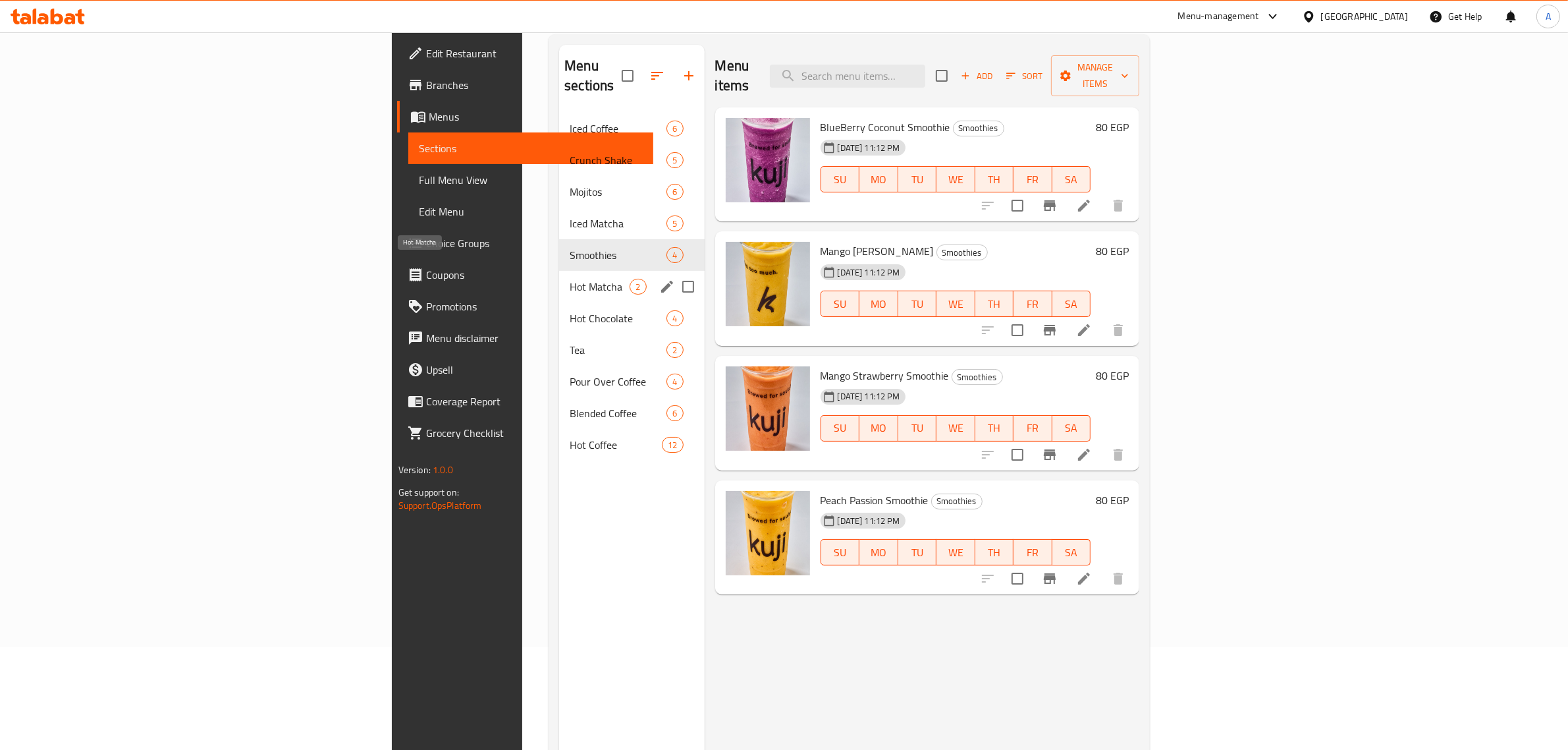
click at [570, 278] on span "Hot Matcha" at bounding box center [599, 286] width 60 height 16
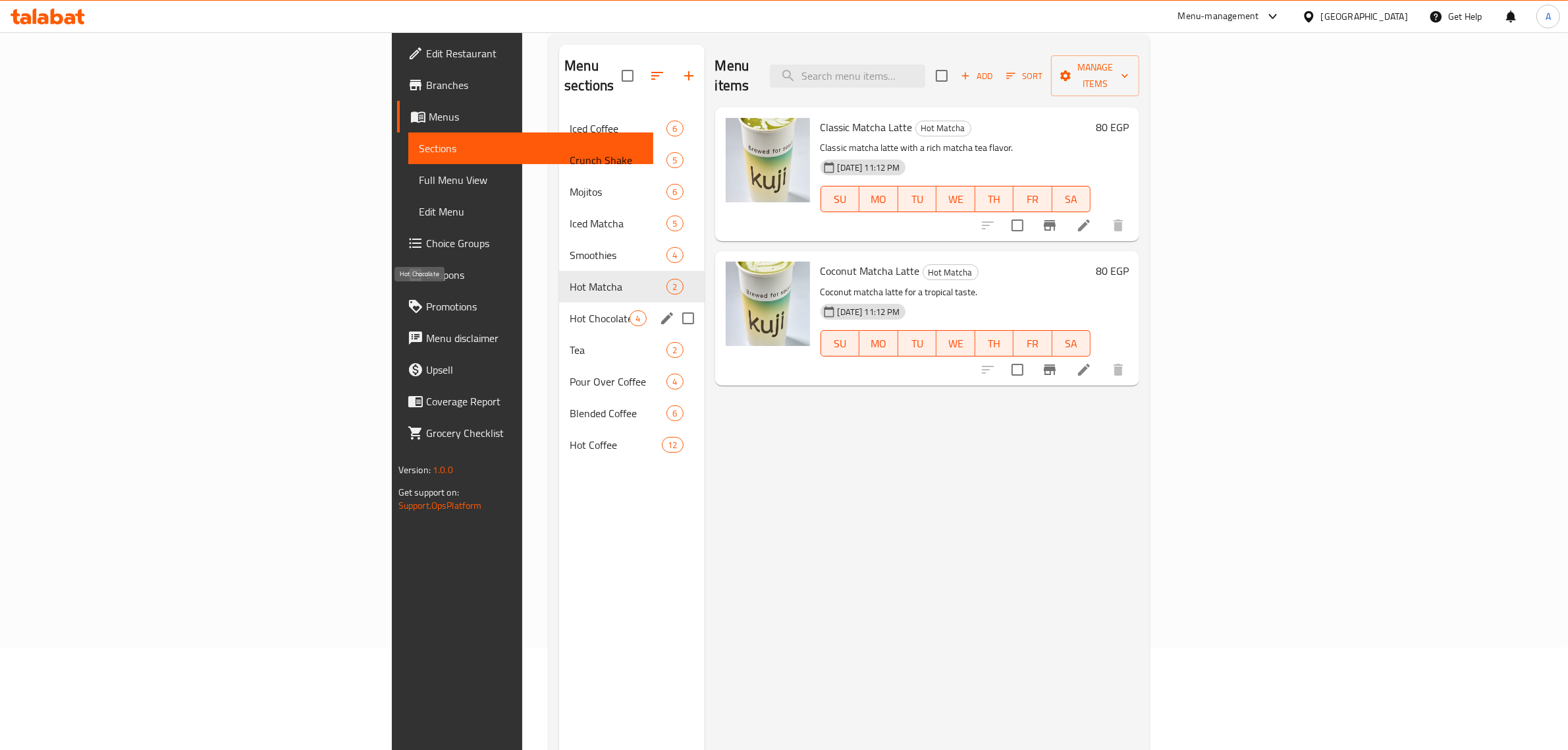
click at [570, 311] on span "Hot Chocolate" at bounding box center [599, 318] width 60 height 16
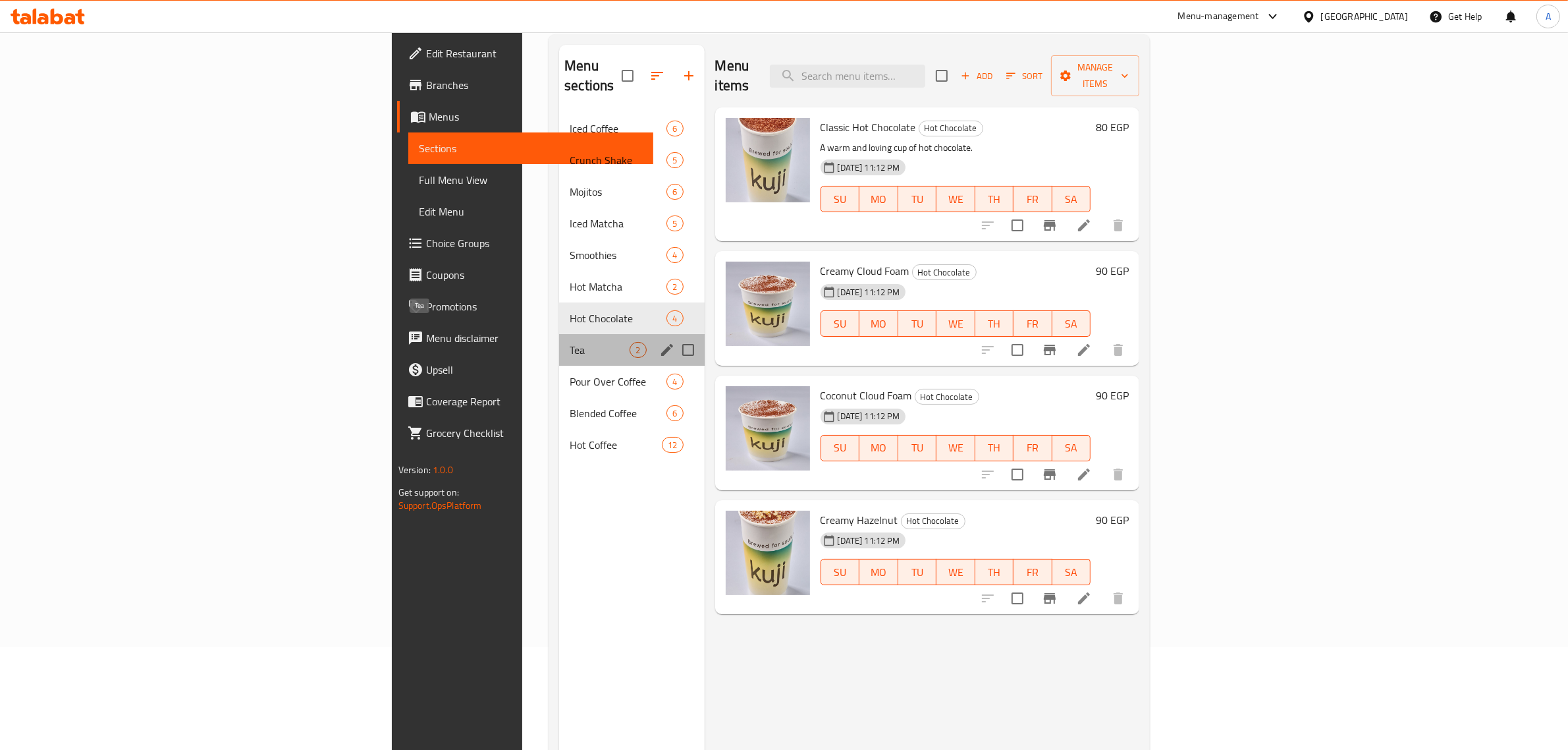
click at [570, 342] on span "Tea" at bounding box center [599, 349] width 60 height 16
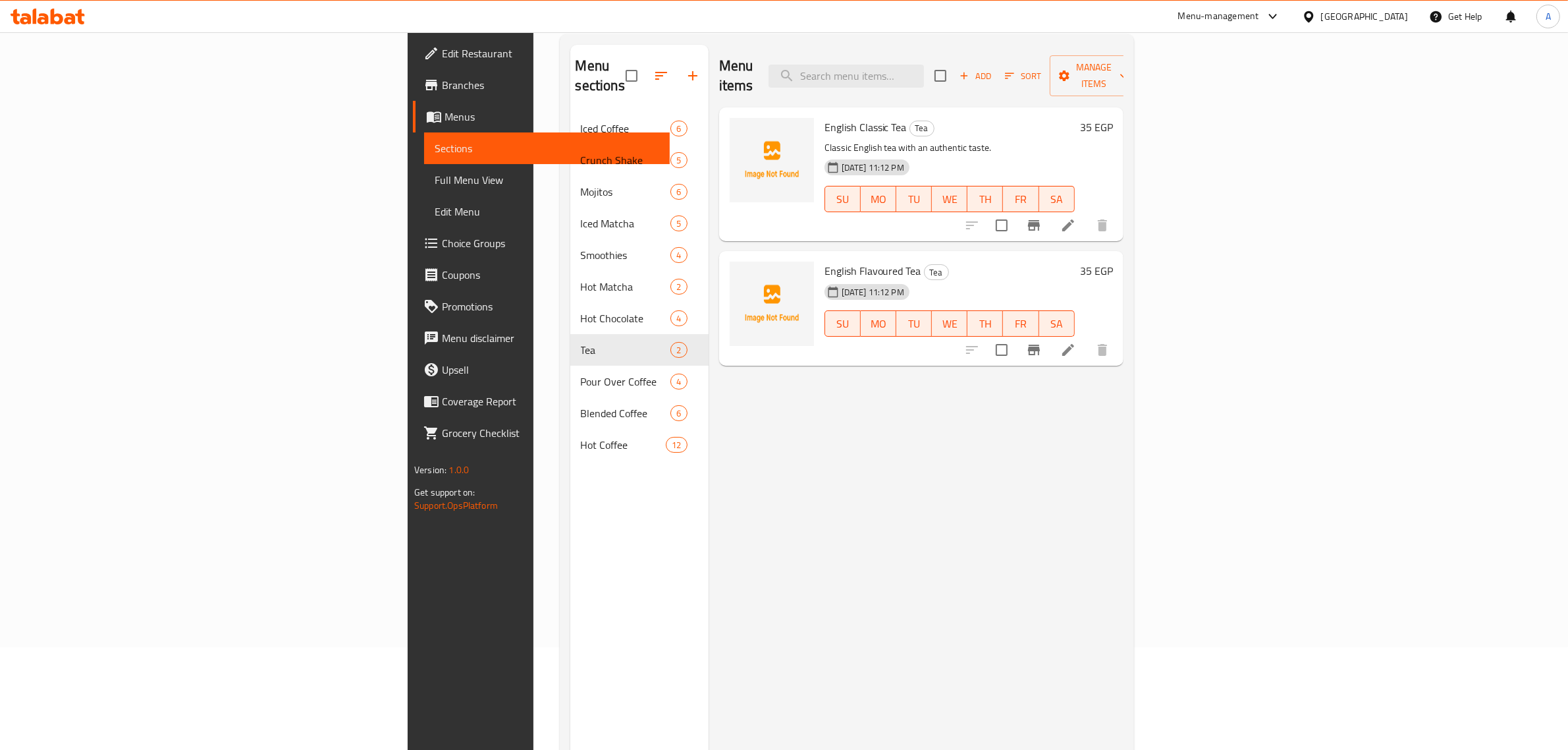
click at [769, 468] on div "Menu items Add Sort Manage items English Classic Tea Tea Classic English tea wi…" at bounding box center [916, 420] width 415 height 750
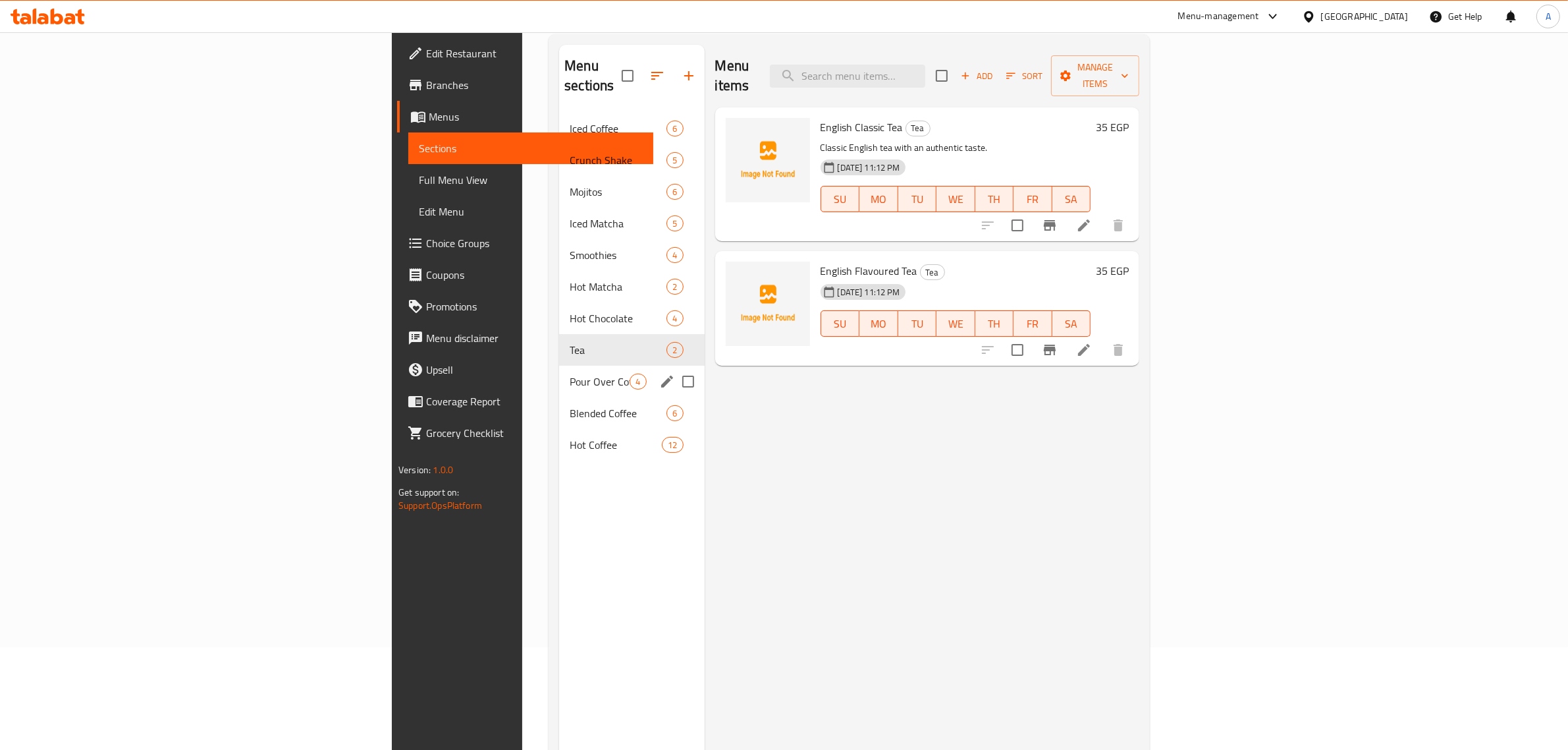
click at [570, 373] on span "Pour Over Coffee" at bounding box center [599, 381] width 60 height 16
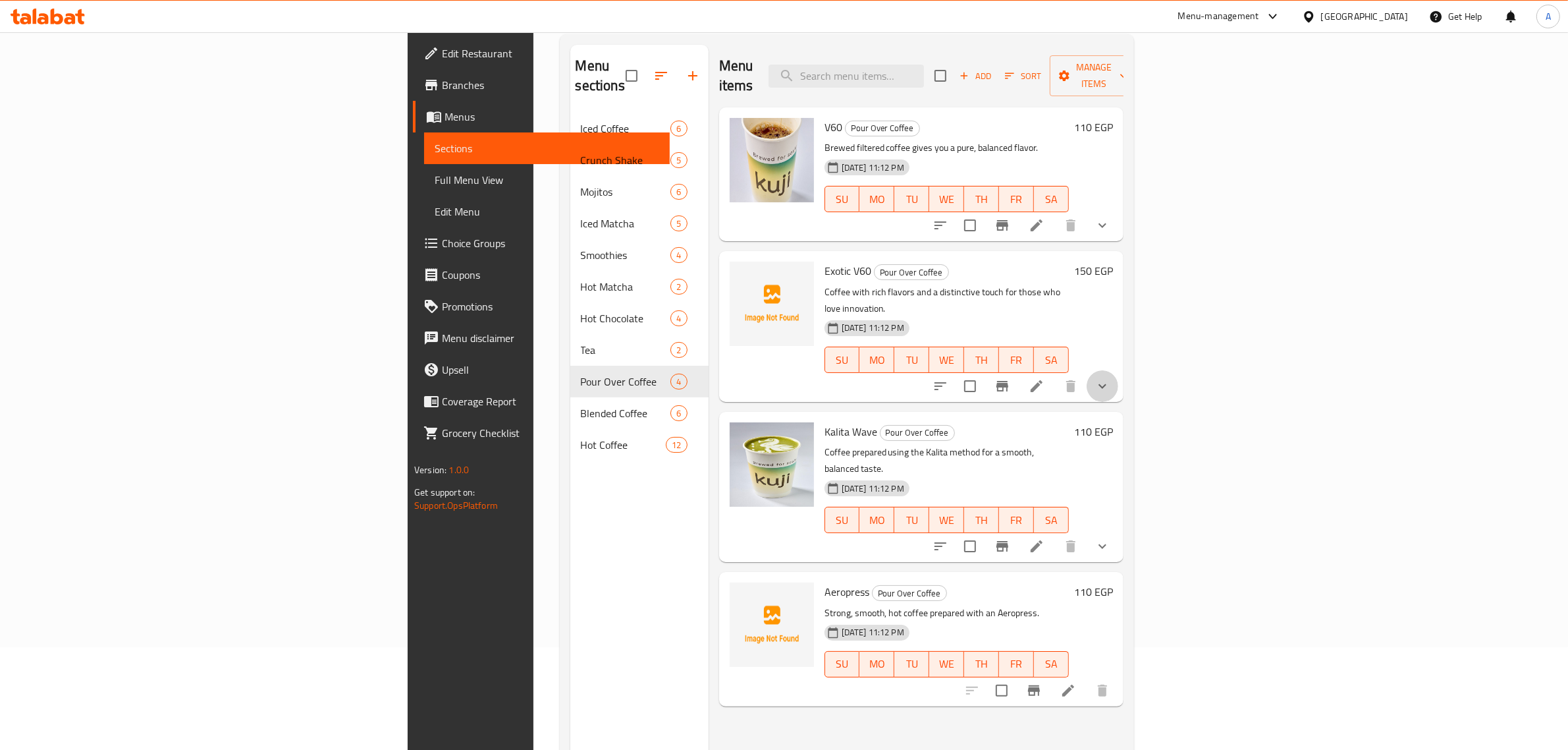
click at [1118, 370] on button "show more" at bounding box center [1102, 386] width 31 height 31
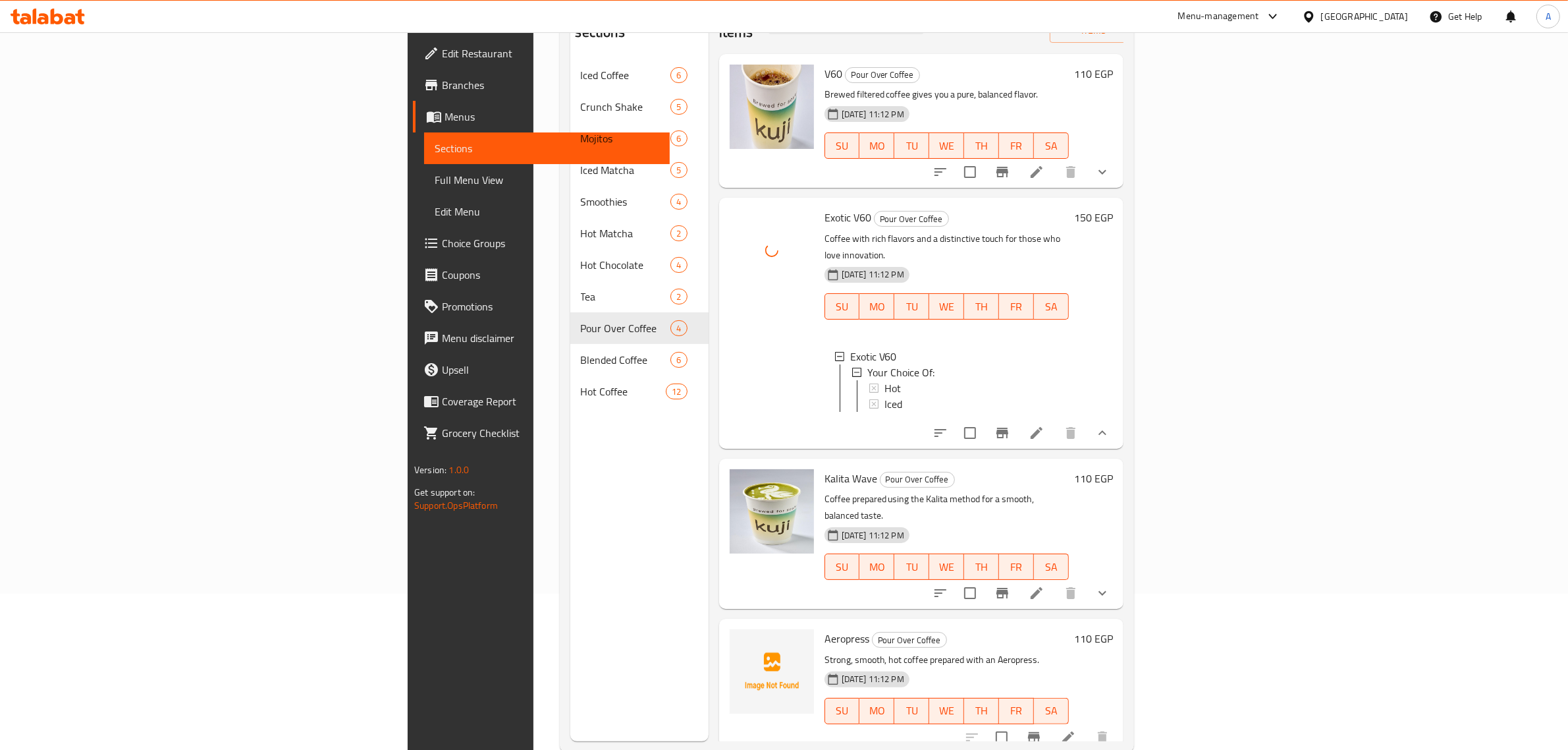
scroll to position [185, 0]
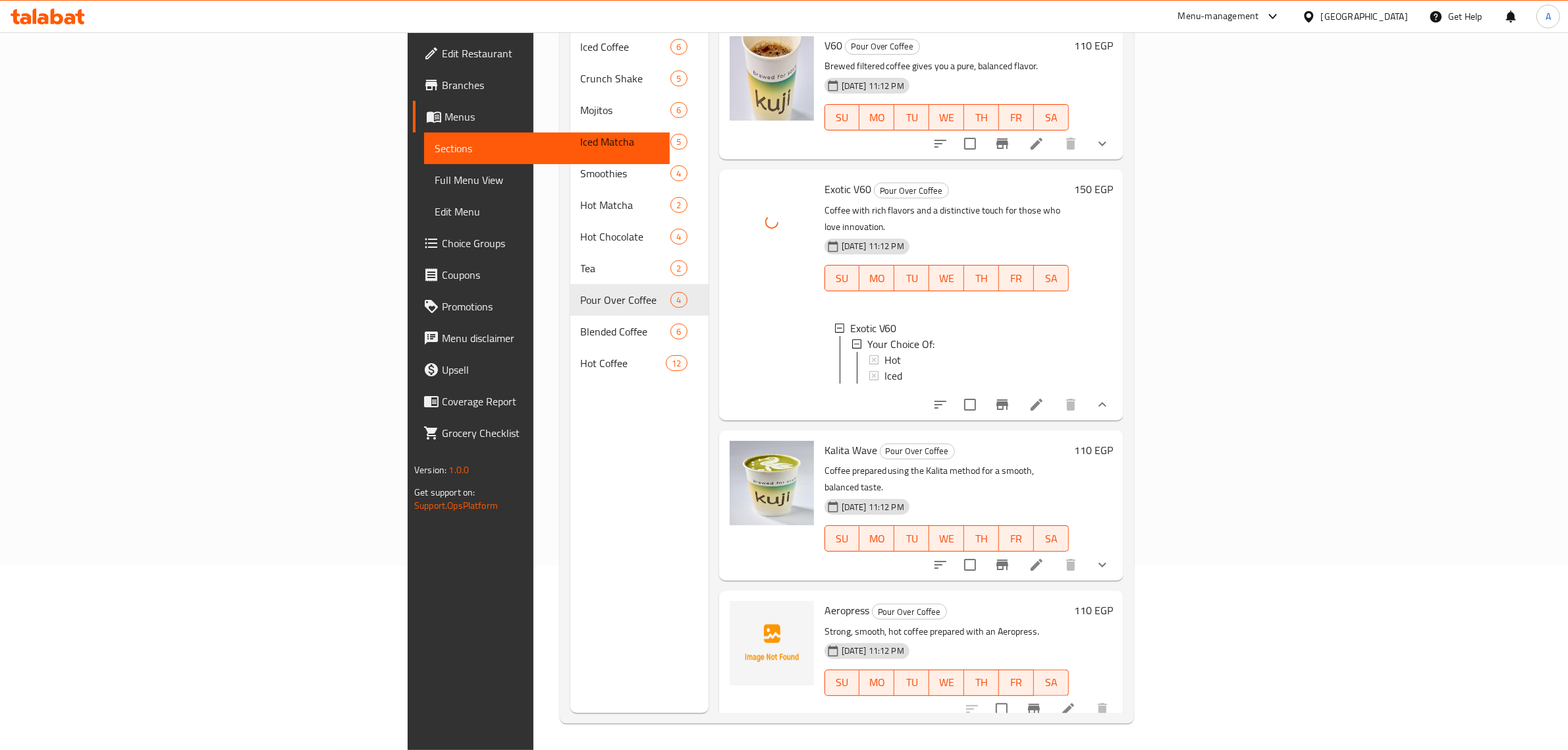
click at [845, 146] on div "Menu items Add Sort Manage items V60 Pour Over Coffee Brewed filtered coffee gi…" at bounding box center [916, 338] width 415 height 750
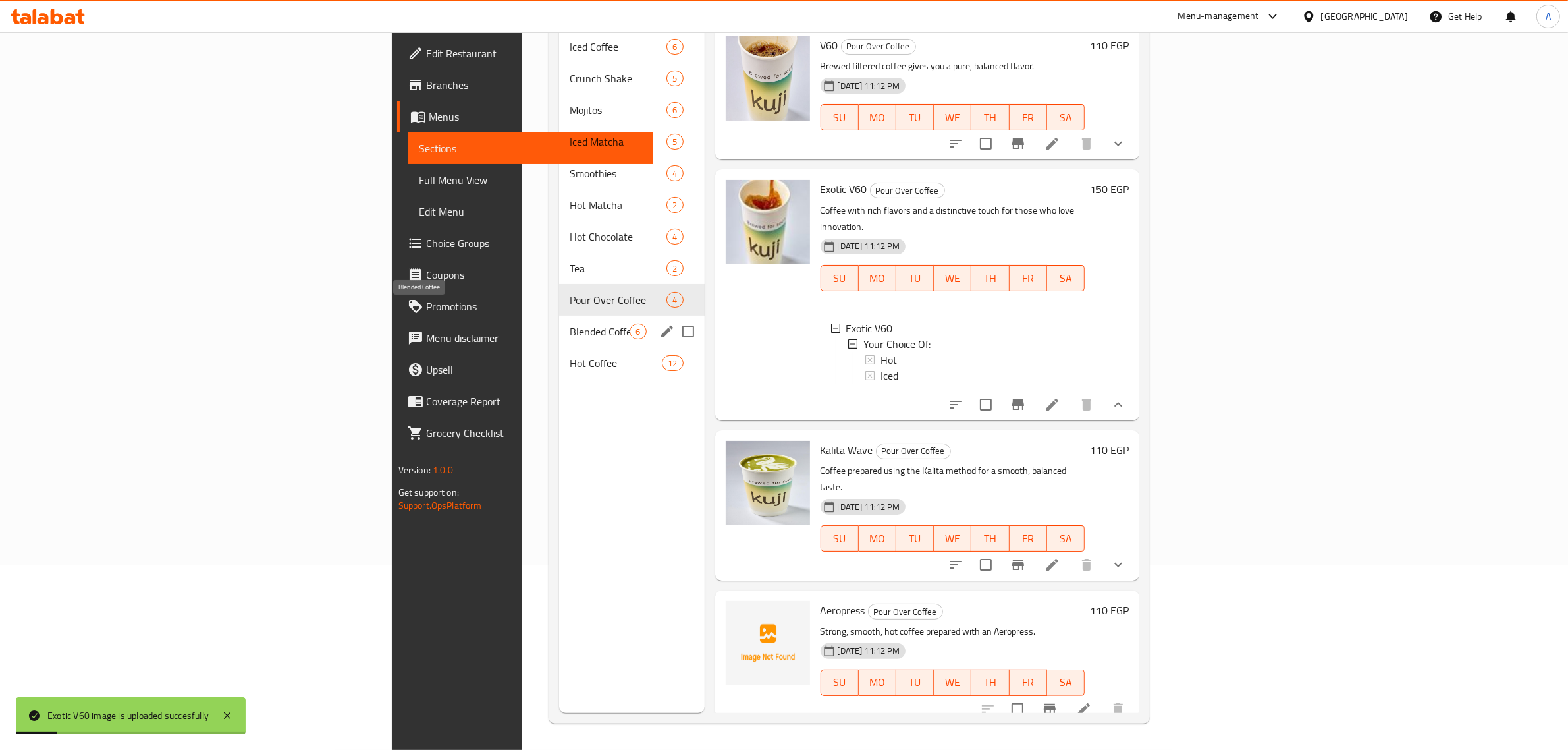
click at [570, 324] on span "Blended Coffee" at bounding box center [599, 331] width 60 height 16
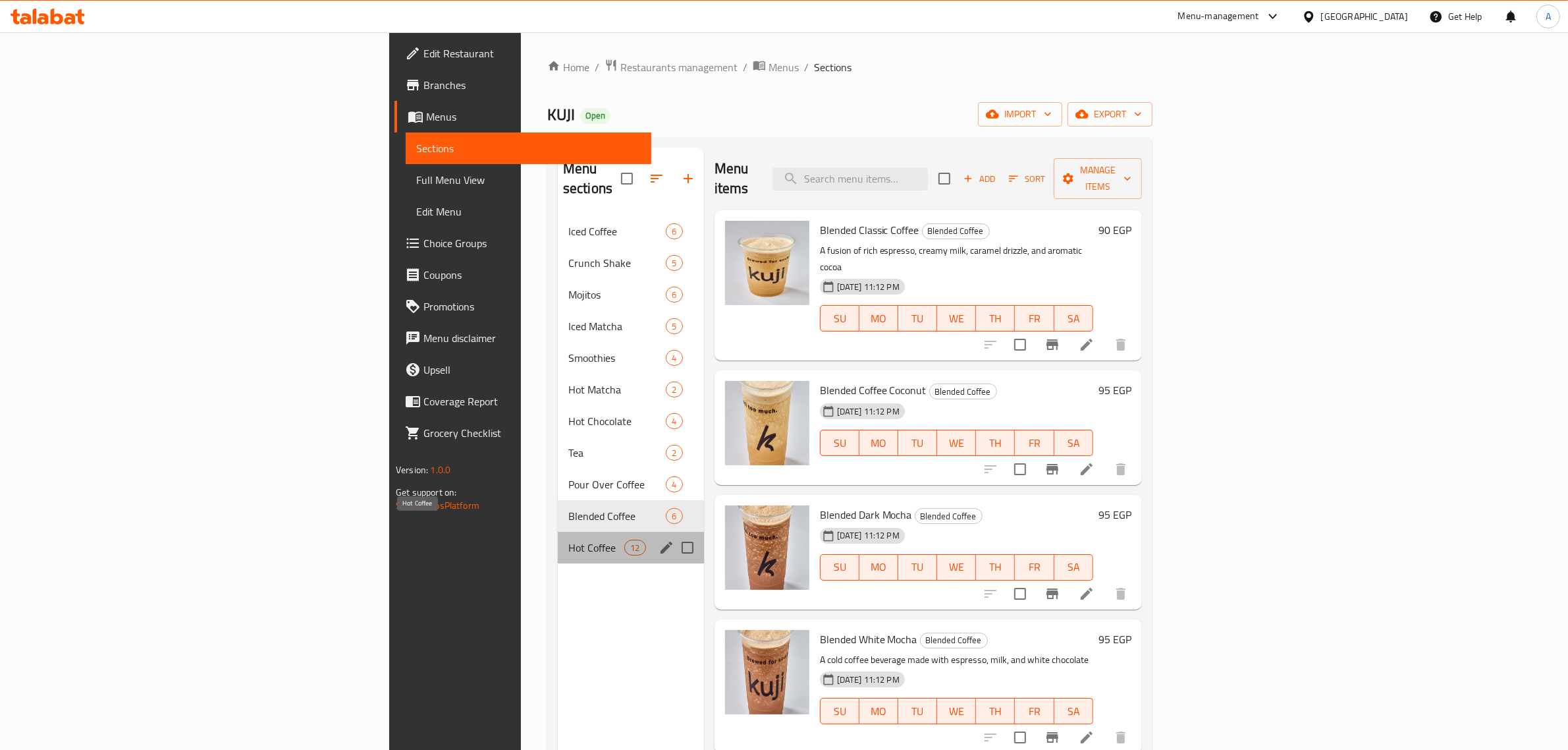
click at [568, 539] on span "Hot Coffee" at bounding box center [596, 547] width 56 height 16
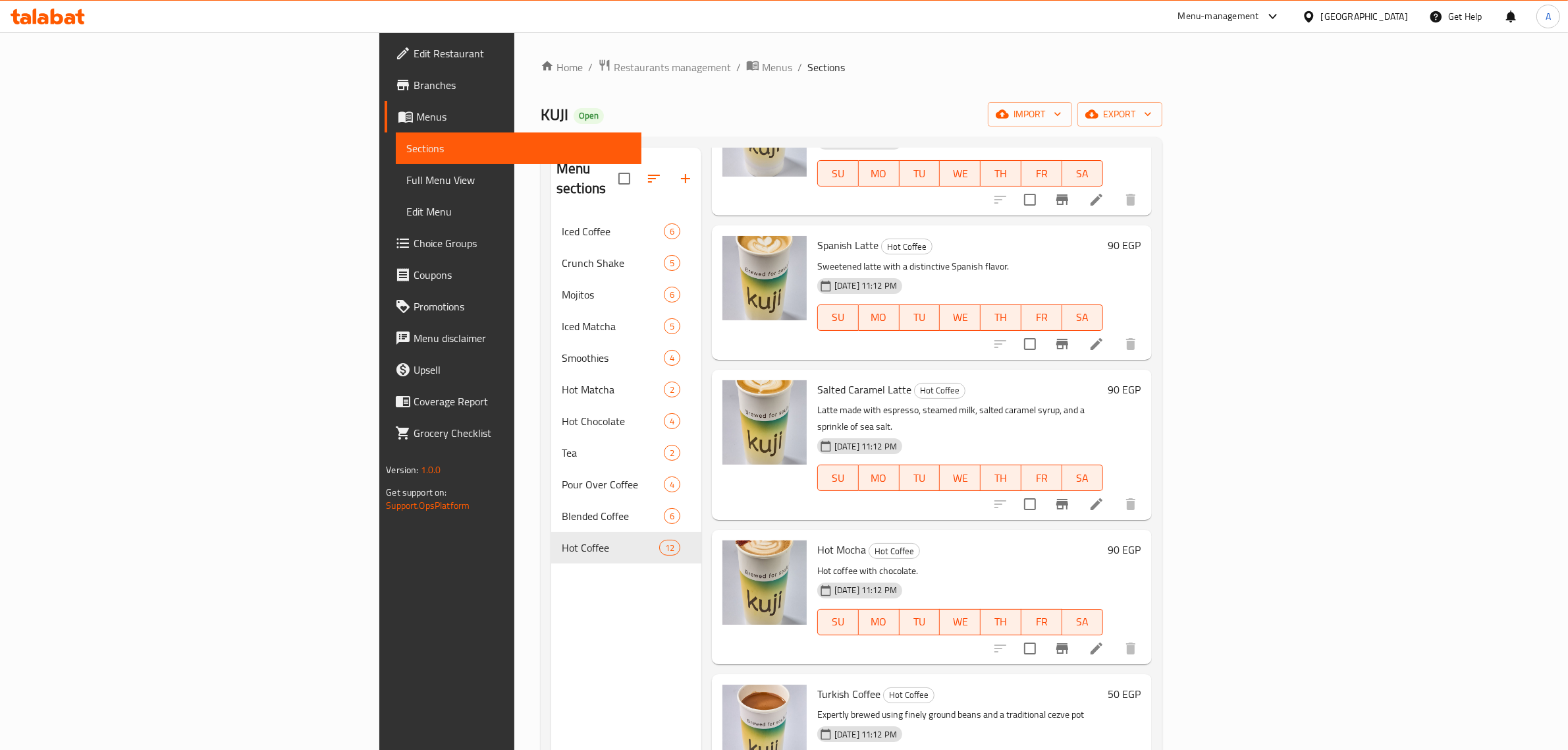
scroll to position [185, 0]
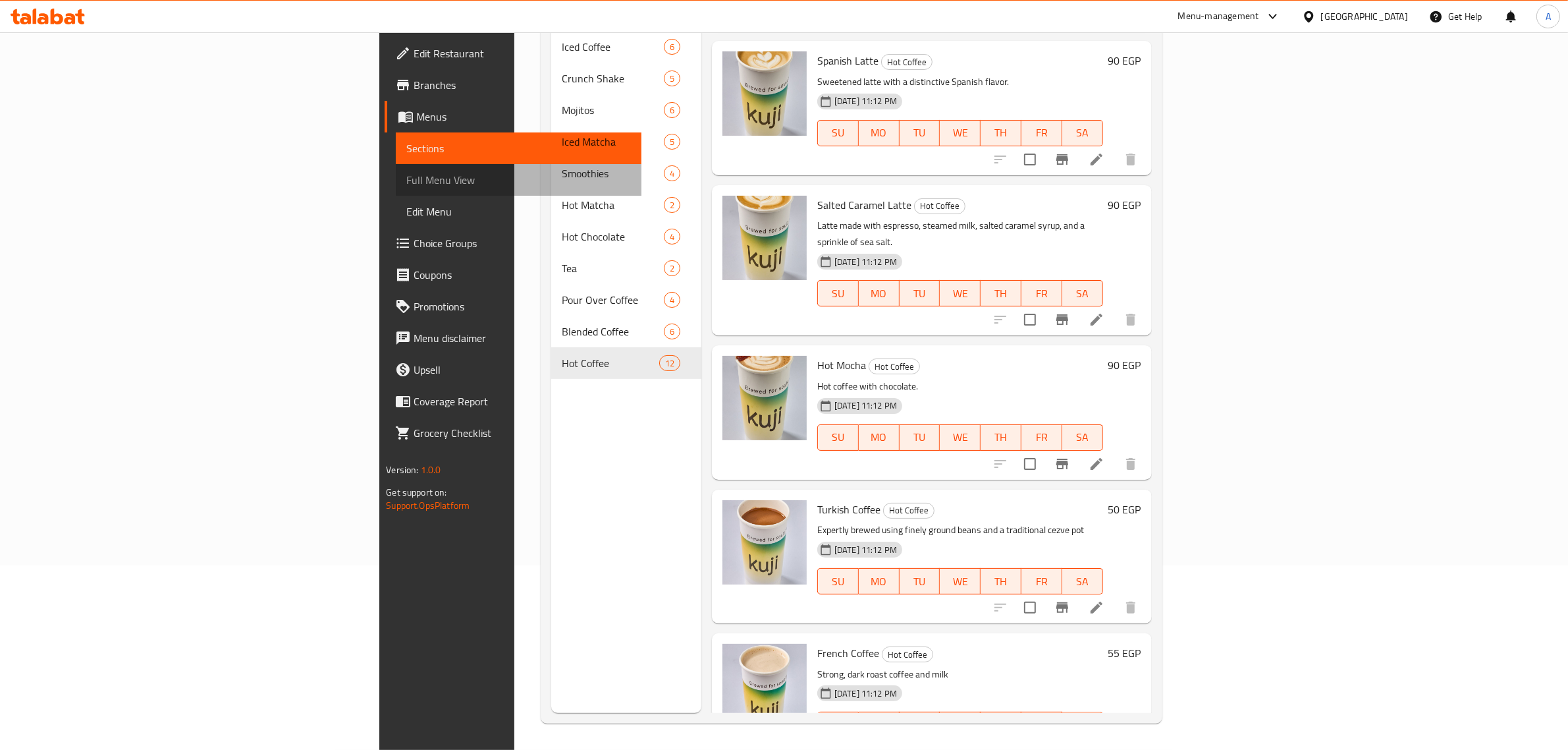
click at [396, 169] on link "Full Menu View" at bounding box center [518, 180] width 245 height 31
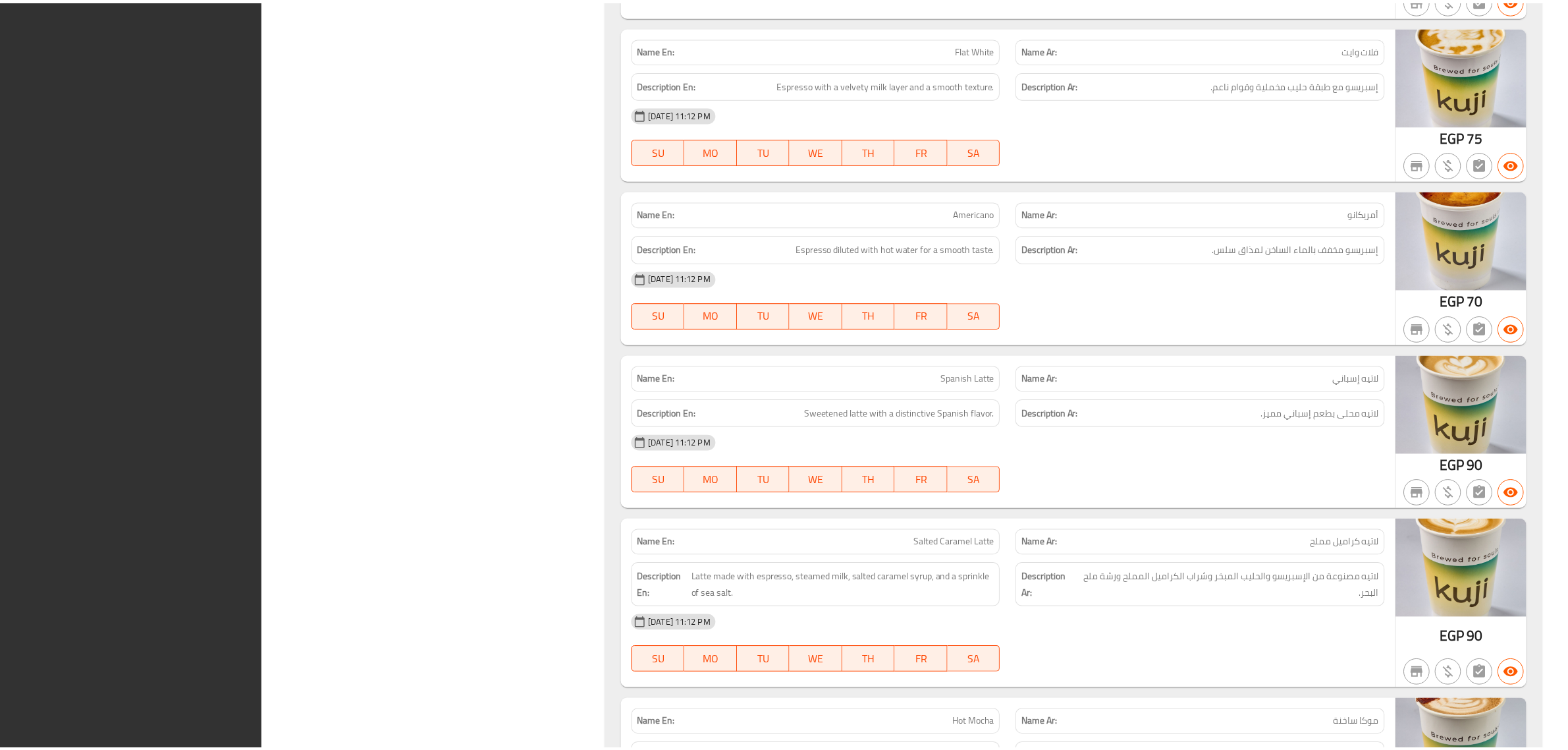
scroll to position [9747, 0]
